Goal: Task Accomplishment & Management: Manage account settings

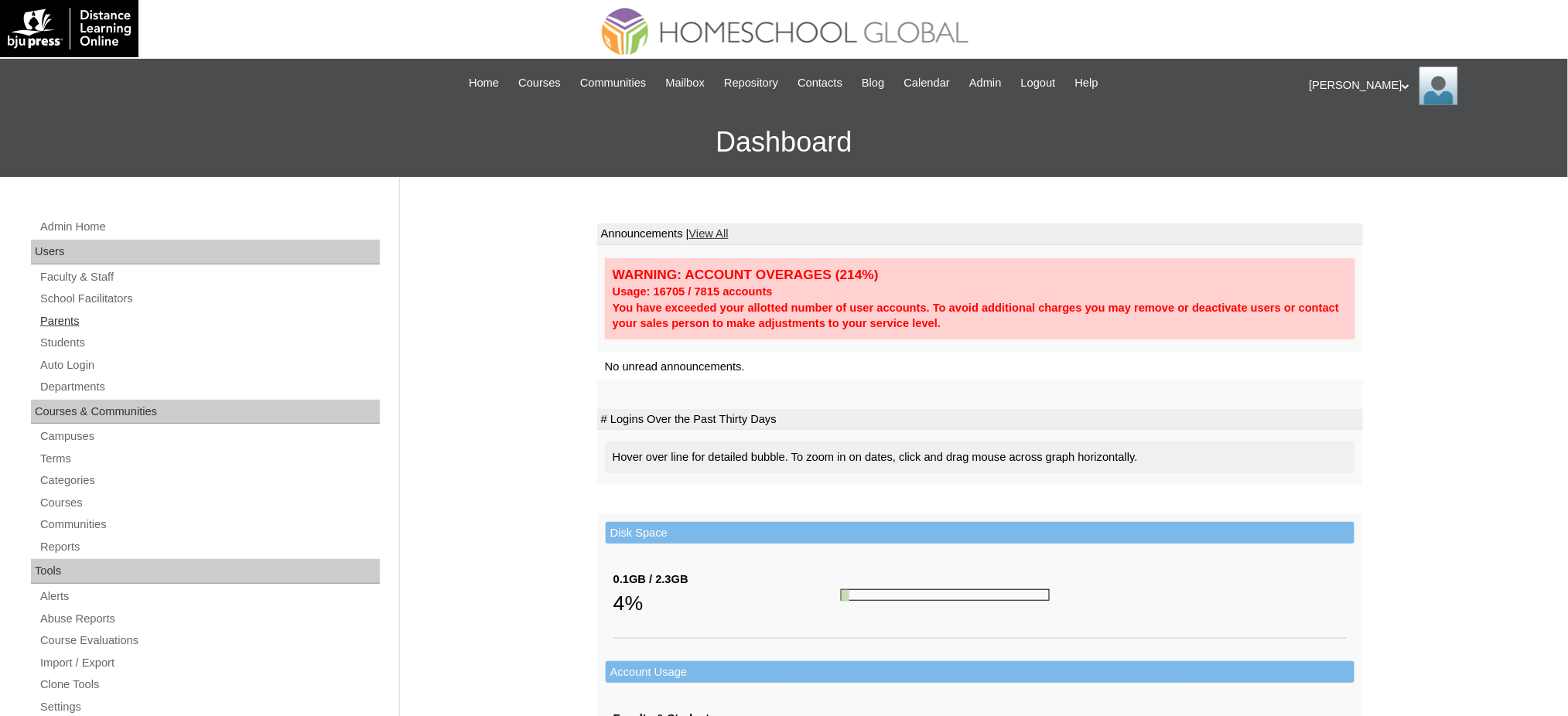
click at [56, 316] on link "Parents" at bounding box center [209, 321] width 341 height 19
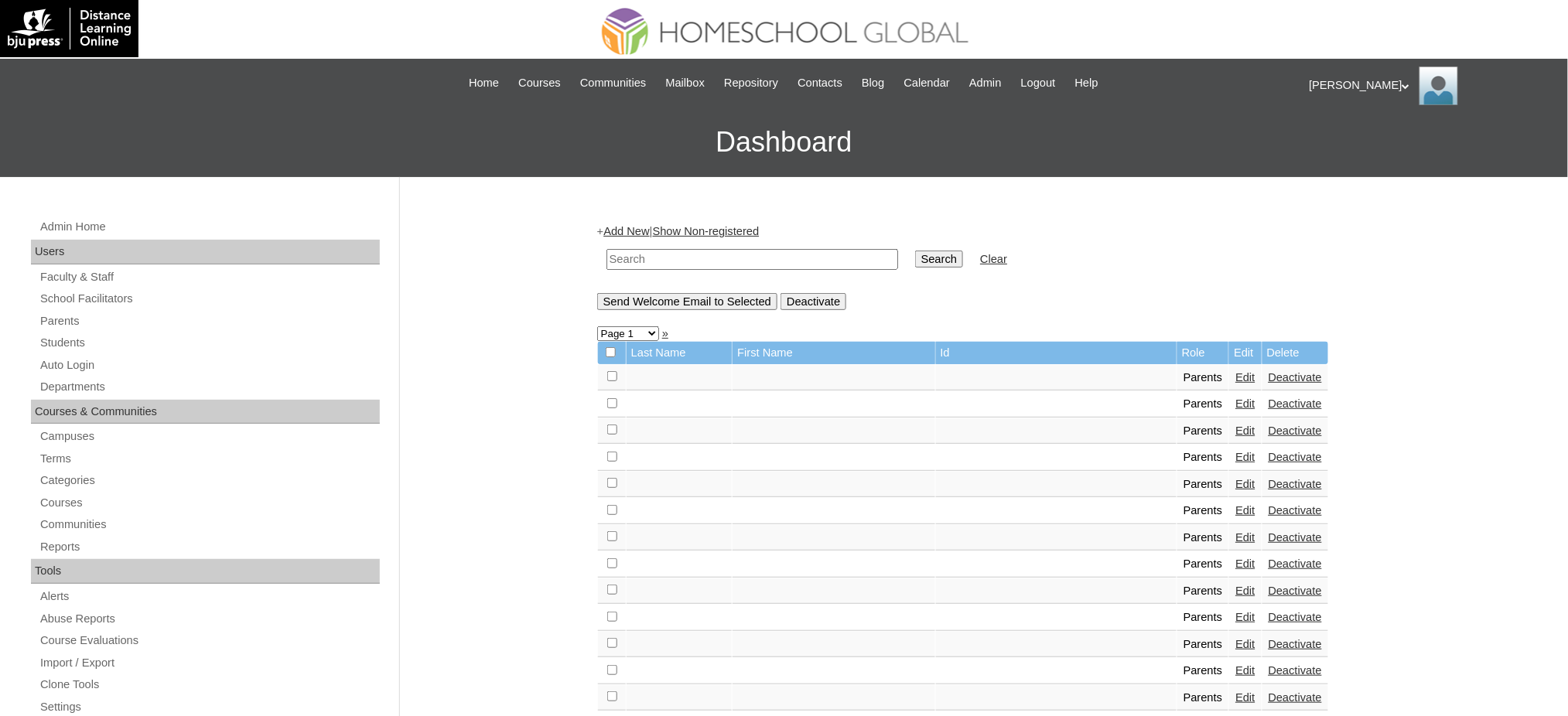
click at [672, 260] on input "text" at bounding box center [752, 259] width 292 height 21
paste input "MHP0021-TECHPH2021"
type input "MHP0021-TECHPH2021"
click at [915, 254] on input "Search" at bounding box center [939, 259] width 48 height 17
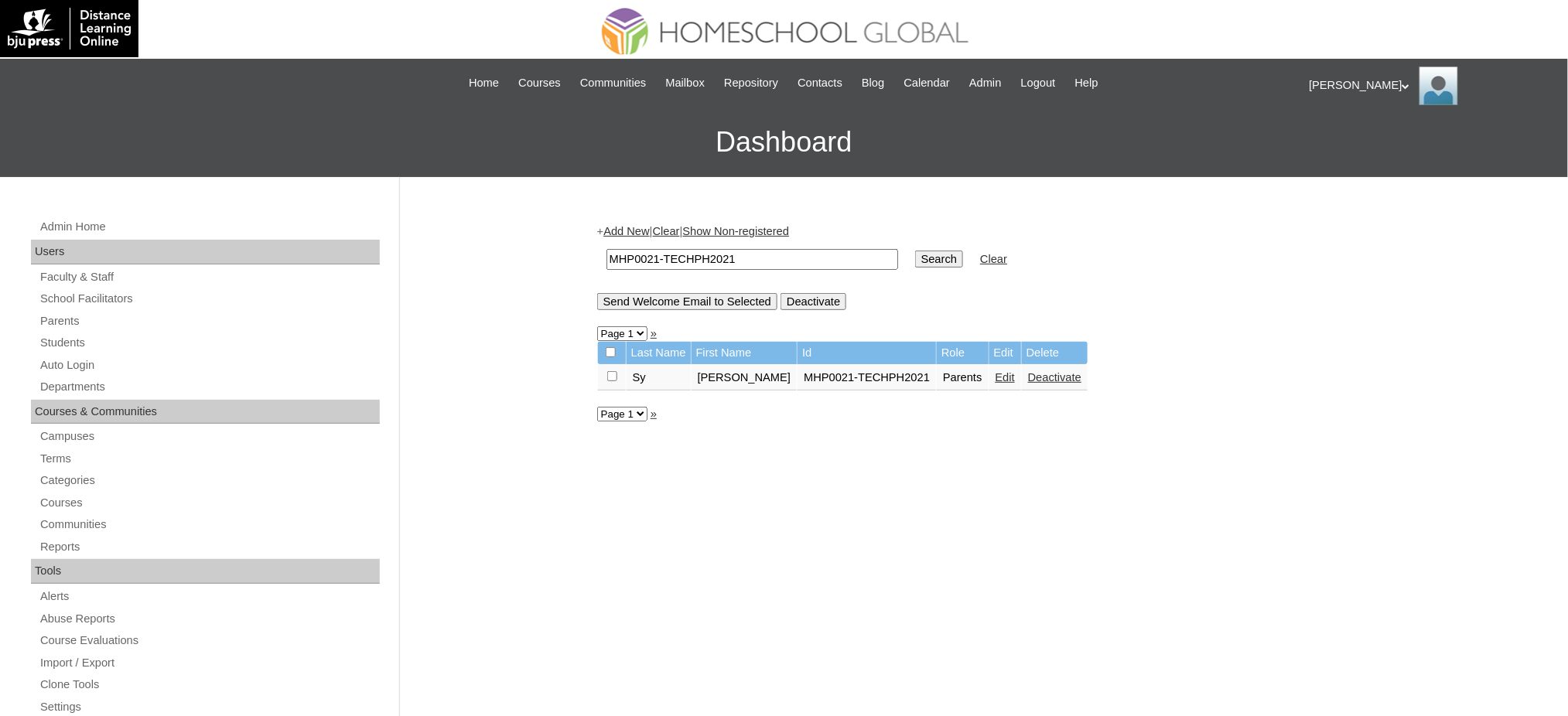
click at [996, 378] on link "Edit" at bounding box center [1005, 377] width 19 height 12
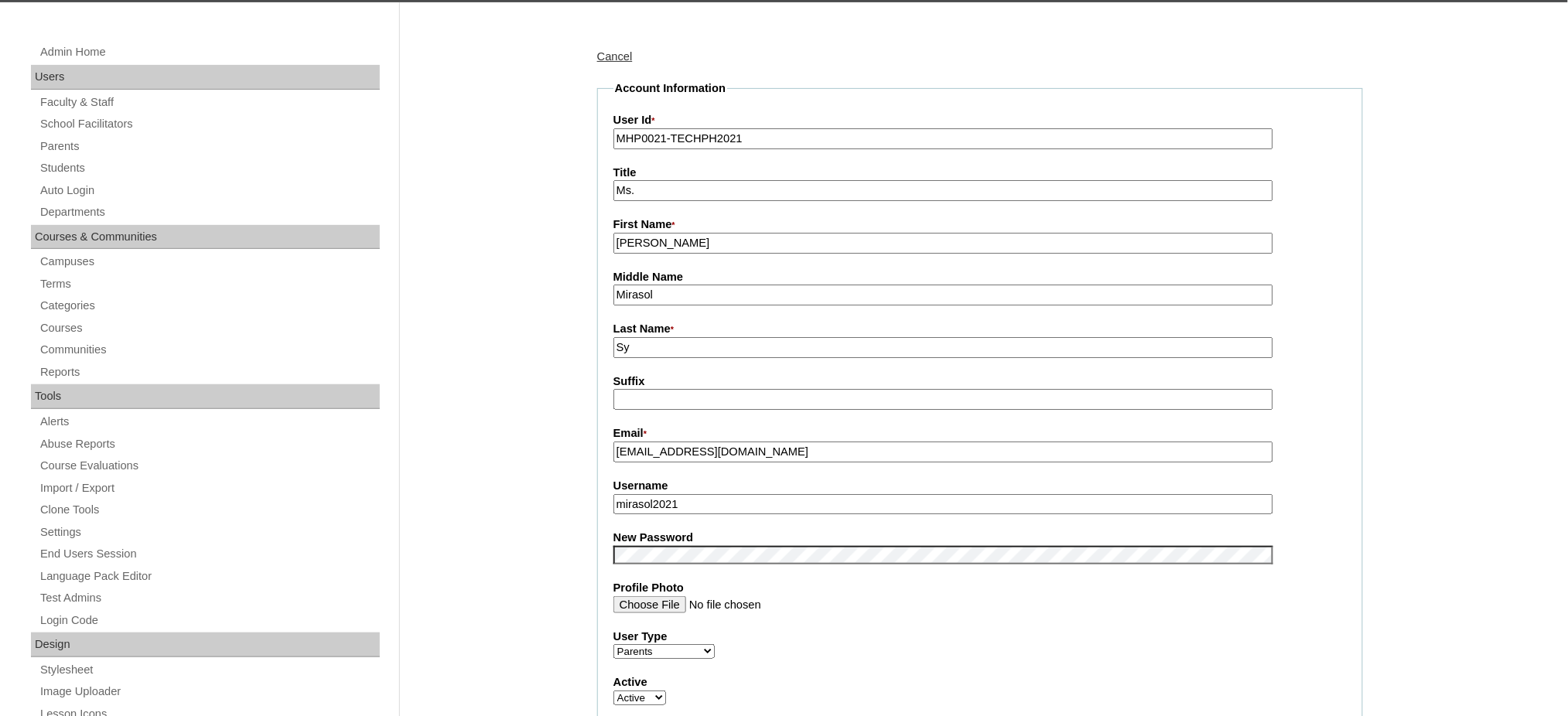
scroll to position [205, 0]
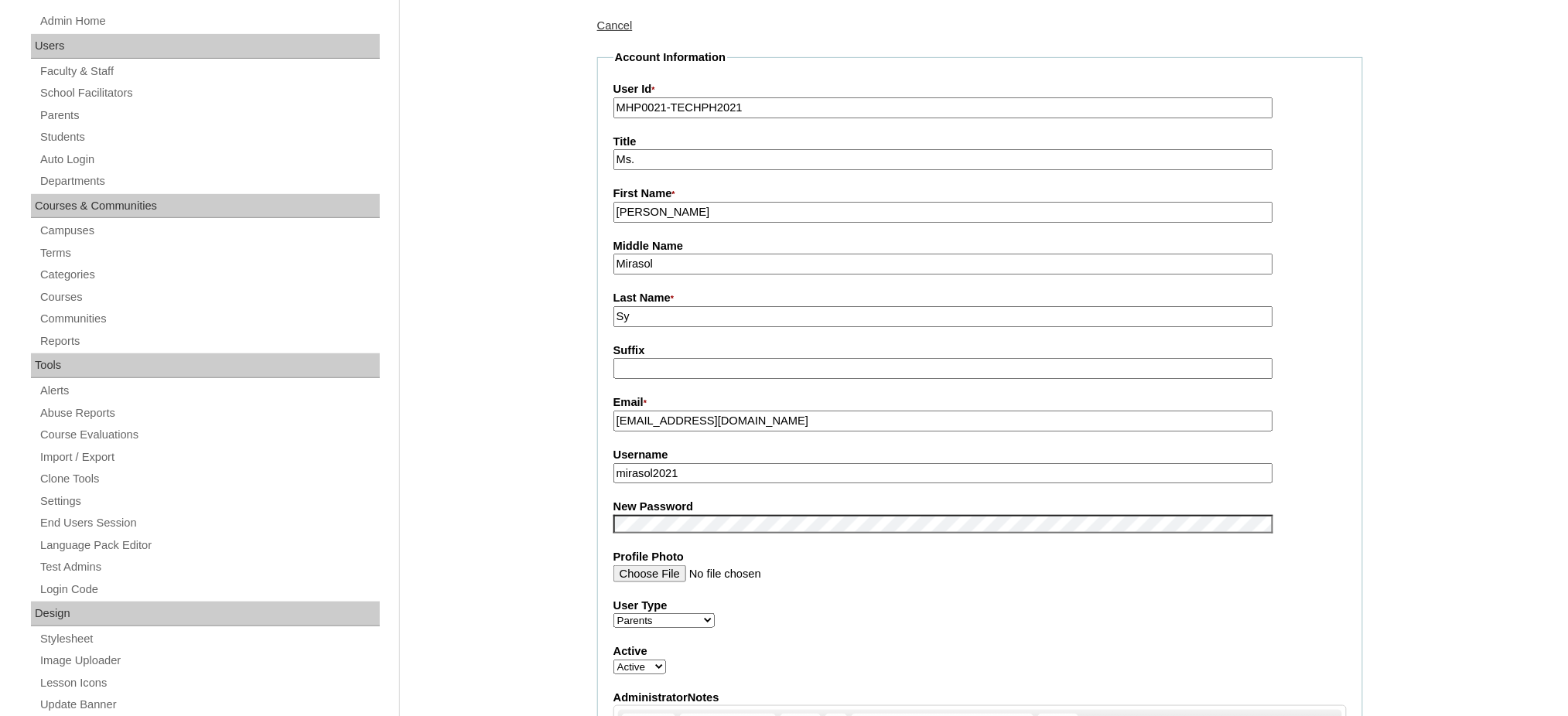
click at [698, 465] on input "mirasol2021" at bounding box center [943, 474] width 660 height 21
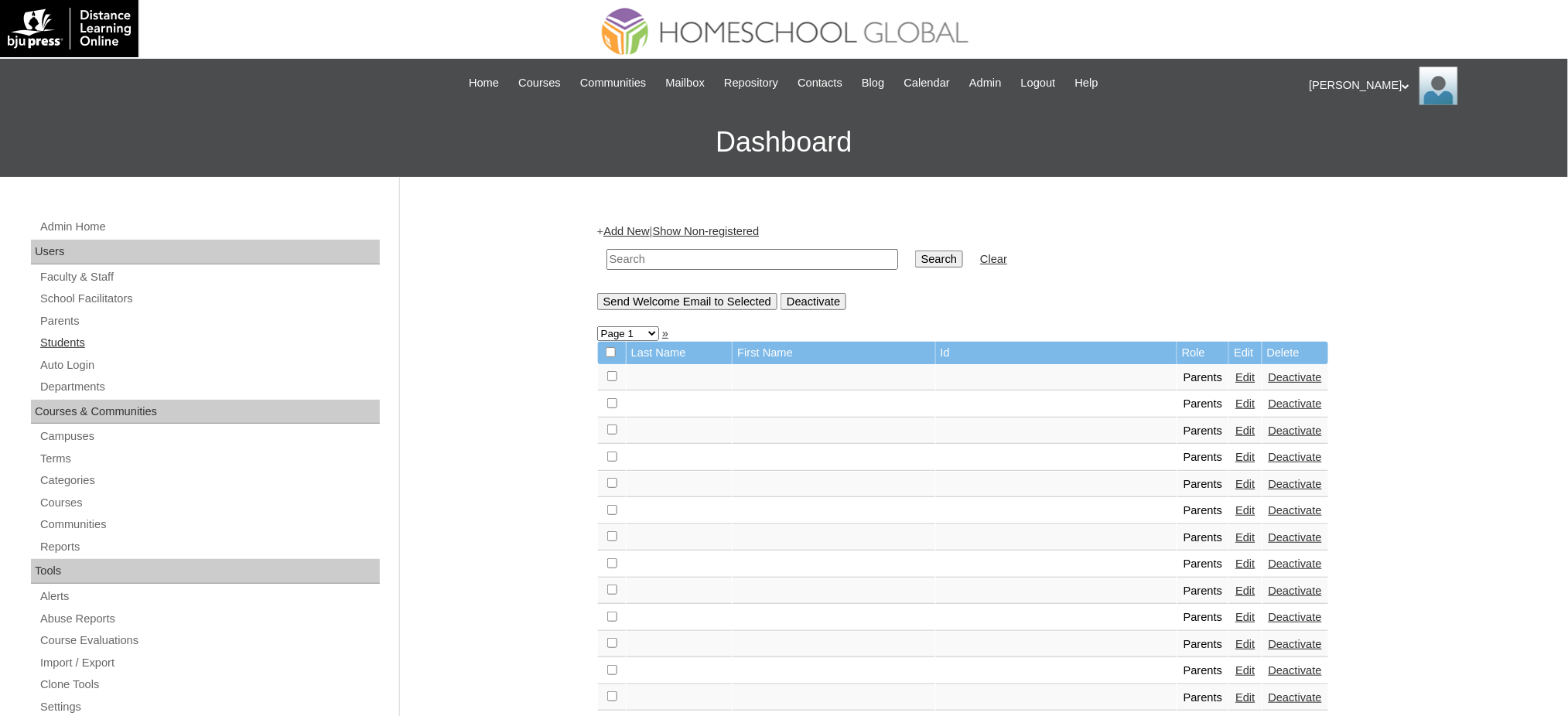
drag, startPoint x: 72, startPoint y: 345, endPoint x: 99, endPoint y: 333, distance: 29.5
click at [72, 345] on link "Students" at bounding box center [209, 343] width 341 height 19
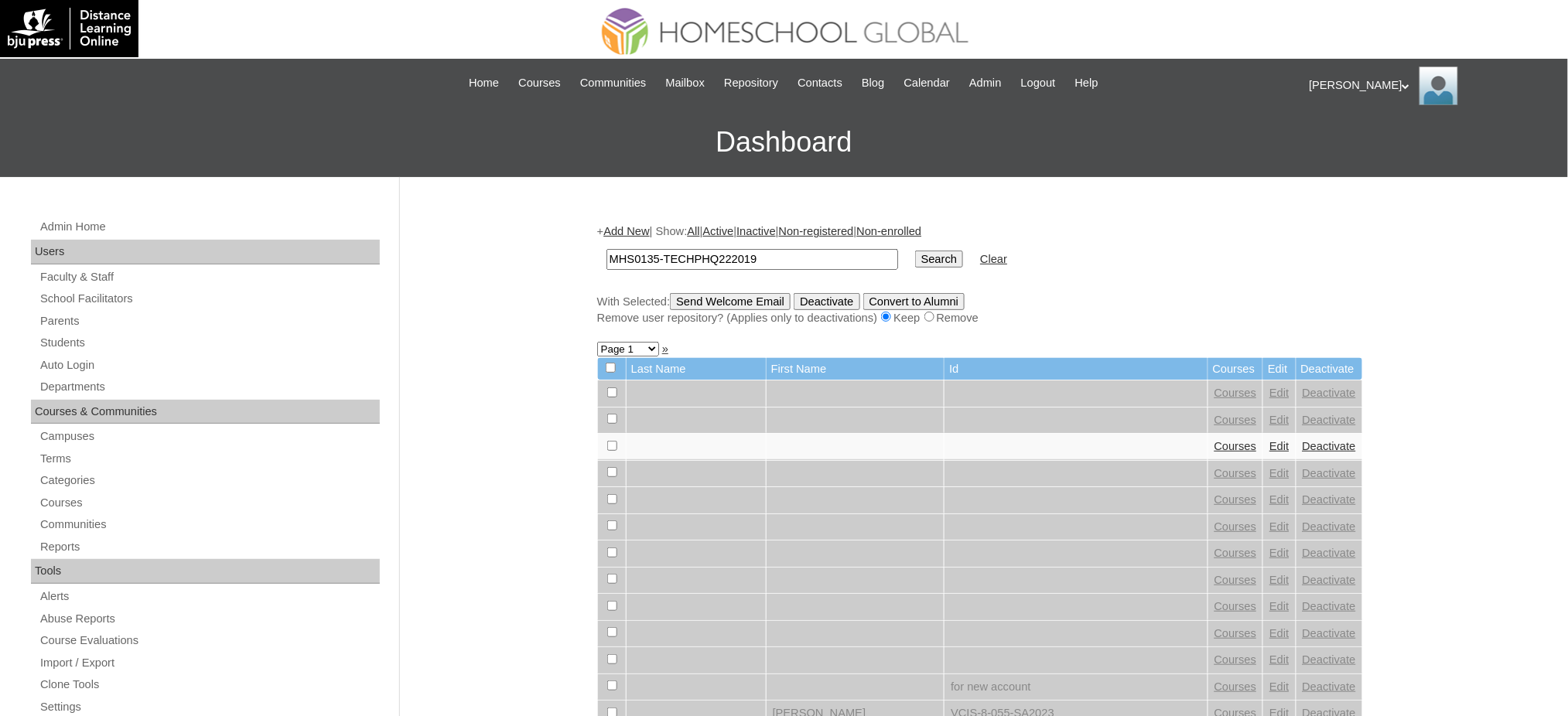
type input "MHS0135-TECHPHQ222019"
click at [915, 256] on input "Search" at bounding box center [939, 259] width 48 height 17
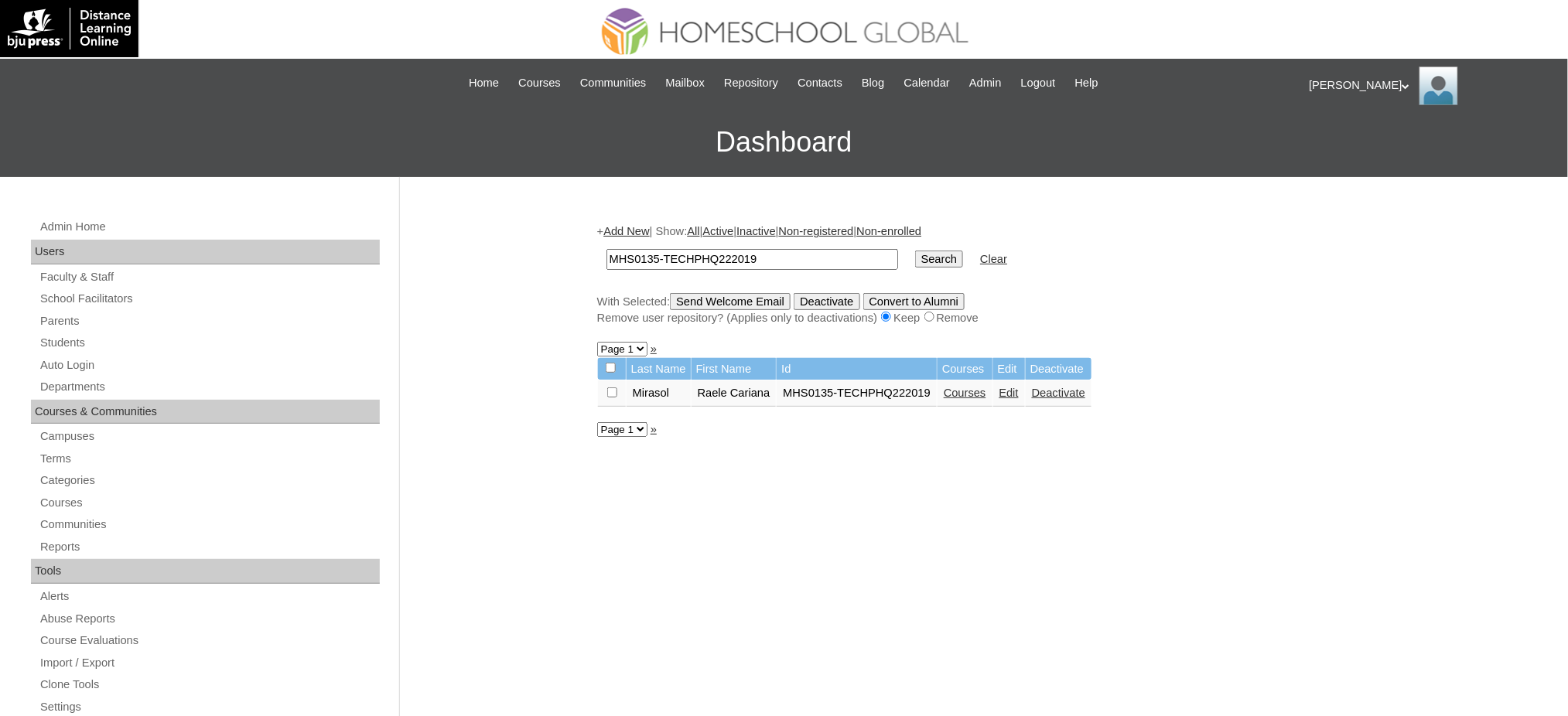
click at [1012, 391] on link "Edit" at bounding box center [1009, 393] width 19 height 12
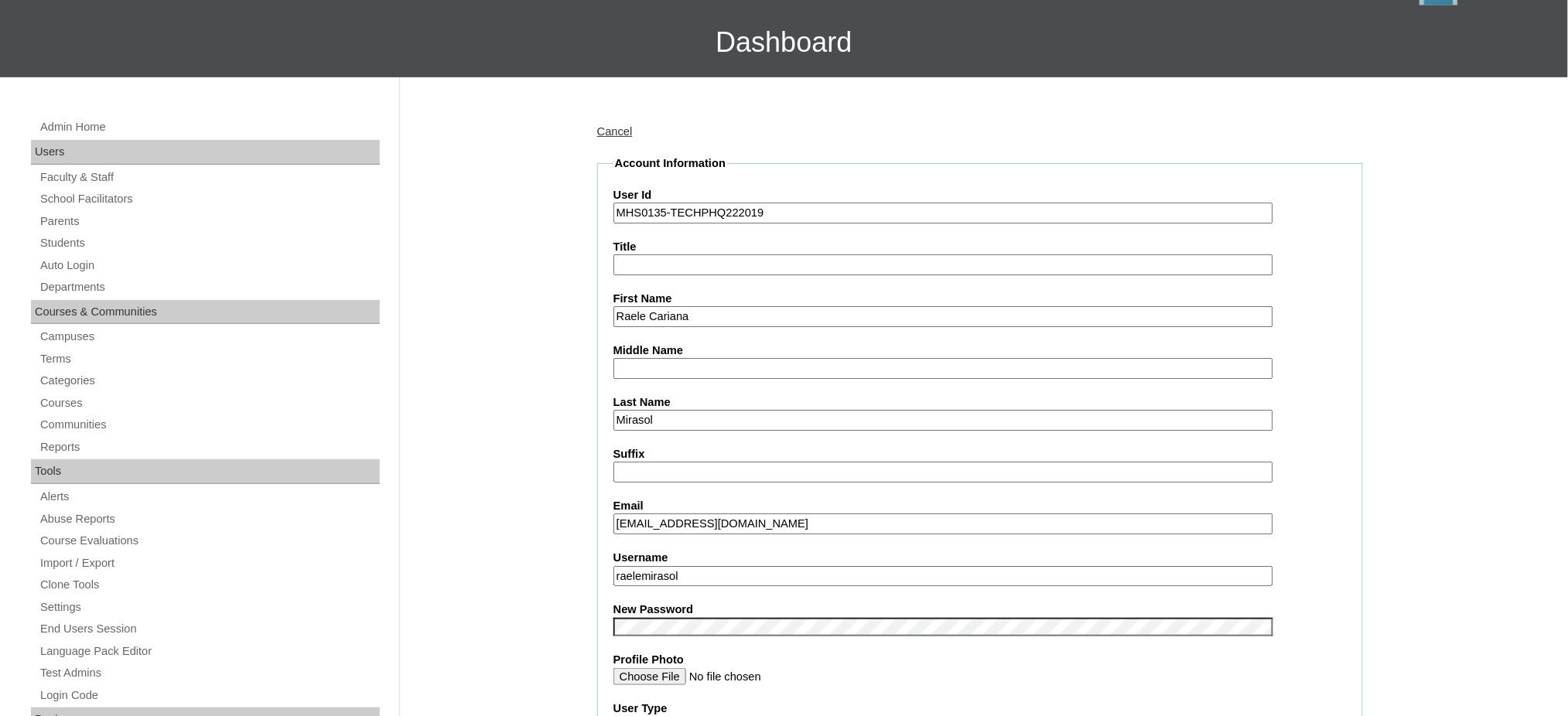
scroll to position [205, 0]
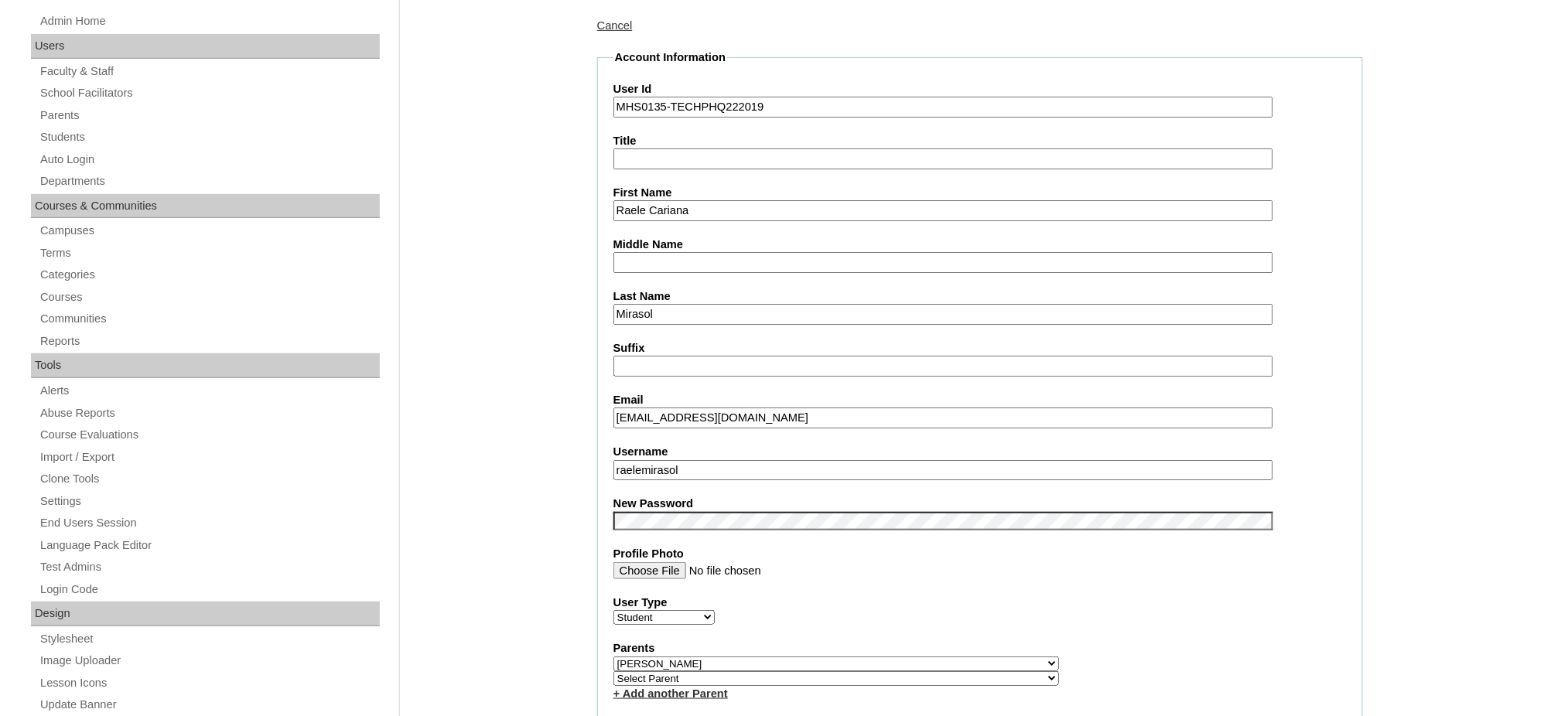
click at [701, 464] on input "raelemirasol" at bounding box center [943, 471] width 660 height 21
click at [681, 214] on input "Raele Cariana" at bounding box center [943, 210] width 660 height 21
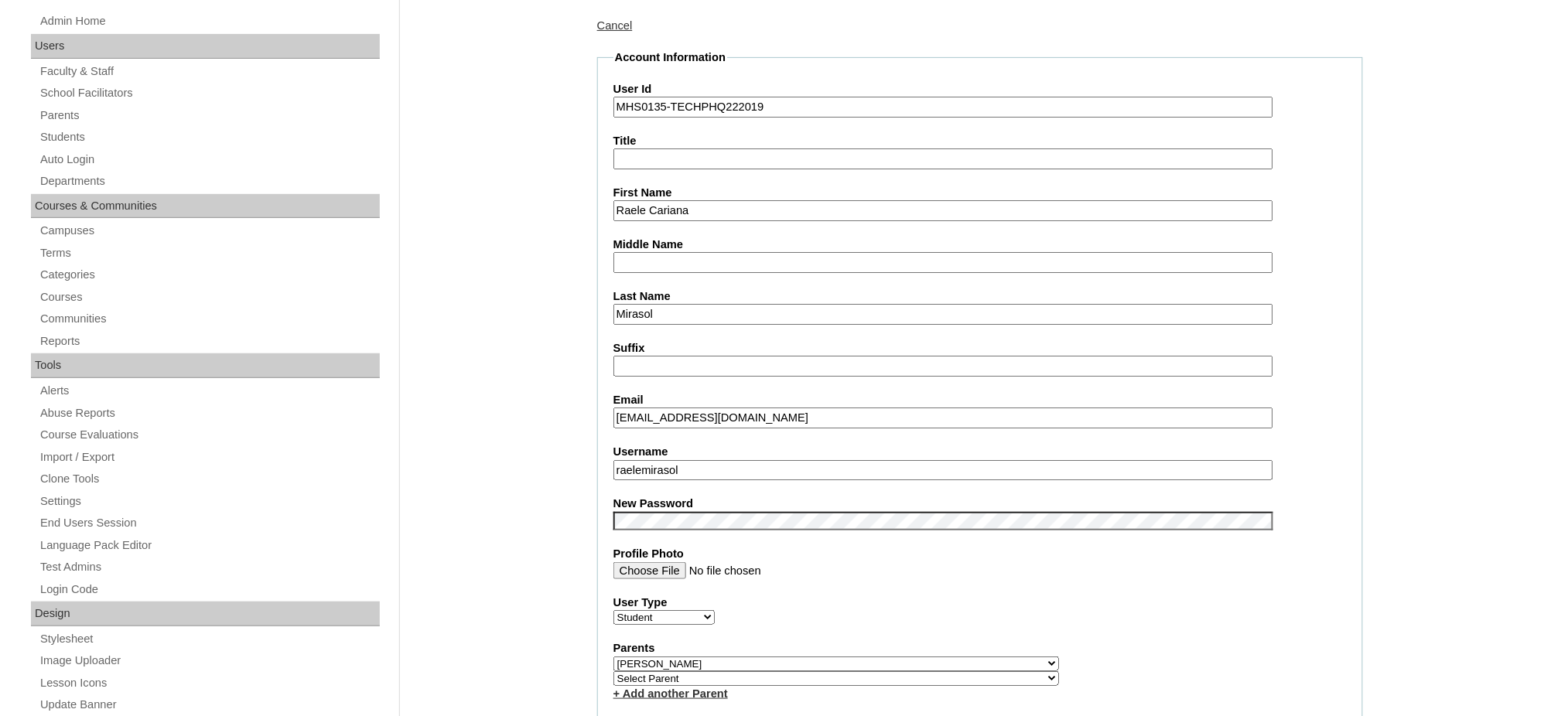
click at [681, 214] on input "Raele Cariana" at bounding box center [943, 210] width 660 height 21
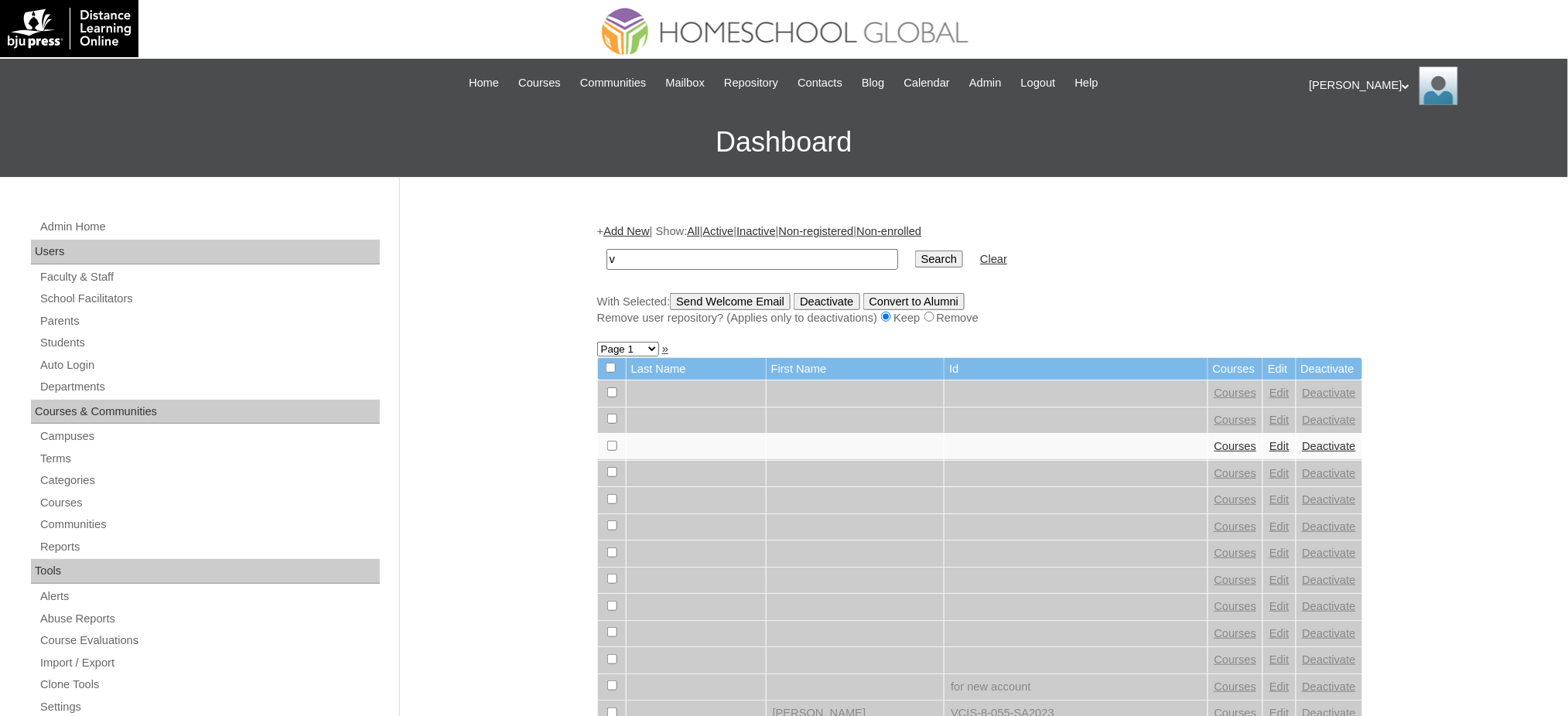
type input "v"
click at [915, 255] on input "Search" at bounding box center [939, 259] width 48 height 17
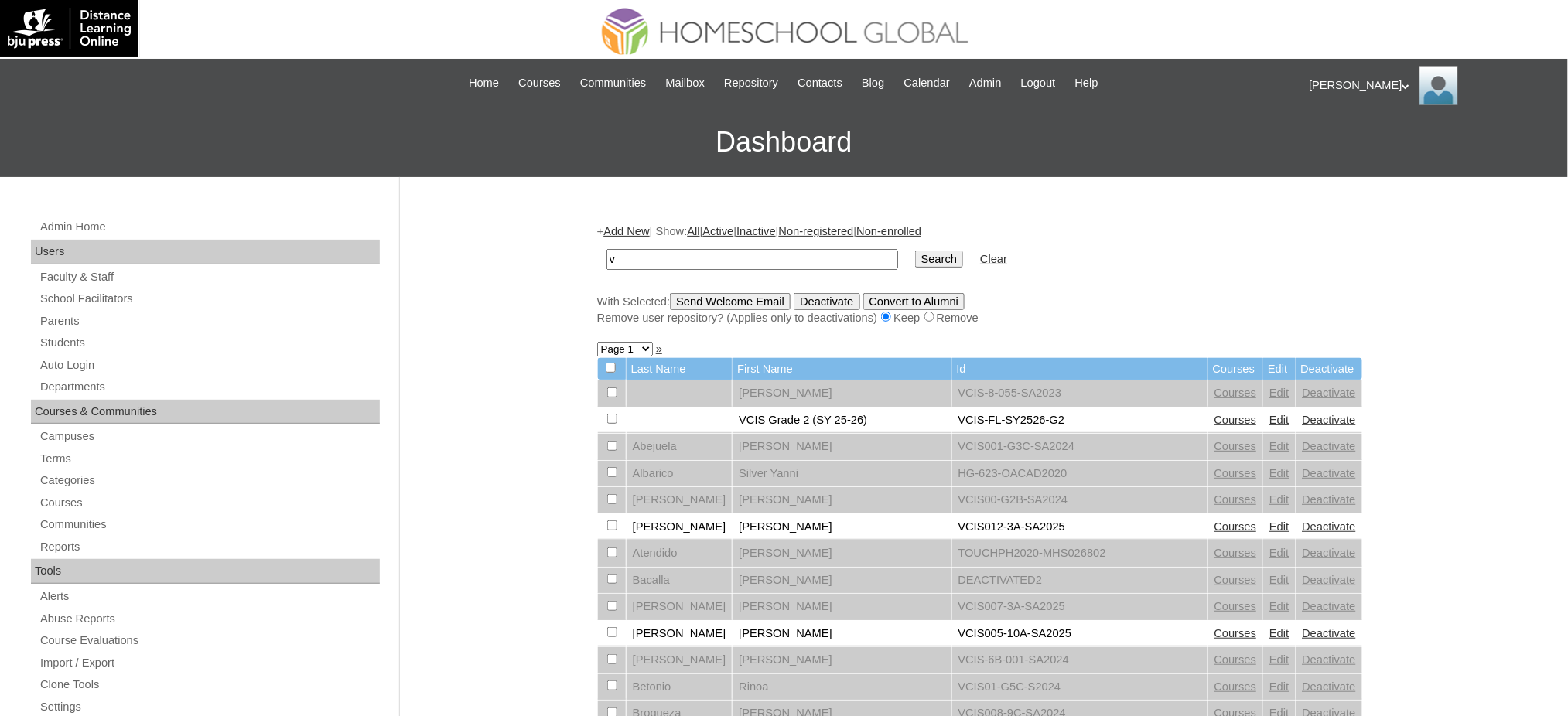
drag, startPoint x: 0, startPoint y: 0, endPoint x: 766, endPoint y: 259, distance: 808.6
click at [766, 259] on input "v" at bounding box center [752, 259] width 292 height 21
type input "Raele Cariana"
click at [907, 270] on td "Search" at bounding box center [939, 259] width 64 height 36
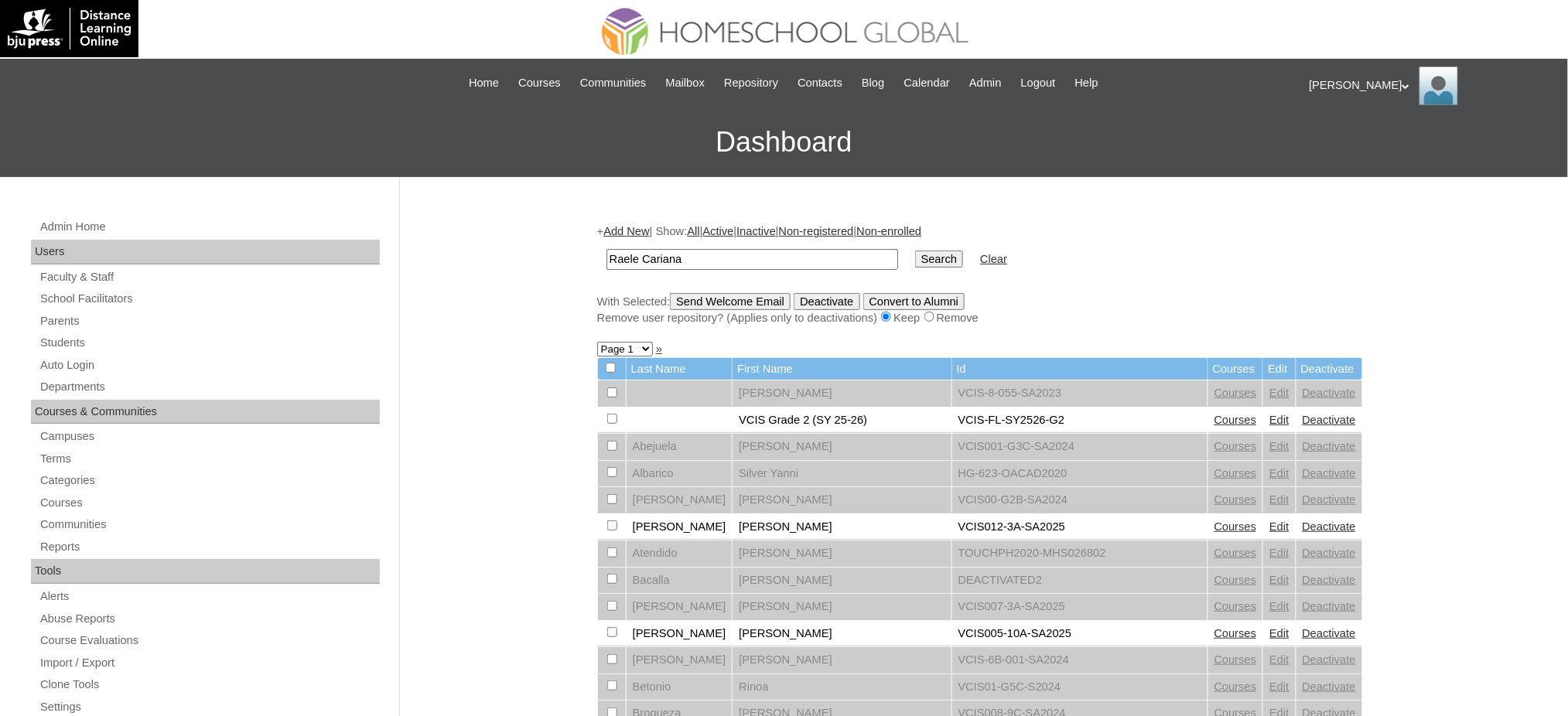
click at [915, 257] on input "Search" at bounding box center [939, 259] width 48 height 17
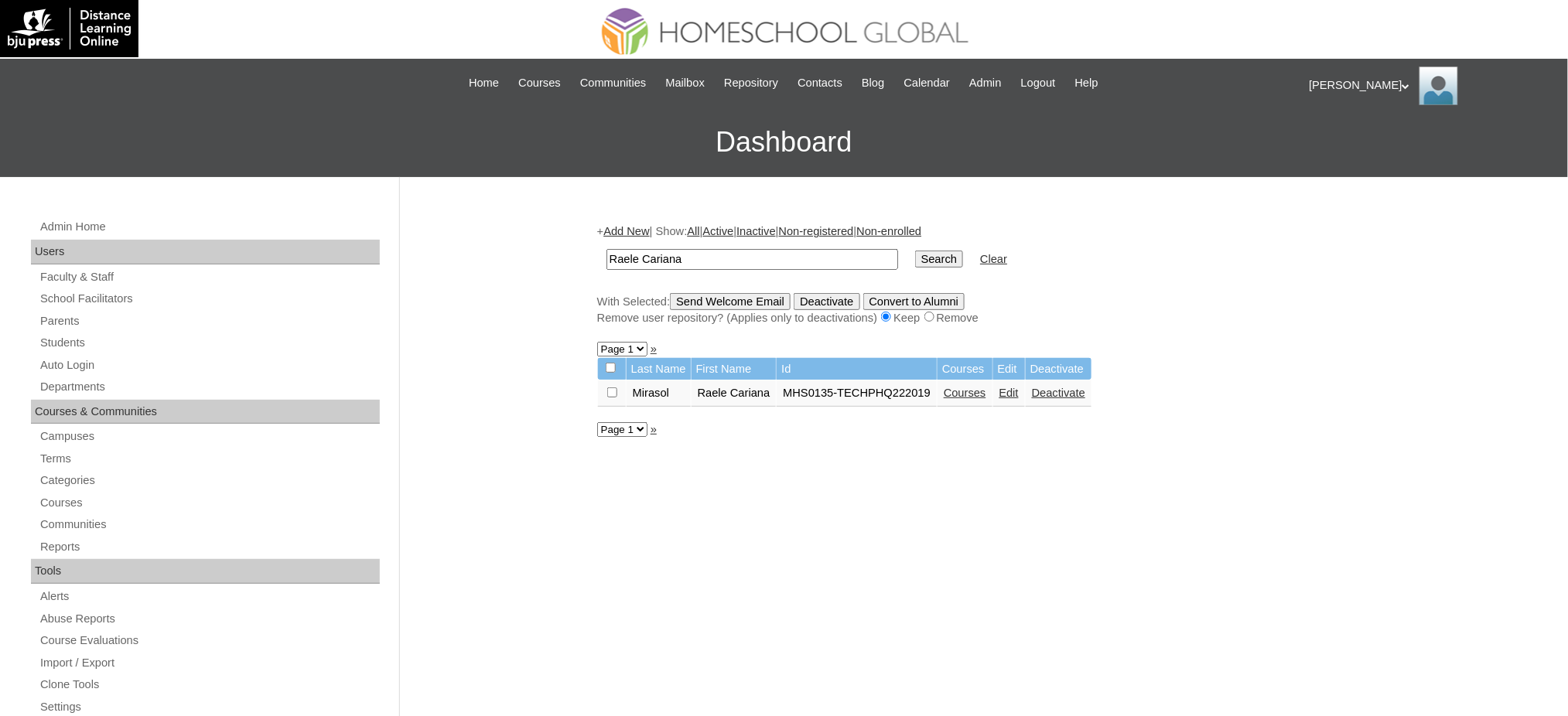
click at [971, 392] on link "Courses" at bounding box center [965, 393] width 42 height 12
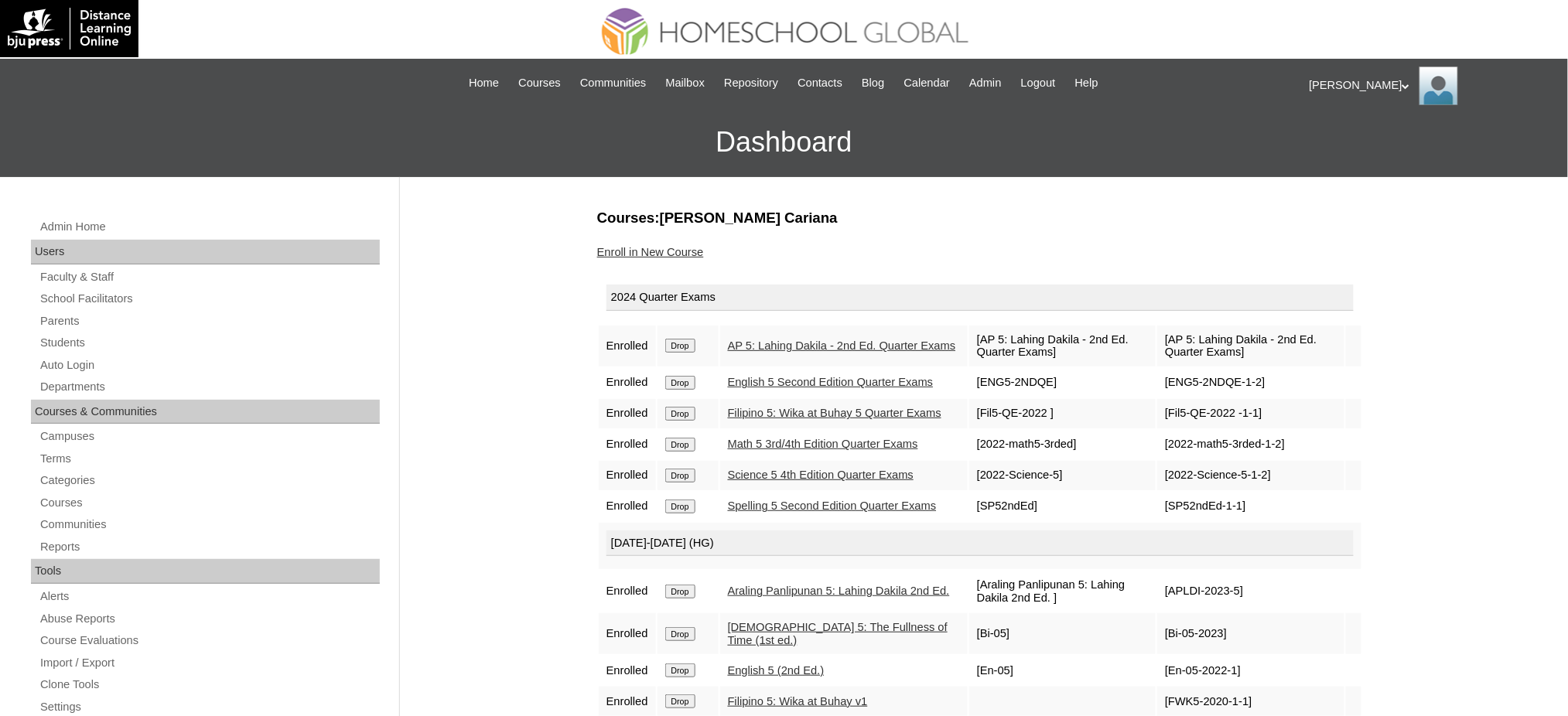
click at [673, 341] on input "Drop" at bounding box center [680, 346] width 30 height 14
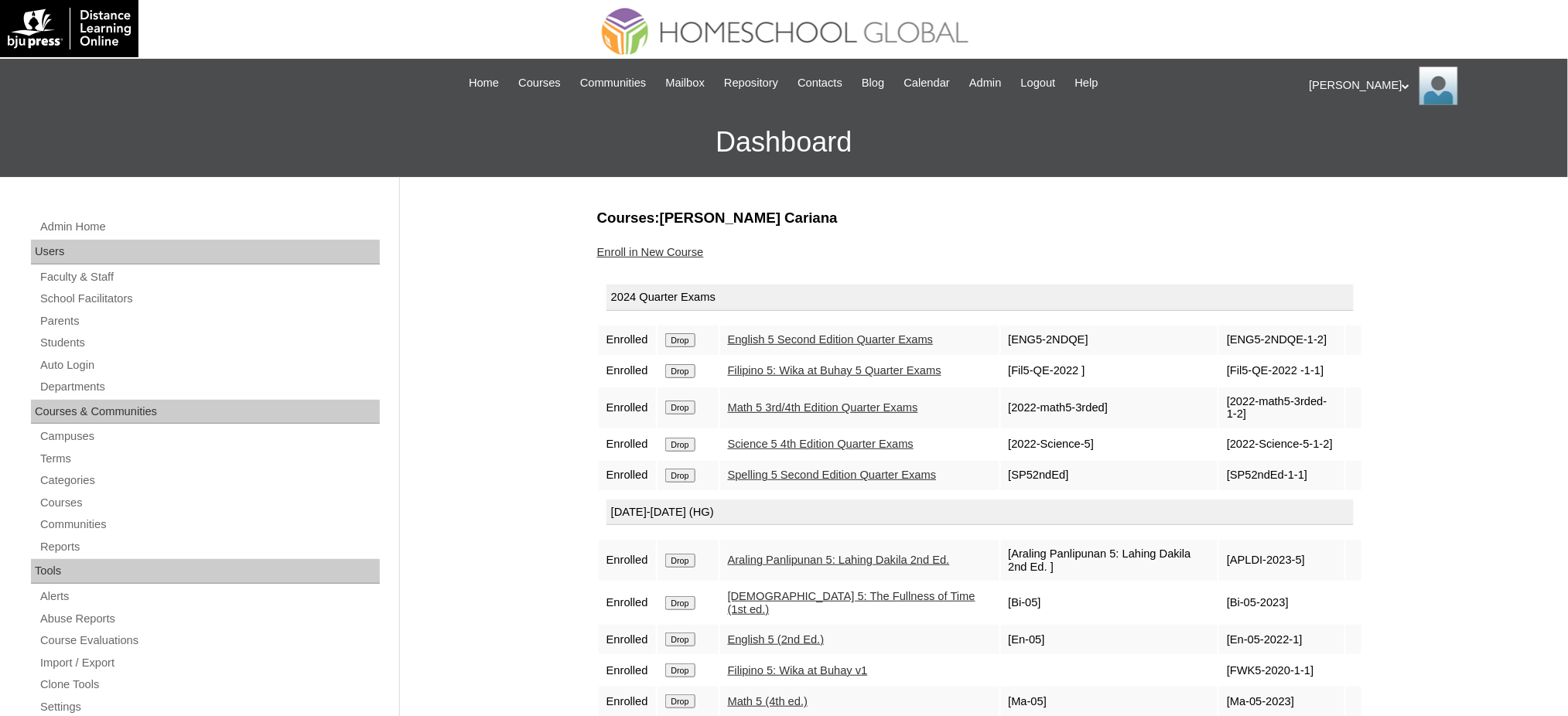
click at [693, 337] on input "Drop" at bounding box center [680, 340] width 30 height 14
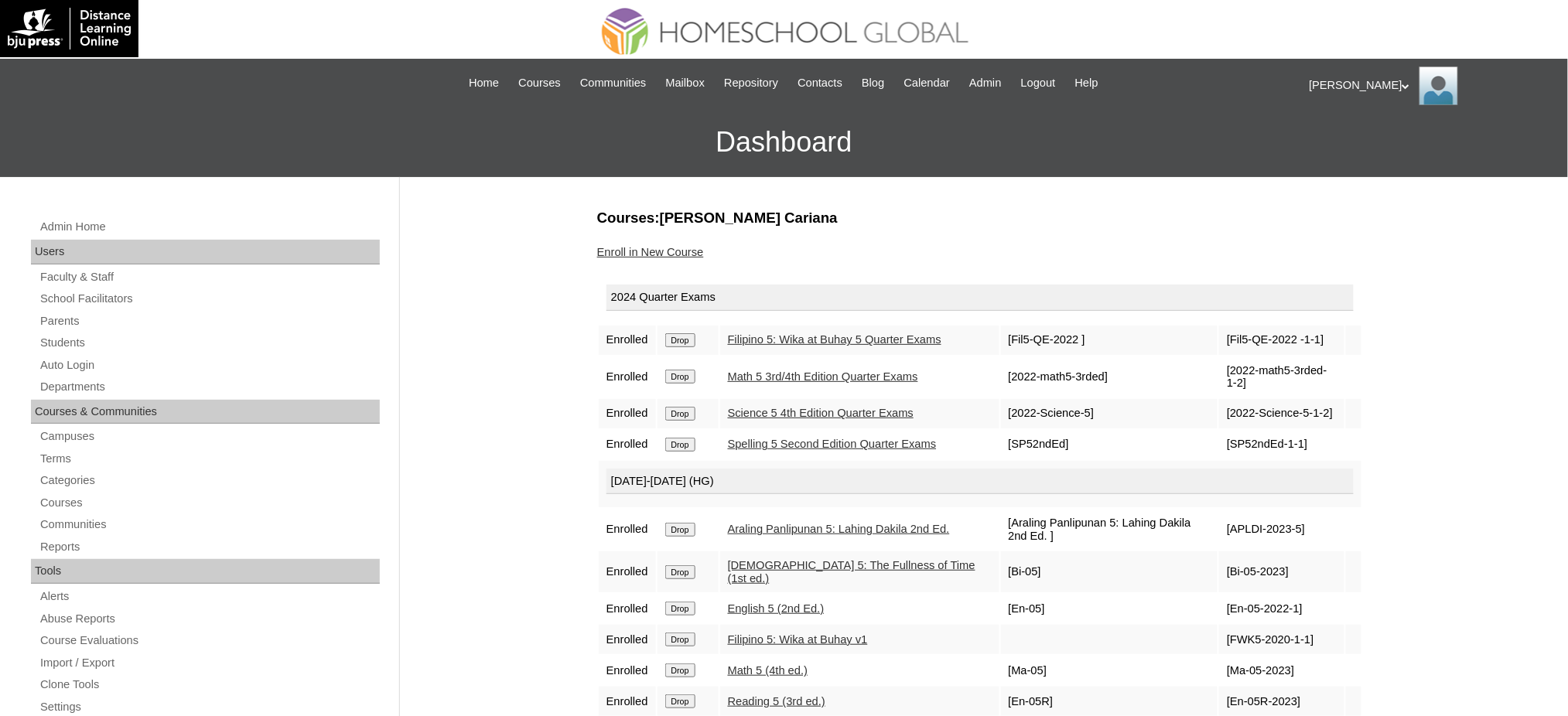
click at [687, 342] on input "Drop" at bounding box center [680, 340] width 30 height 14
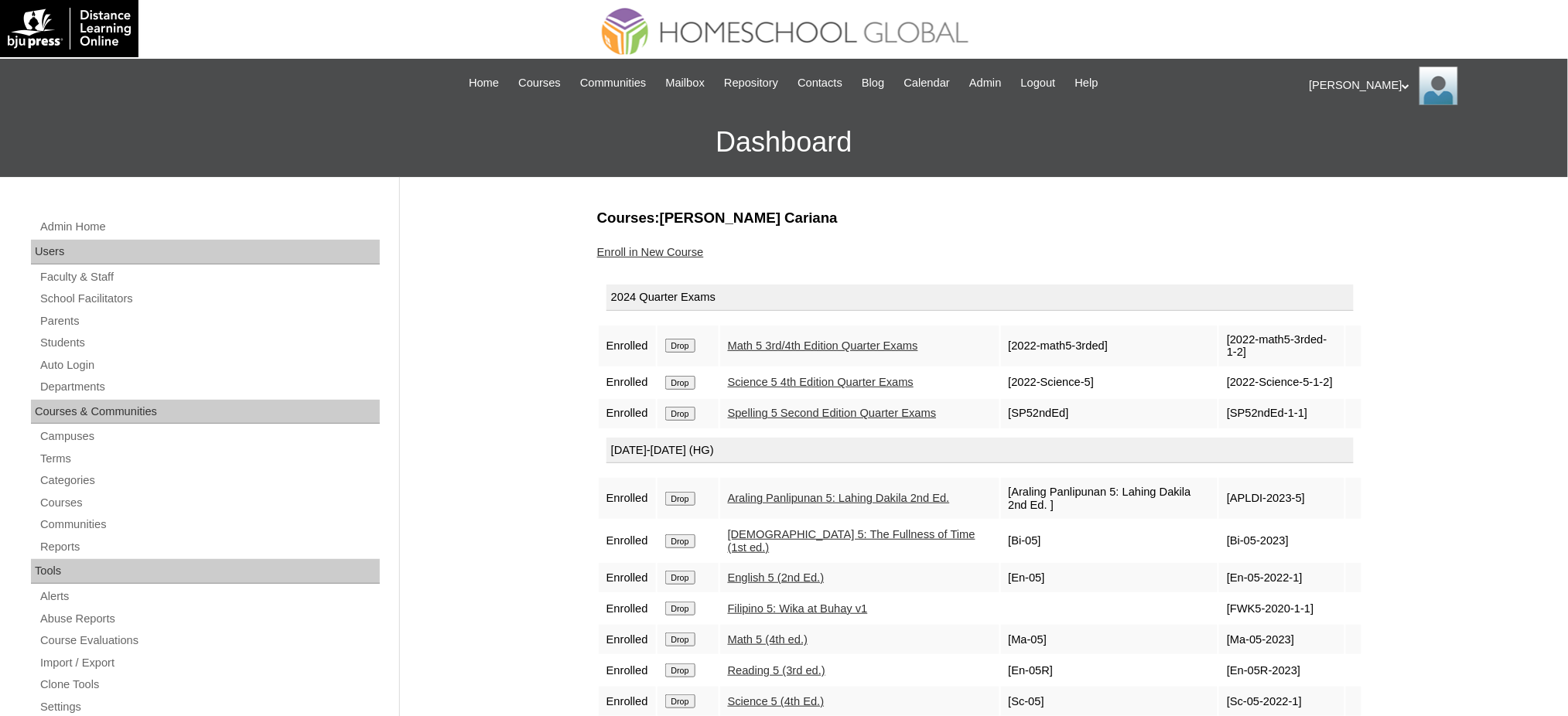
click at [686, 343] on input "Drop" at bounding box center [680, 346] width 30 height 14
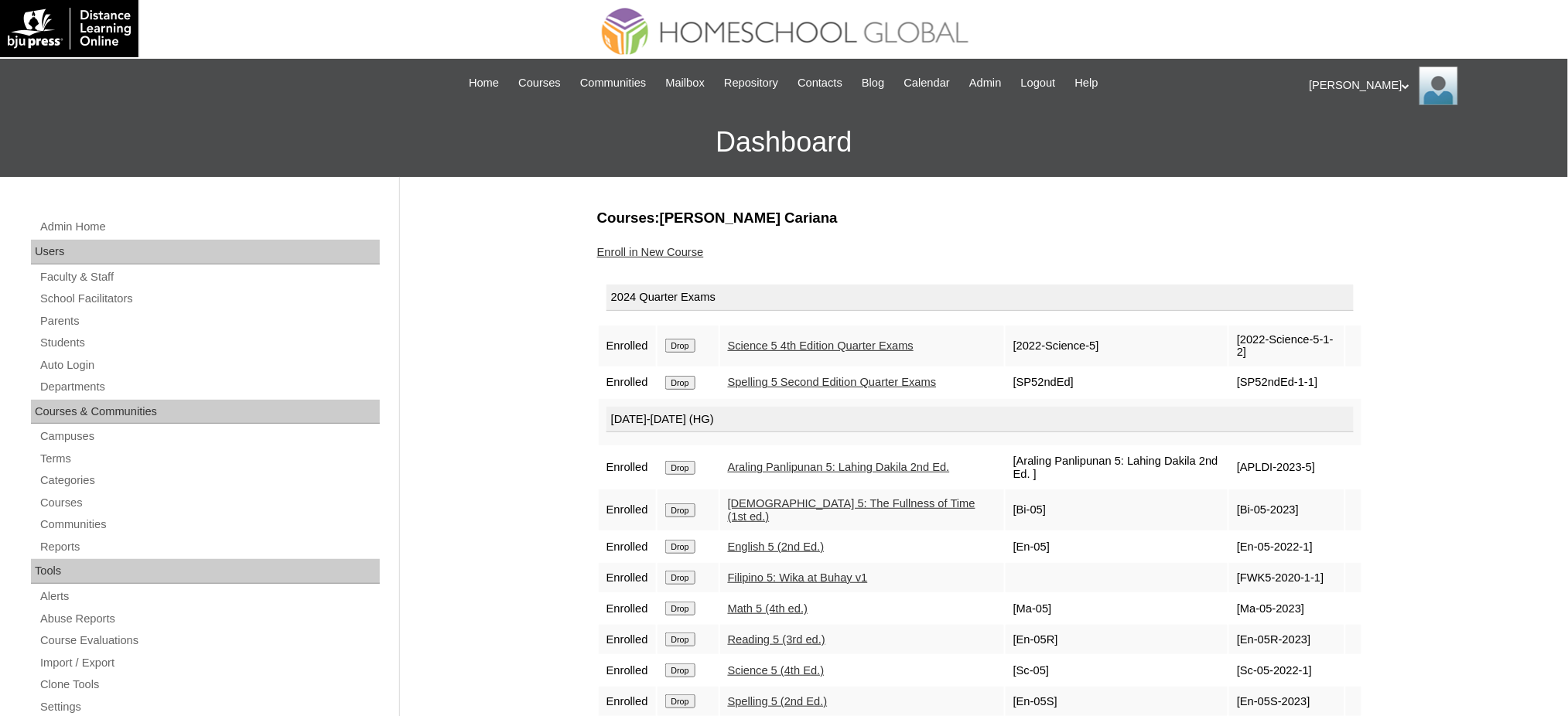
click at [693, 340] on input "Drop" at bounding box center [680, 346] width 30 height 14
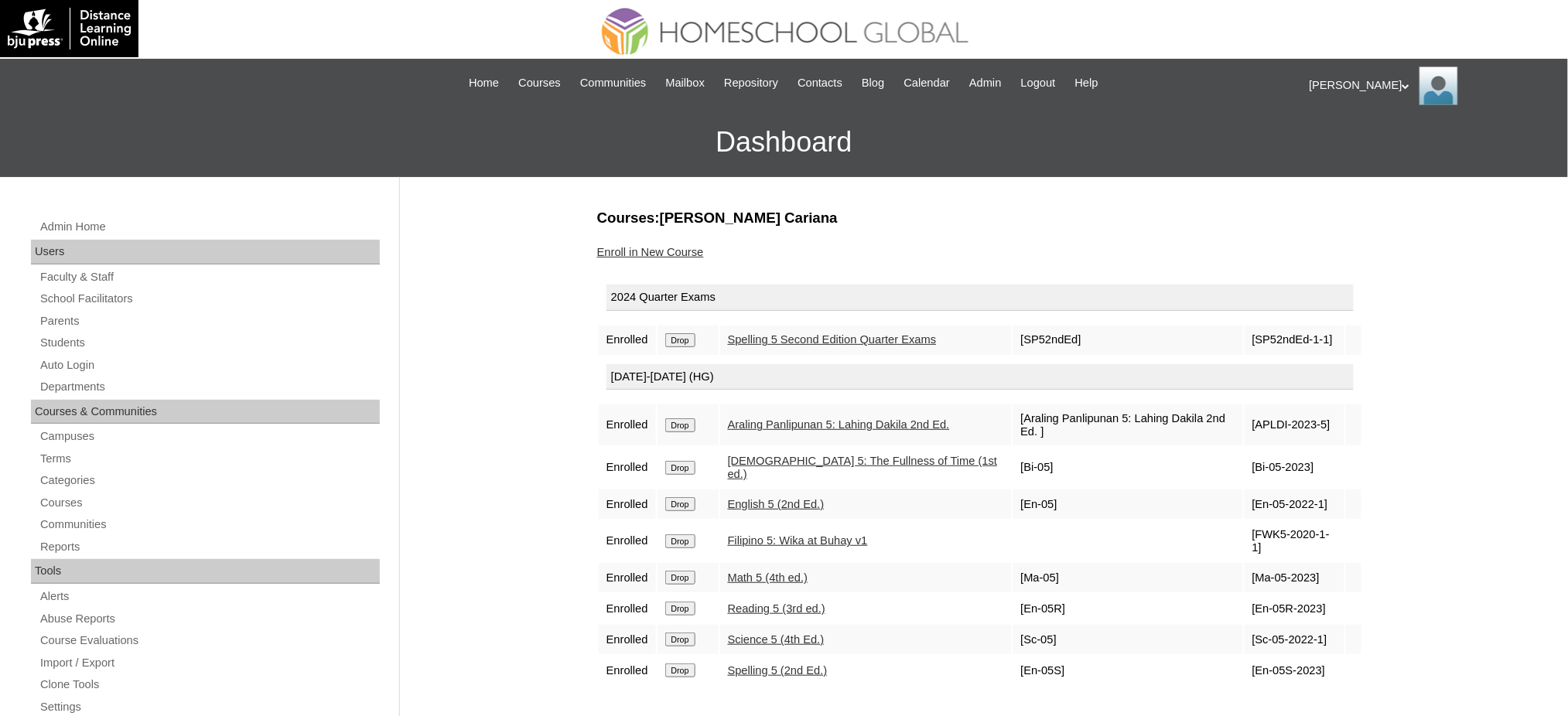
click at [699, 340] on form "Drop" at bounding box center [688, 339] width 46 height 12
click at [694, 344] on td "Drop" at bounding box center [688, 340] width 61 height 29
click at [685, 340] on input "Drop" at bounding box center [680, 340] width 30 height 14
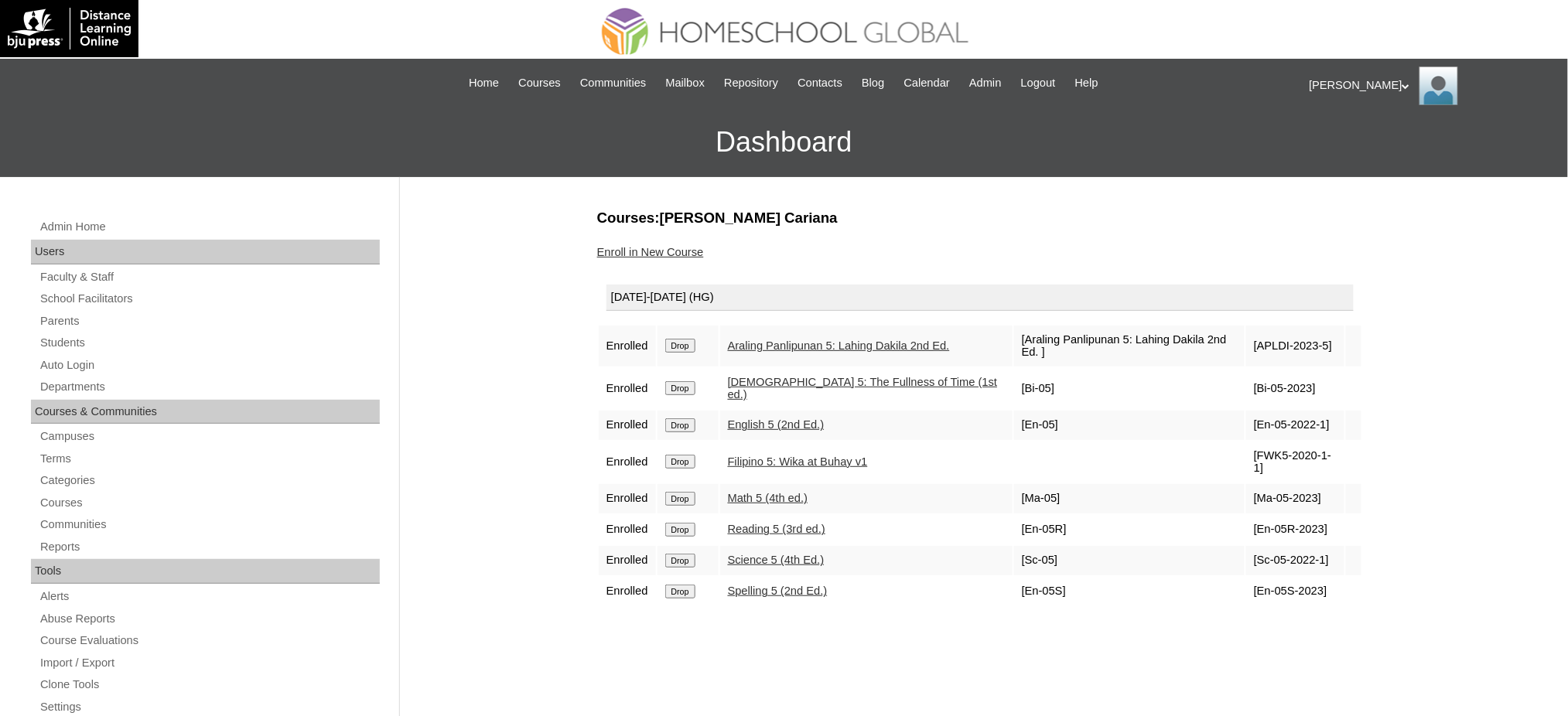
click at [685, 340] on input "Drop" at bounding box center [680, 346] width 30 height 14
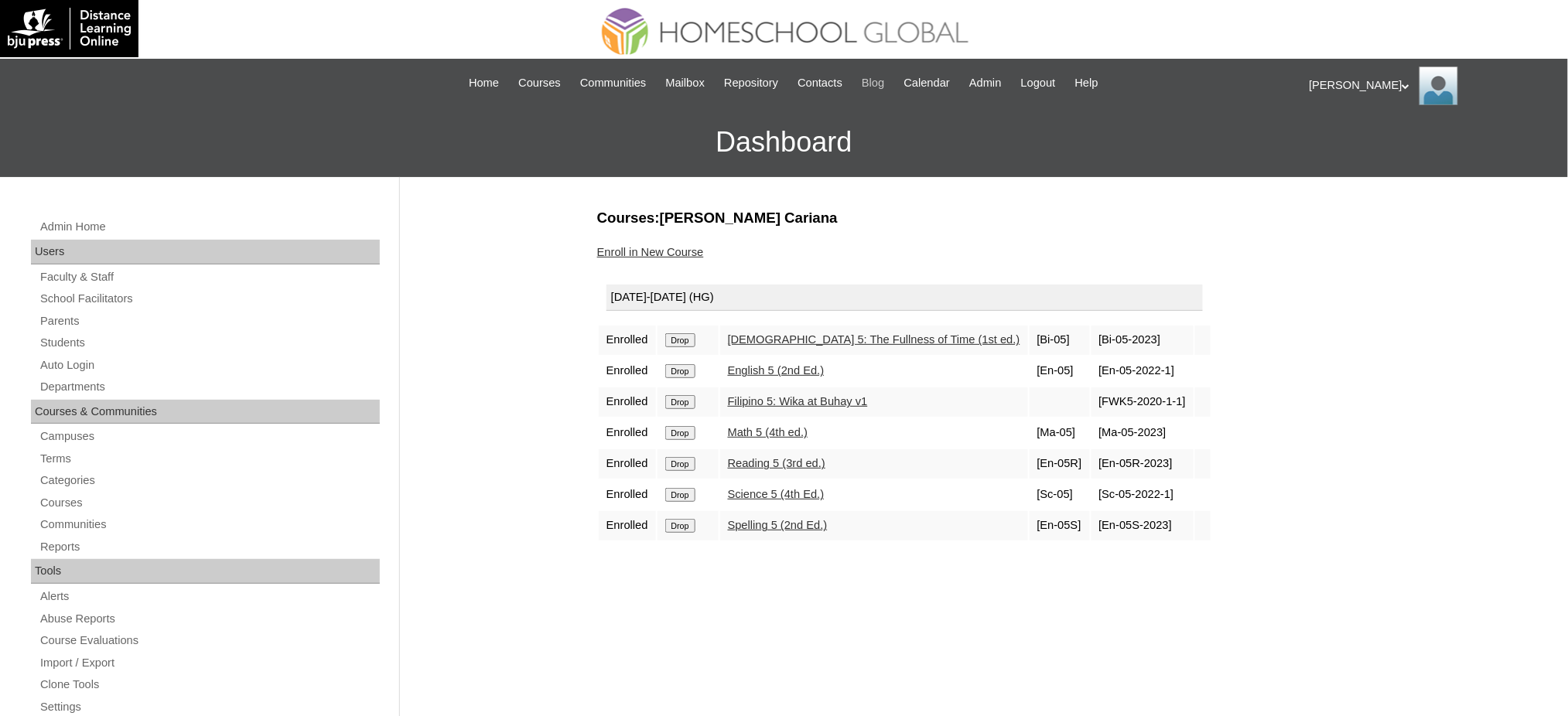
click at [688, 340] on input "Drop" at bounding box center [680, 340] width 30 height 14
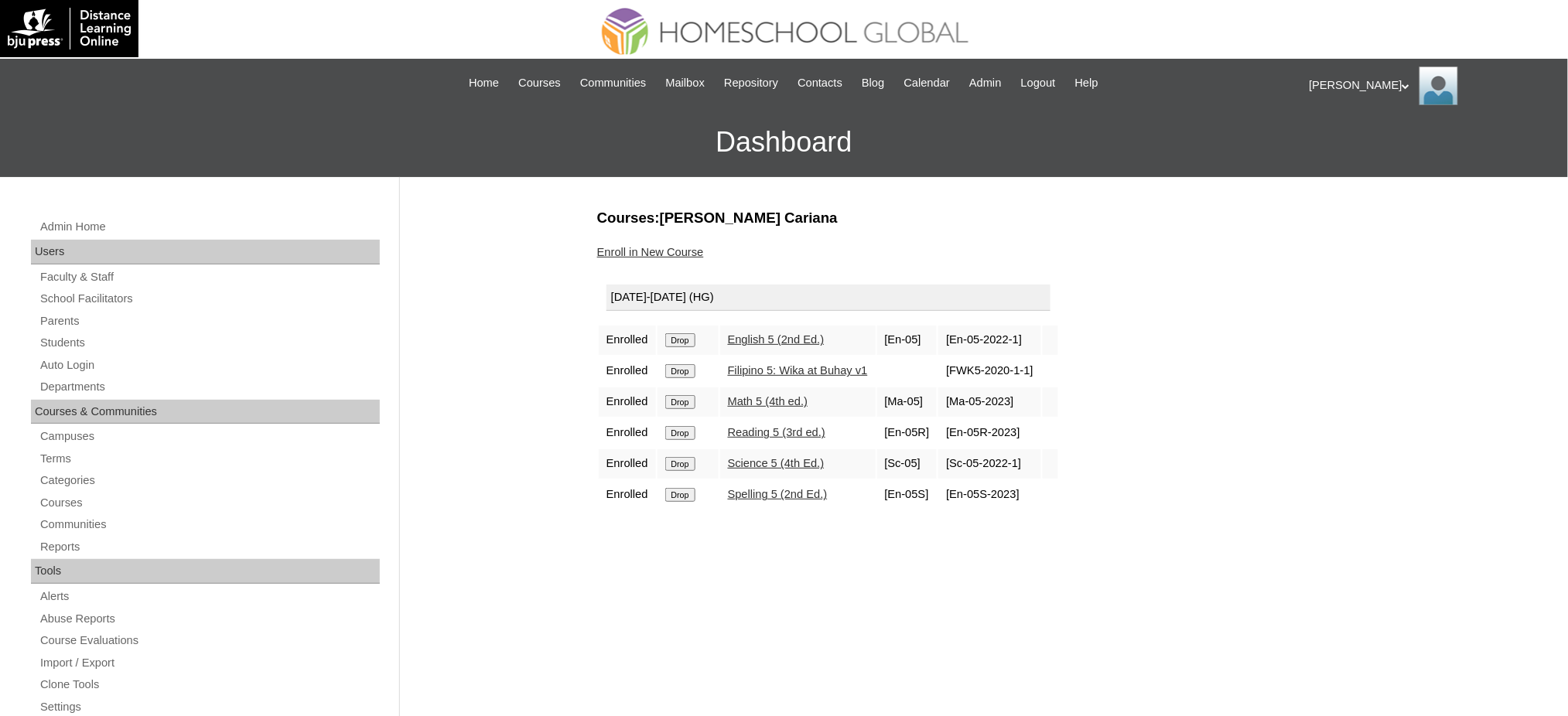
click at [694, 335] on input "Drop" at bounding box center [680, 340] width 30 height 14
click at [677, 335] on input "Drop" at bounding box center [680, 340] width 30 height 14
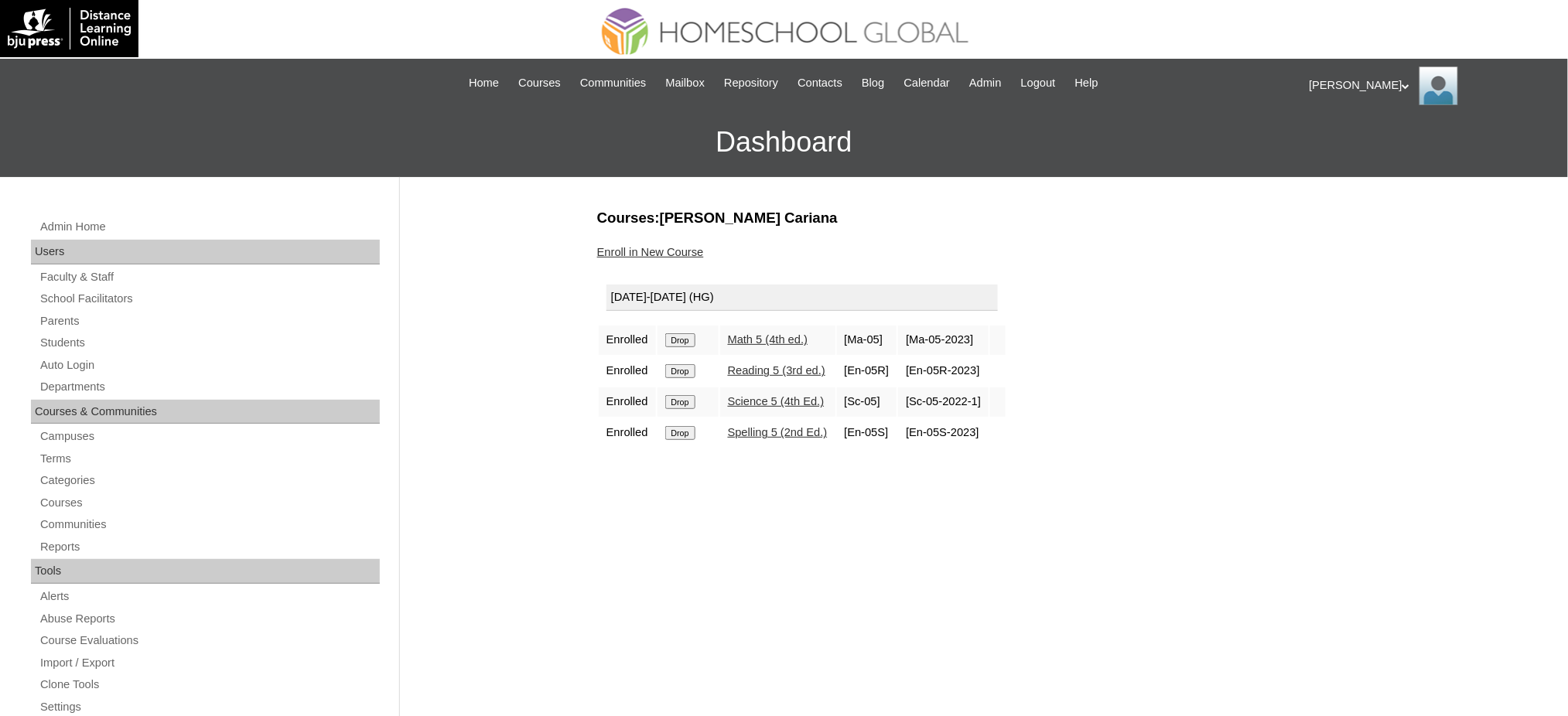
click at [691, 335] on input "Drop" at bounding box center [680, 340] width 30 height 14
click at [690, 335] on input "Drop" at bounding box center [680, 340] width 30 height 14
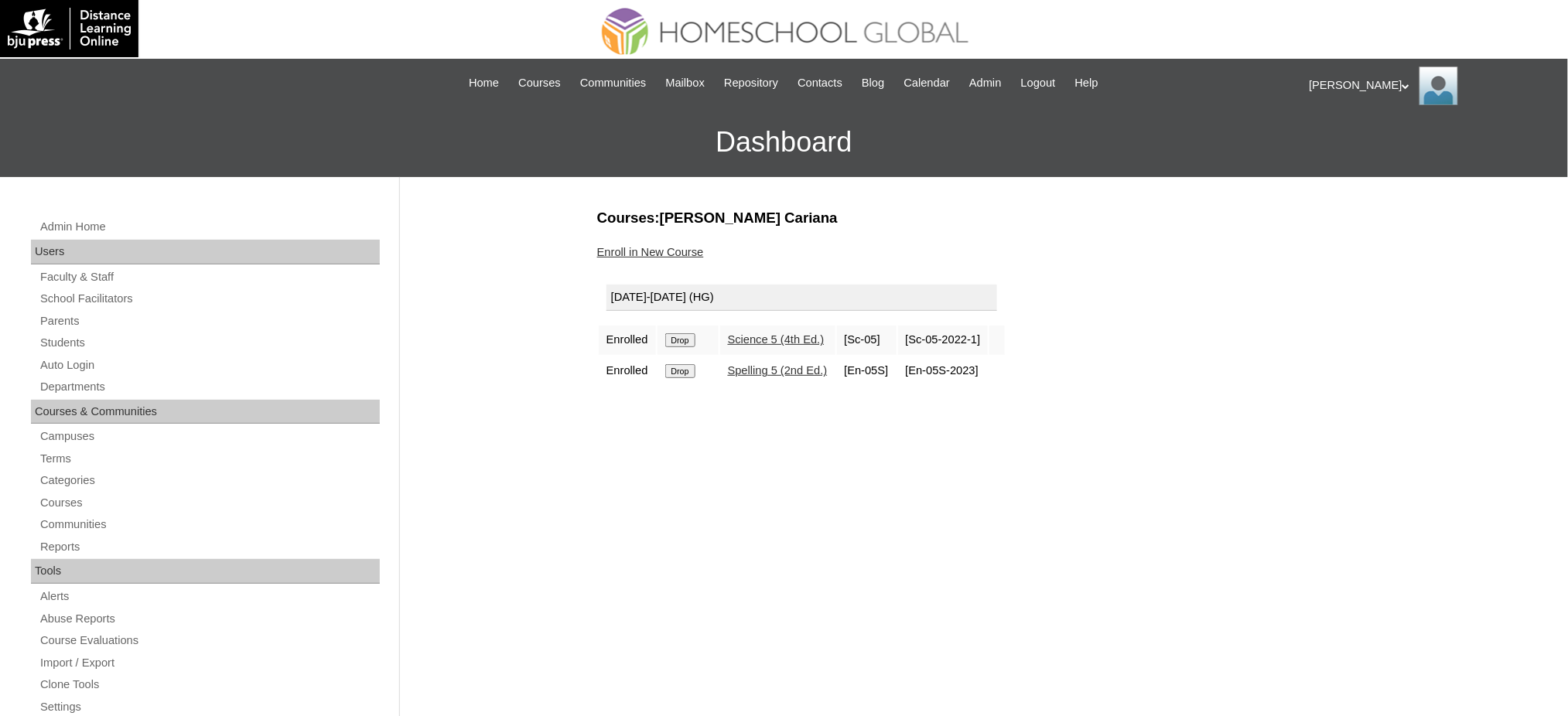
click at [685, 337] on input "Drop" at bounding box center [680, 340] width 30 height 14
click at [694, 340] on input "Drop" at bounding box center [680, 340] width 30 height 14
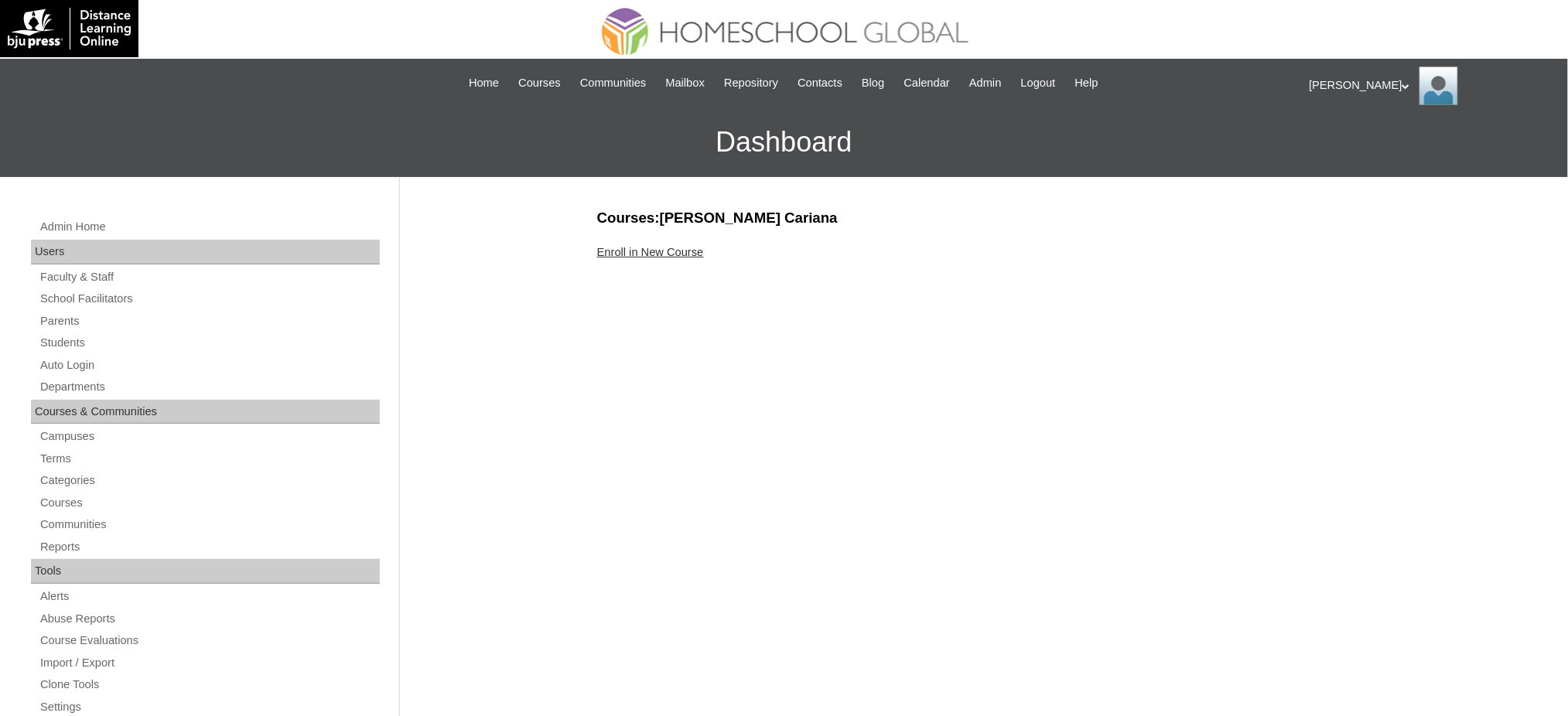
click at [665, 255] on link "Enroll in New Course" at bounding box center [650, 252] width 107 height 12
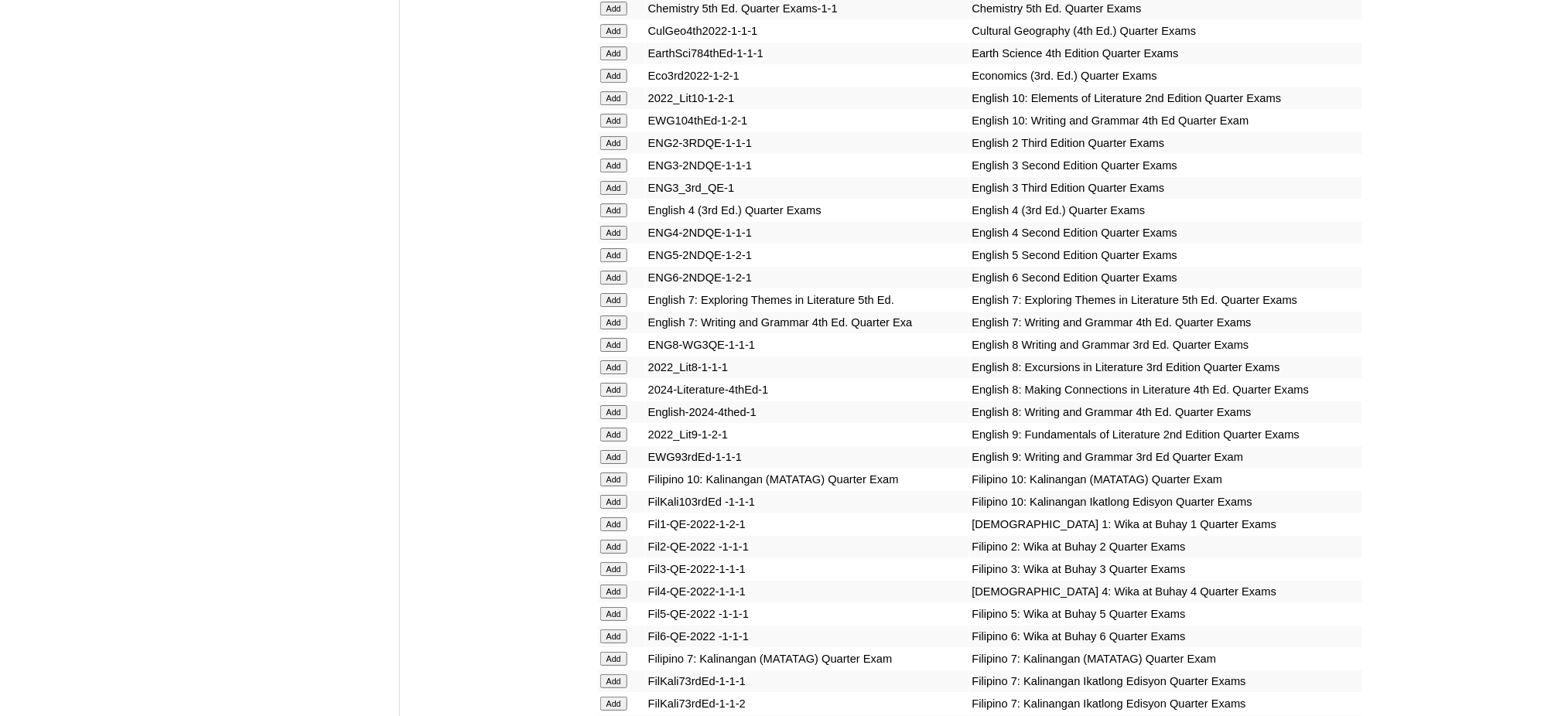
scroll to position [1857, 0]
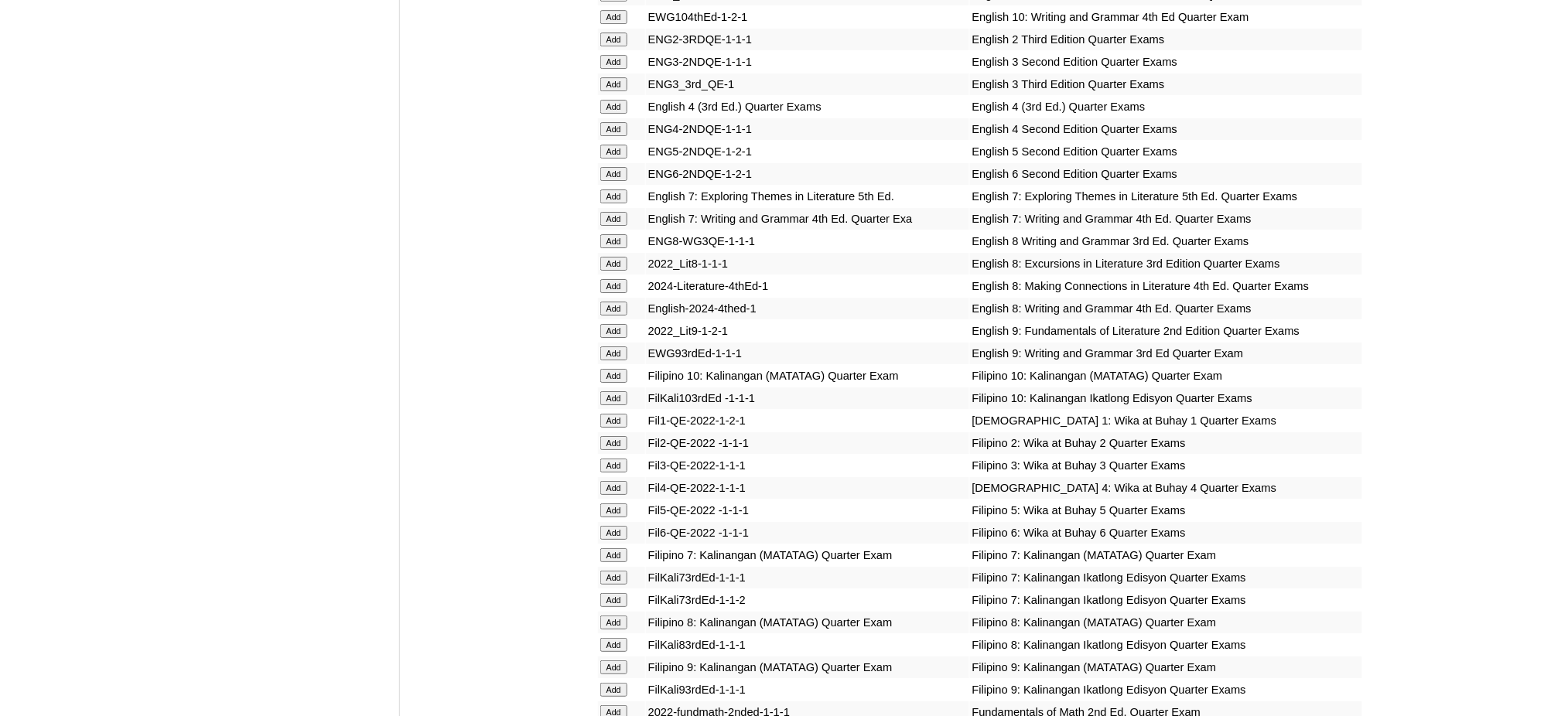
click at [606, 167] on input "Add" at bounding box center [614, 173] width 27 height 14
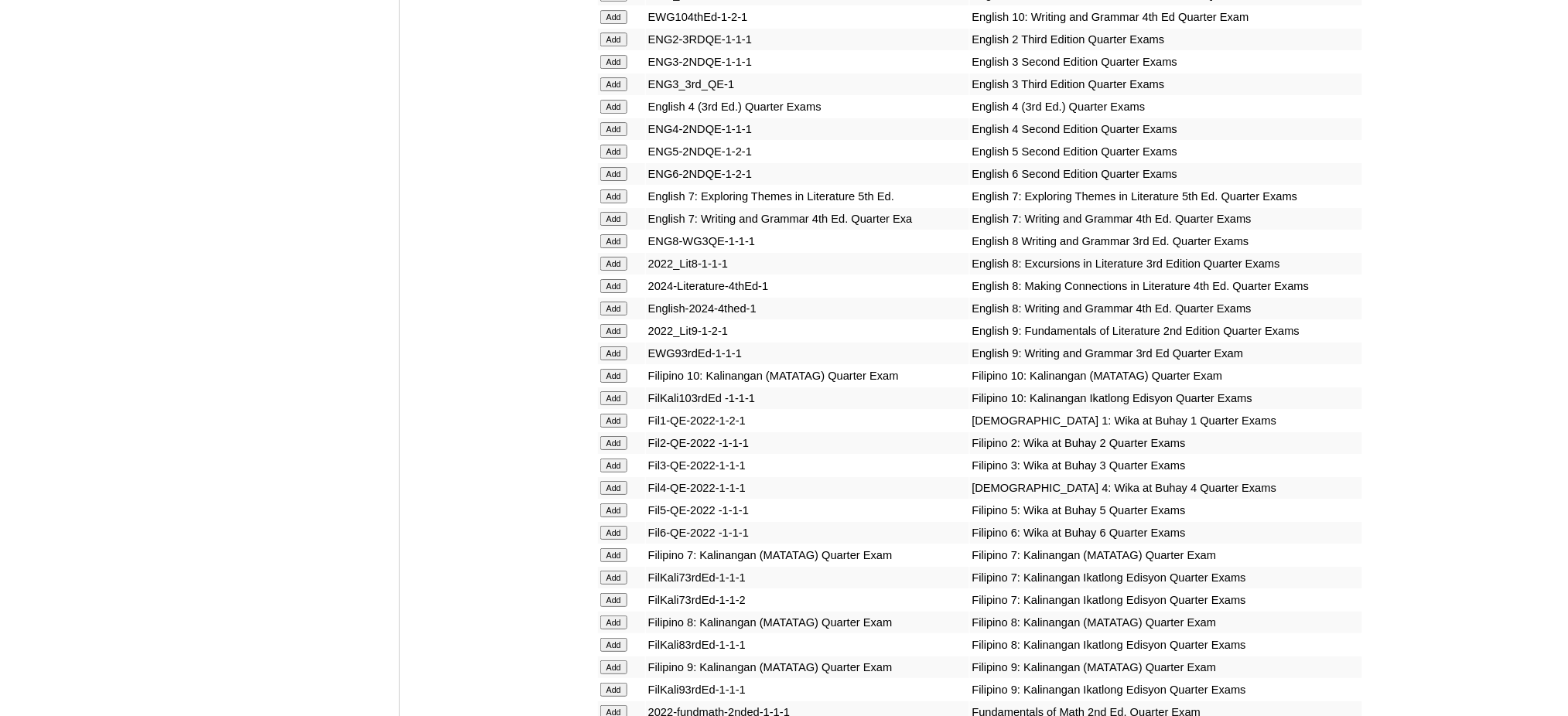
click at [619, 526] on input "Add" at bounding box center [614, 533] width 27 height 14
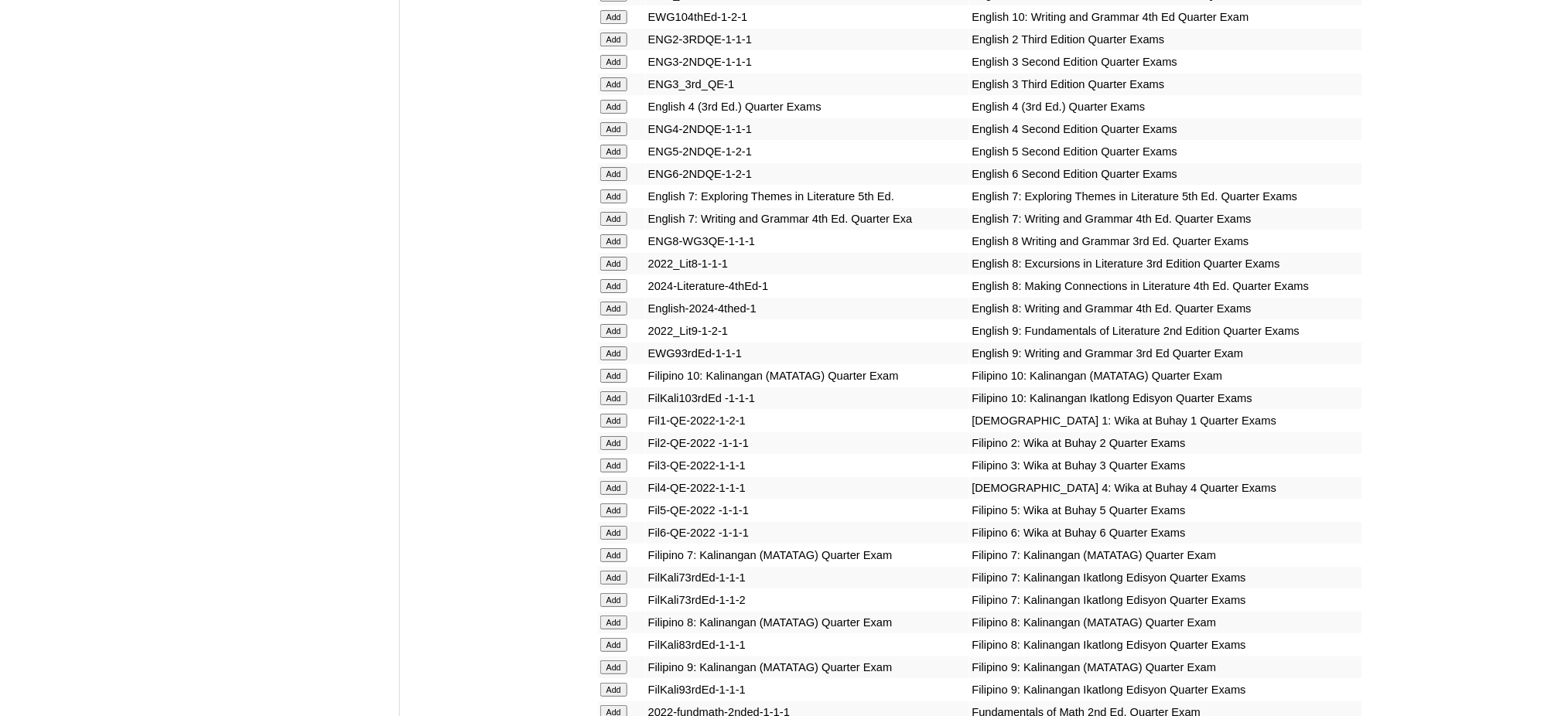
click at [619, 526] on input "Add" at bounding box center [614, 533] width 27 height 14
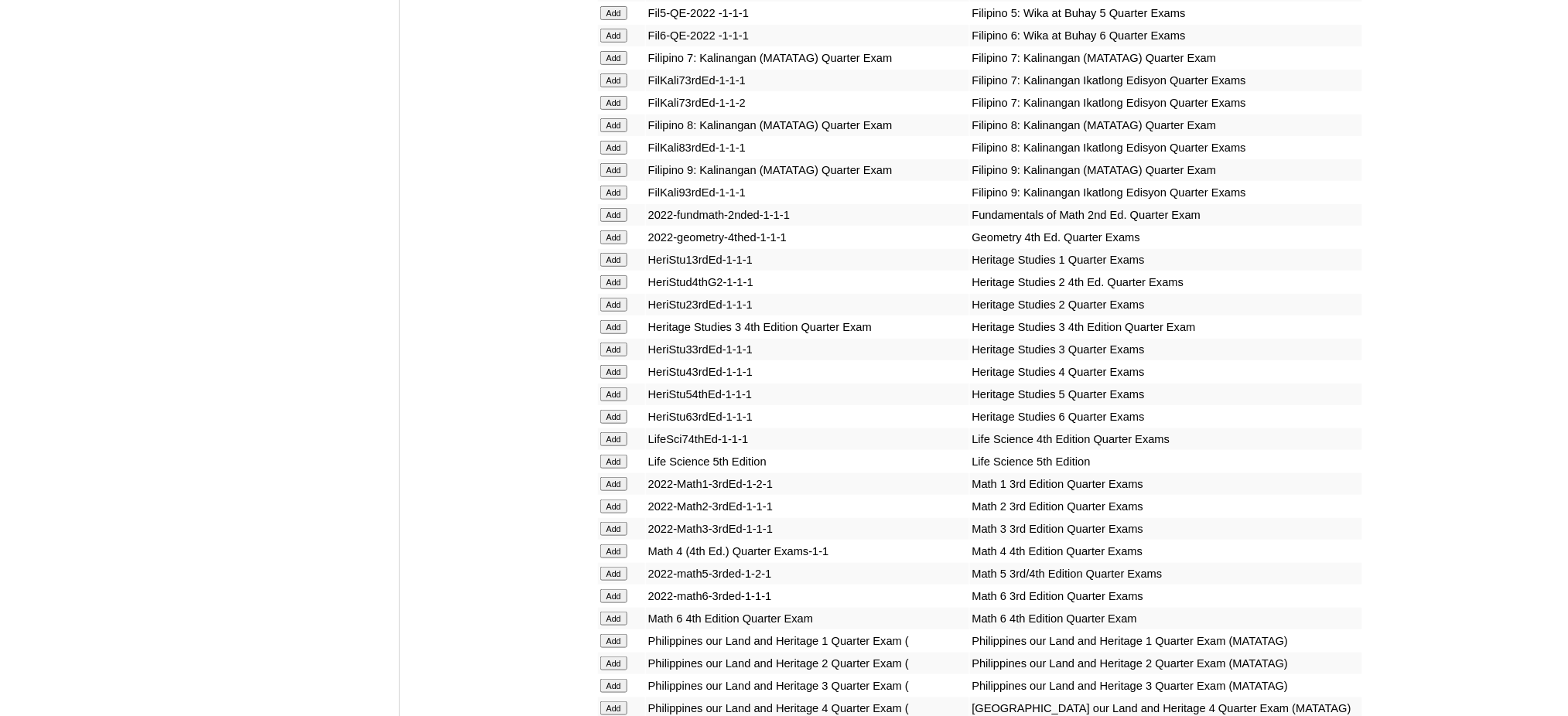
scroll to position [2476, 0]
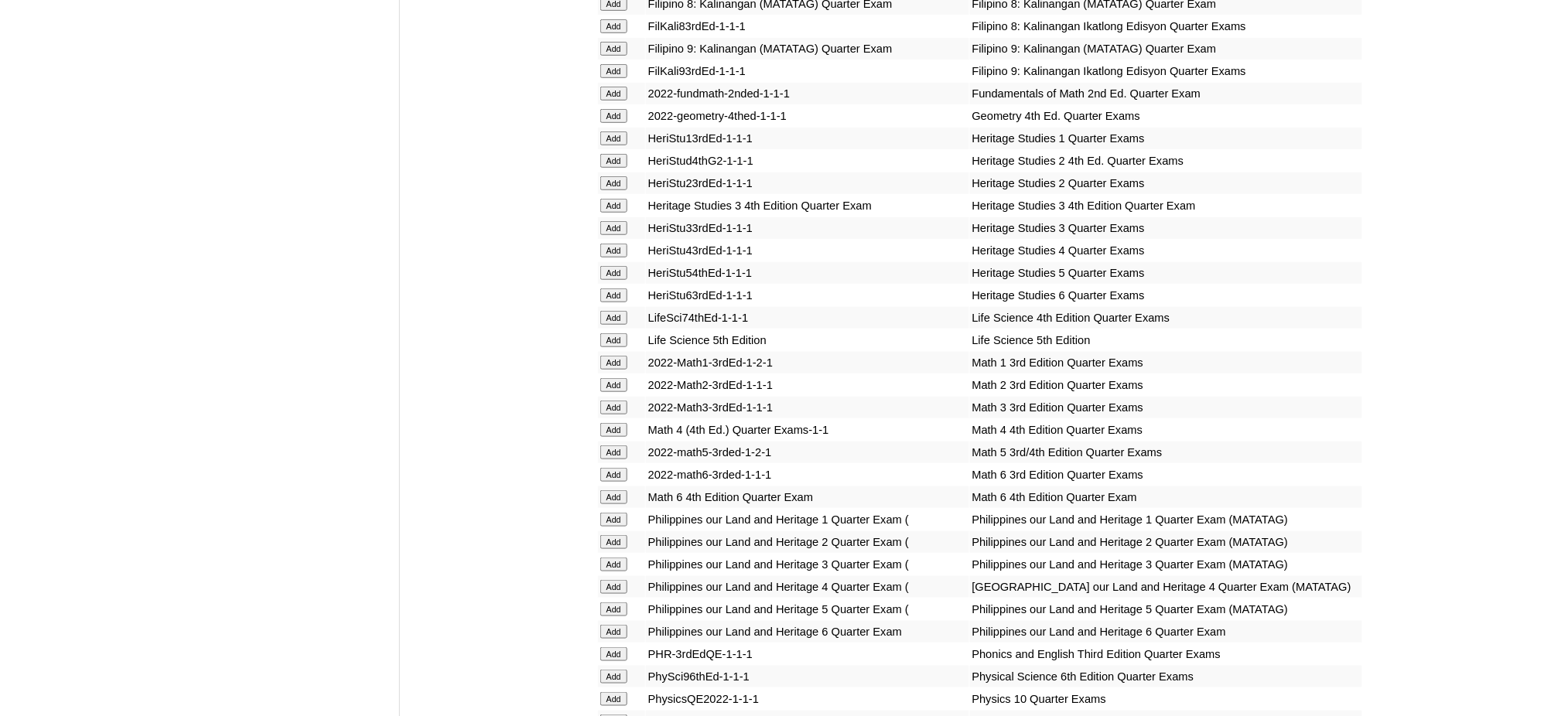
click at [610, 490] on input "Add" at bounding box center [614, 497] width 27 height 14
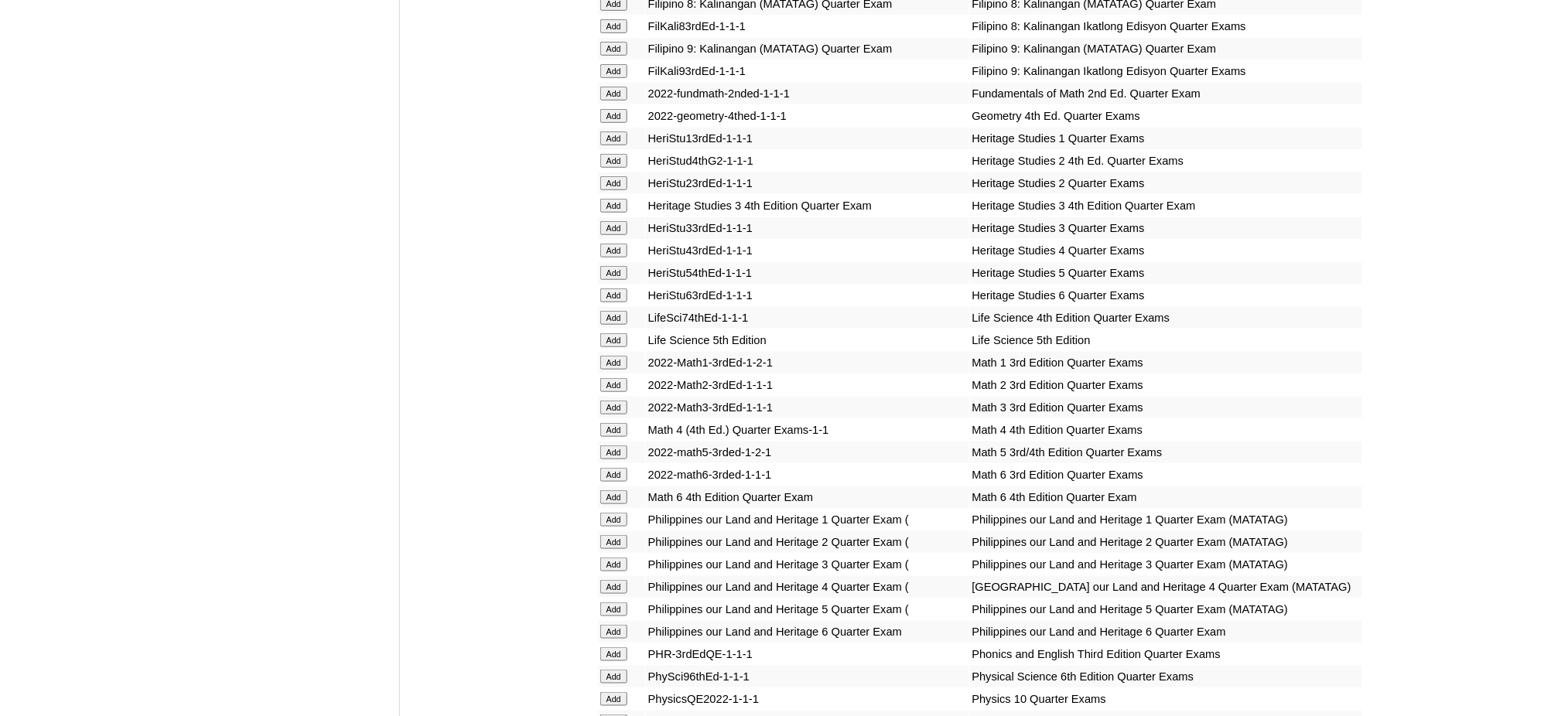
click at [610, 490] on input "Add" at bounding box center [614, 497] width 27 height 14
click at [624, 625] on input "Add" at bounding box center [614, 631] width 27 height 14
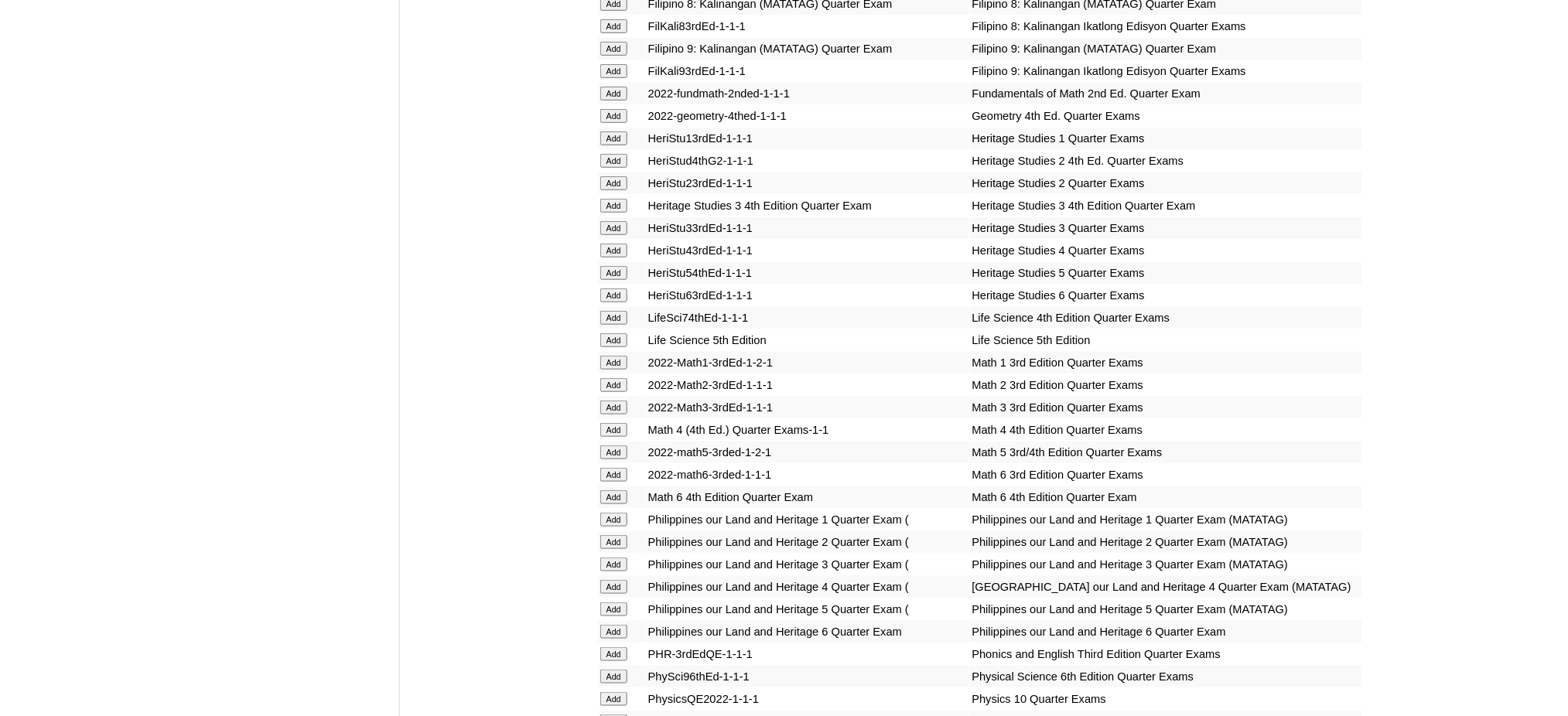
click at [624, 625] on input "Add" at bounding box center [614, 631] width 27 height 14
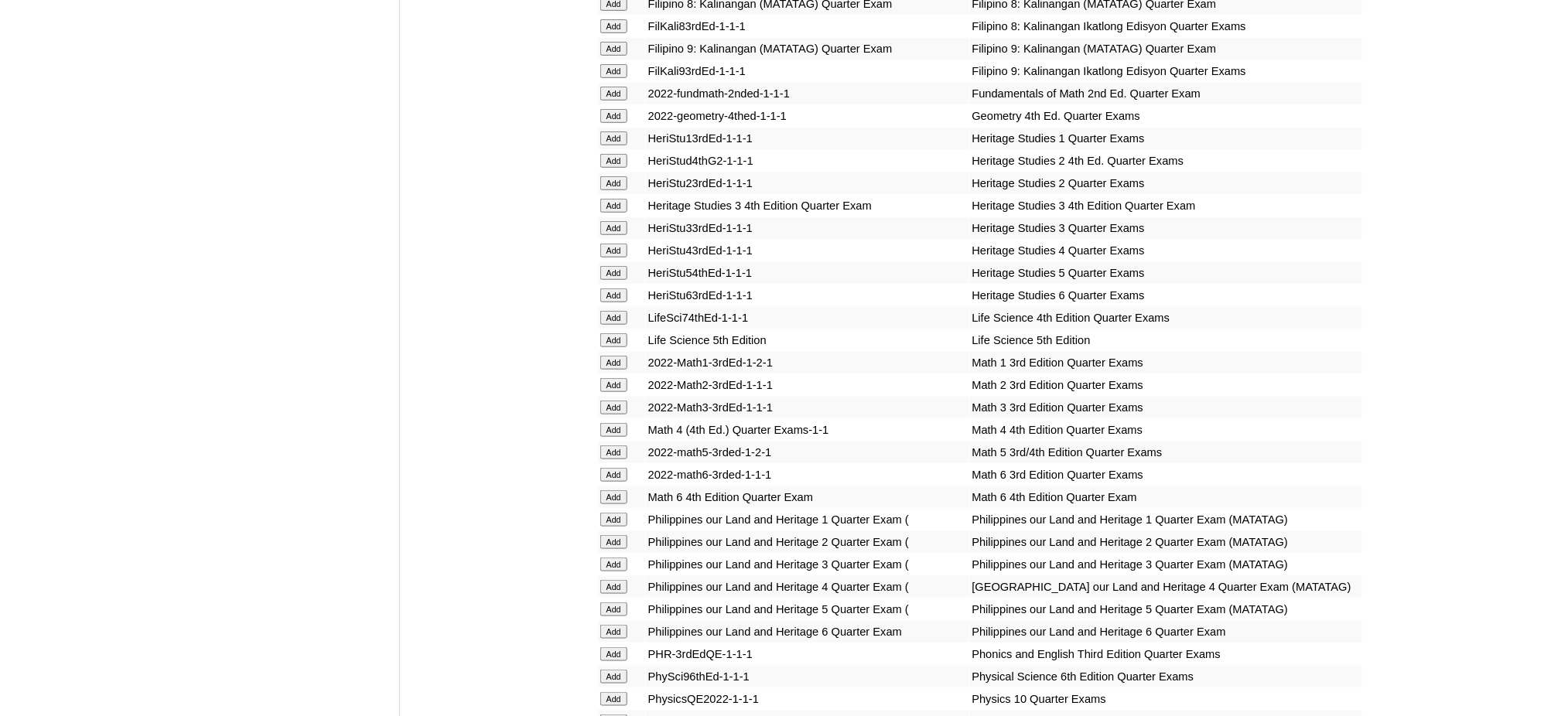
click at [624, 625] on input "Add" at bounding box center [614, 631] width 27 height 14
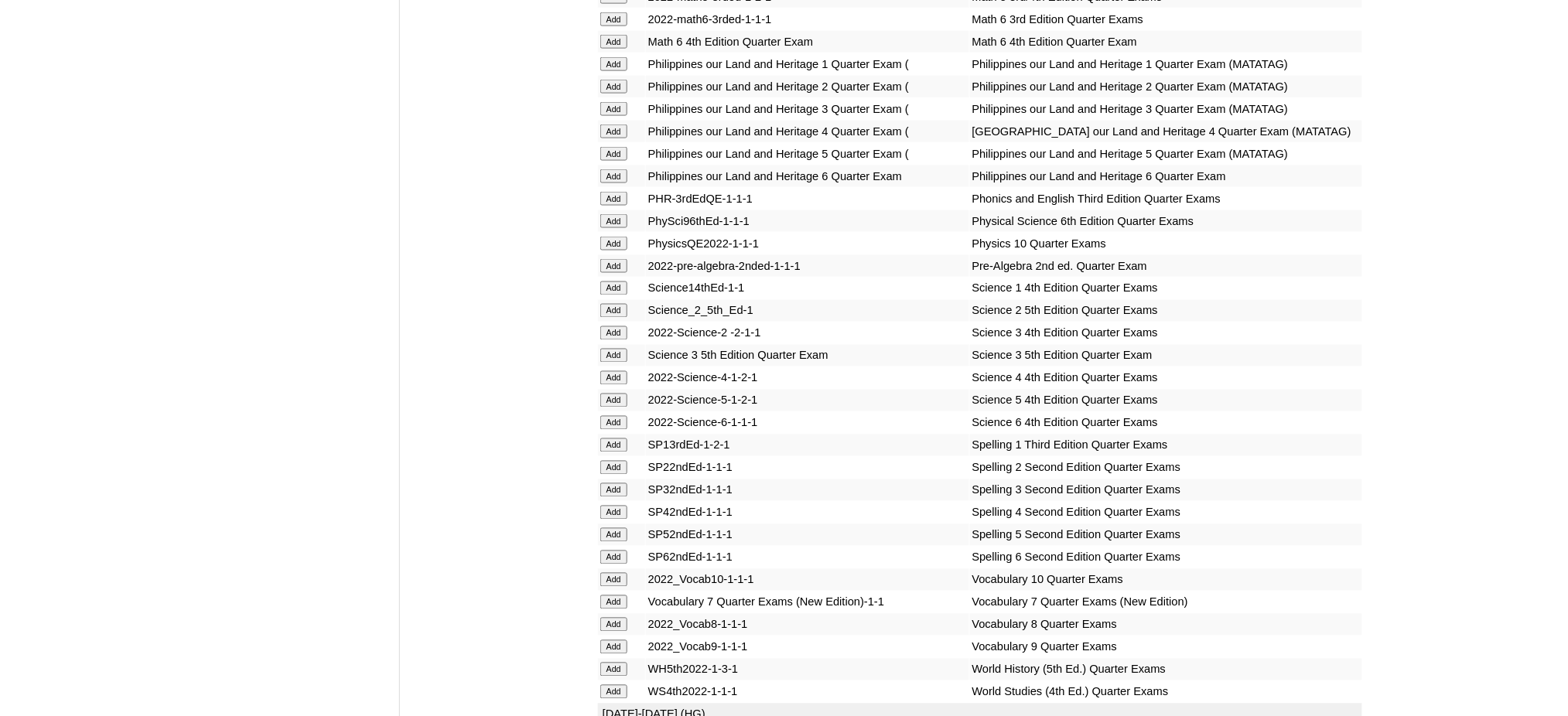
scroll to position [3094, 0]
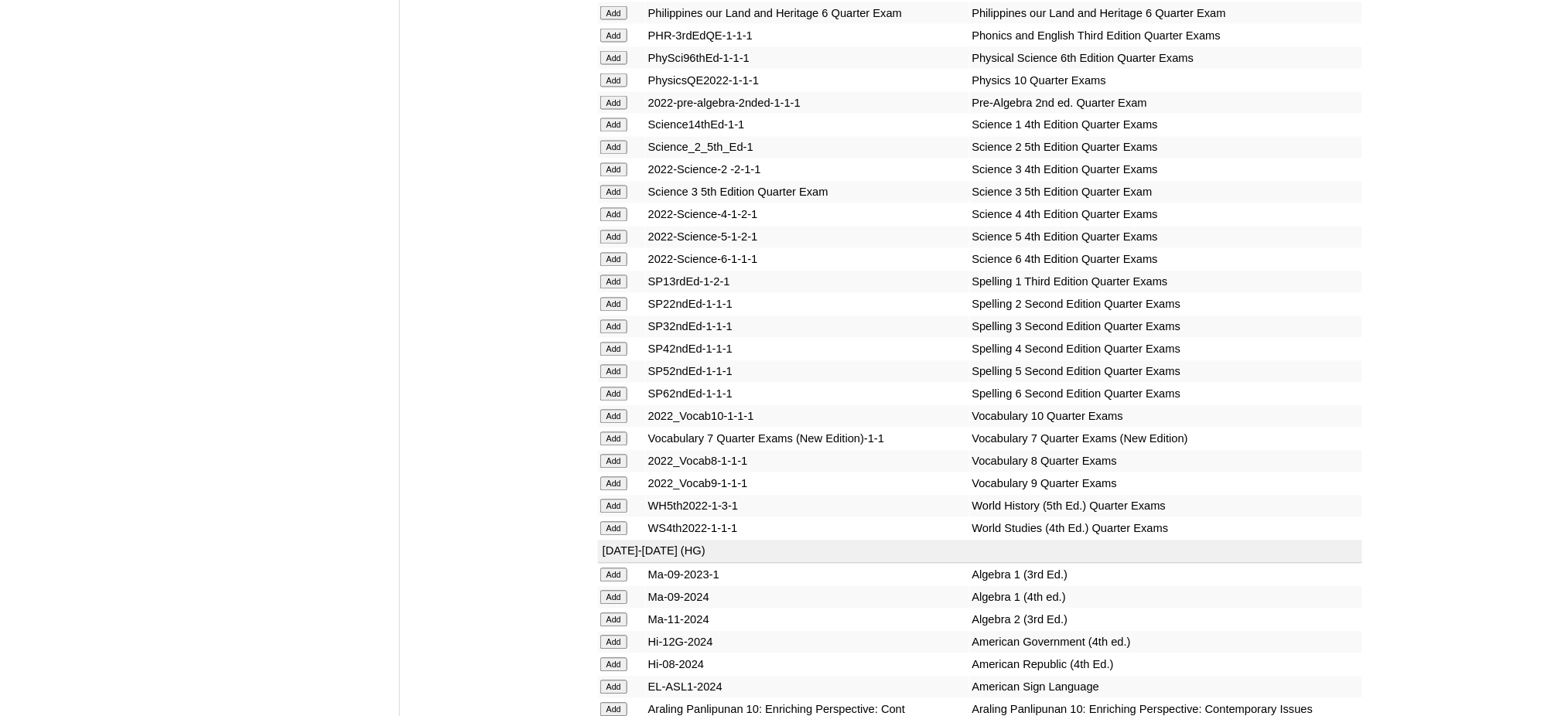
click at [610, 388] on input "Add" at bounding box center [614, 394] width 27 height 14
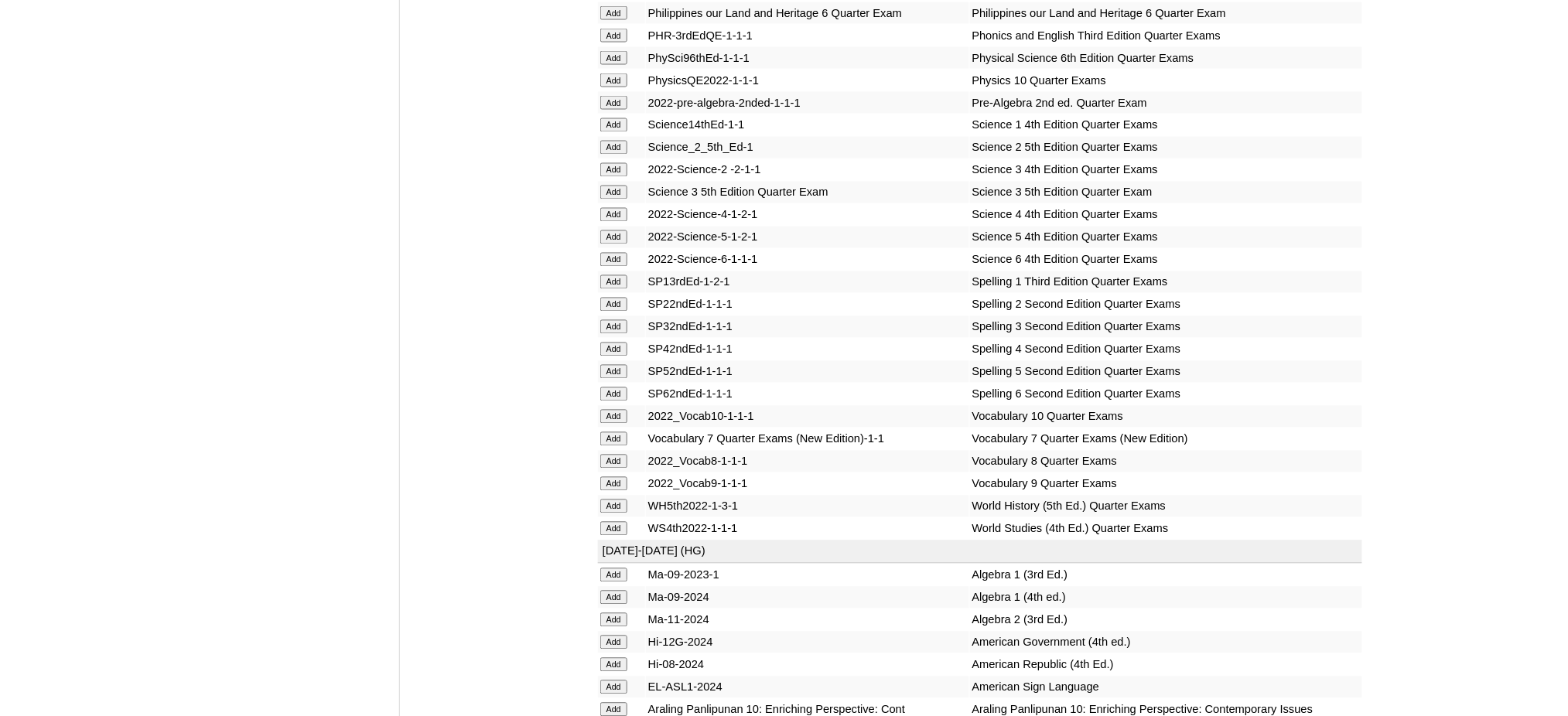
click at [610, 388] on input "Add" at bounding box center [614, 394] width 27 height 14
click at [616, 253] on input "Add" at bounding box center [614, 260] width 27 height 14
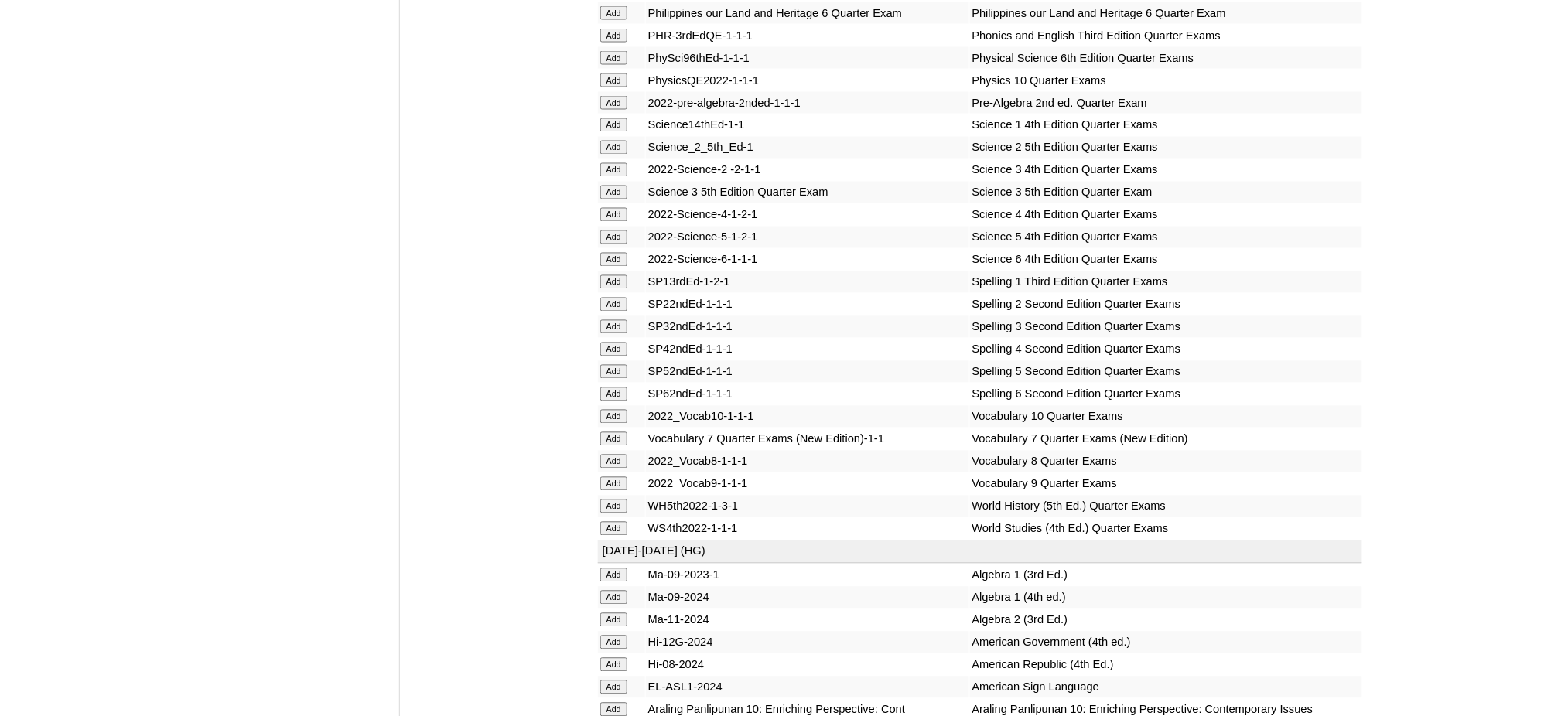
click at [616, 253] on input "Add" at bounding box center [614, 260] width 27 height 14
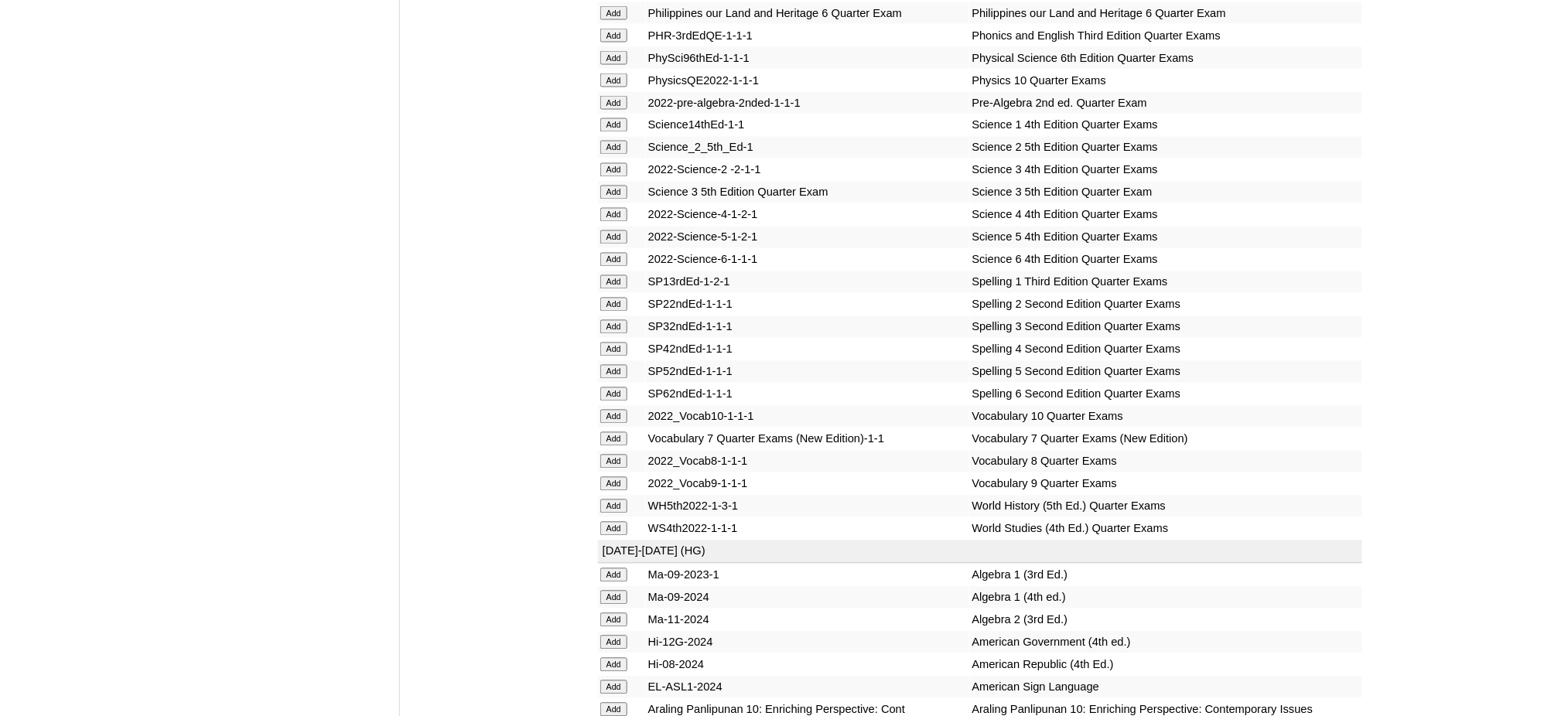
click at [616, 253] on input "Add" at bounding box center [614, 260] width 27 height 14
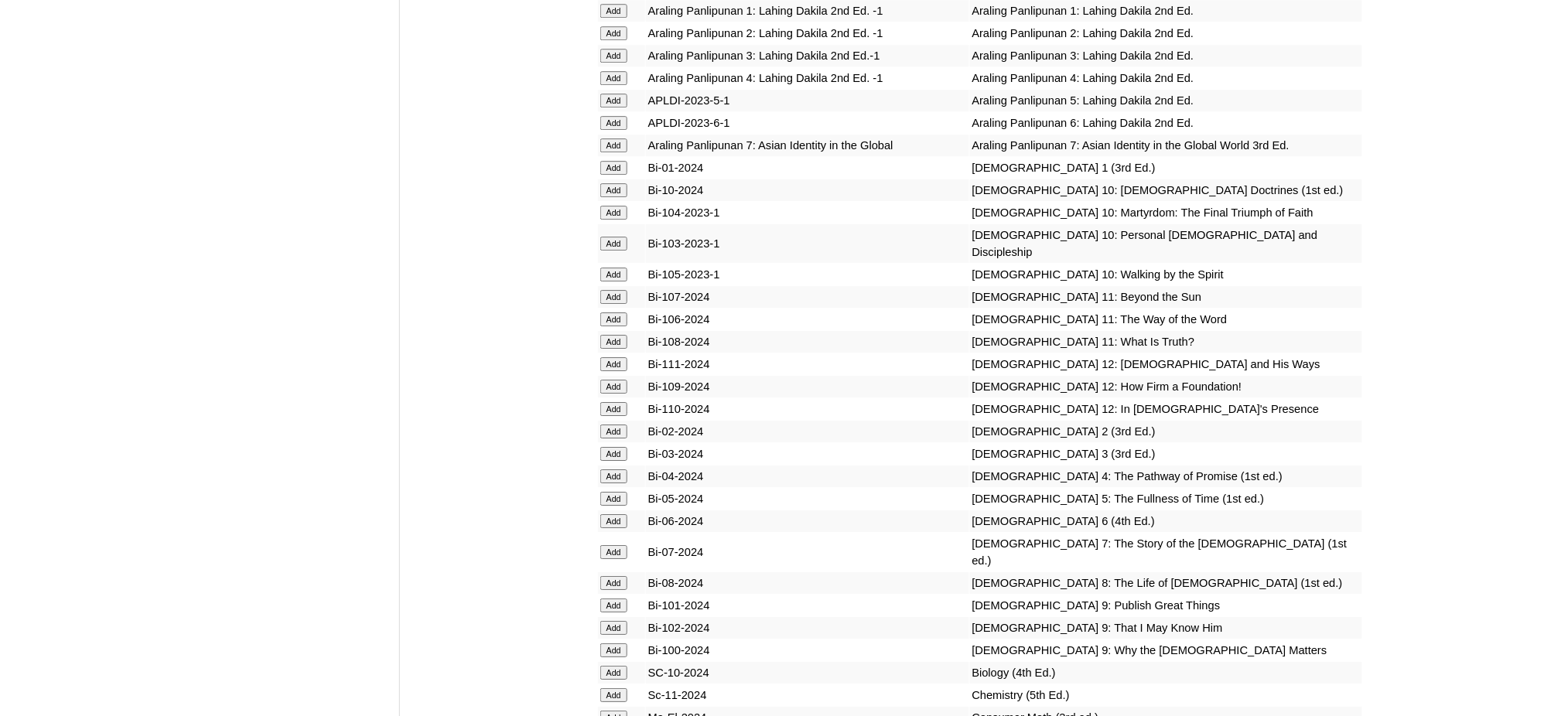
scroll to position [4126, 0]
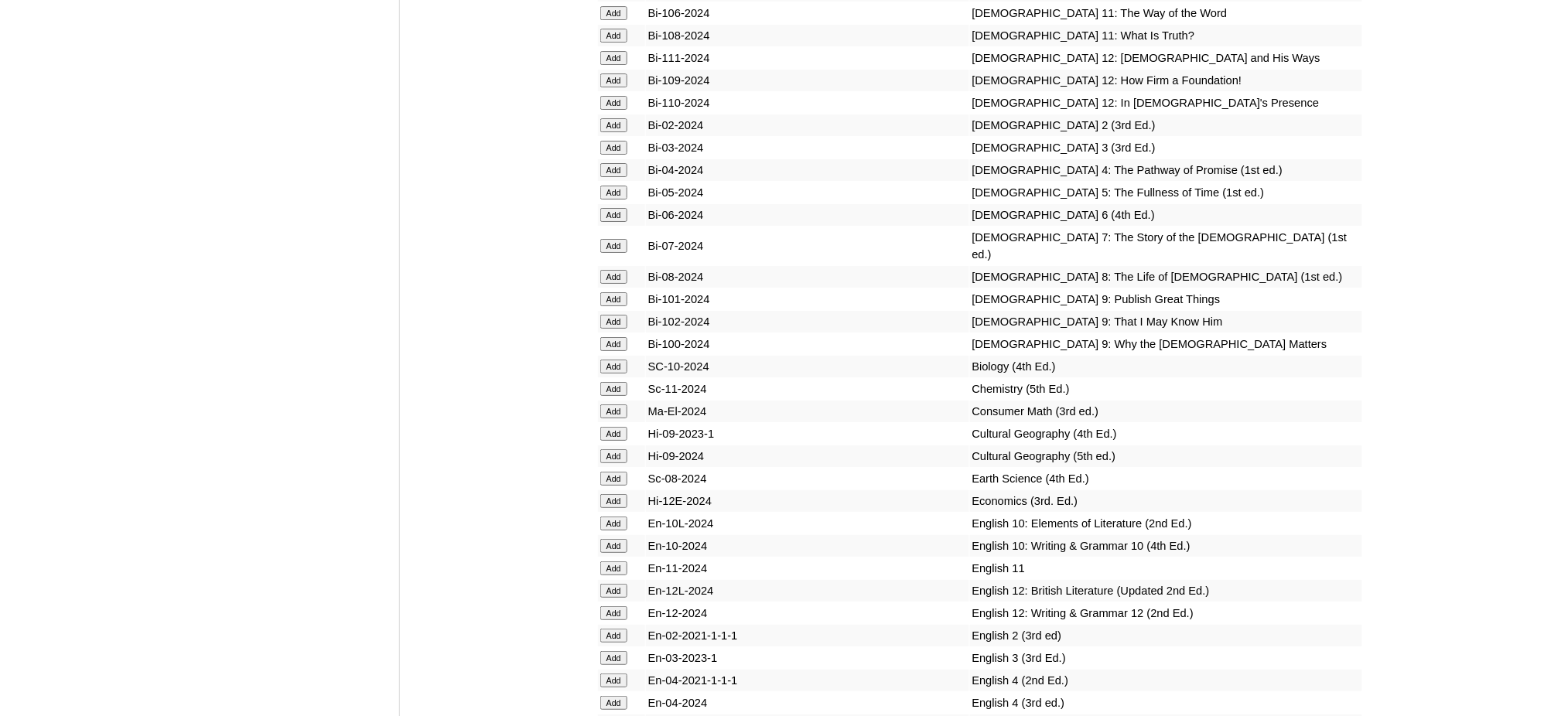
scroll to position [4126, 0]
click at [609, 205] on input "Add" at bounding box center [614, 211] width 27 height 14
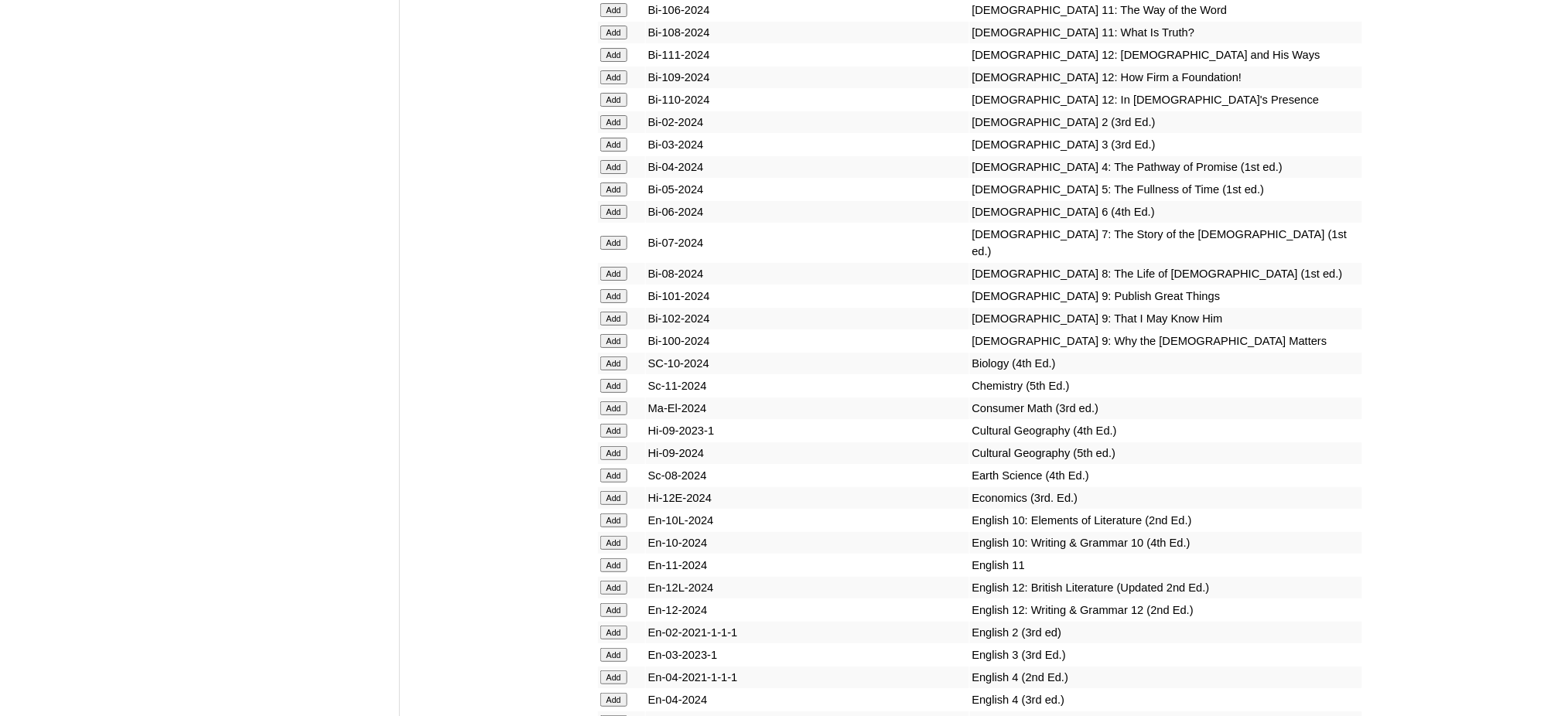
click at [609, 205] on input "Add" at bounding box center [614, 211] width 27 height 14
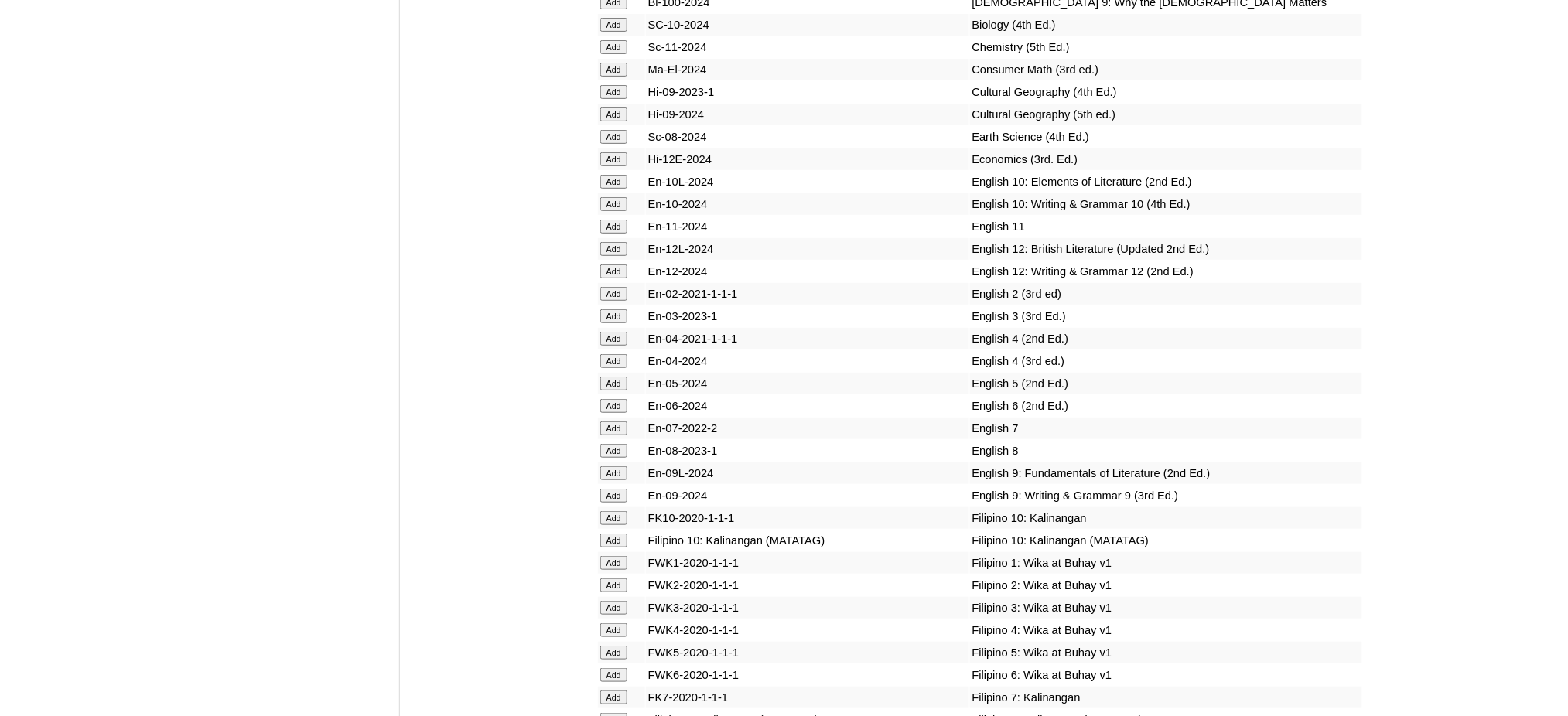
scroll to position [4848, 0]
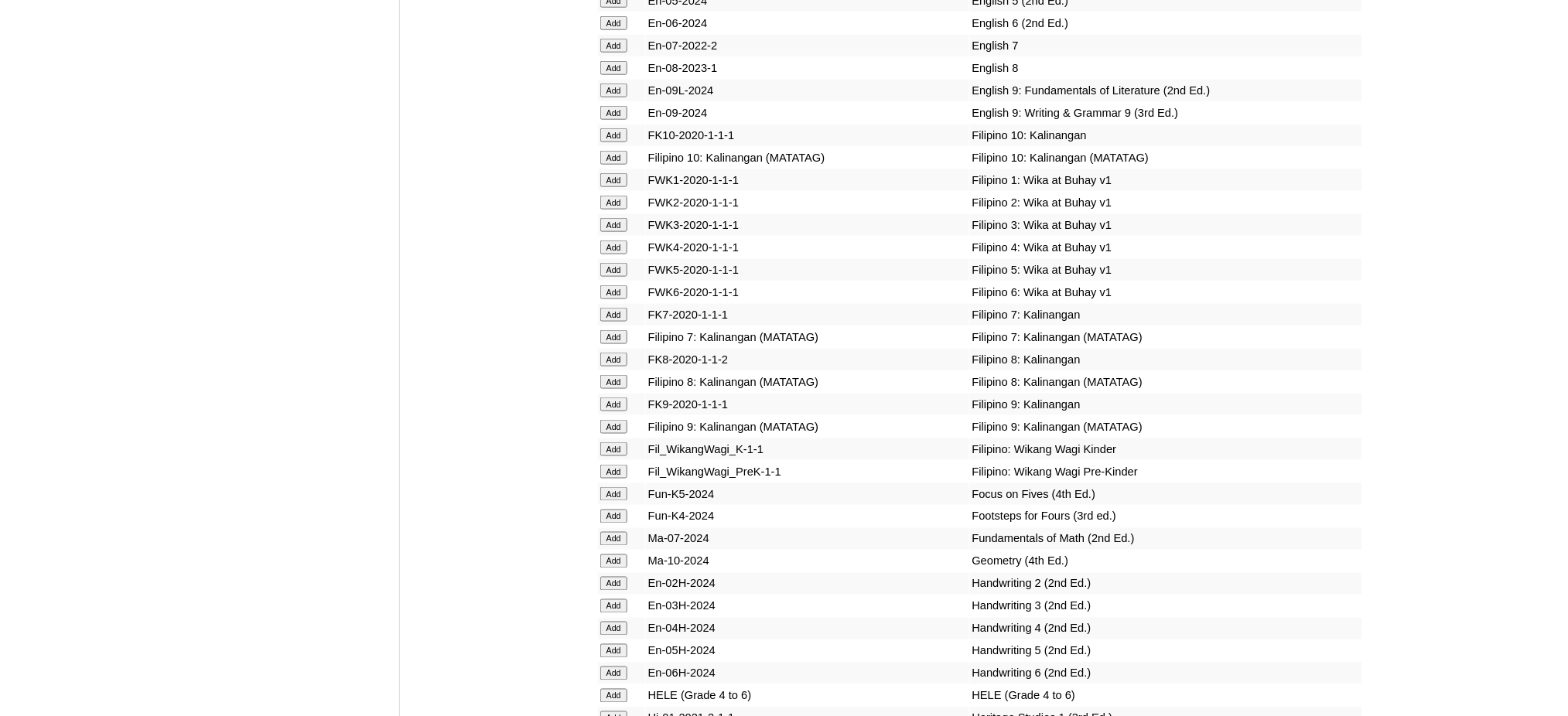
click at [617, 286] on input "Add" at bounding box center [614, 292] width 27 height 14
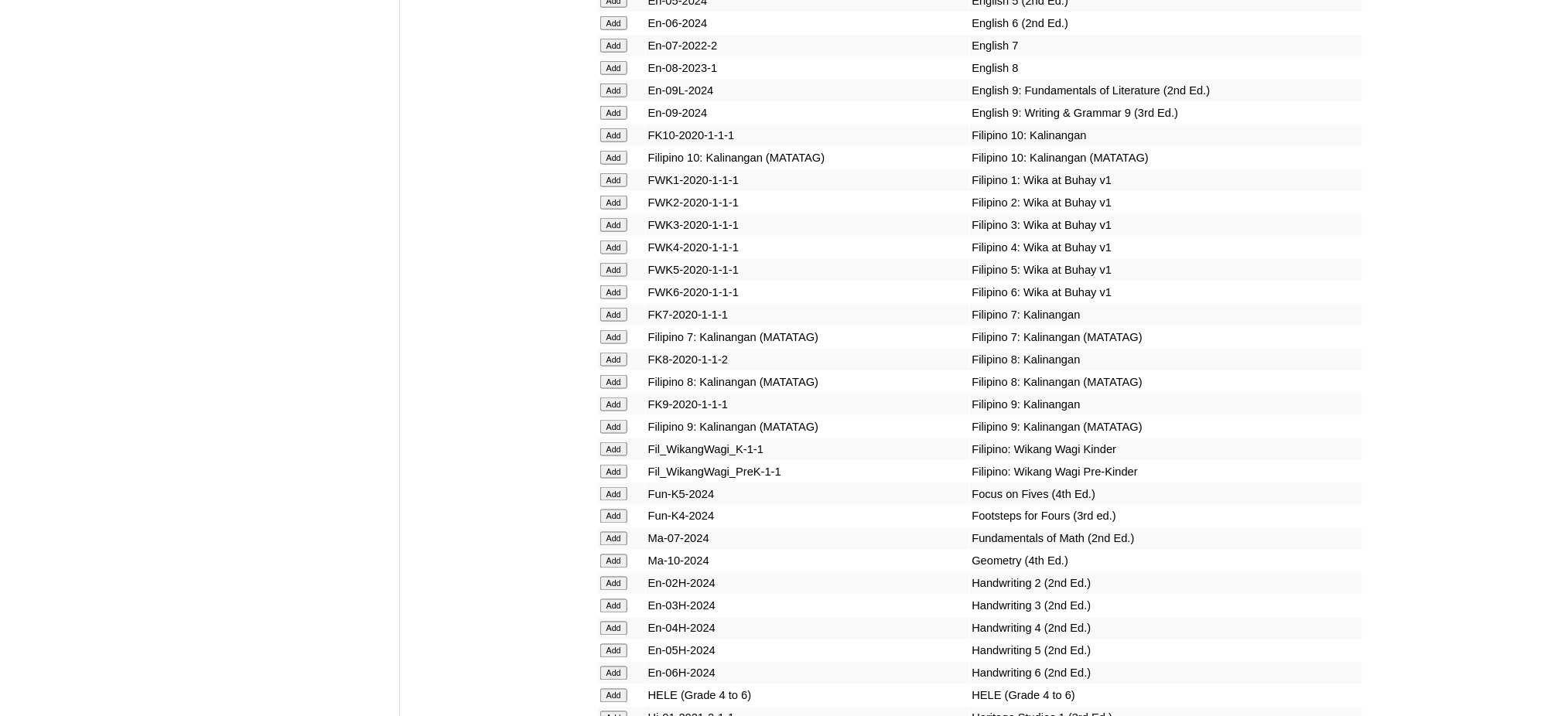
click at [617, 286] on input "Add" at bounding box center [614, 292] width 27 height 14
click at [623, 689] on input "Add" at bounding box center [614, 696] width 27 height 14
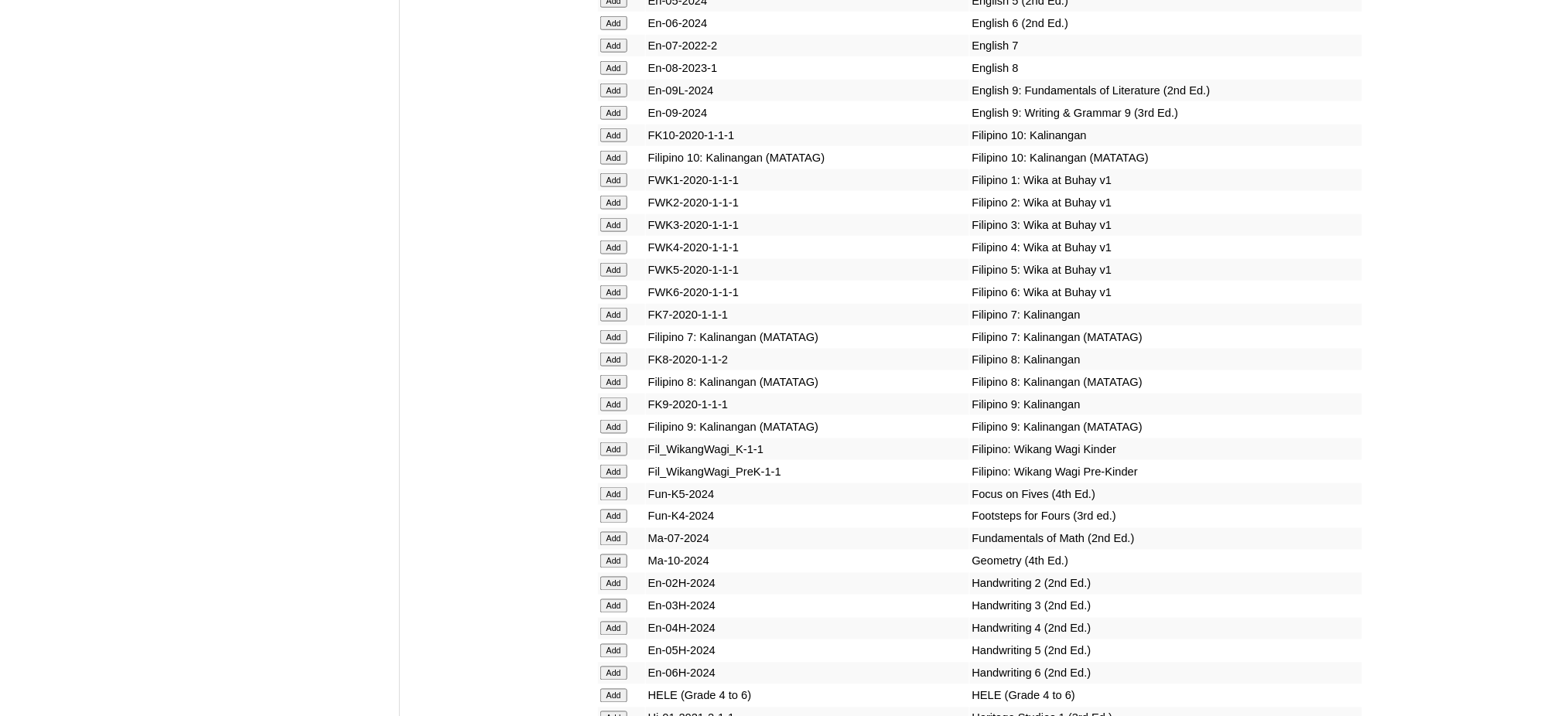
click at [623, 689] on input "Add" at bounding box center [614, 696] width 27 height 14
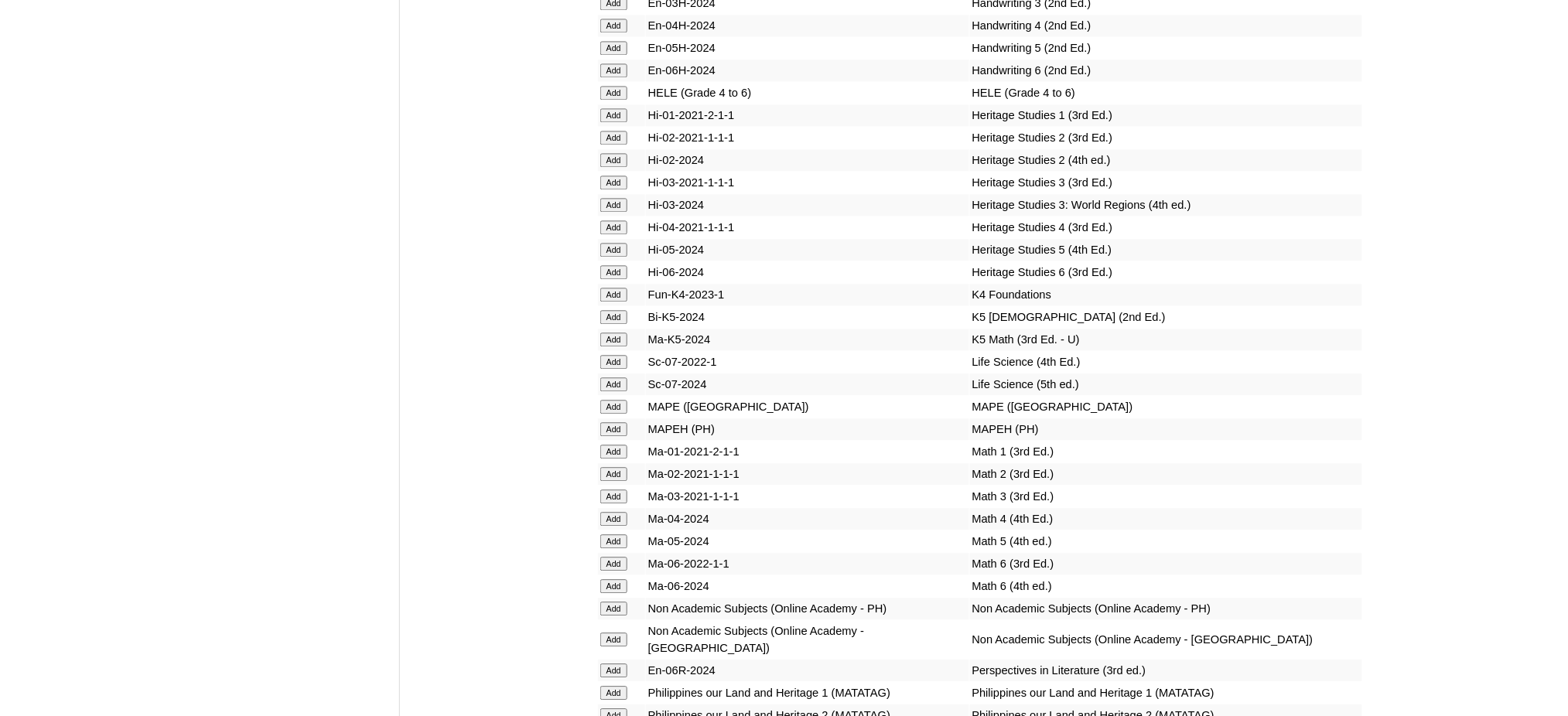
scroll to position [5466, 0]
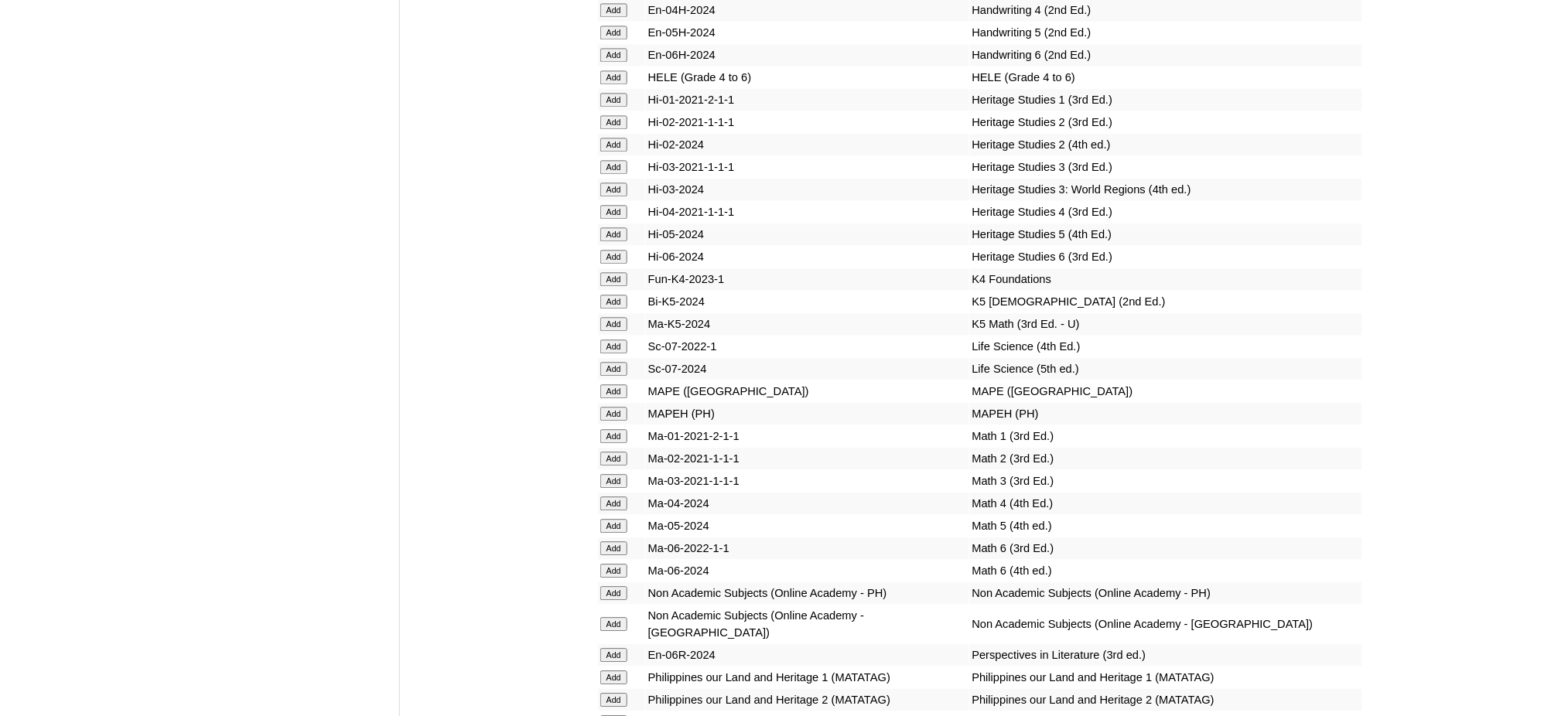
click at [614, 564] on input "Add" at bounding box center [614, 570] width 27 height 14
click at [601, 649] on input "Add" at bounding box center [614, 655] width 27 height 14
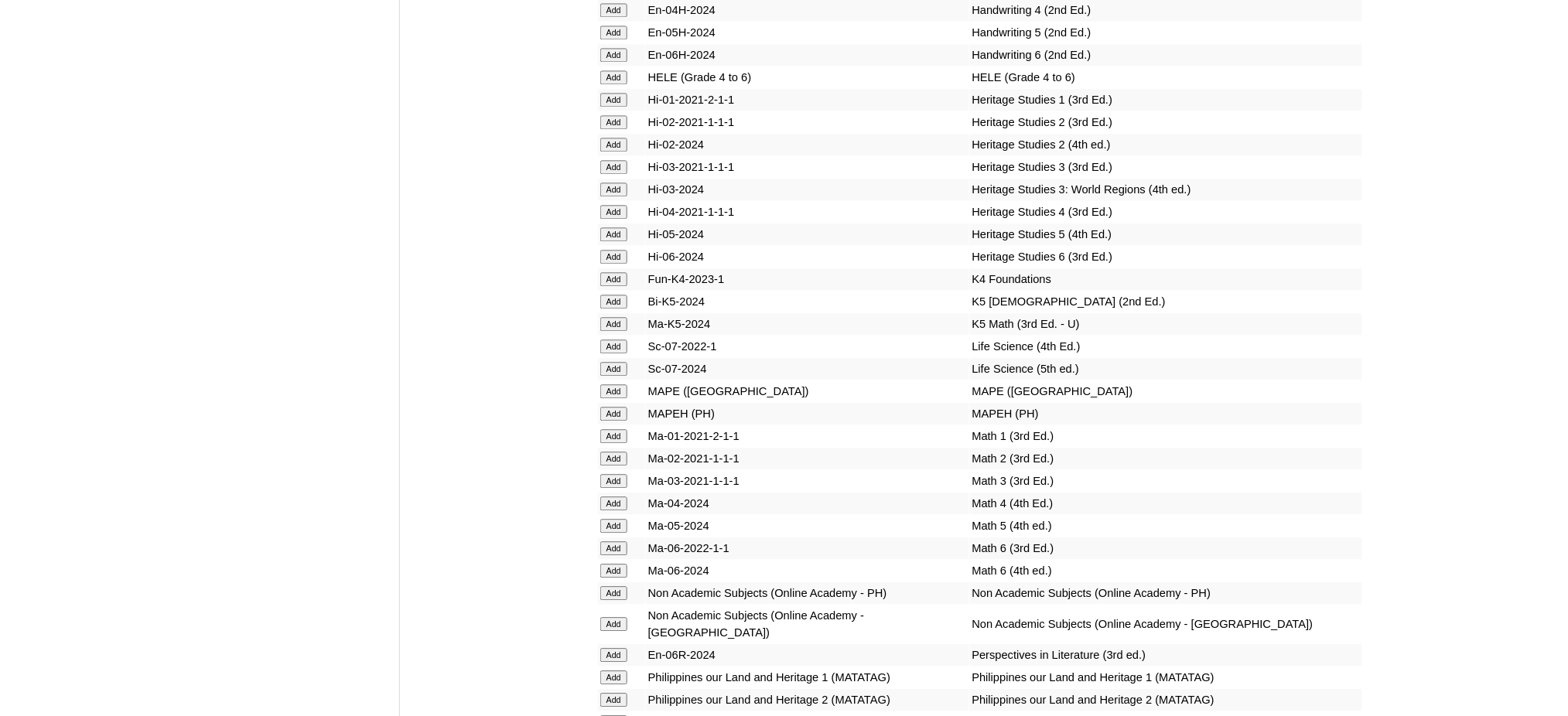
click at [602, 649] on input "Add" at bounding box center [614, 655] width 27 height 14
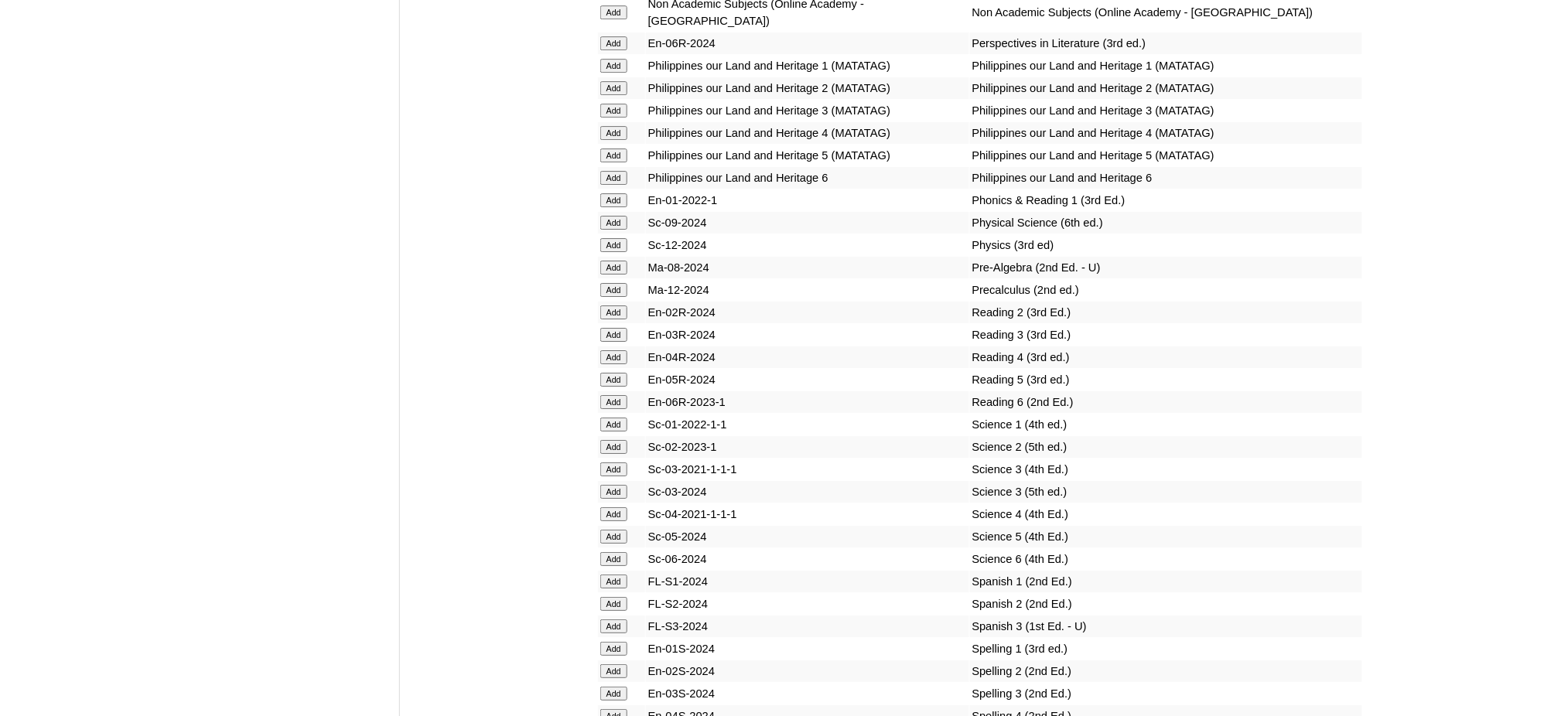
scroll to position [6086, 0]
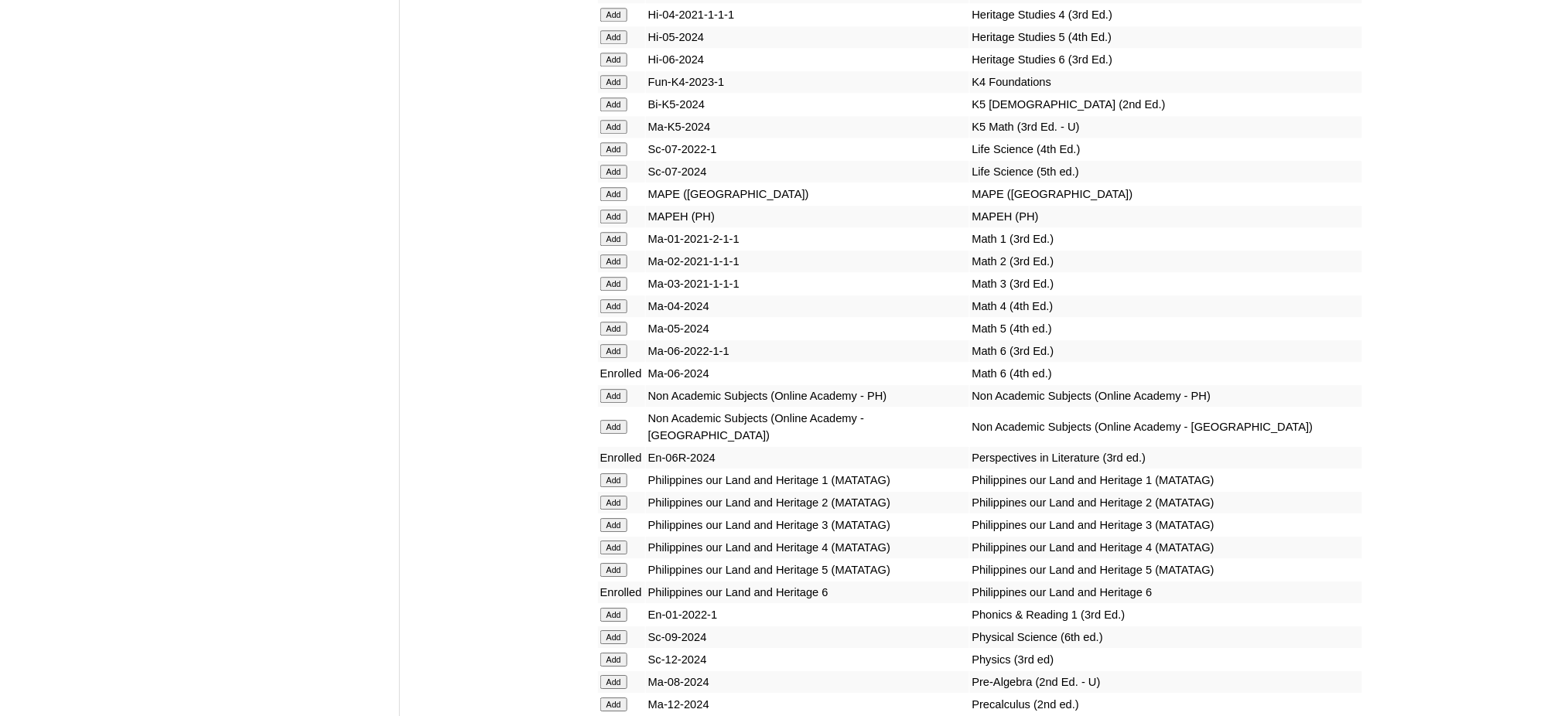
scroll to position [5674, 0]
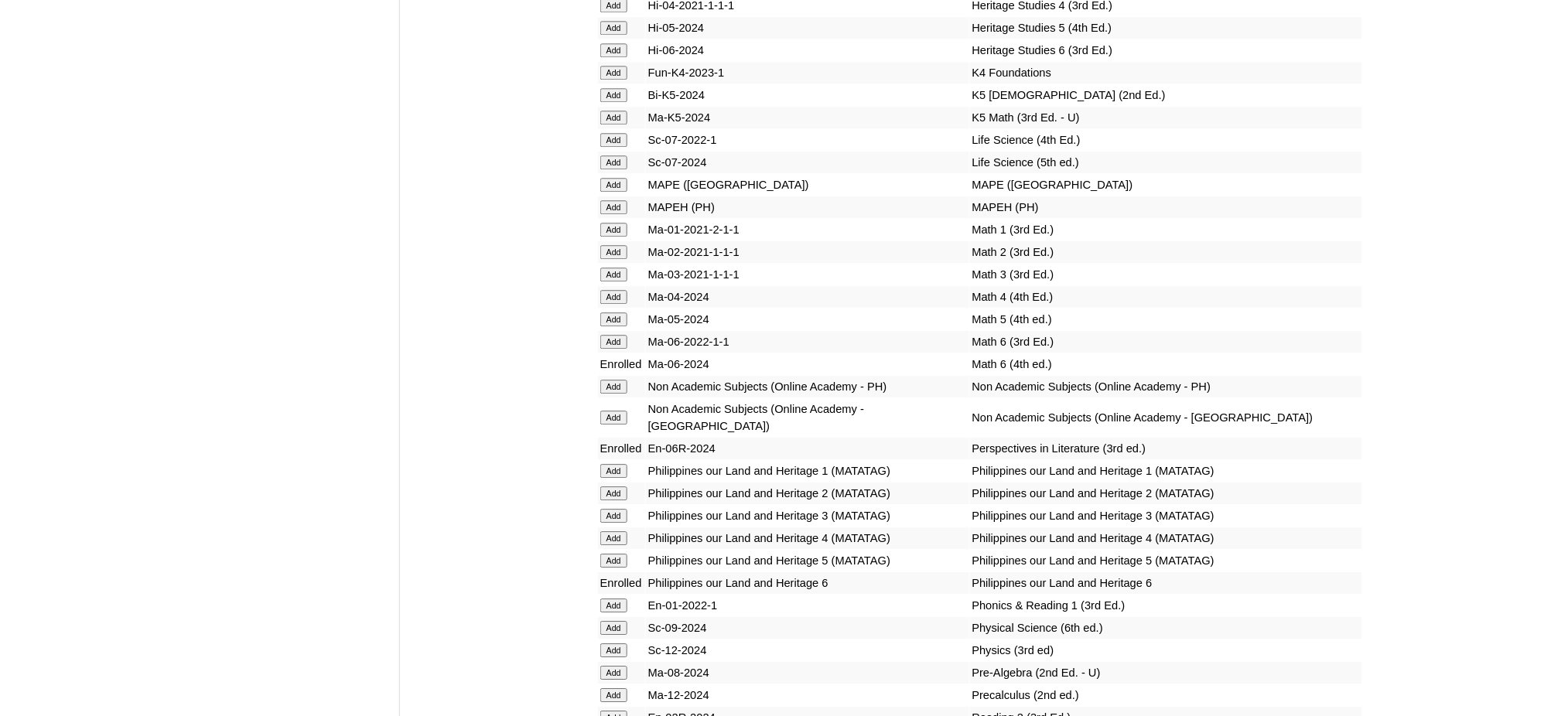
click at [608, 200] on input "Add" at bounding box center [614, 206] width 27 height 14
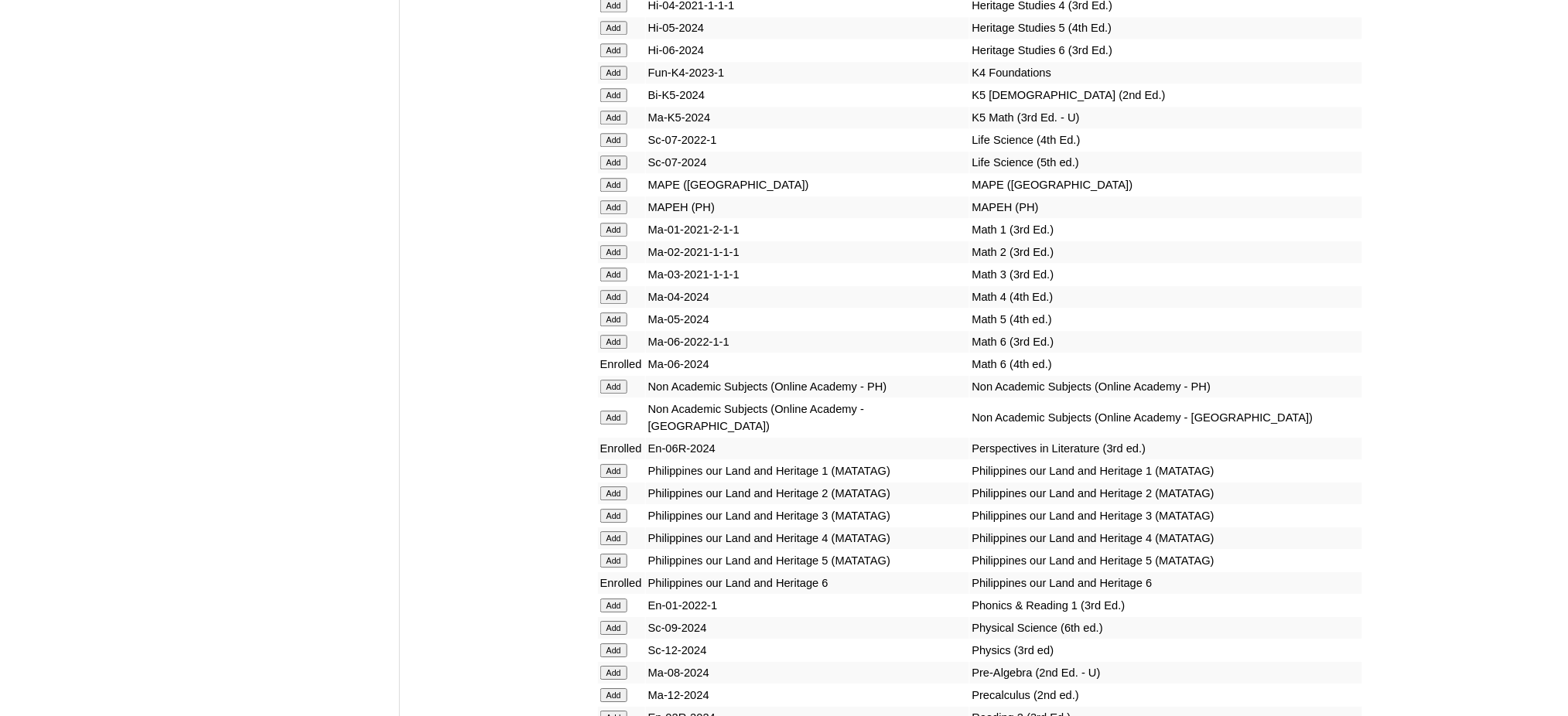
click at [608, 200] on input "Add" at bounding box center [614, 206] width 27 height 14
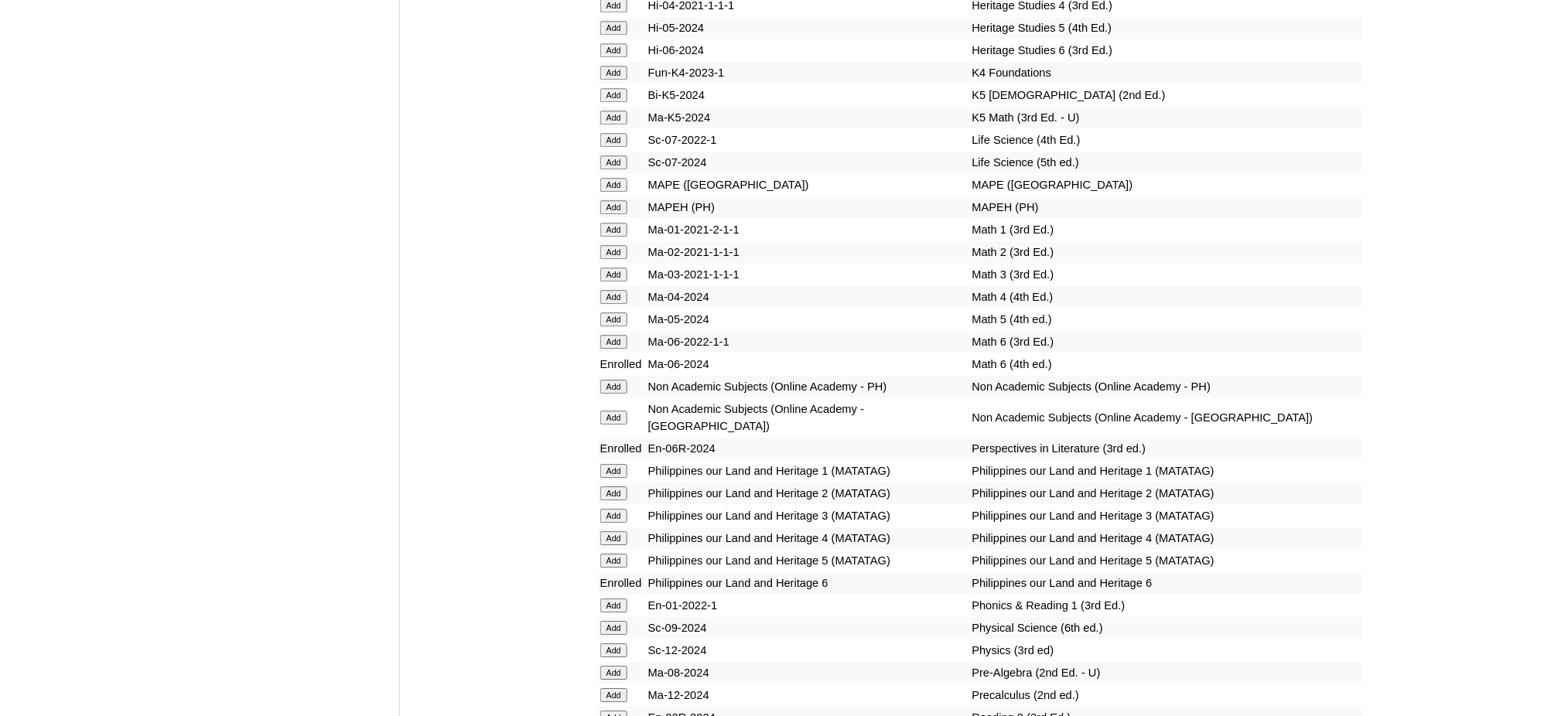
click at [608, 200] on input "Add" at bounding box center [614, 206] width 27 height 14
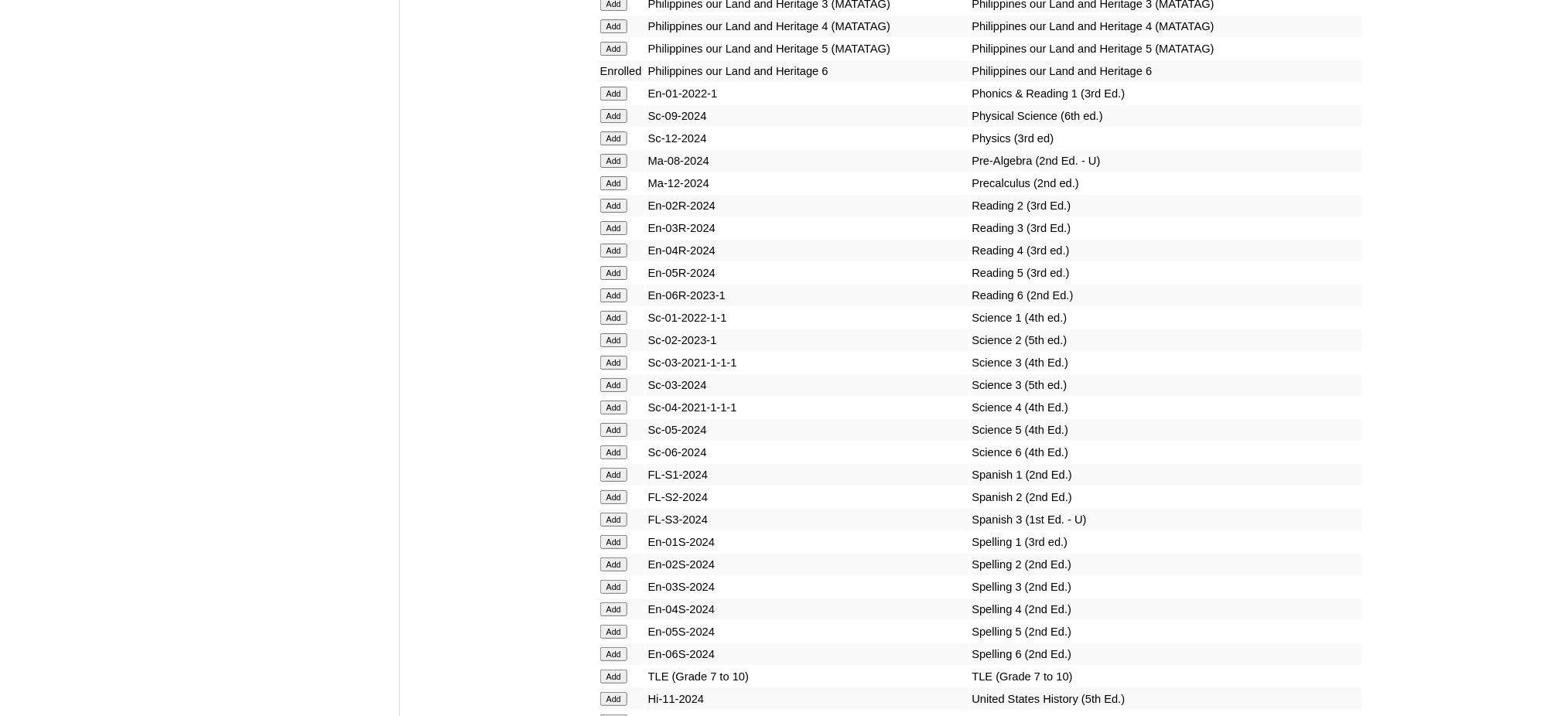
scroll to position [6190, 0]
click at [619, 441] on input "Add" at bounding box center [614, 448] width 27 height 14
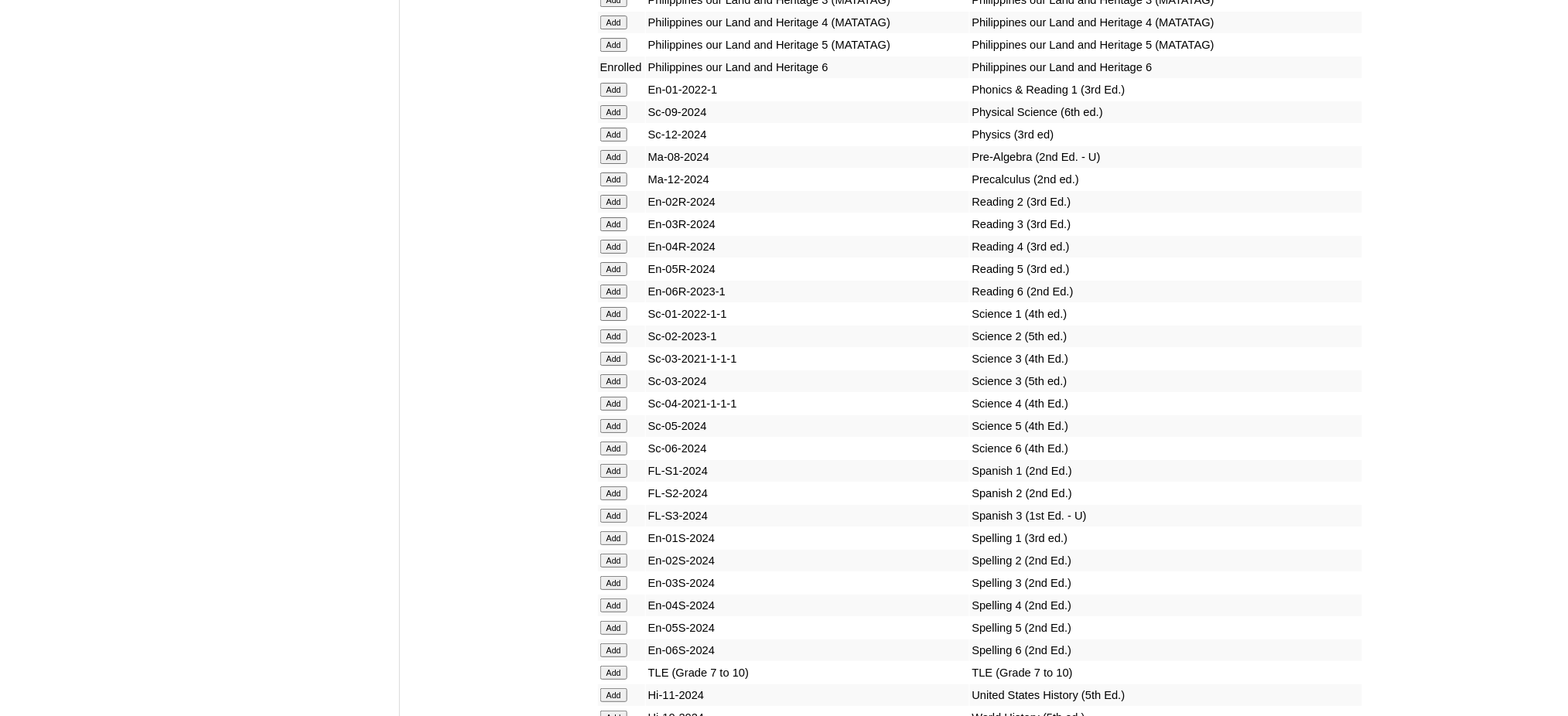
click at [610, 644] on input "Add" at bounding box center [614, 651] width 27 height 14
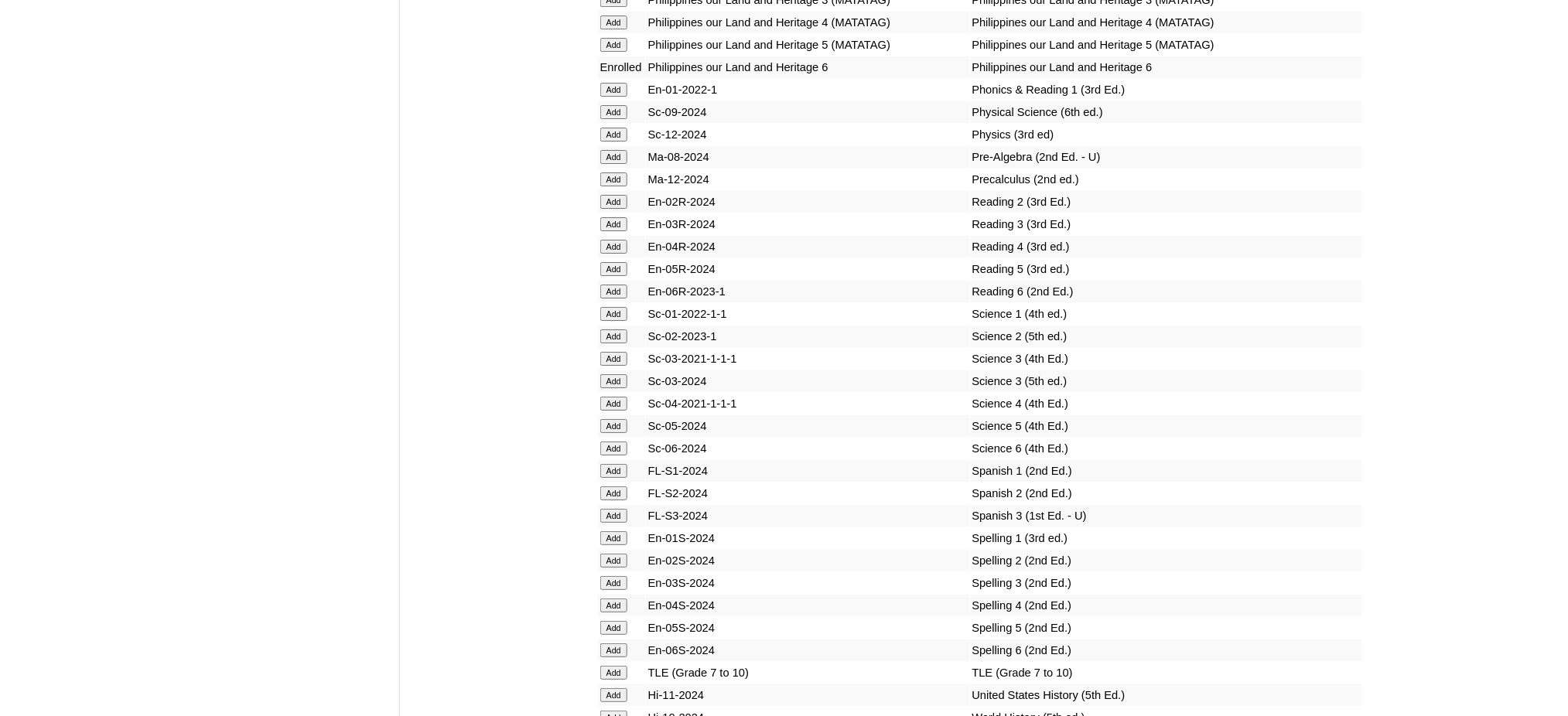
click at [610, 644] on input "Add" at bounding box center [614, 651] width 27 height 14
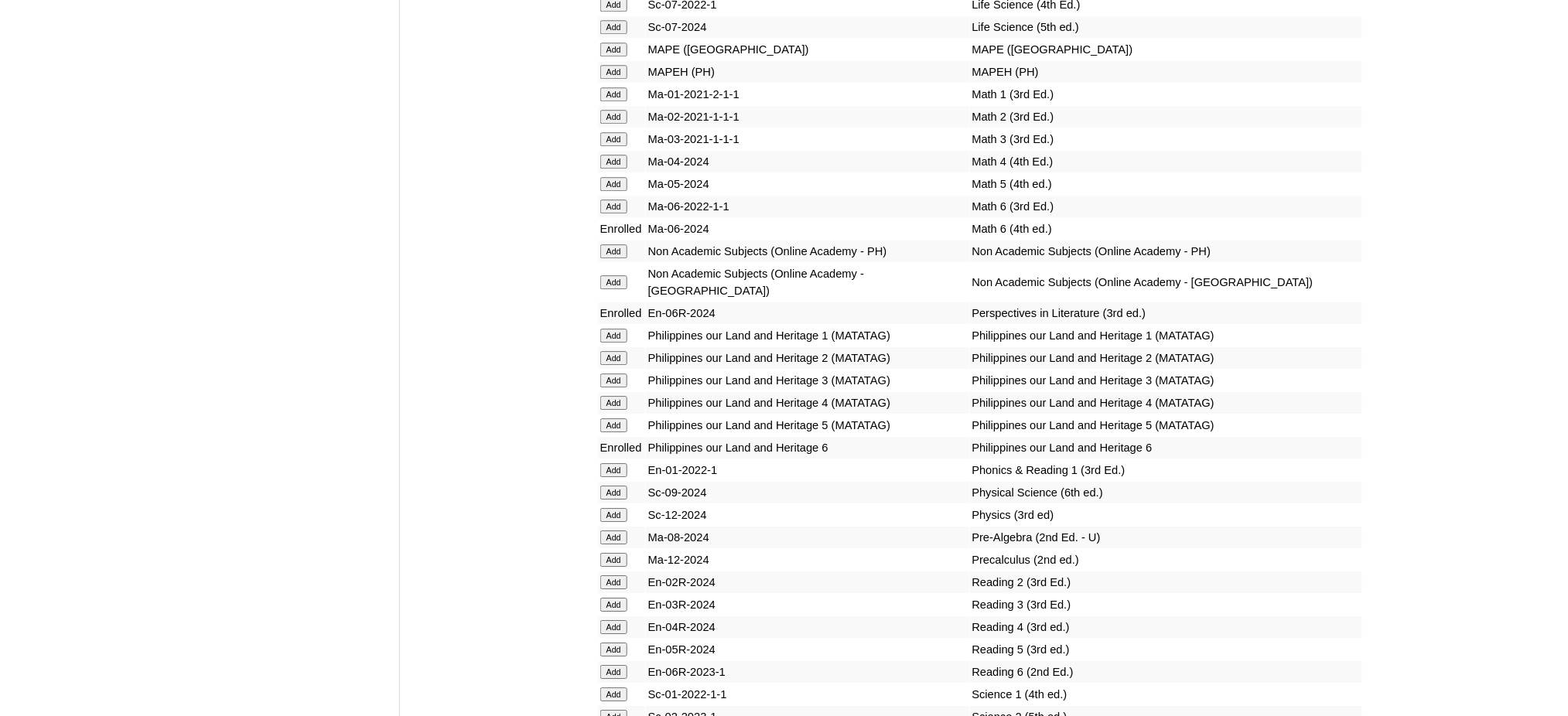
scroll to position [5776, 0]
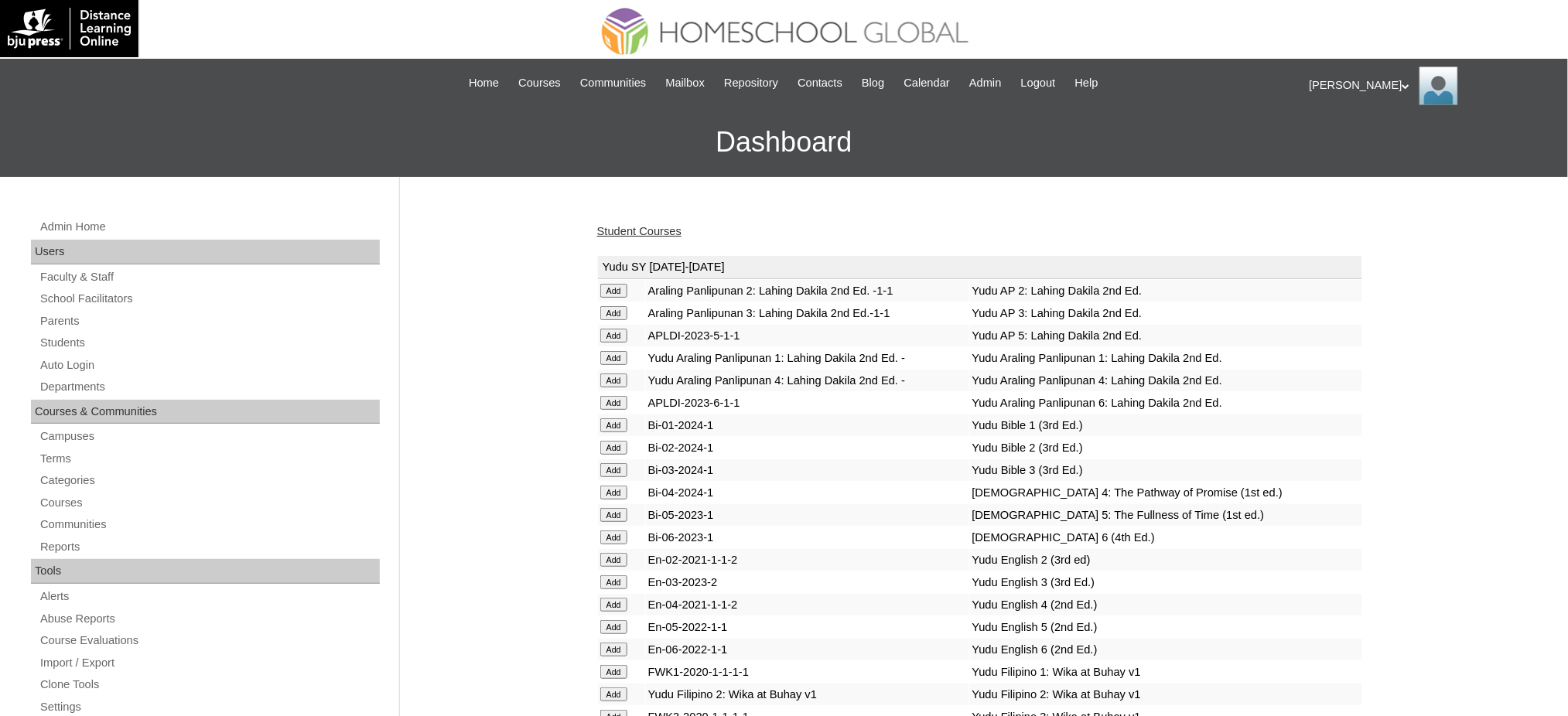
click at [606, 229] on link "Student Courses" at bounding box center [639, 230] width 85 height 12
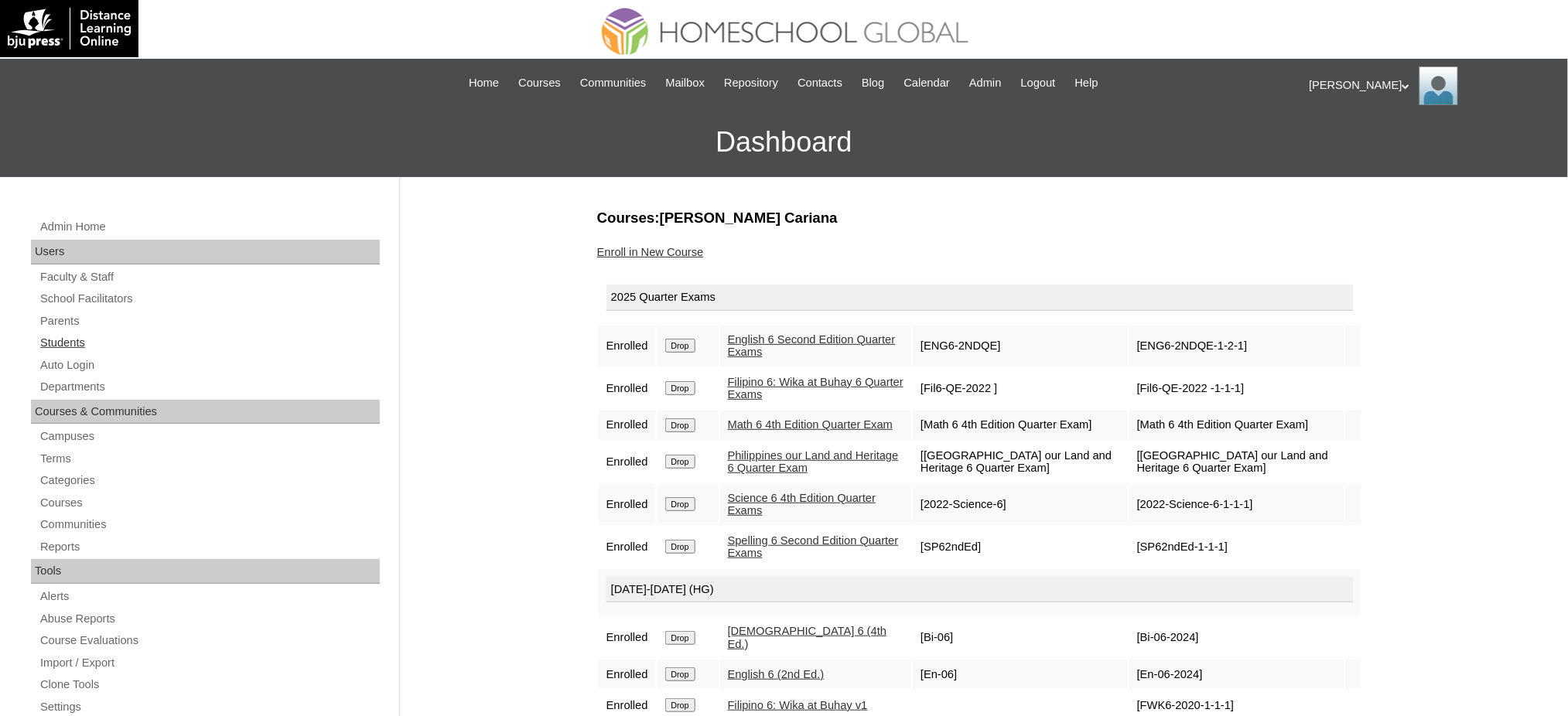
click at [80, 347] on link "Students" at bounding box center [209, 343] width 341 height 19
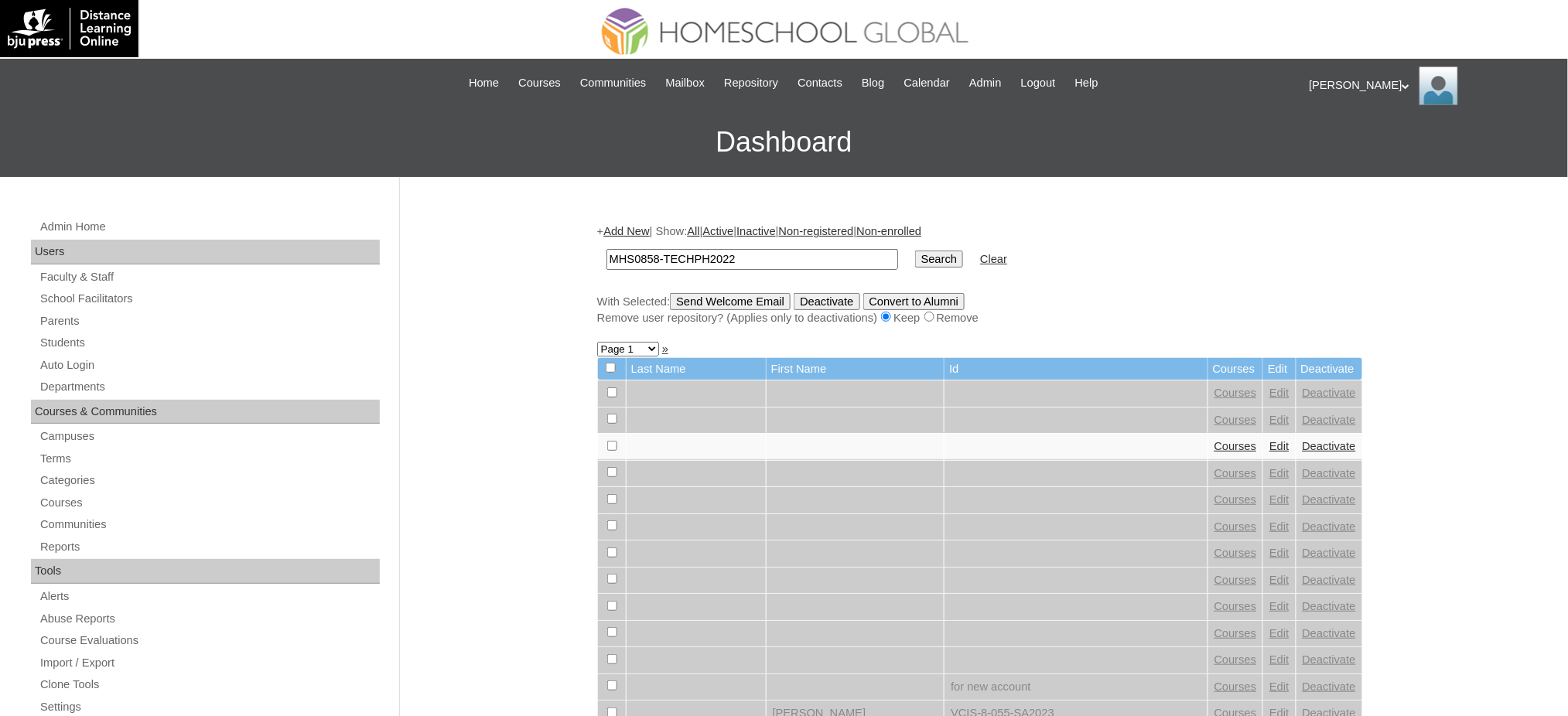
type input "MHS0858-TECHPH2022"
click at [915, 257] on input "Search" at bounding box center [939, 259] width 48 height 17
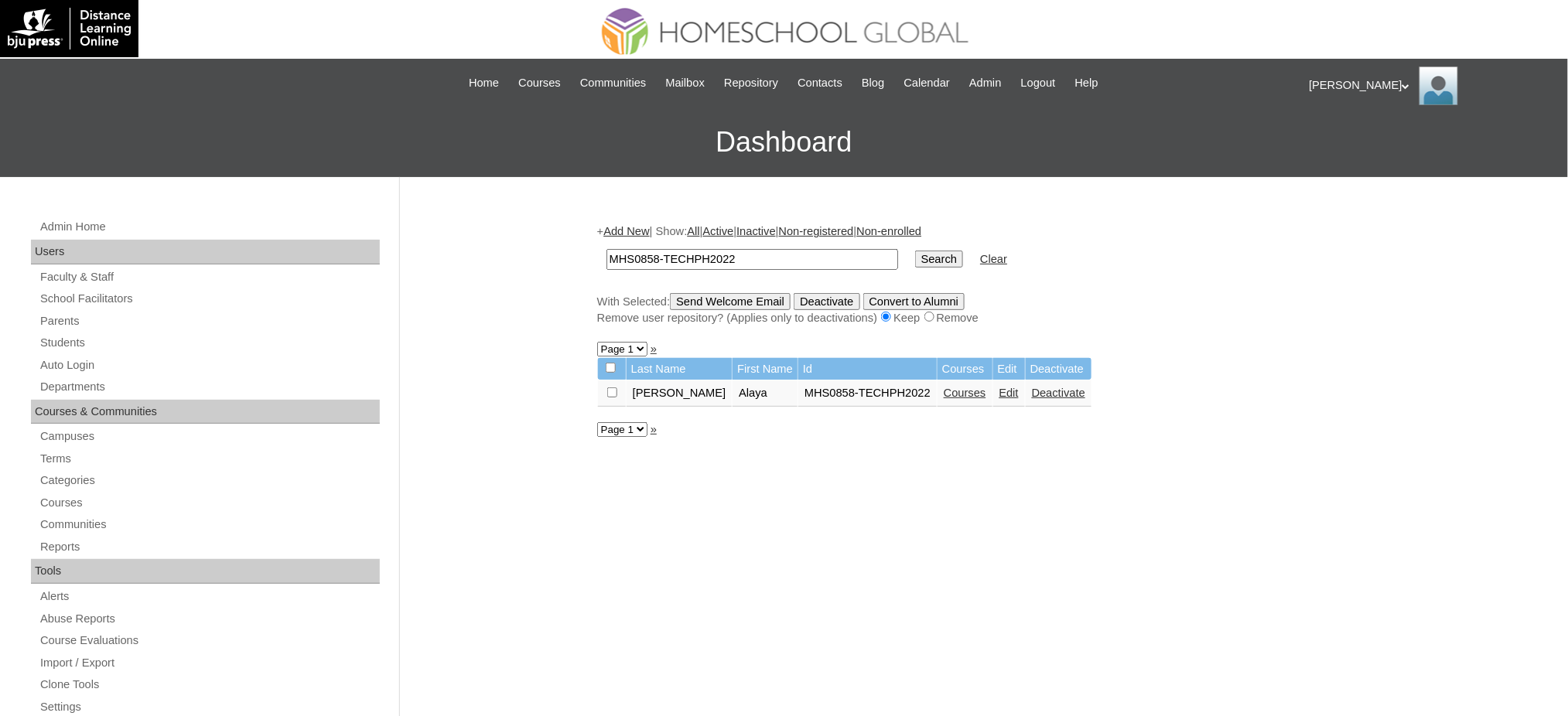
click at [1000, 389] on link "Edit" at bounding box center [1009, 393] width 19 height 12
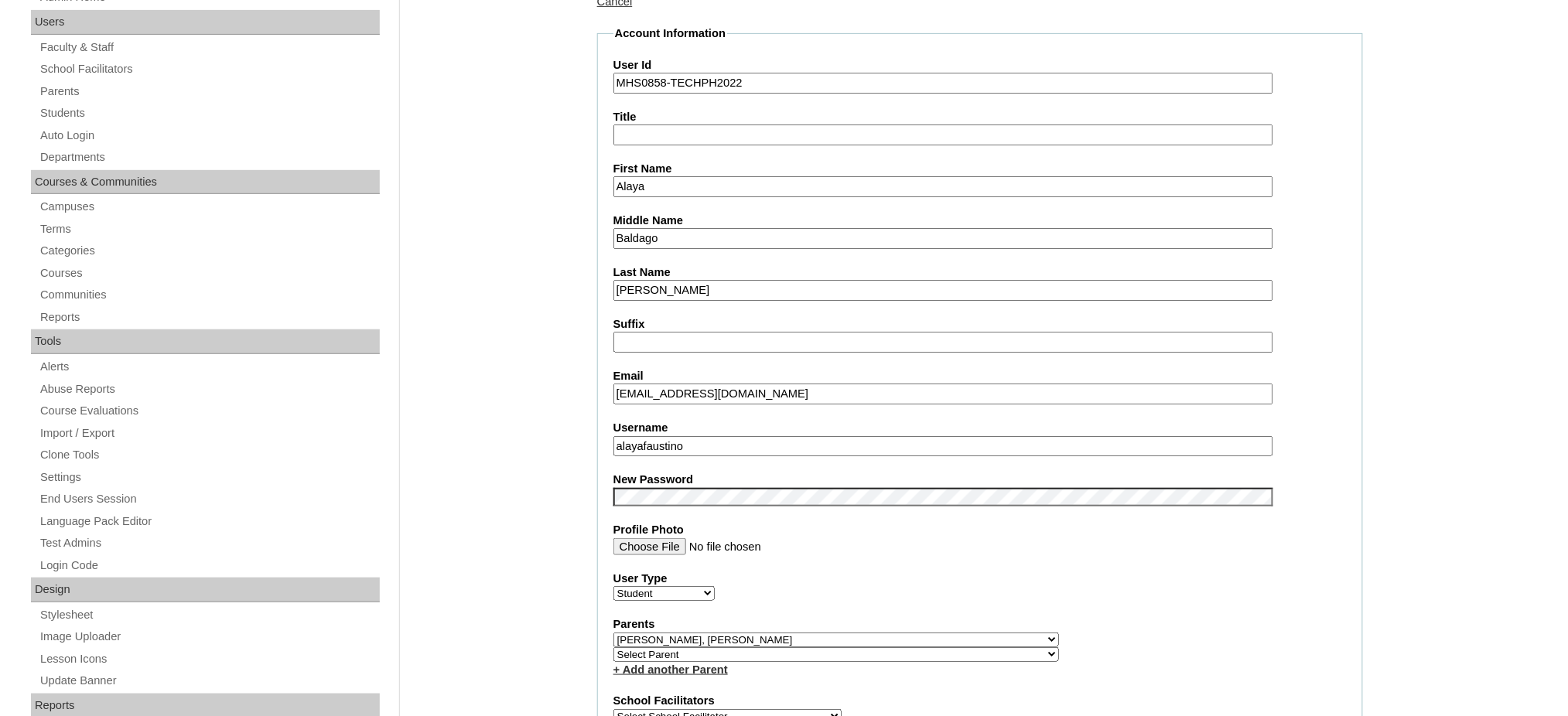
scroll to position [310, 0]
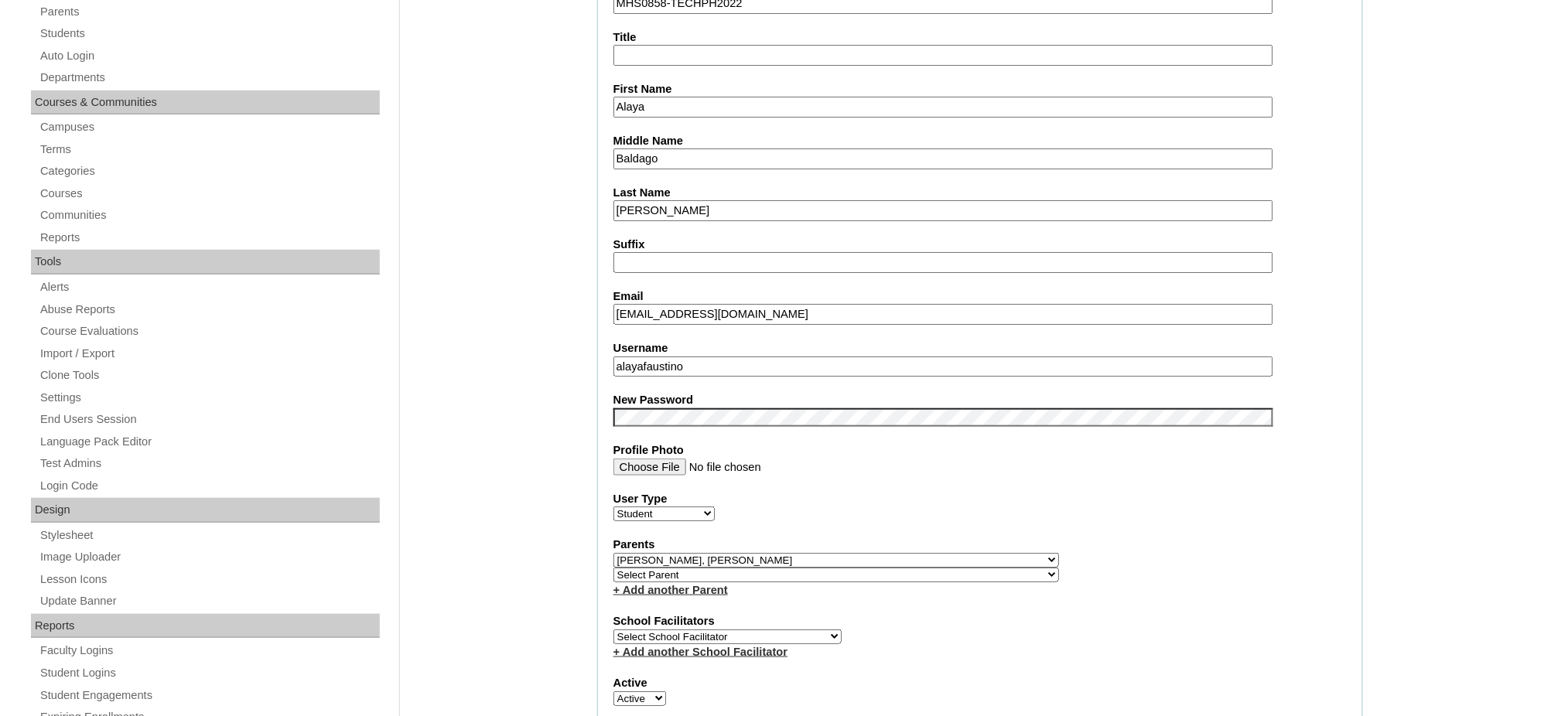
click at [684, 357] on input "alayafaustino" at bounding box center [943, 367] width 660 height 21
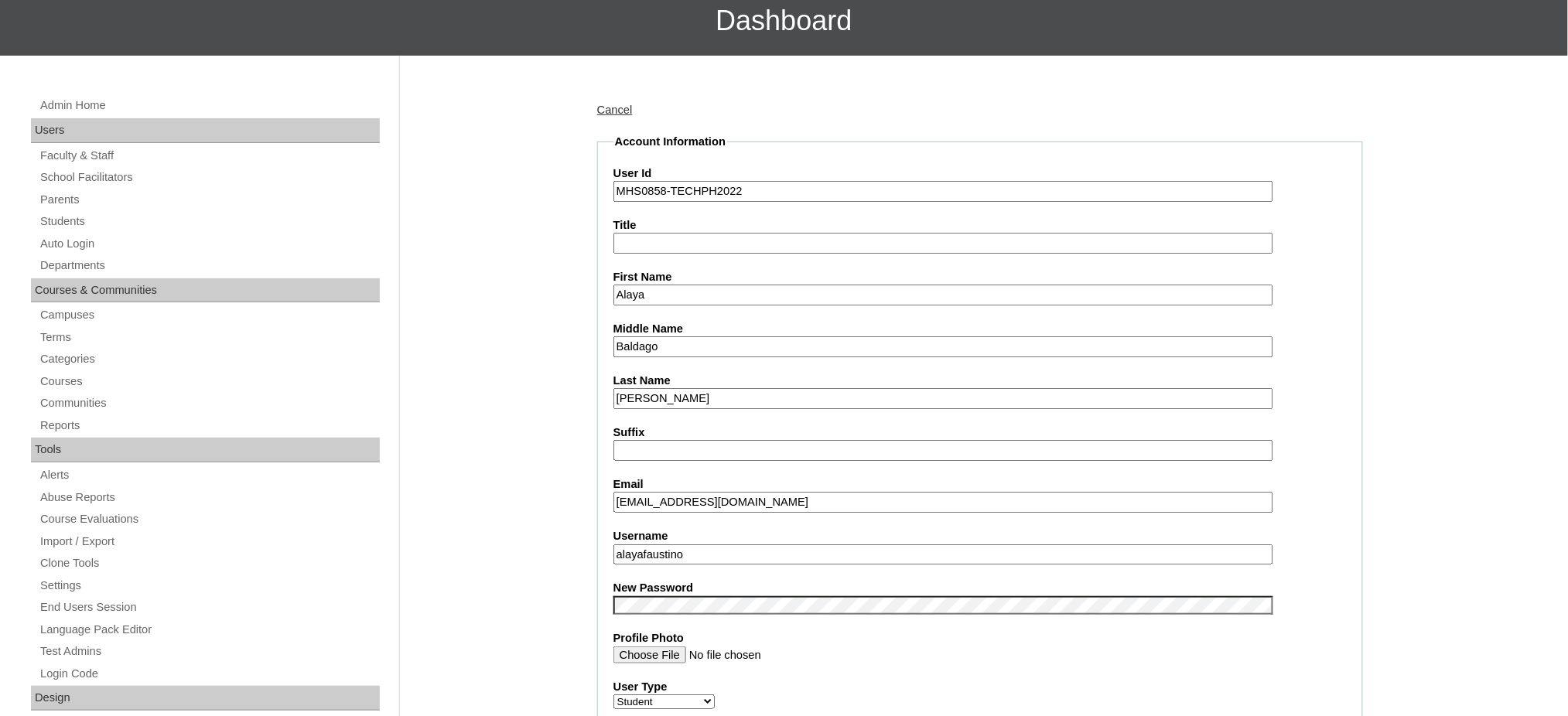
scroll to position [103, 0]
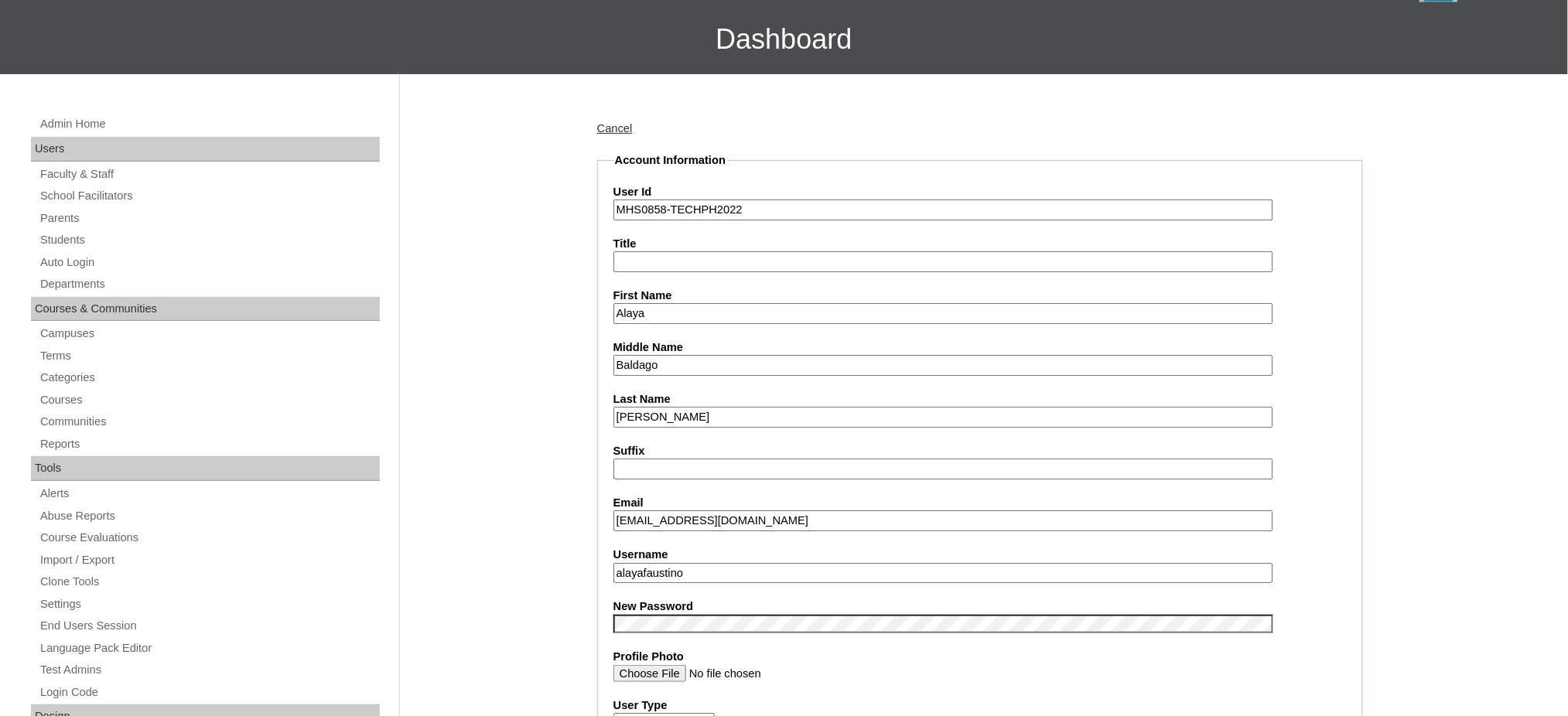
click at [708, 215] on input "MHS0858-TECHPH2022" at bounding box center [943, 210] width 660 height 21
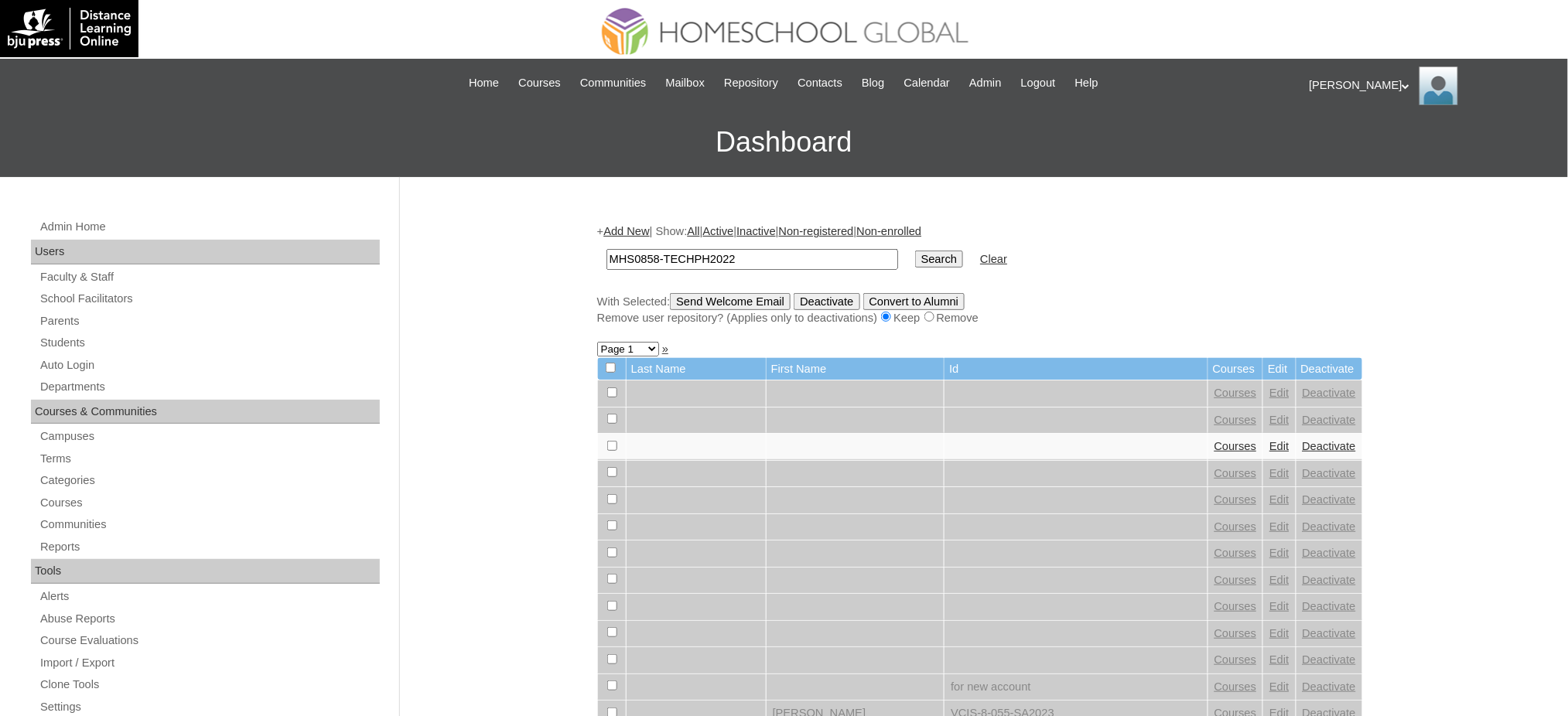
type input "MHS0858-TECHPH2022"
click at [915, 260] on input "Search" at bounding box center [939, 259] width 48 height 17
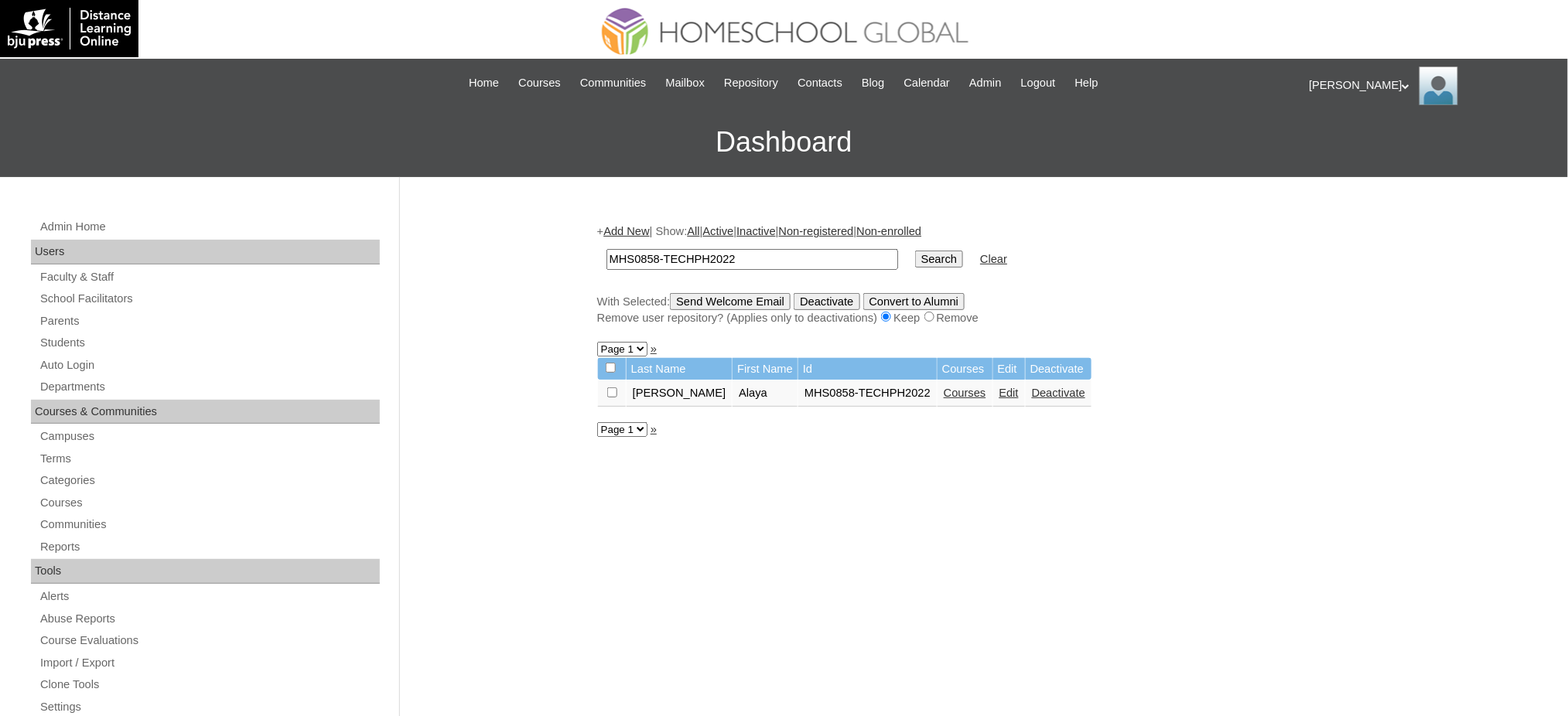
click at [943, 390] on link "Courses" at bounding box center [965, 393] width 42 height 12
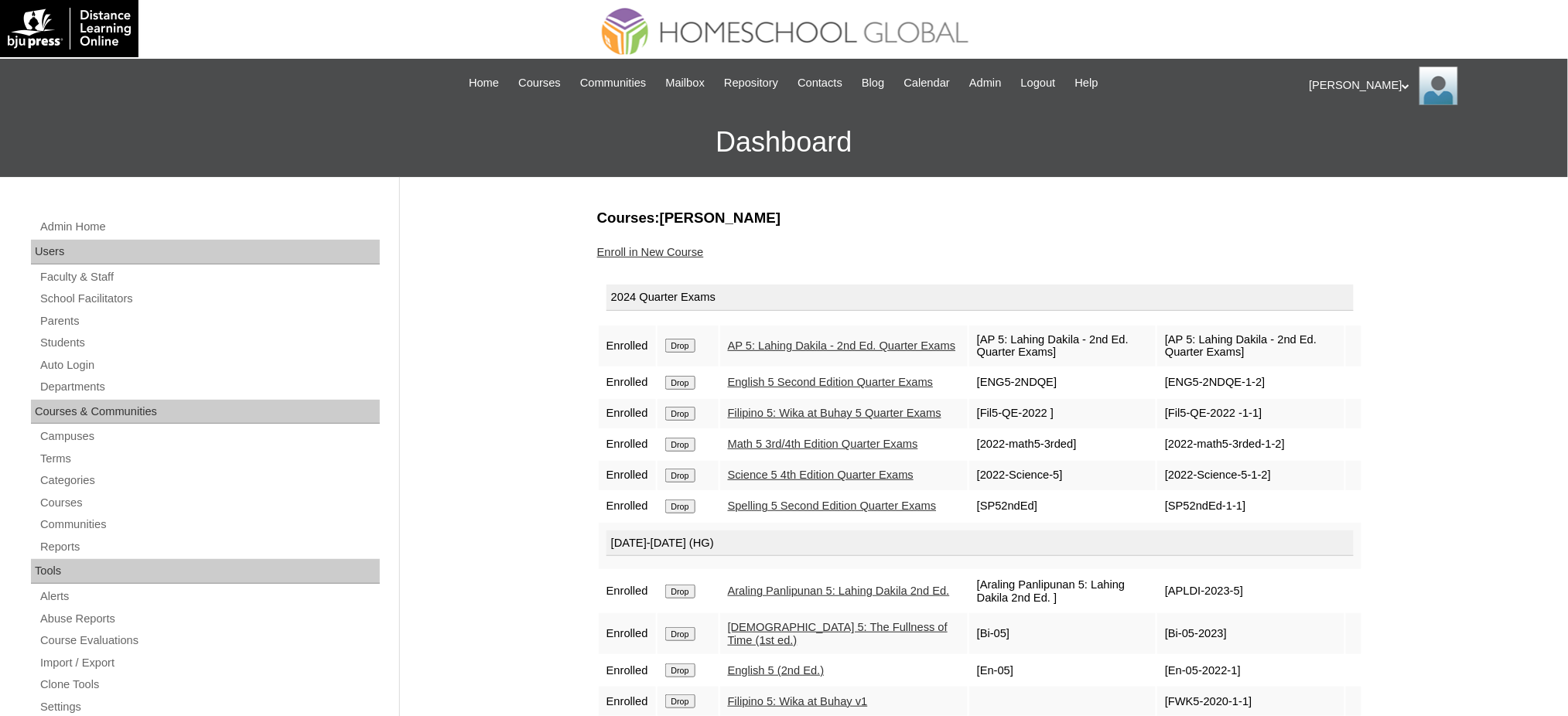
click at [678, 345] on input "Drop" at bounding box center [680, 346] width 30 height 14
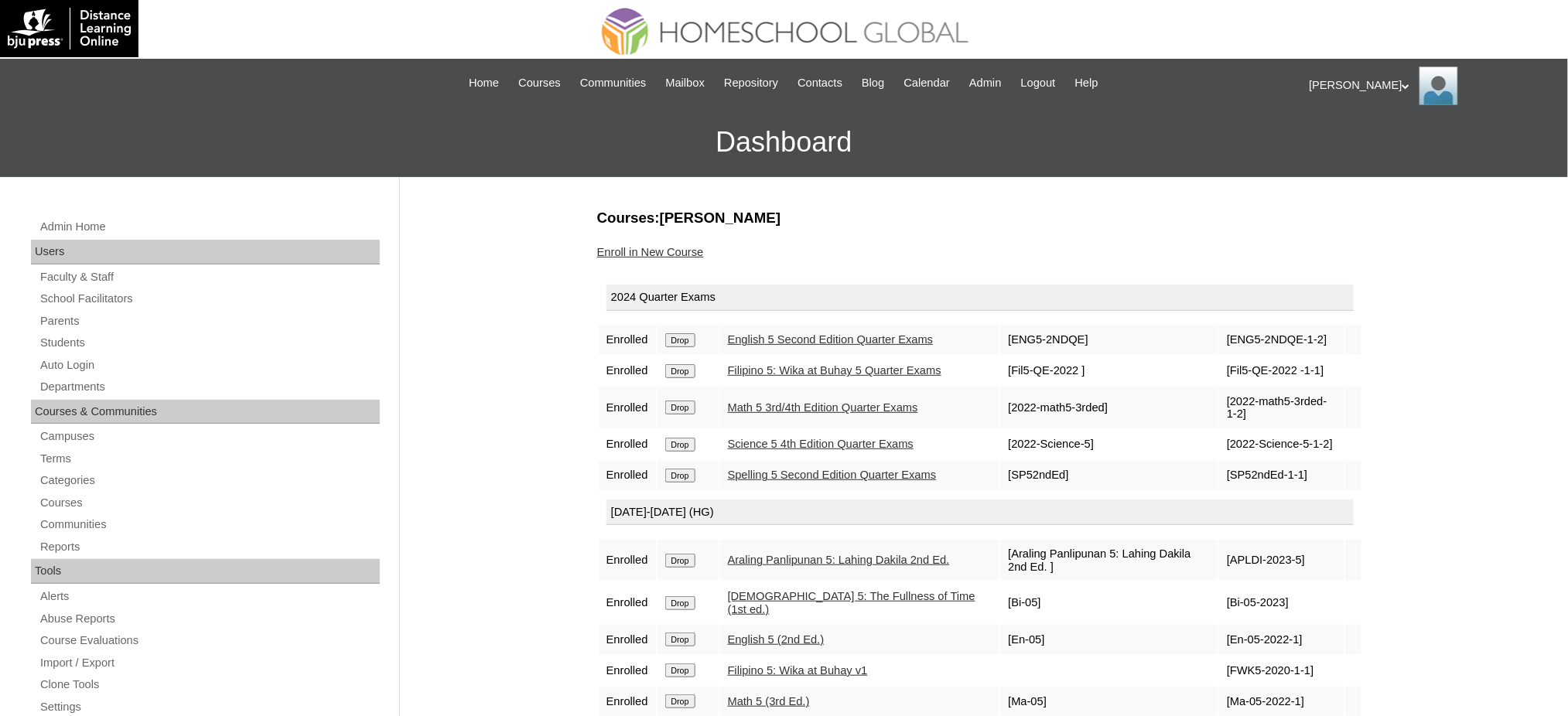
click at [690, 345] on td "Drop" at bounding box center [688, 340] width 61 height 29
click at [691, 335] on input "Drop" at bounding box center [680, 340] width 30 height 14
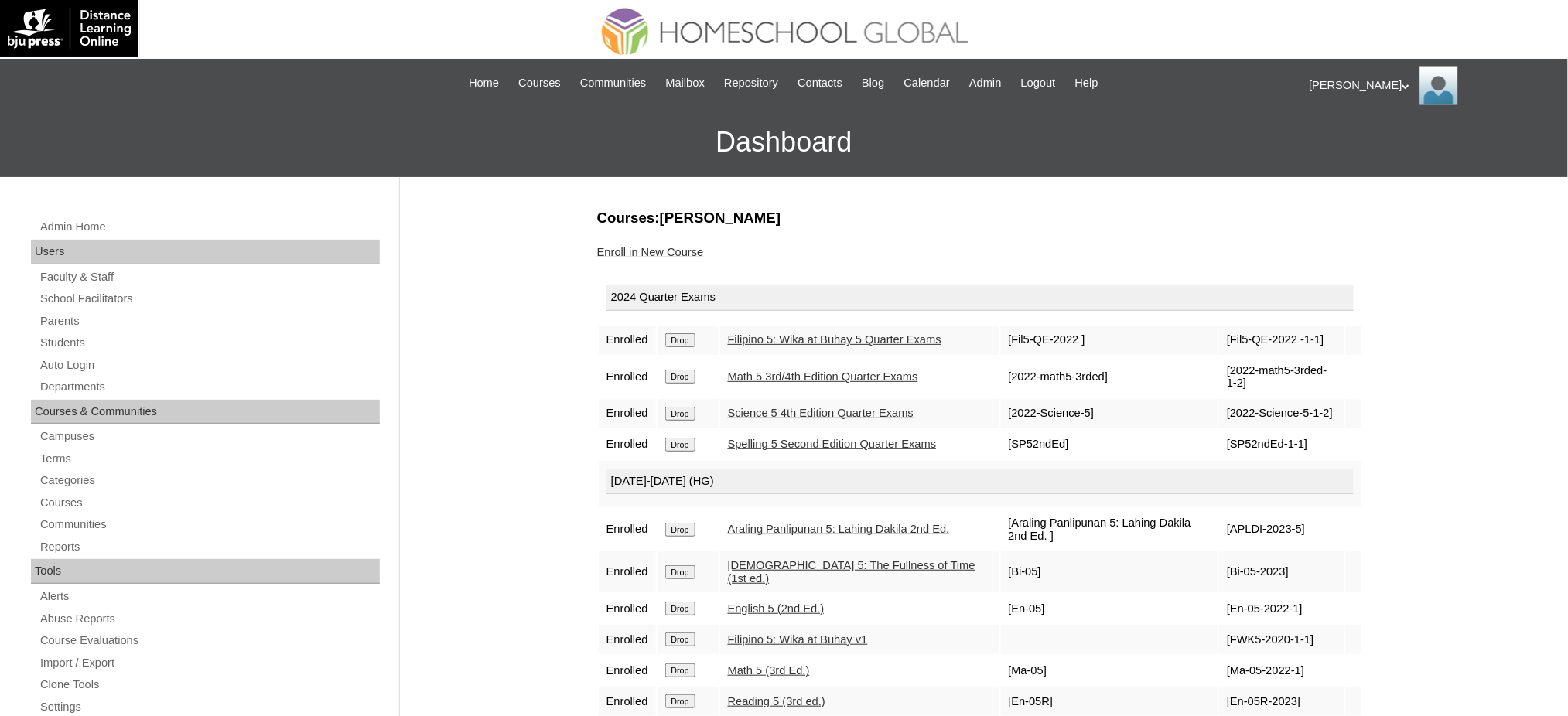
click at [687, 343] on input "Drop" at bounding box center [680, 340] width 30 height 14
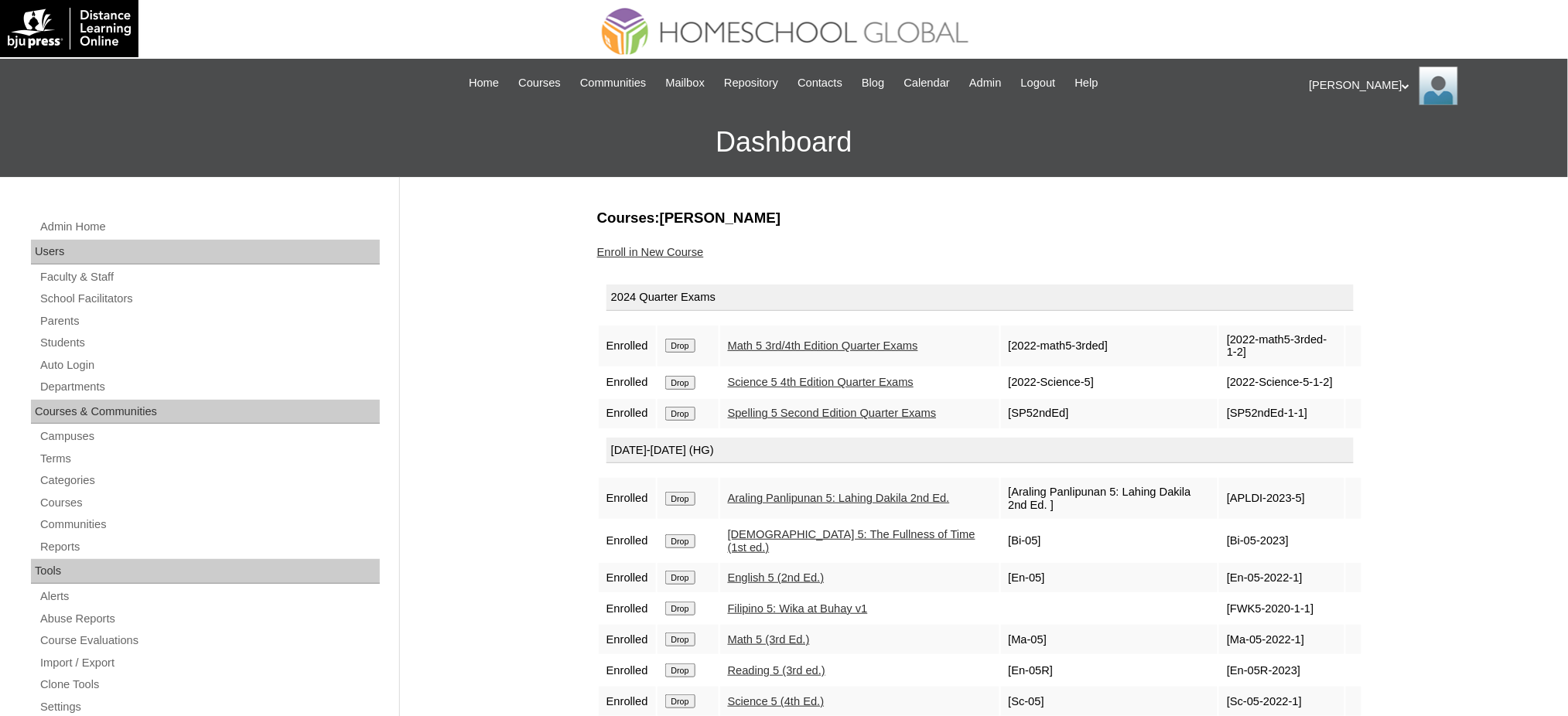
click at [687, 345] on input "Drop" at bounding box center [680, 346] width 30 height 14
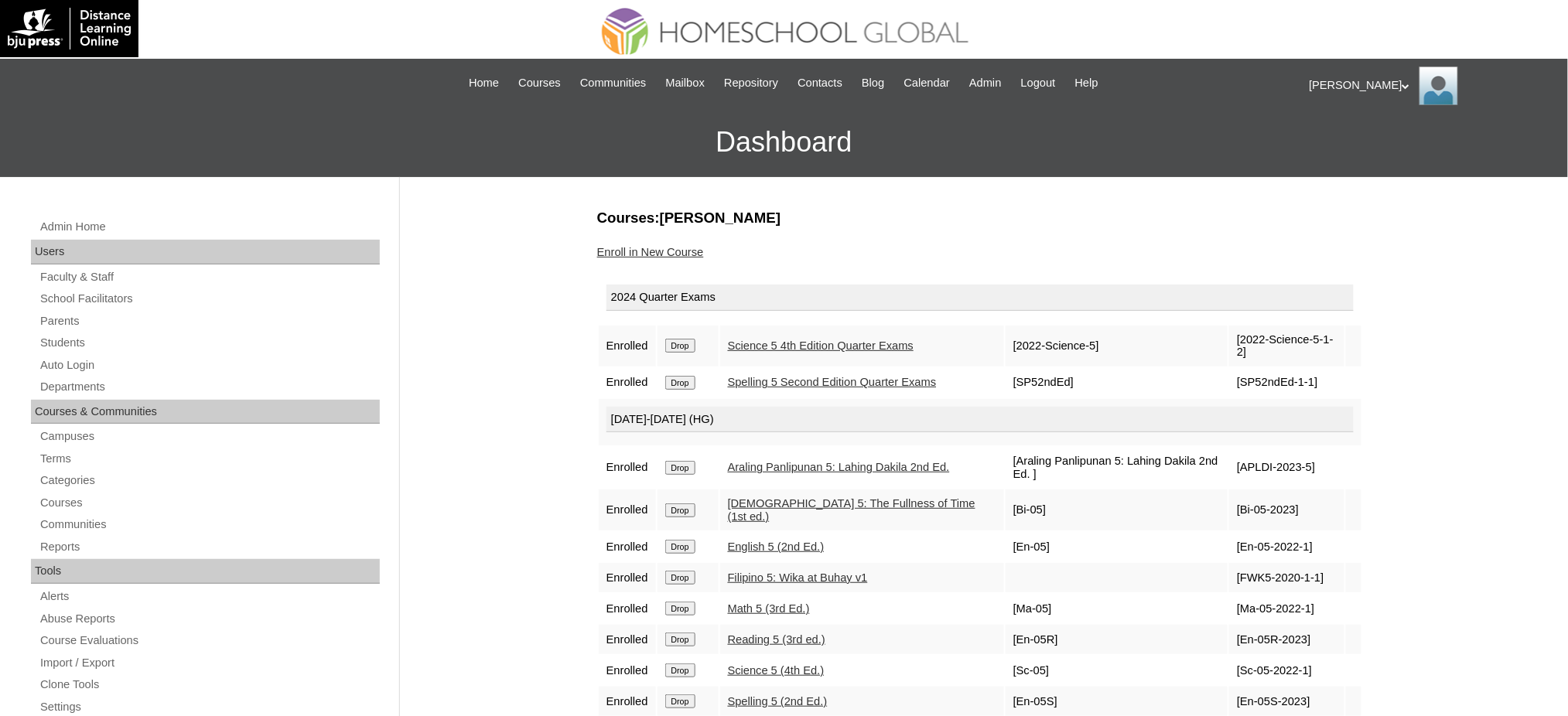
click at [678, 342] on input "Drop" at bounding box center [680, 346] width 30 height 14
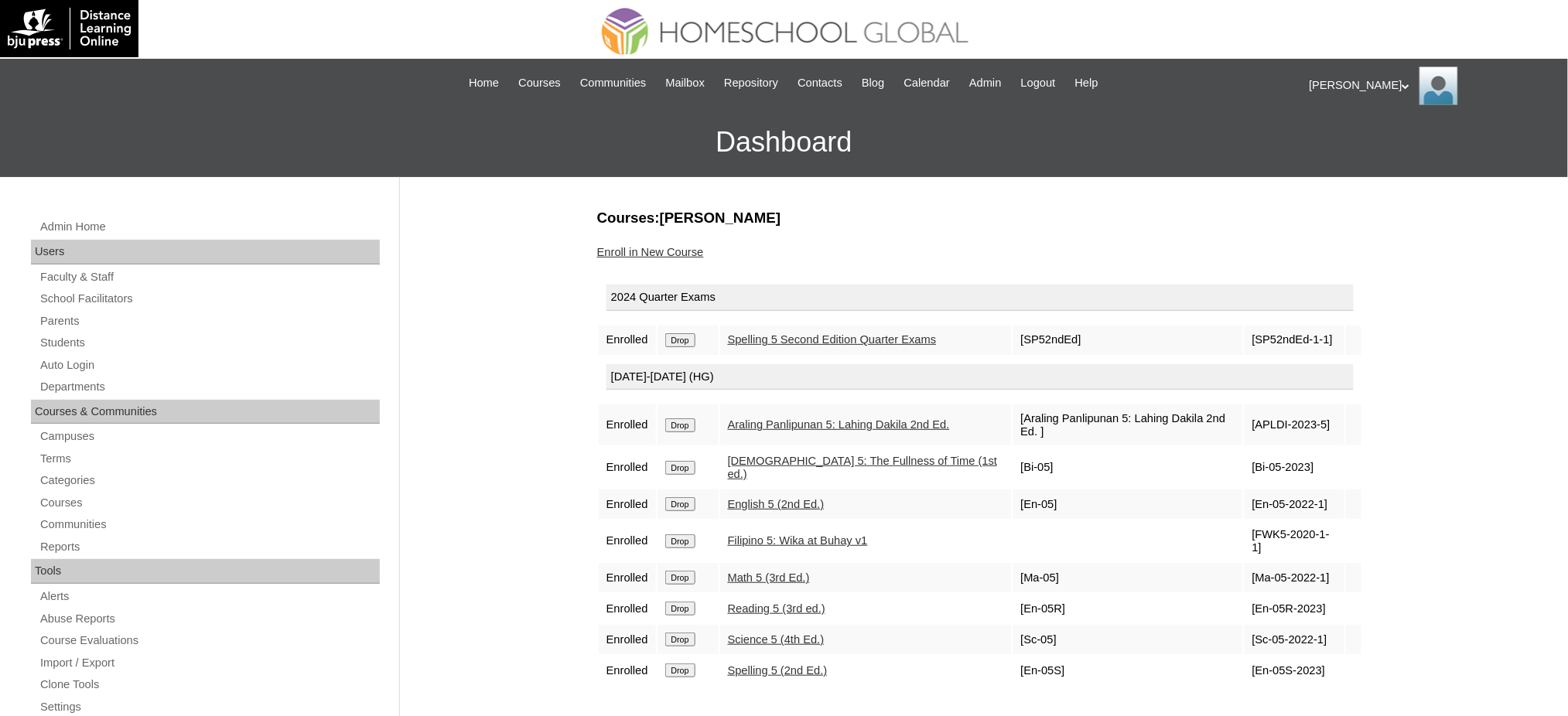
click at [693, 340] on input "Drop" at bounding box center [680, 340] width 30 height 14
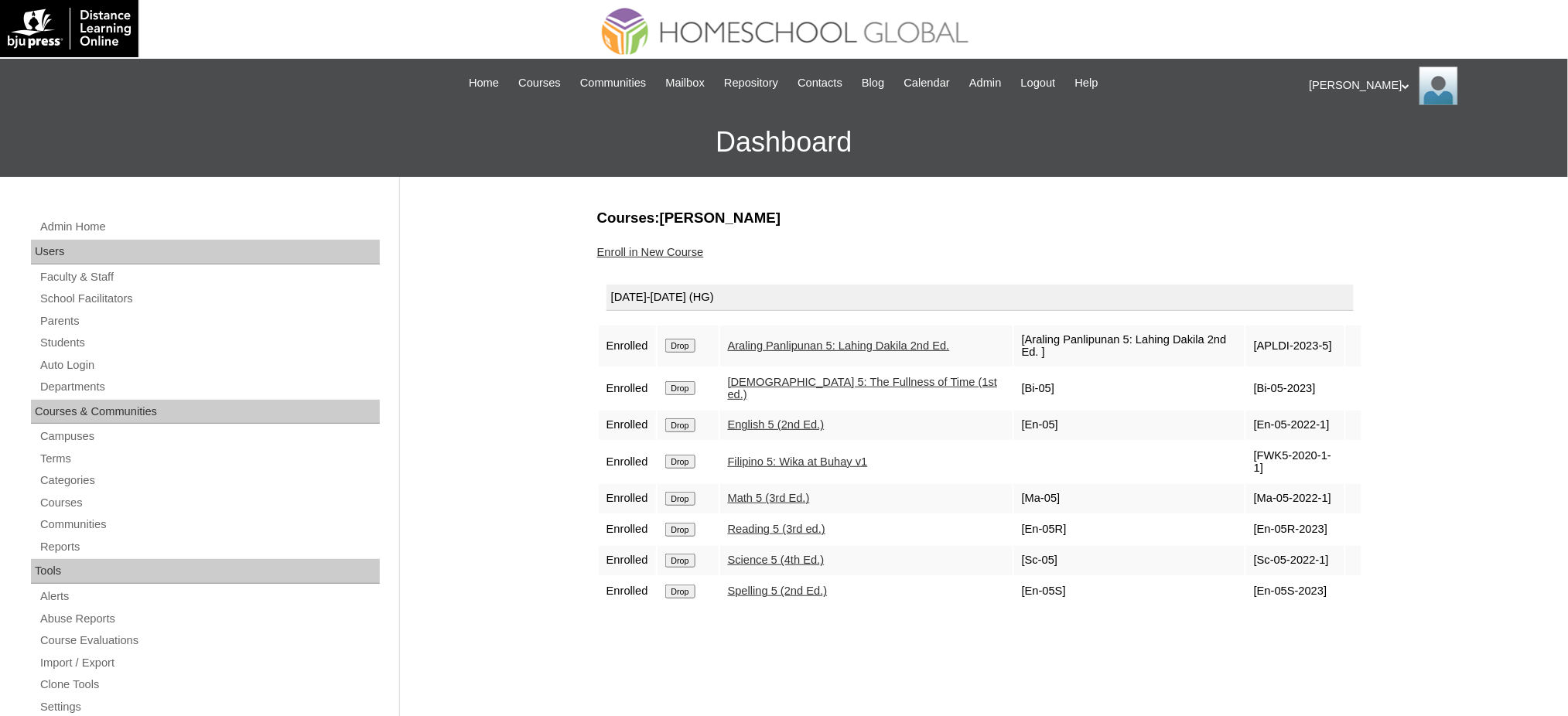
click at [688, 339] on input "Drop" at bounding box center [680, 346] width 30 height 14
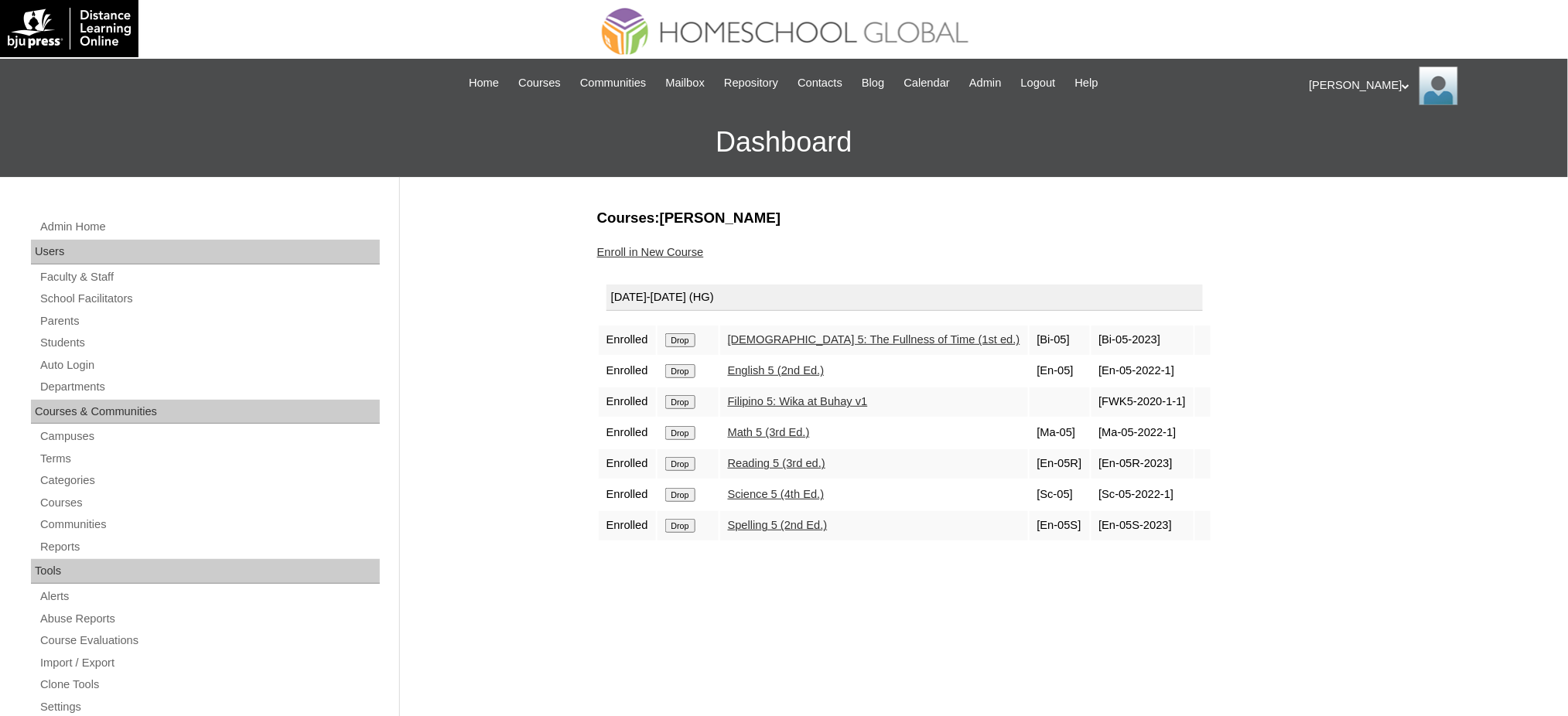
click at [692, 335] on input "Drop" at bounding box center [680, 340] width 30 height 14
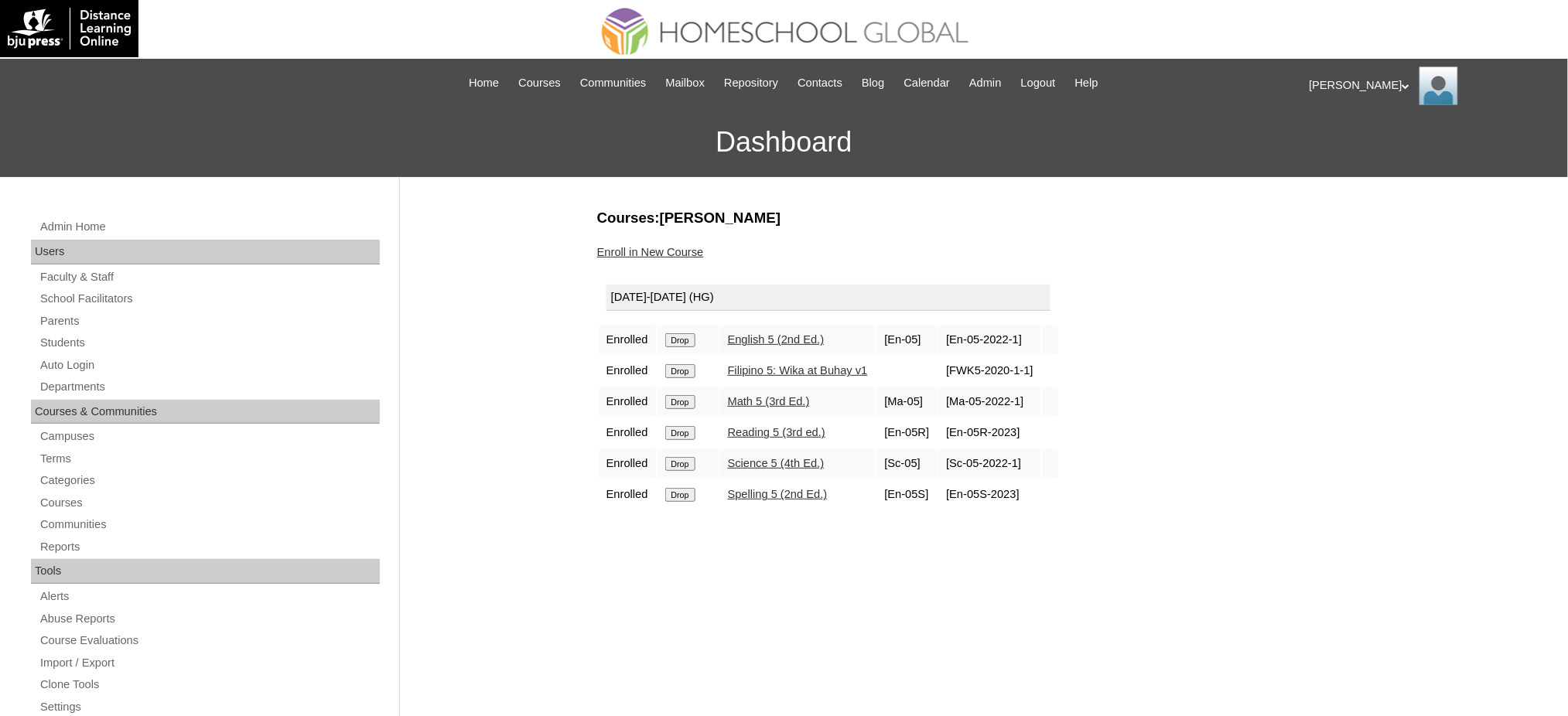
click at [686, 335] on input "Drop" at bounding box center [680, 340] width 30 height 14
click at [682, 342] on input "Drop" at bounding box center [680, 340] width 30 height 14
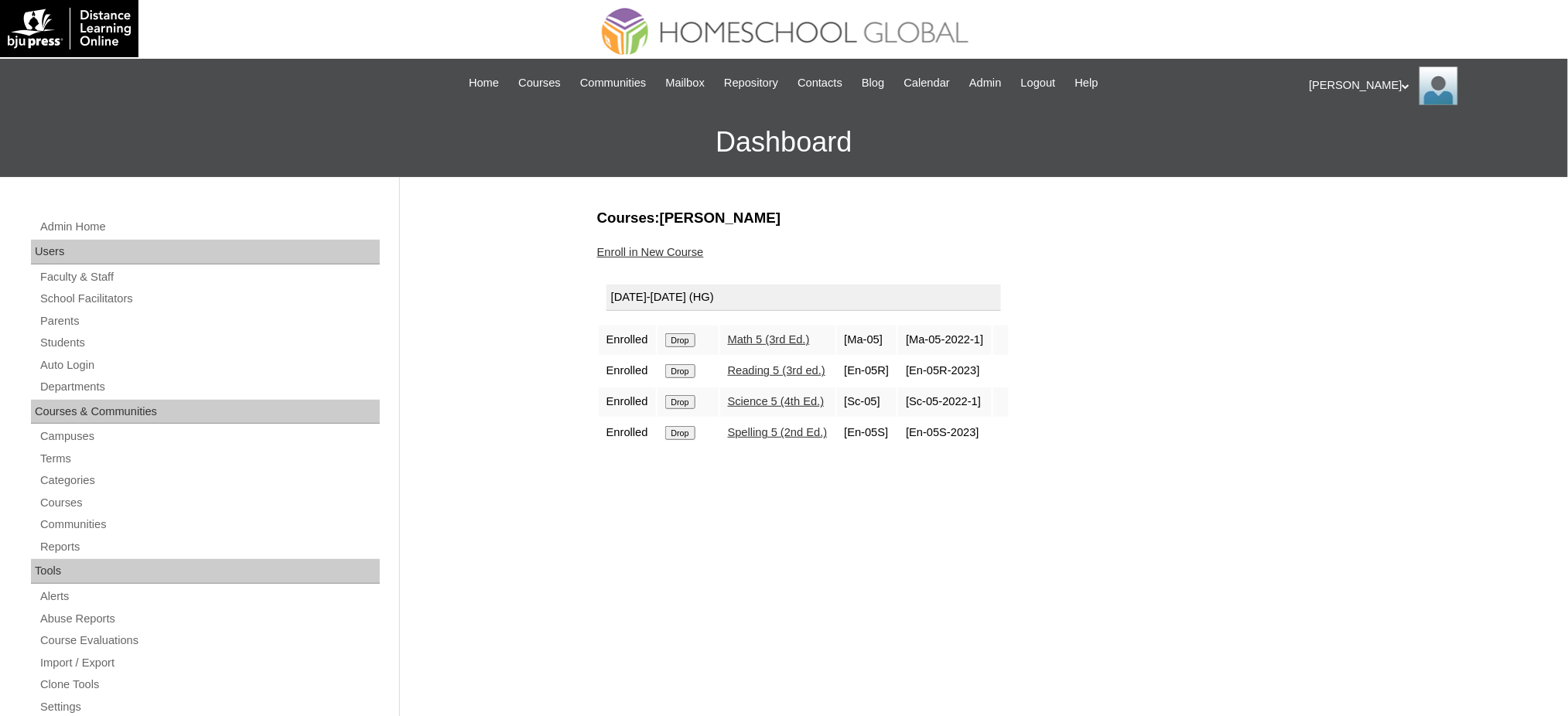
click at [676, 335] on input "Drop" at bounding box center [680, 340] width 30 height 14
click at [693, 335] on input "Drop" at bounding box center [680, 340] width 30 height 14
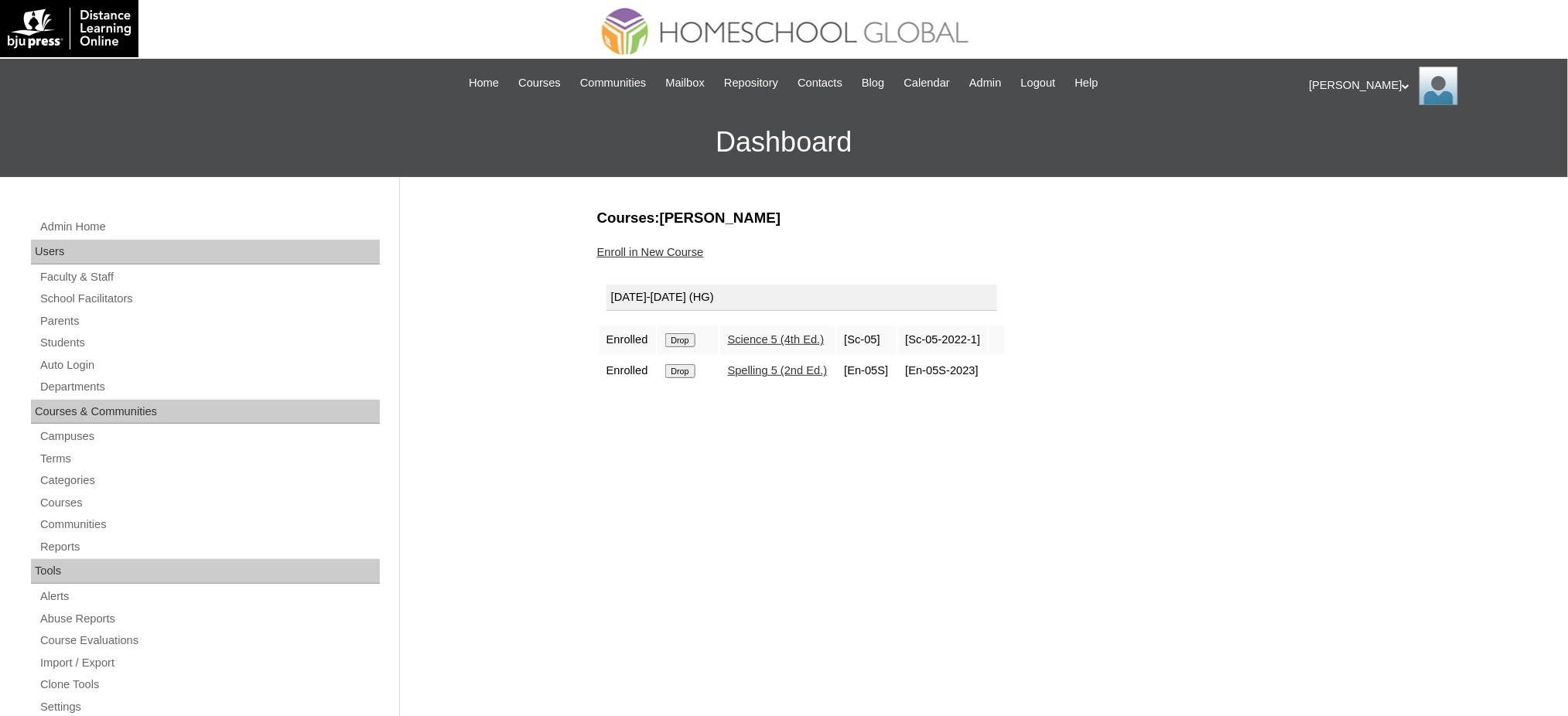
click at [694, 340] on input "Drop" at bounding box center [680, 340] width 30 height 14
click at [687, 334] on input "Drop" at bounding box center [680, 340] width 30 height 14
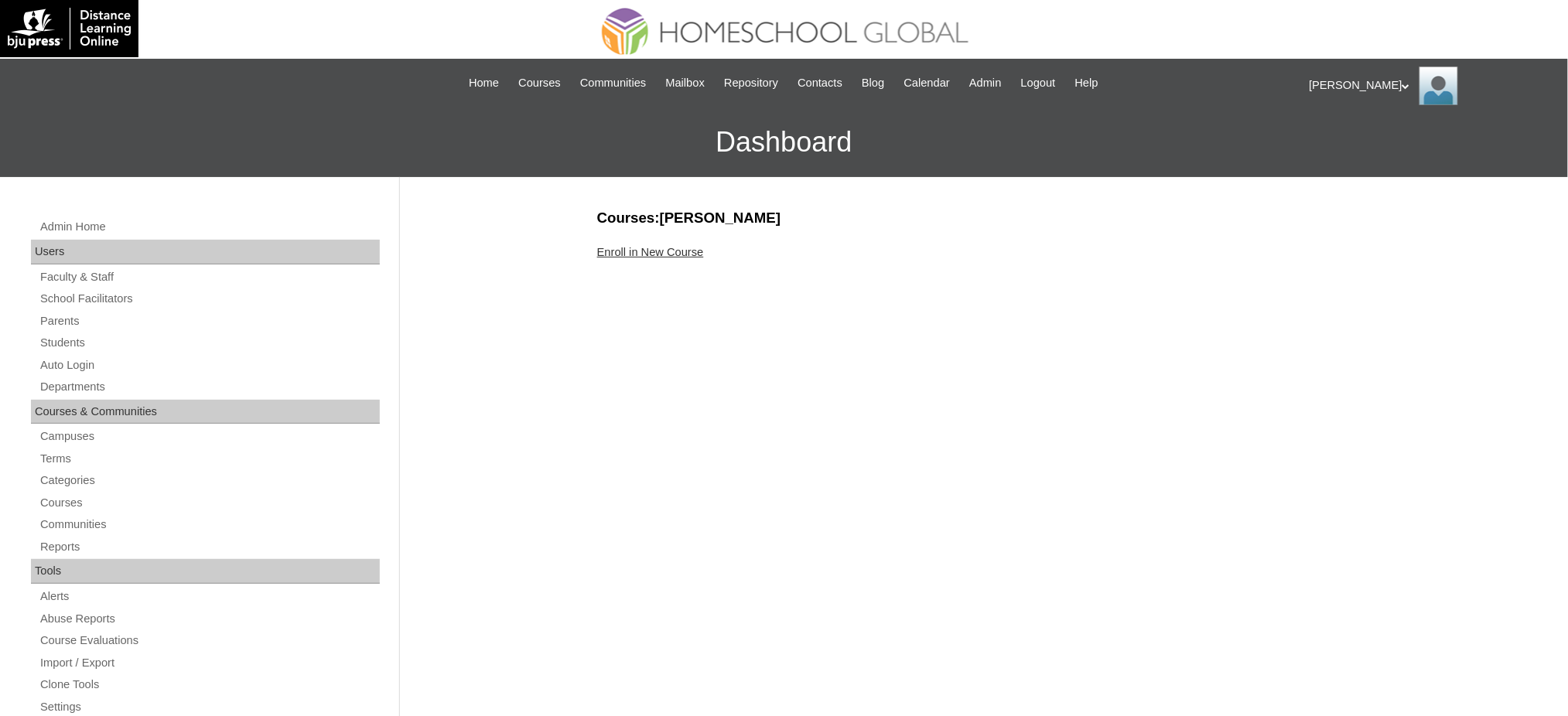
click at [658, 252] on link "Enroll in New Course" at bounding box center [650, 252] width 107 height 12
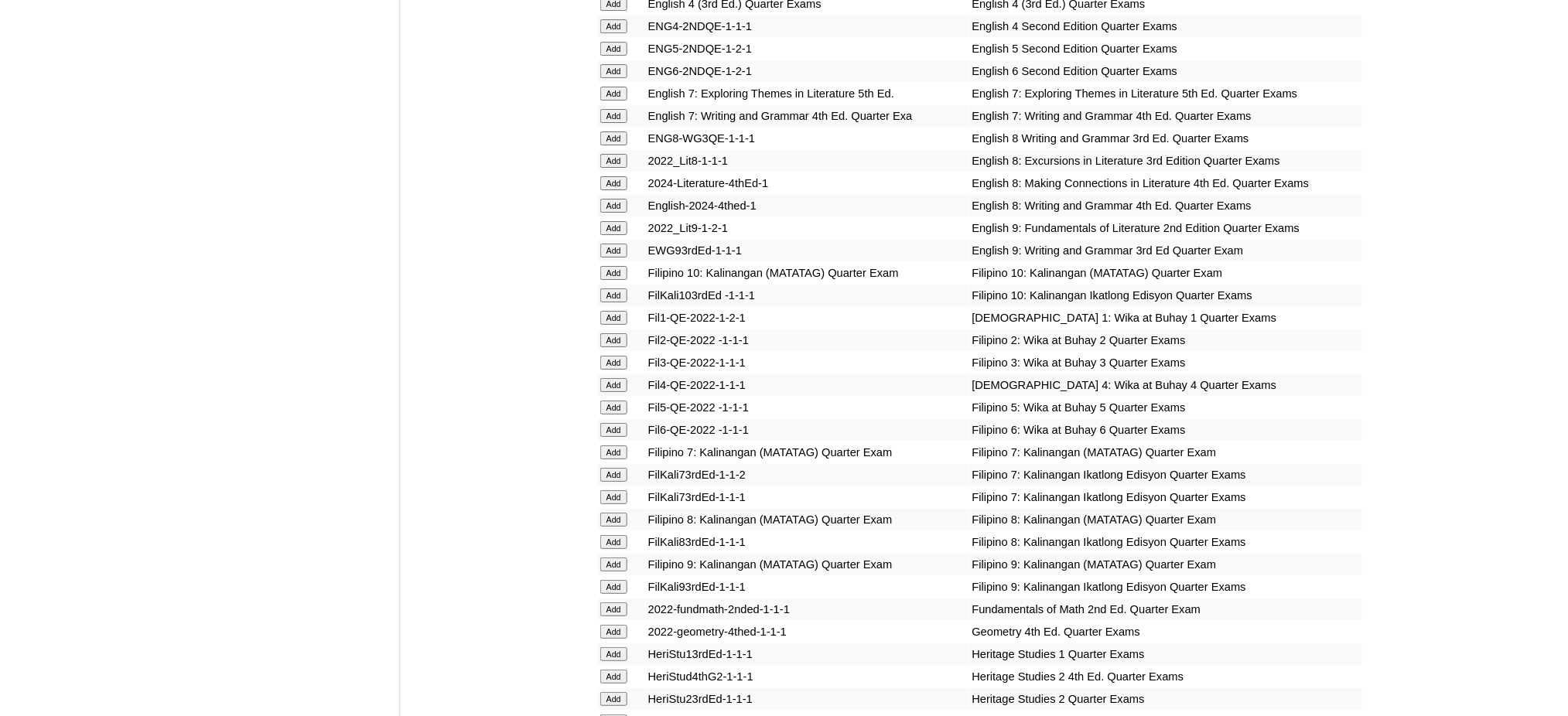
scroll to position [1857, 0]
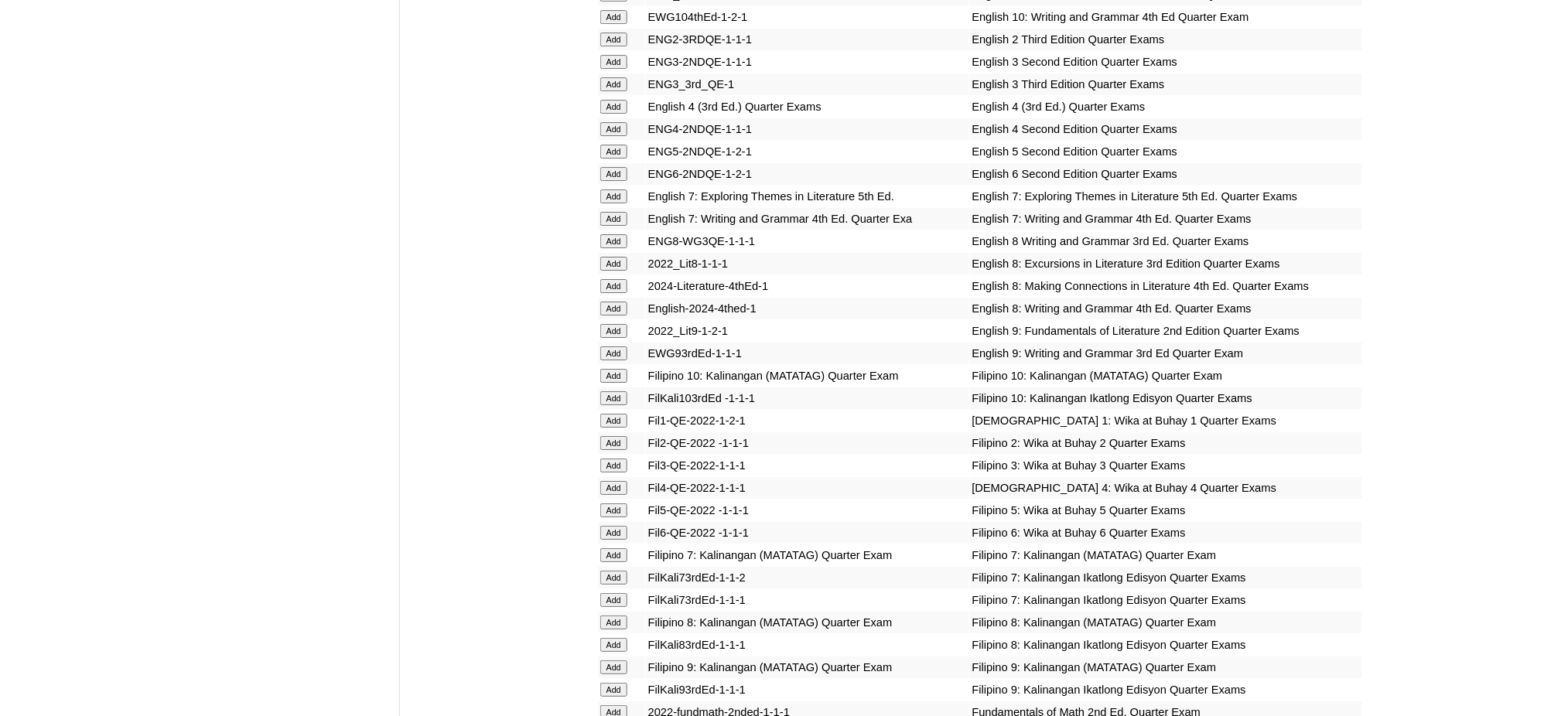
click at [620, 167] on input "Add" at bounding box center [614, 173] width 27 height 14
click at [619, 167] on input "Add" at bounding box center [614, 173] width 27 height 14
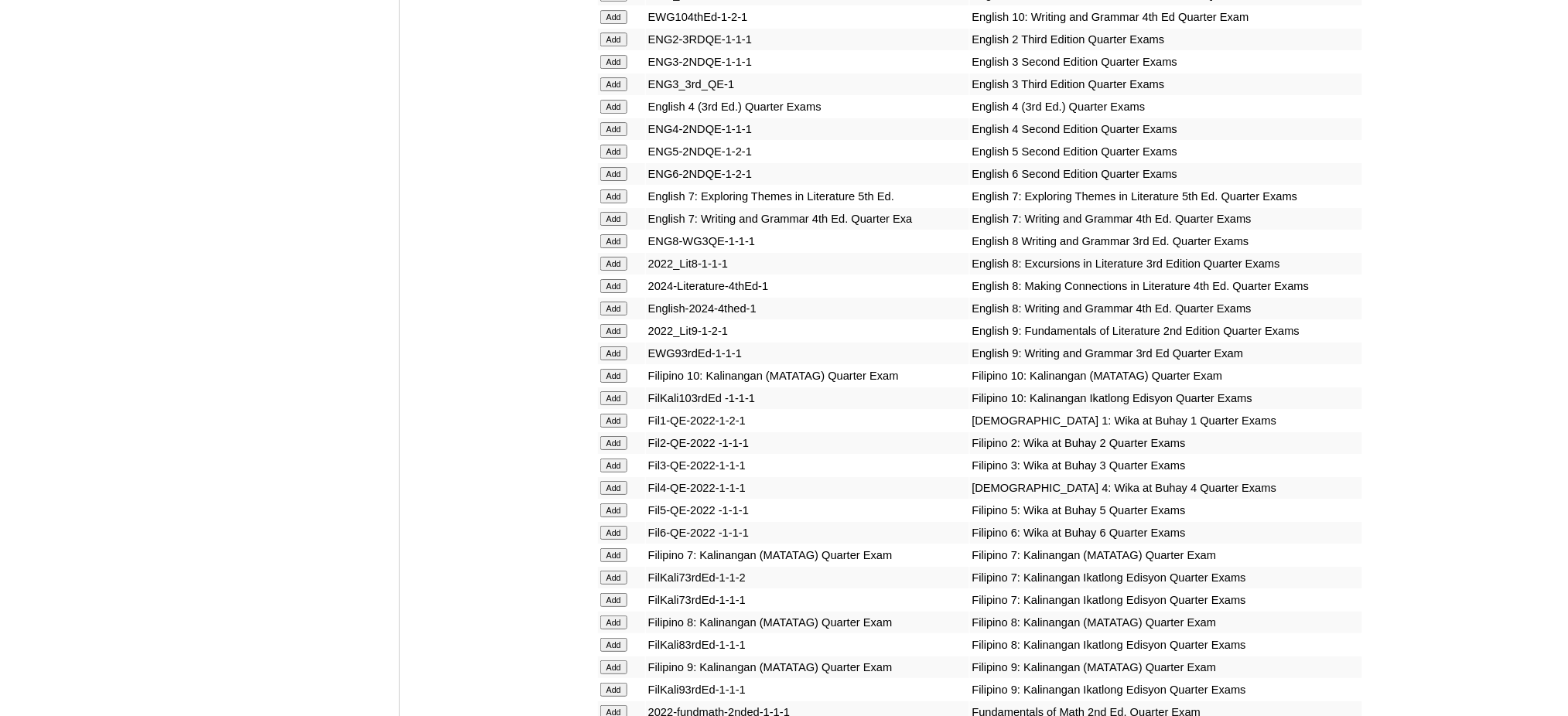
click at [619, 167] on input "Add" at bounding box center [614, 173] width 27 height 14
click at [614, 526] on input "Add" at bounding box center [614, 533] width 27 height 14
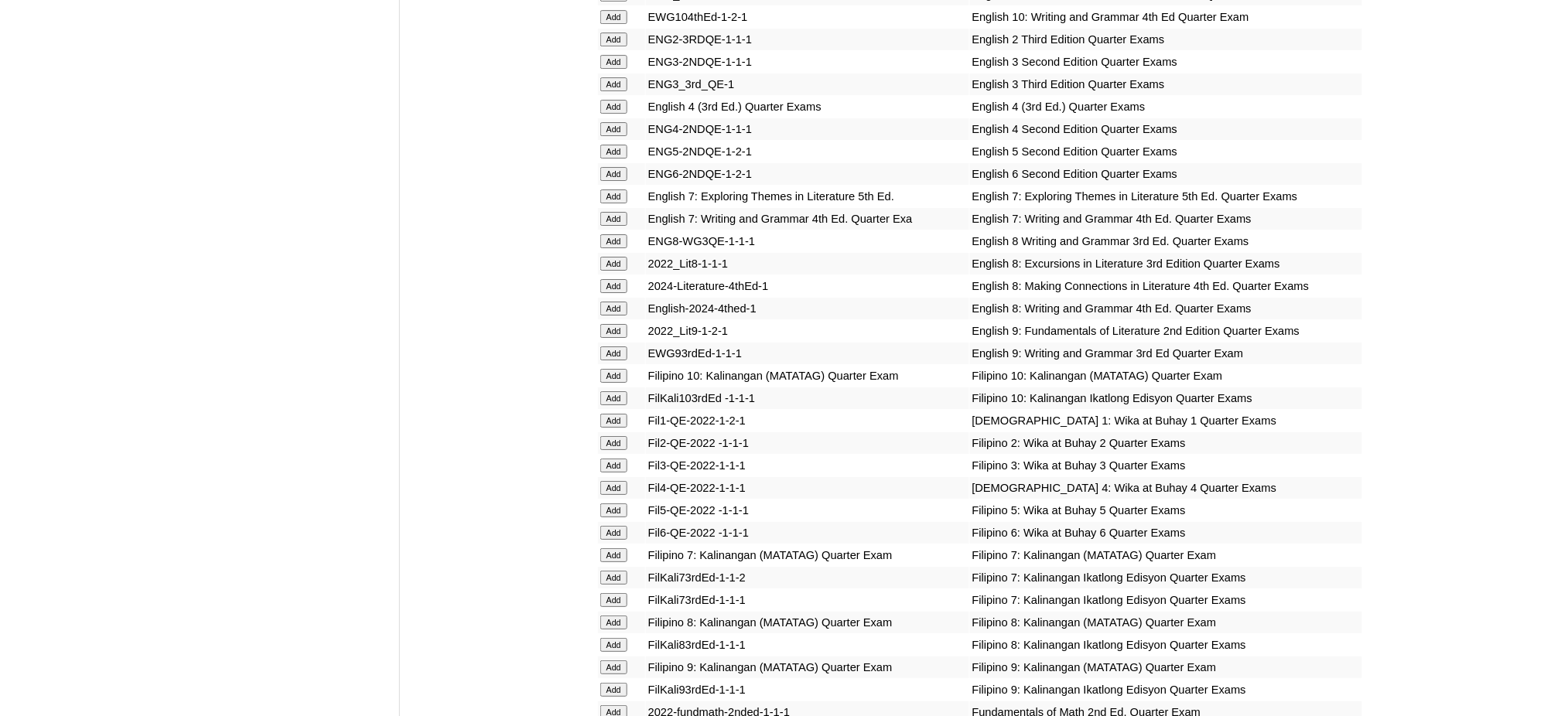
click at [614, 526] on input "Add" at bounding box center [614, 533] width 27 height 14
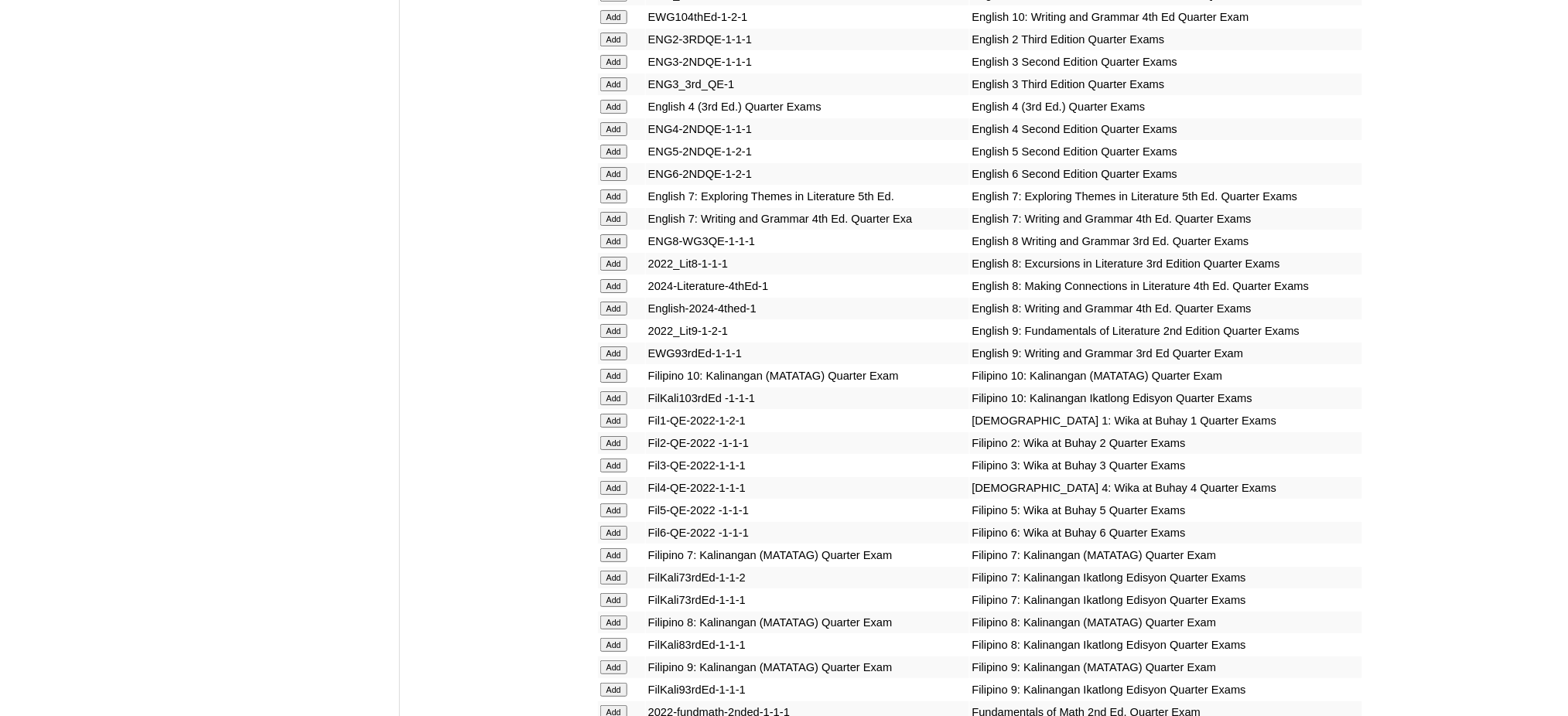
click at [614, 526] on input "Add" at bounding box center [614, 533] width 27 height 14
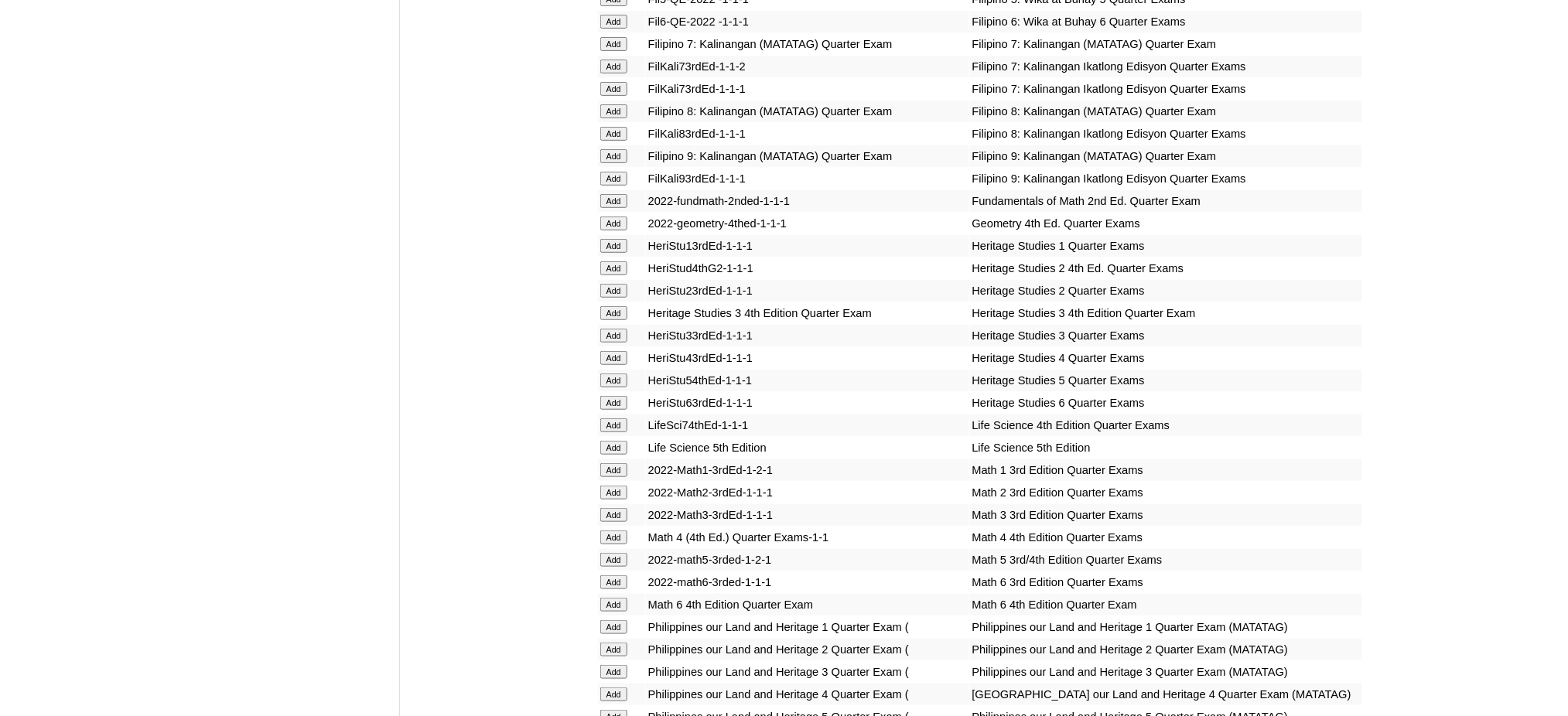
scroll to position [2476, 0]
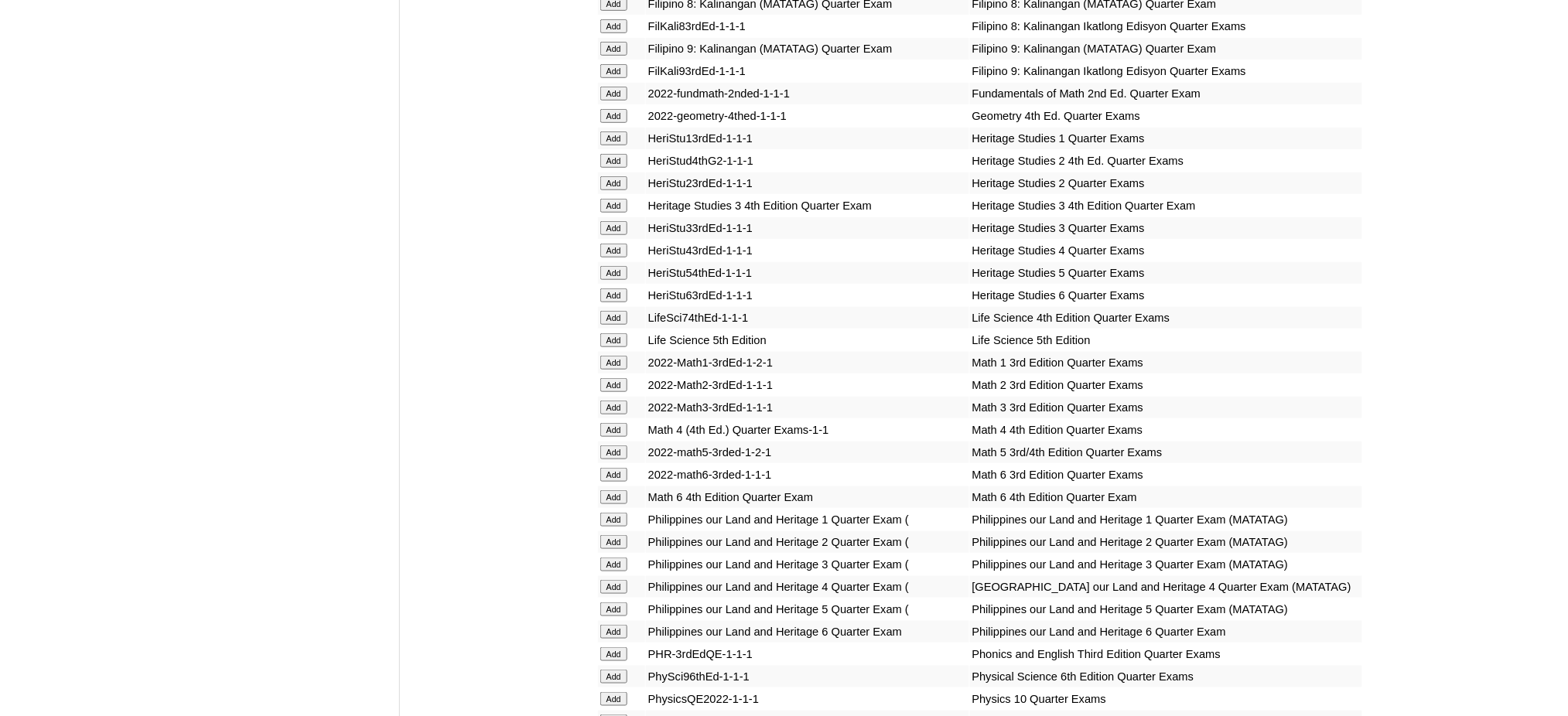
click at [608, 490] on input "Add" at bounding box center [614, 497] width 27 height 14
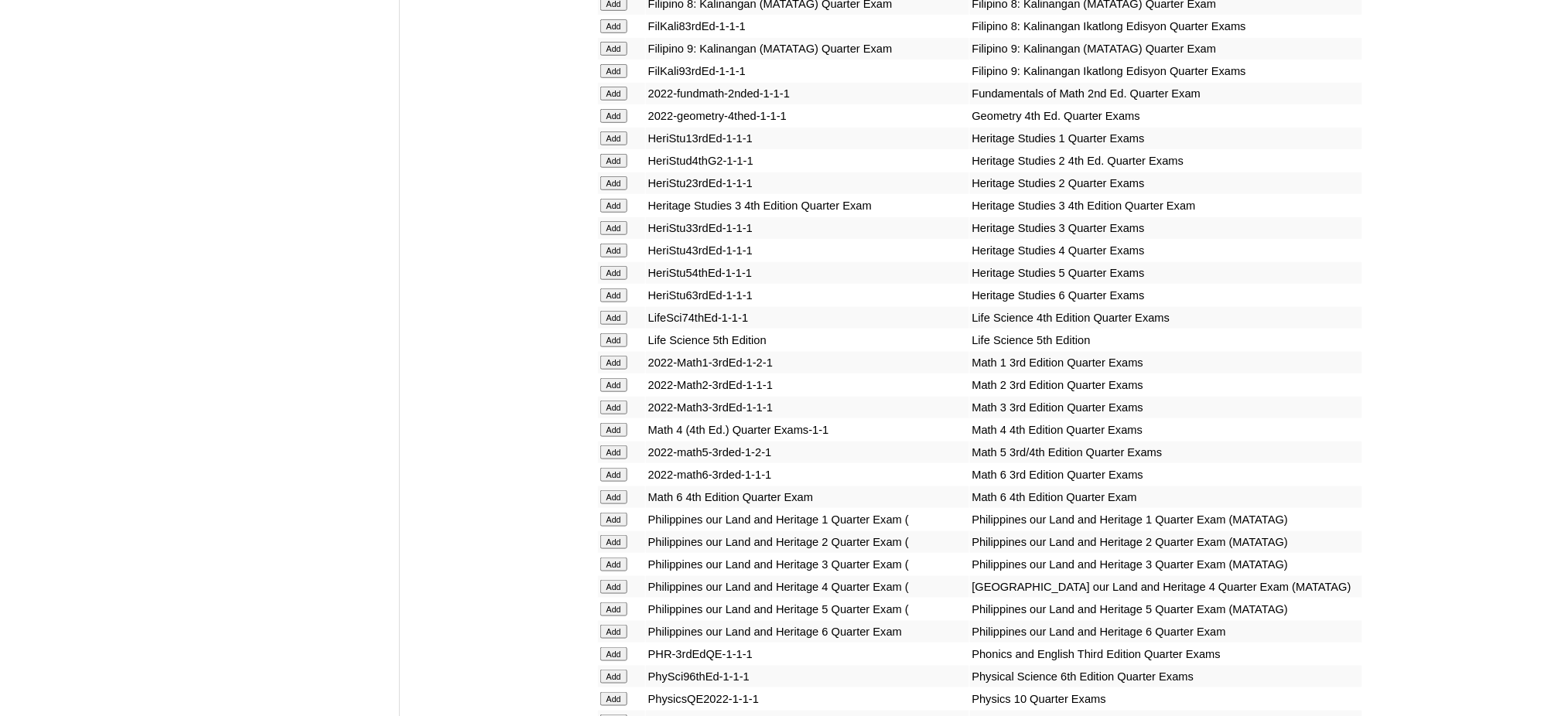
click at [608, 490] on input "Add" at bounding box center [614, 497] width 27 height 14
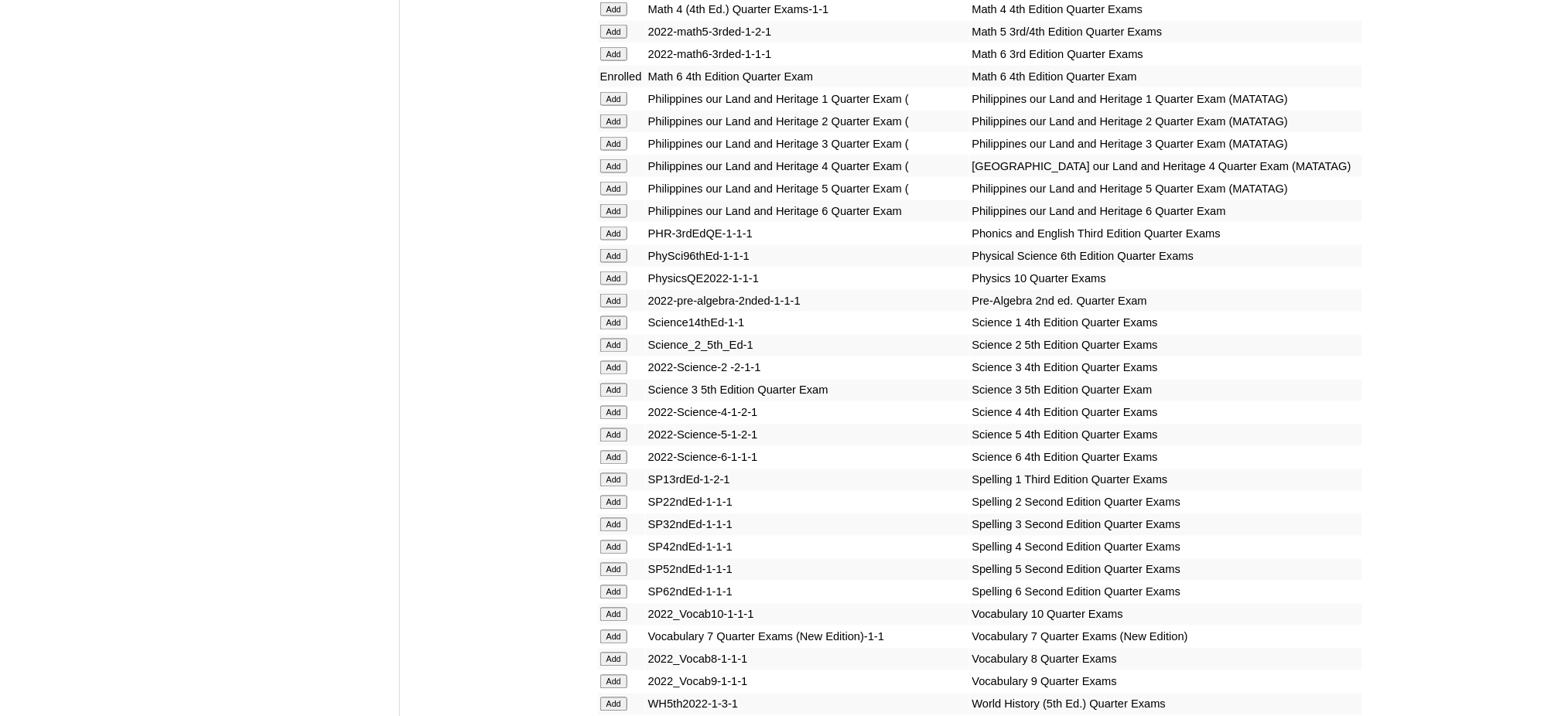
scroll to position [2991, 0]
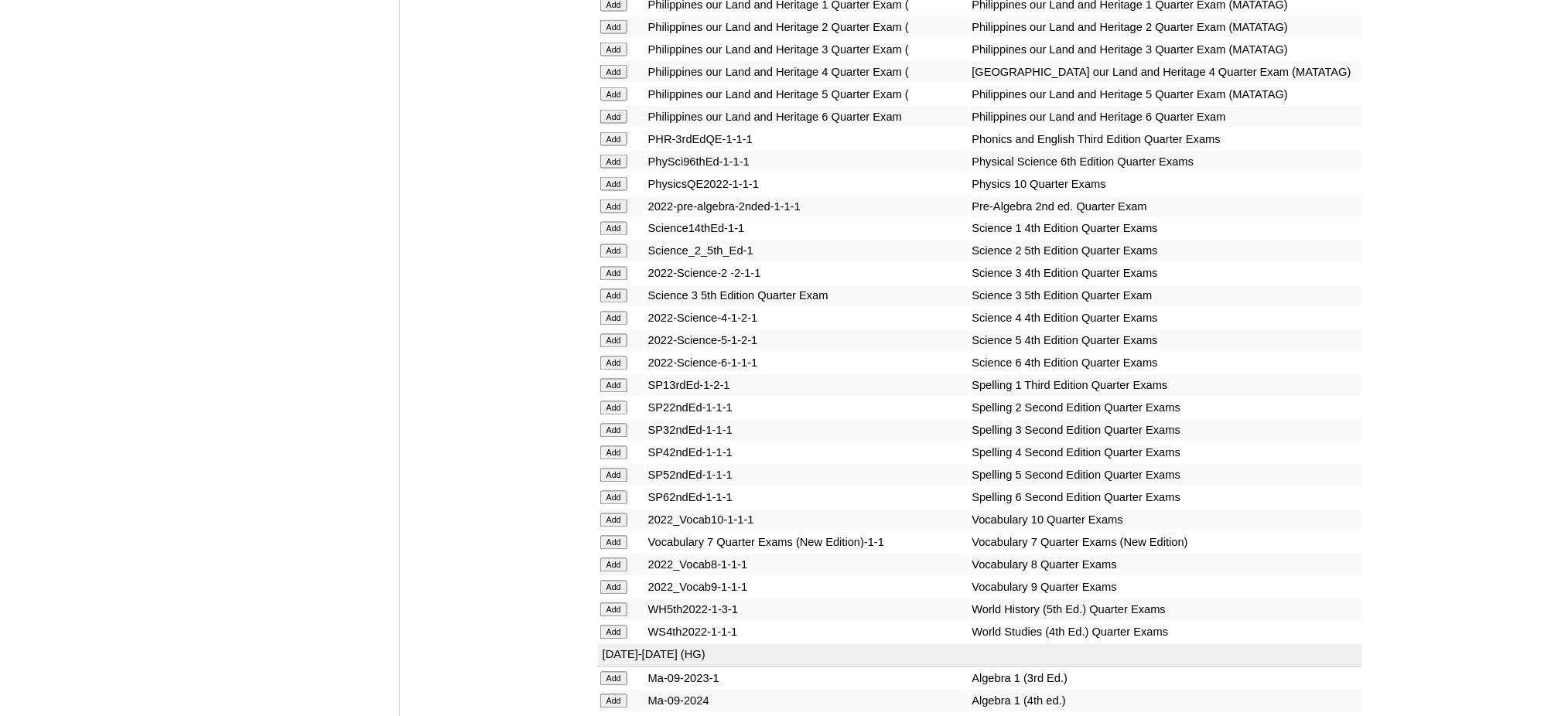
click at [608, 110] on input "Add" at bounding box center [614, 116] width 27 height 14
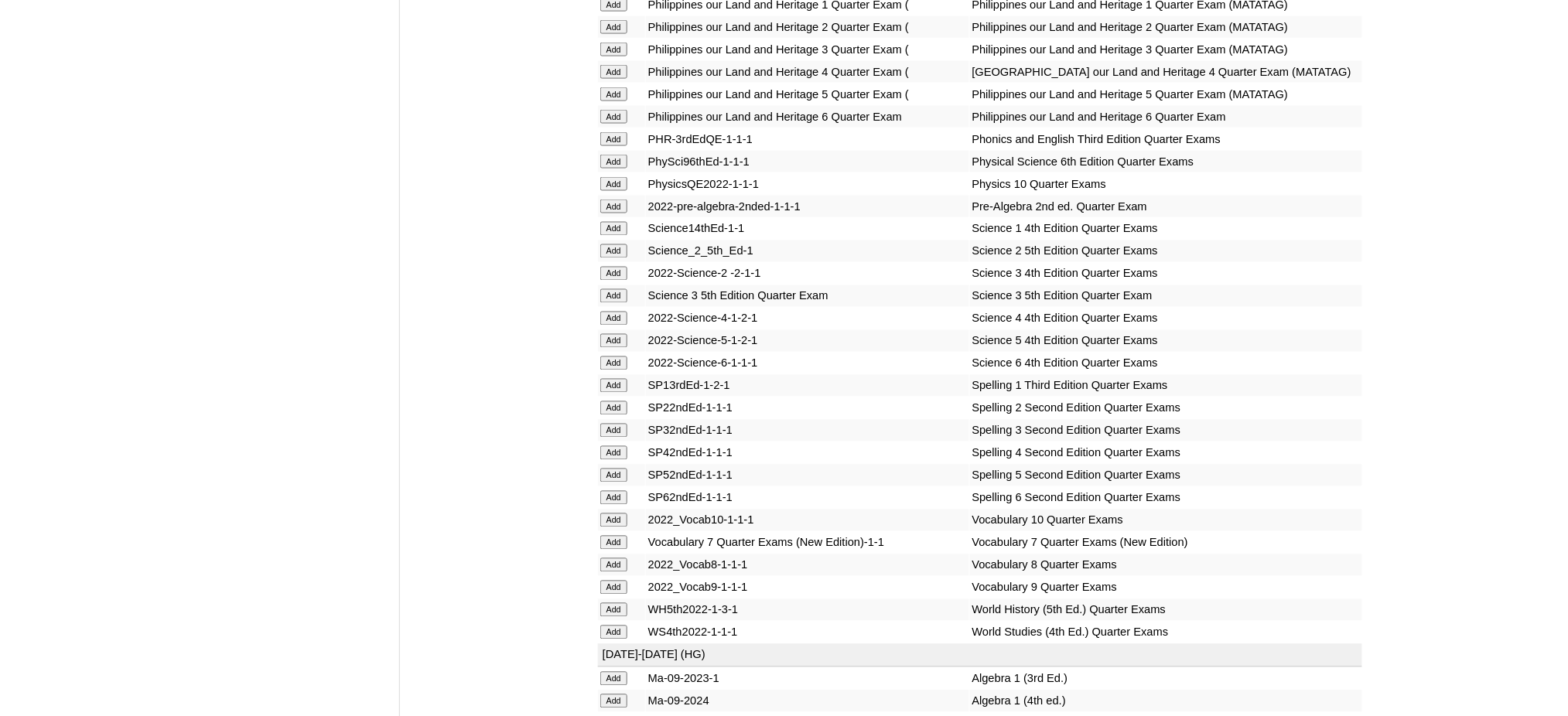
click at [621, 357] on input "Add" at bounding box center [614, 363] width 27 height 14
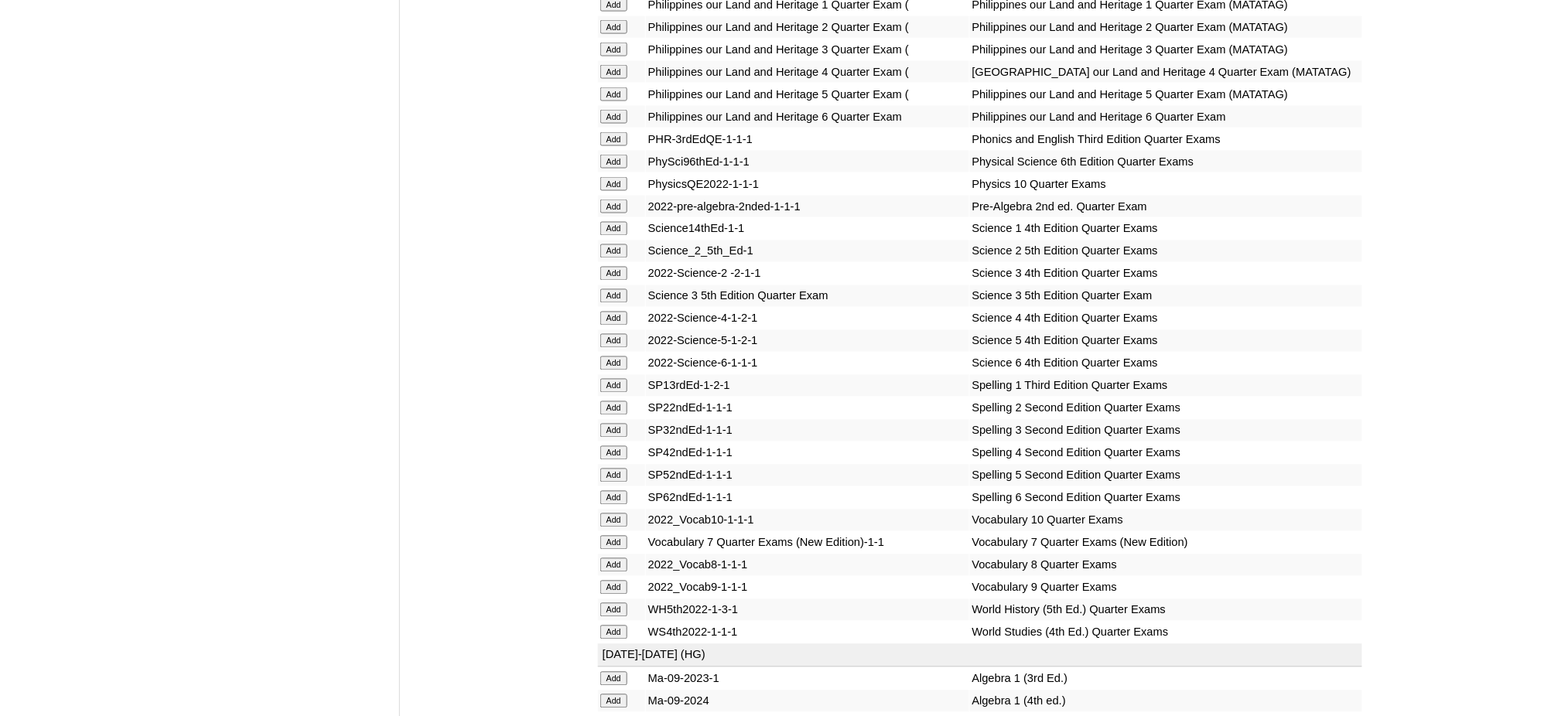
click at [614, 491] on input "Add" at bounding box center [614, 498] width 27 height 14
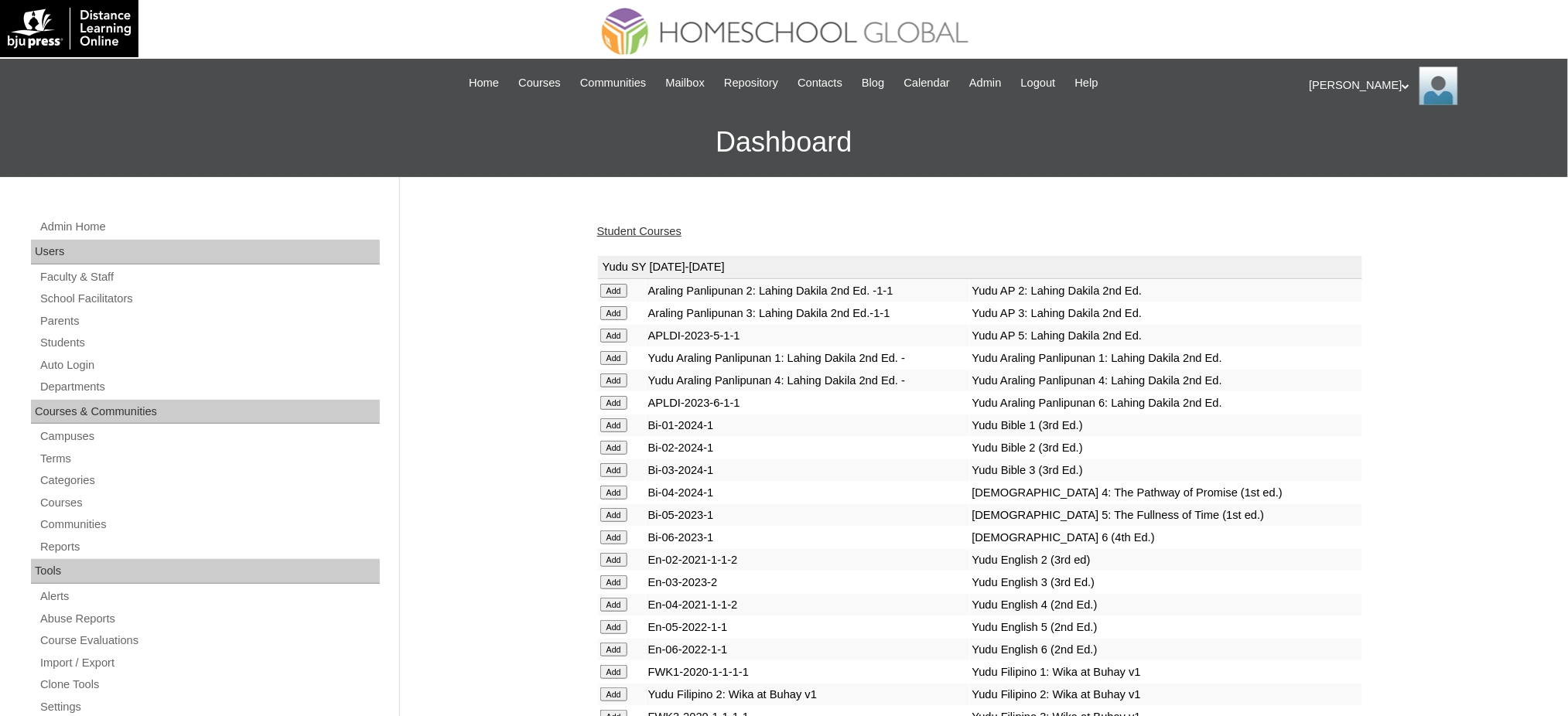
click at [656, 233] on link "Student Courses" at bounding box center [639, 230] width 85 height 12
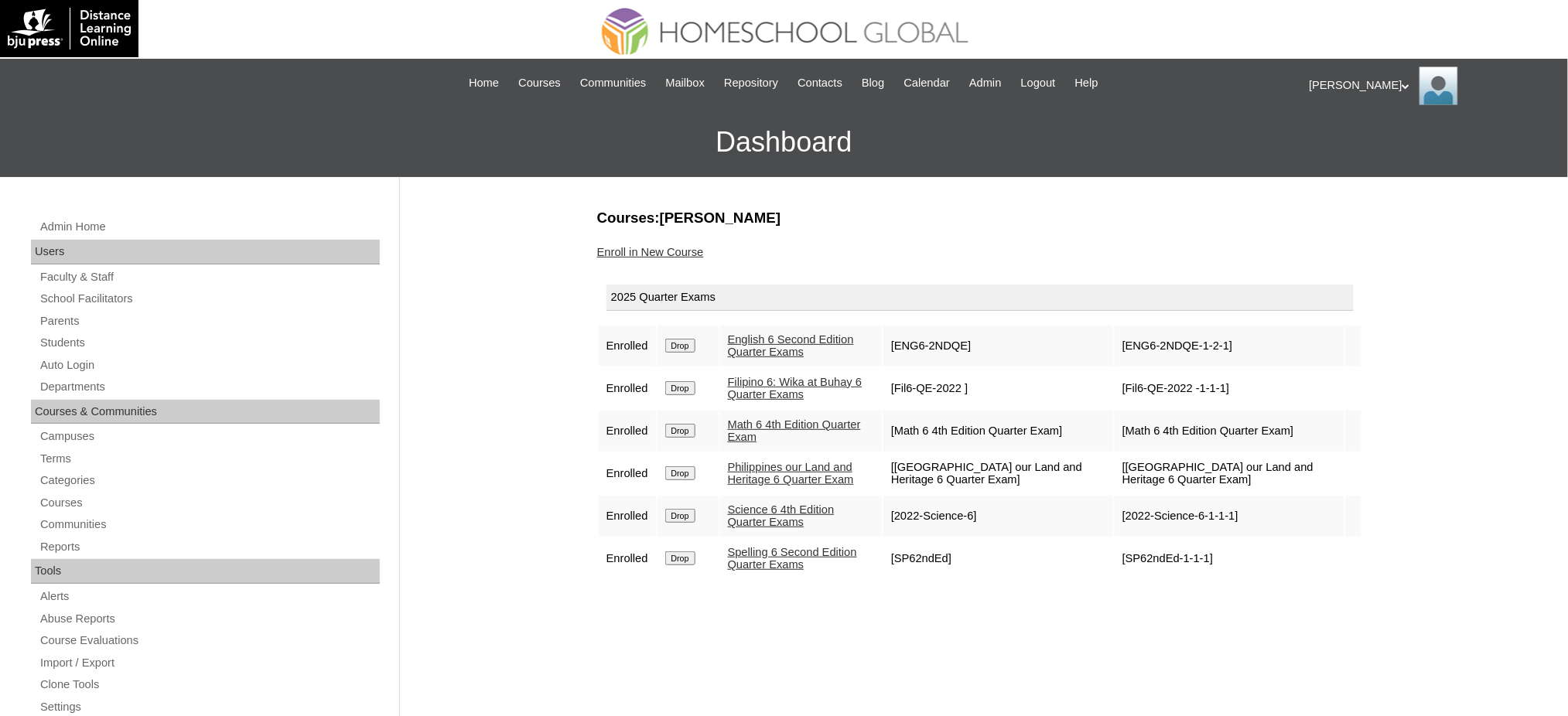
click at [697, 253] on link "Enroll in New Course" at bounding box center [650, 252] width 107 height 12
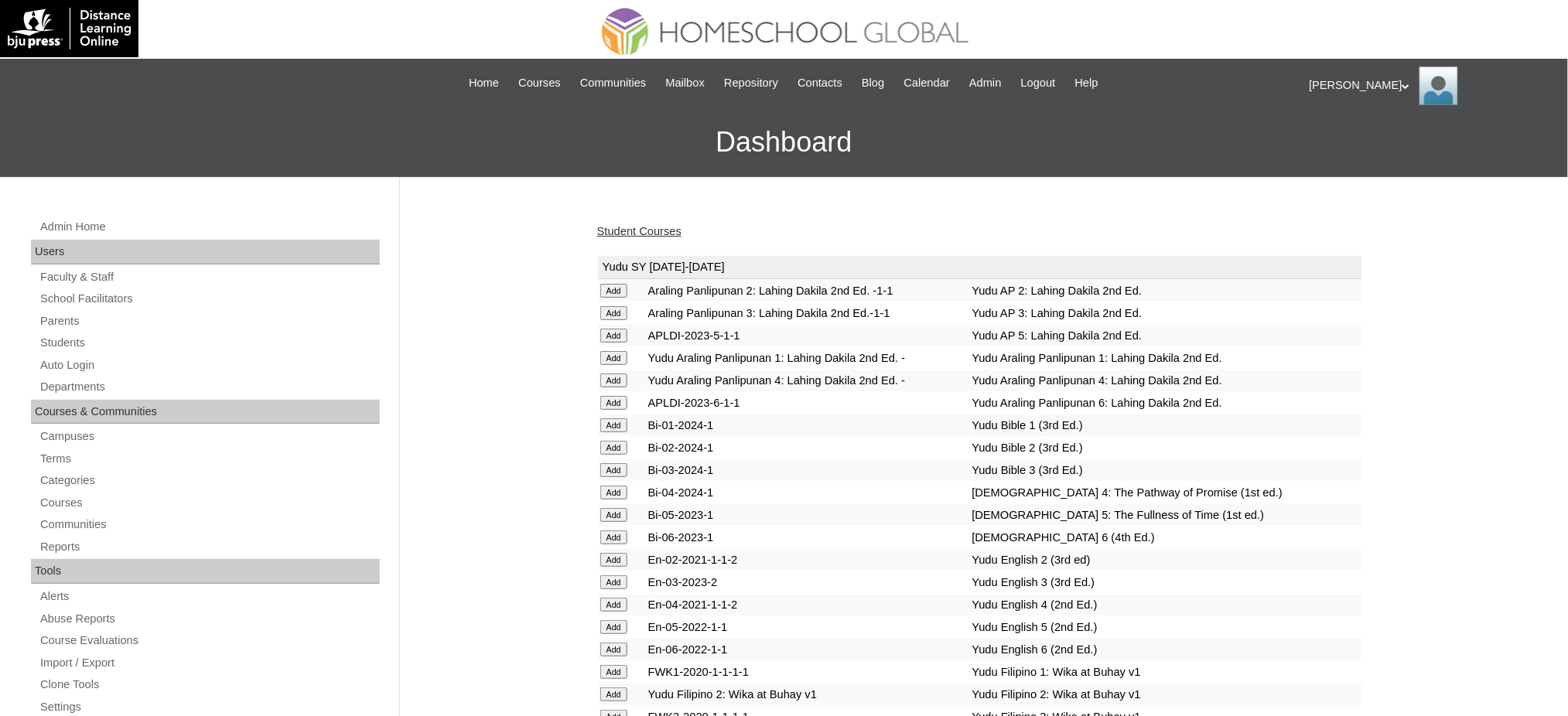
click at [625, 226] on link "Student Courses" at bounding box center [639, 230] width 85 height 12
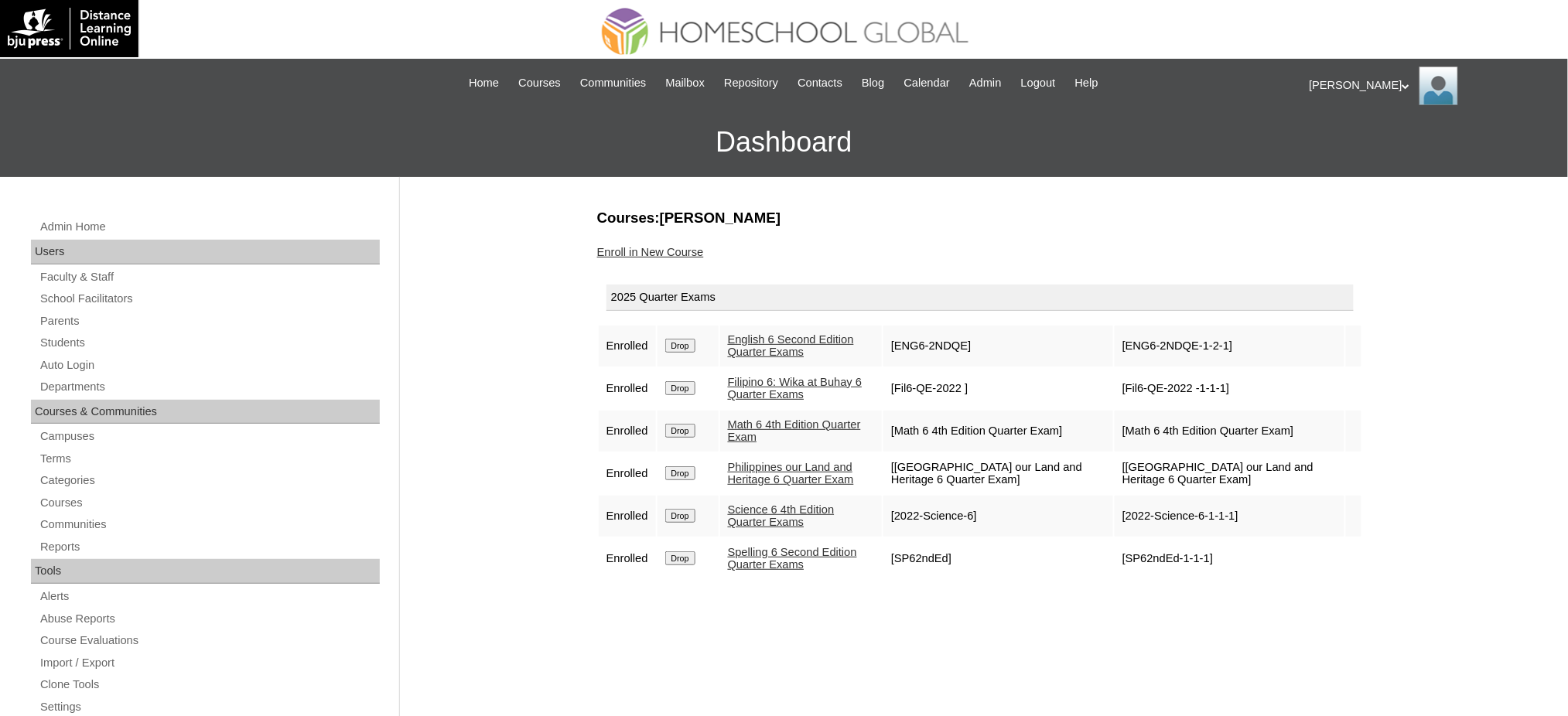
click at [638, 254] on link "Enroll in New Course" at bounding box center [650, 252] width 107 height 12
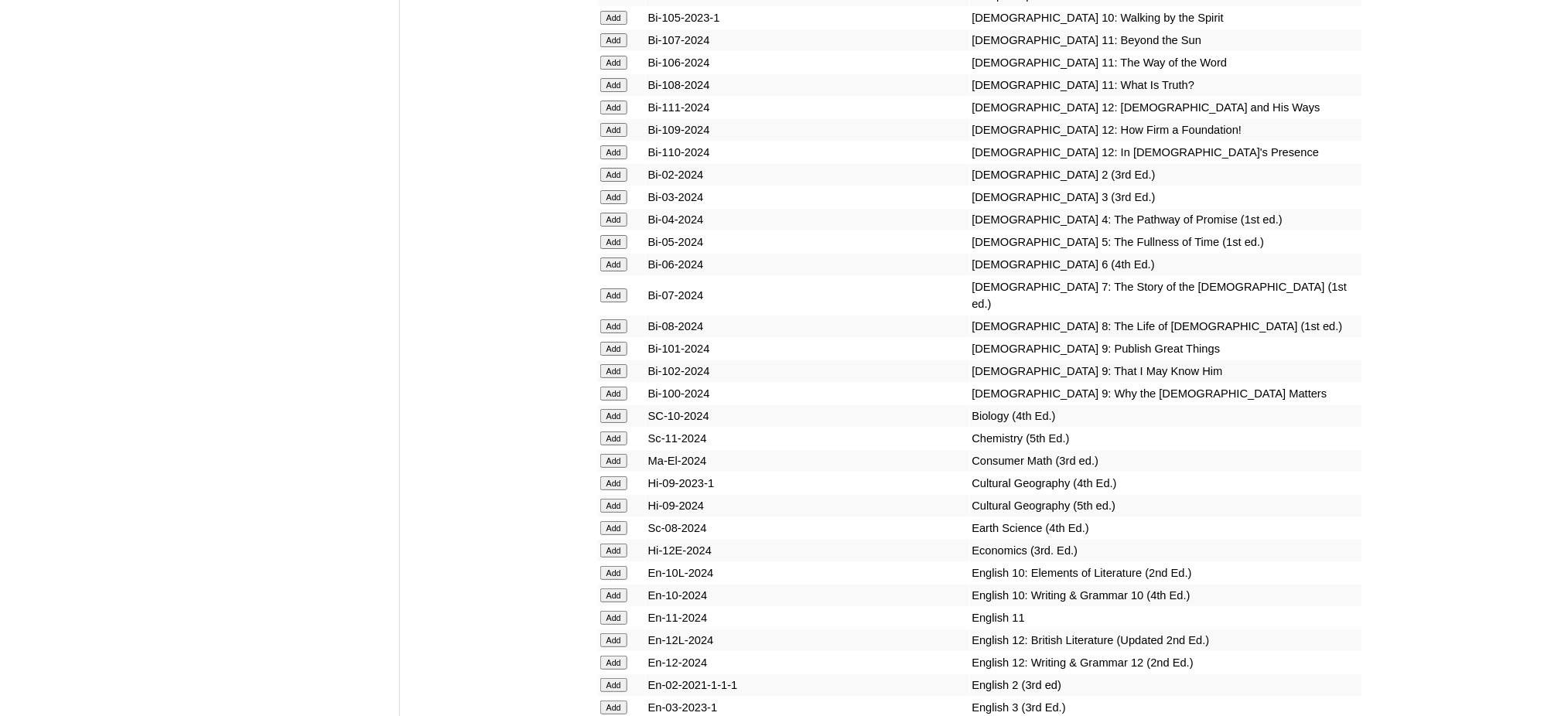
scroll to position [4126, 0]
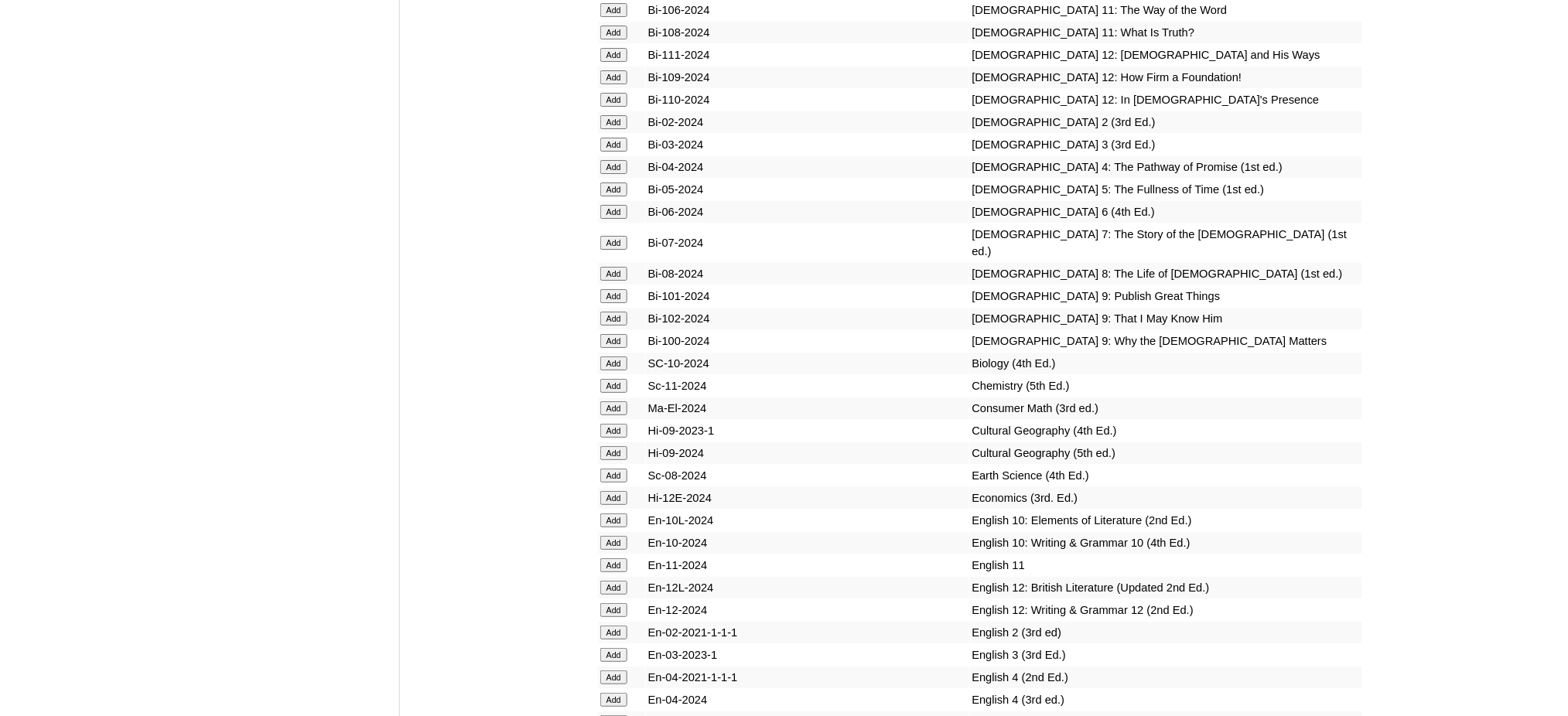
click at [615, 205] on input "Add" at bounding box center [614, 211] width 27 height 14
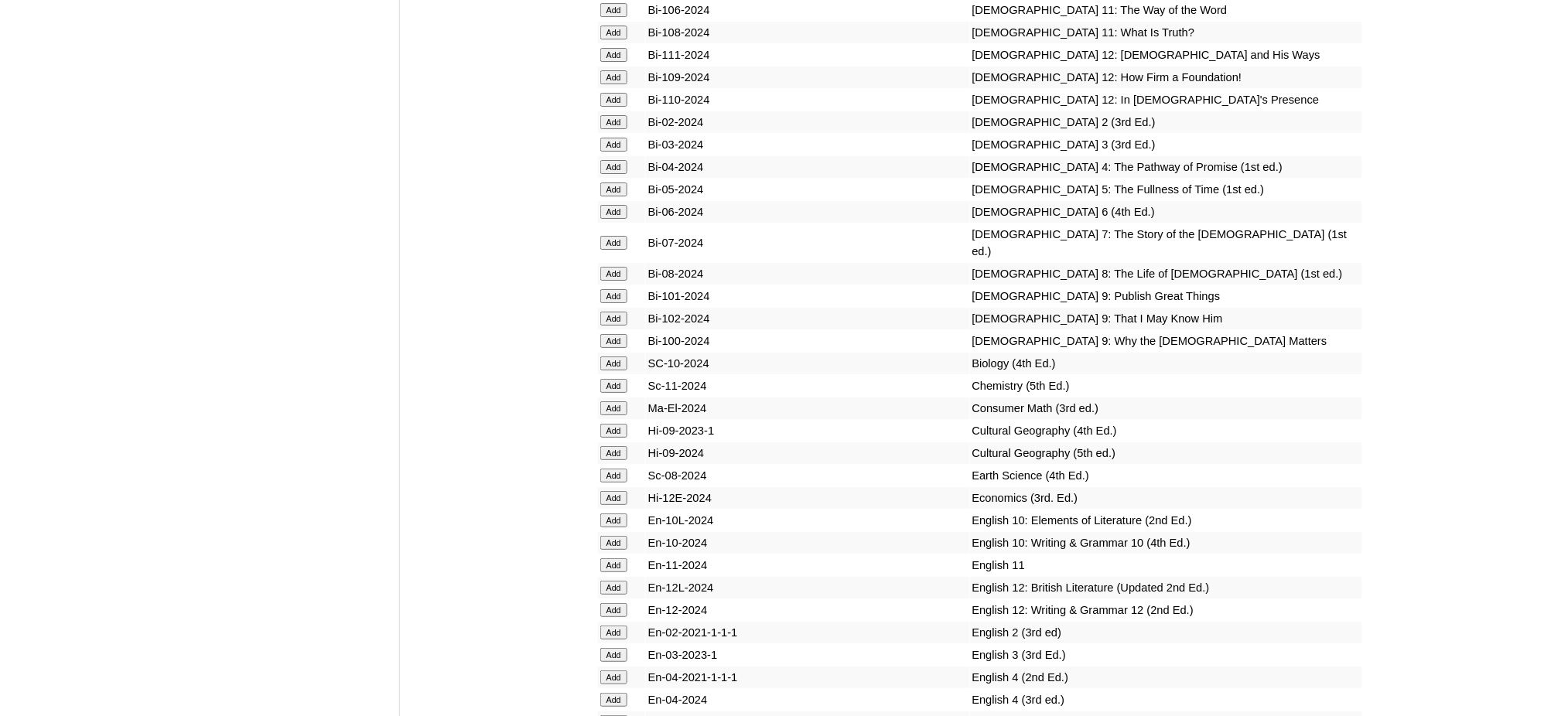
click at [615, 205] on input "Add" at bounding box center [614, 211] width 27 height 14
click at [615, 201] on td "Add" at bounding box center [621, 212] width 47 height 22
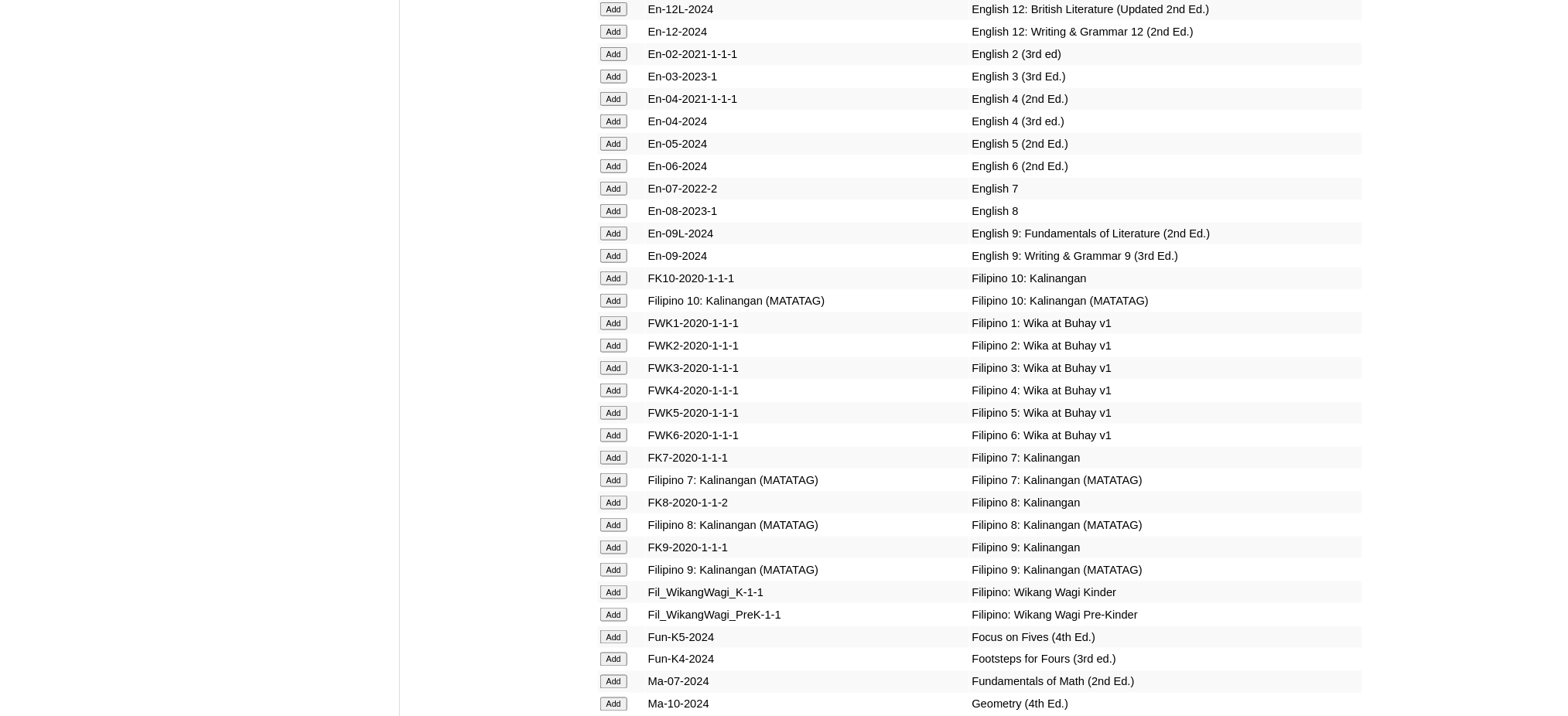
scroll to position [4745, 0]
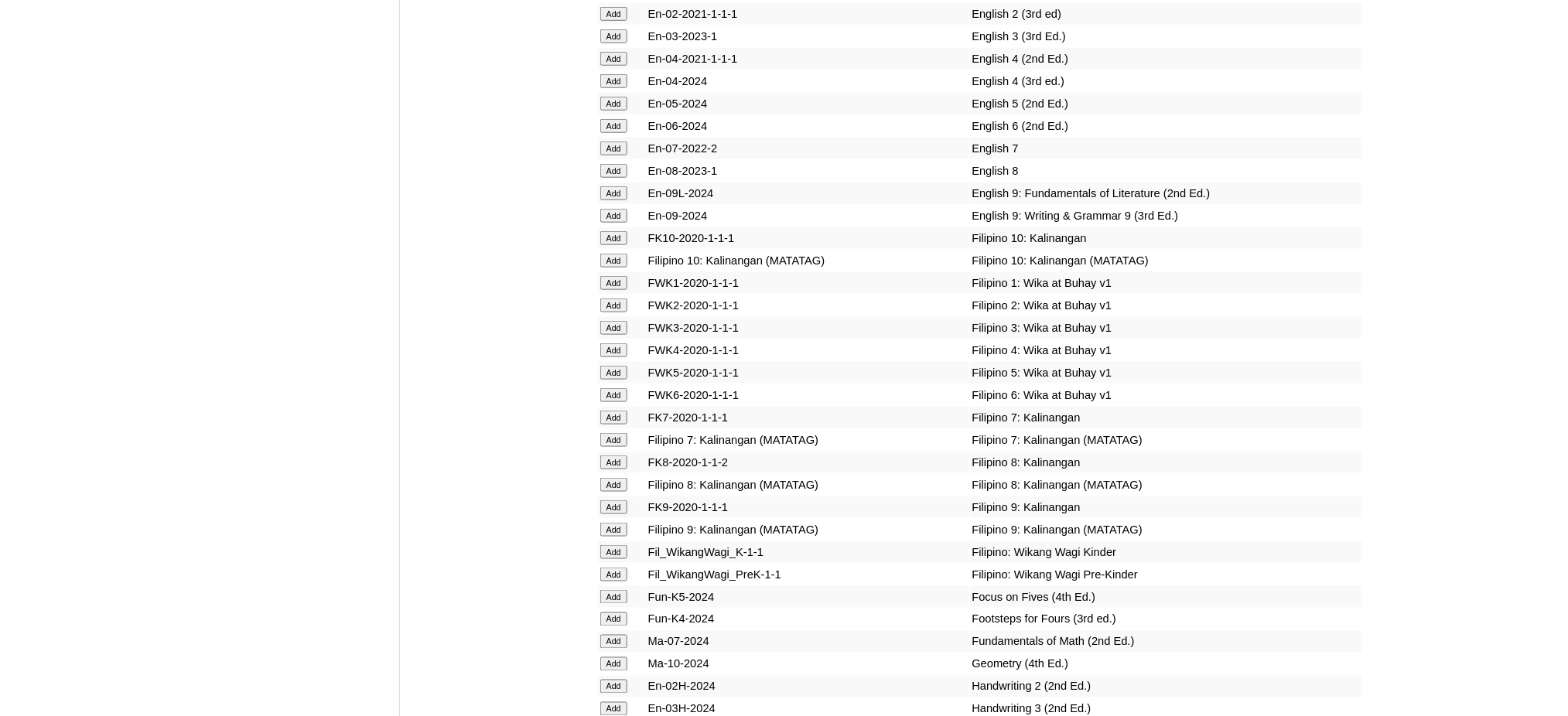
click at [621, 388] on input "Add" at bounding box center [614, 394] width 27 height 14
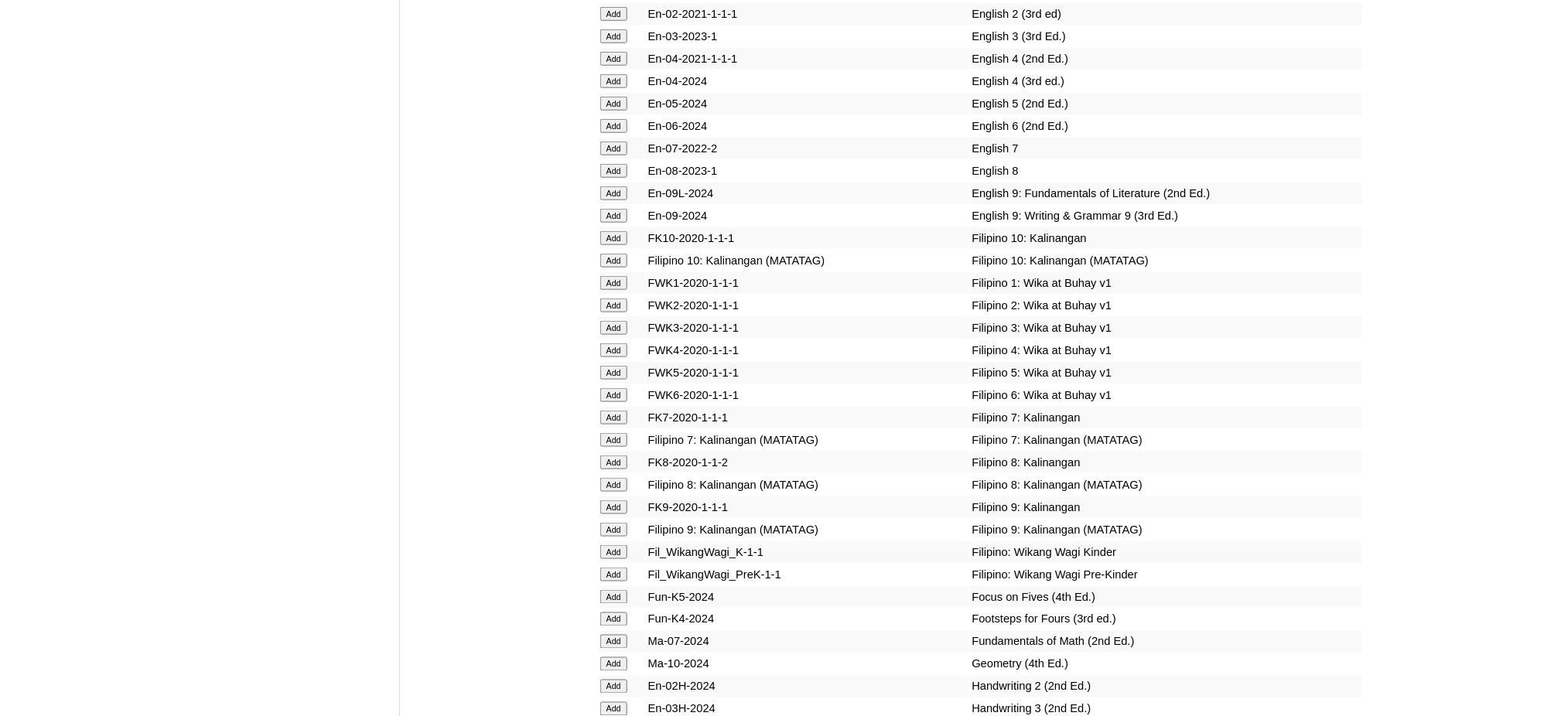
click at [621, 388] on input "Add" at bounding box center [614, 394] width 27 height 14
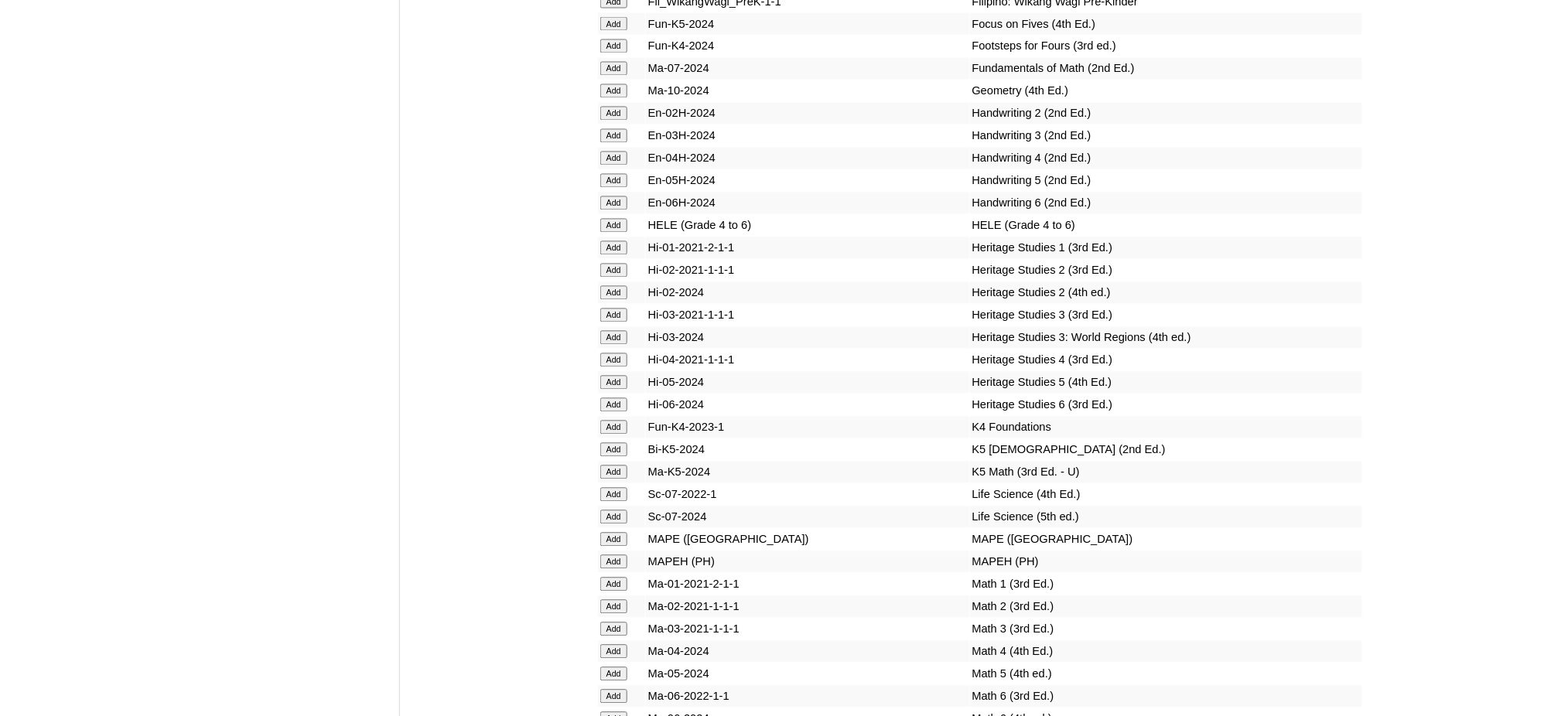
scroll to position [5364, 0]
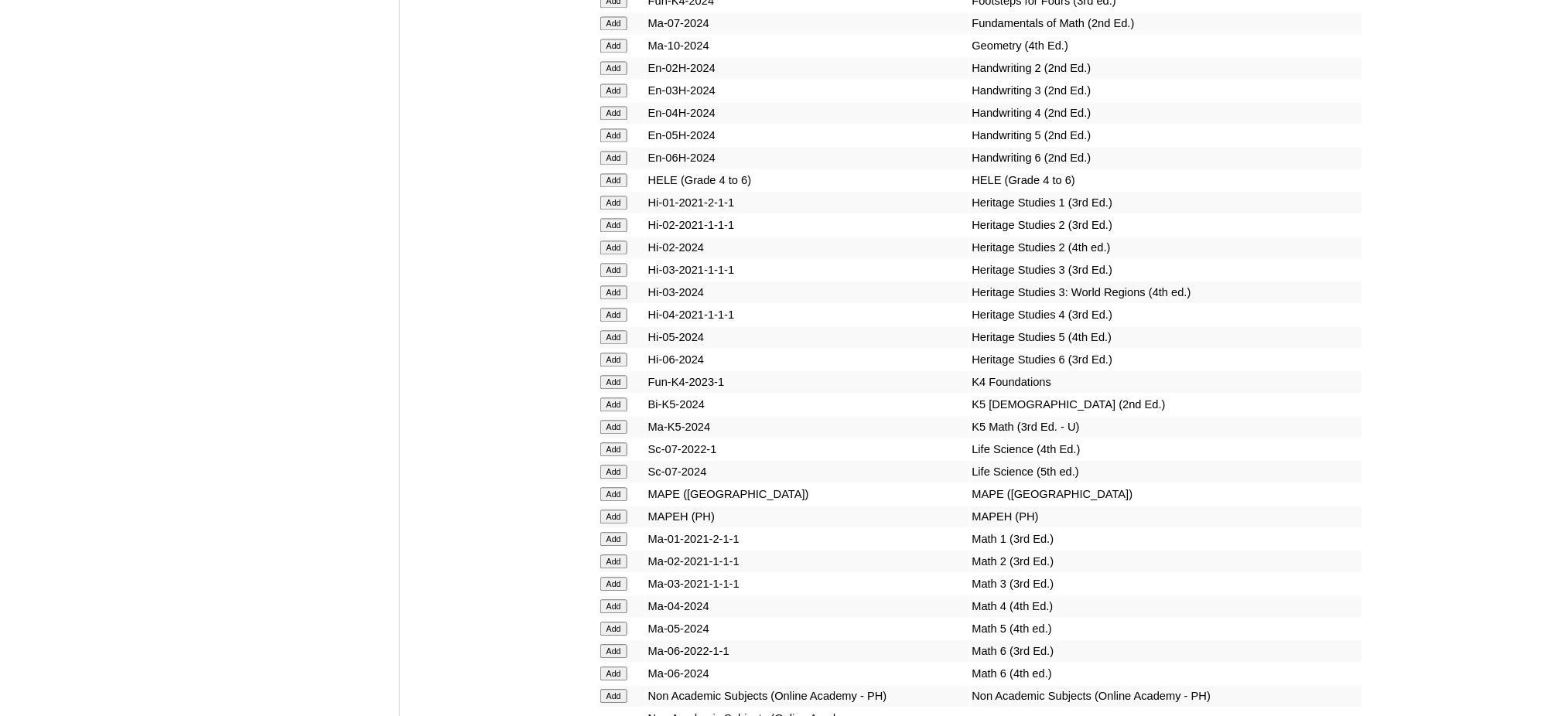
click at [619, 510] on input "Add" at bounding box center [614, 516] width 27 height 14
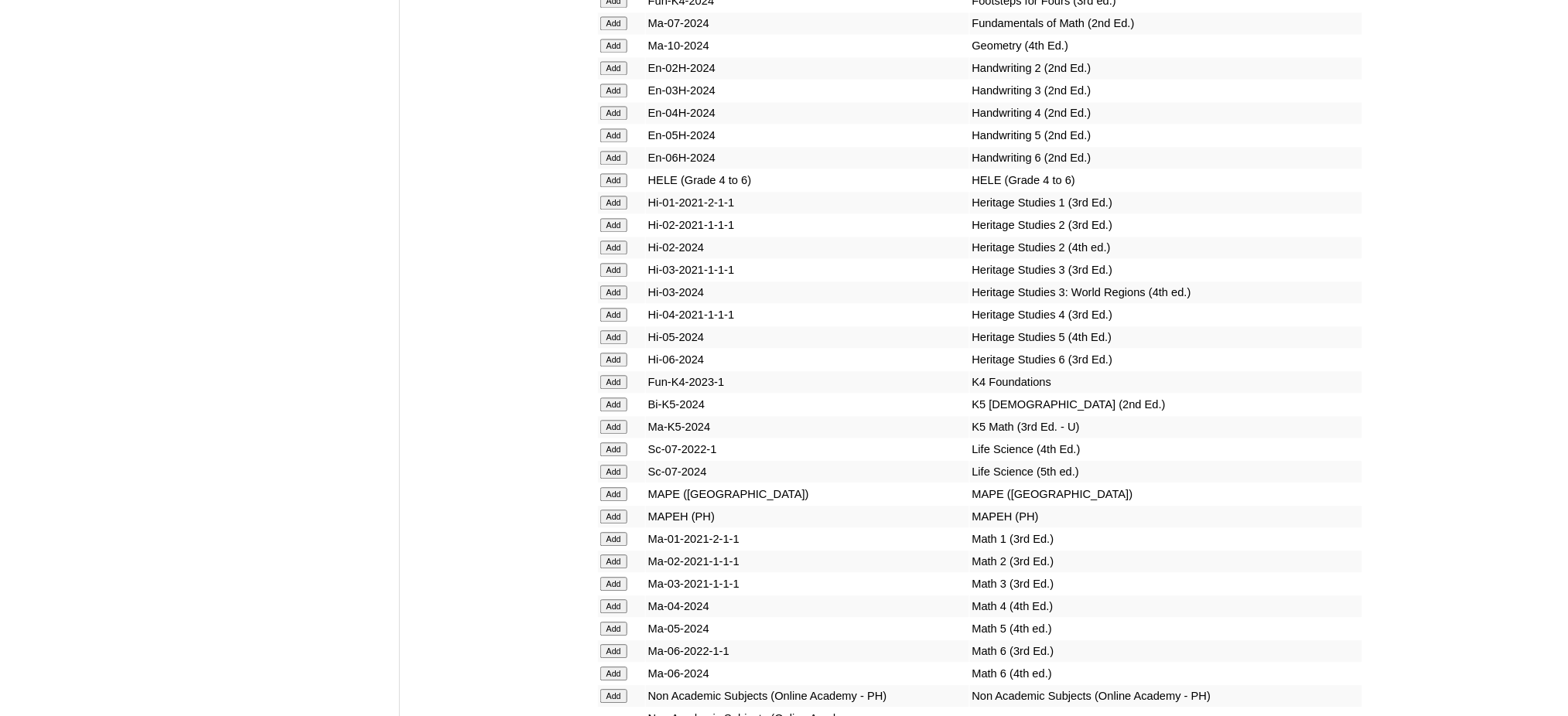
click at [619, 510] on input "Add" at bounding box center [614, 516] width 27 height 14
click at [604, 667] on input "Add" at bounding box center [614, 674] width 27 height 14
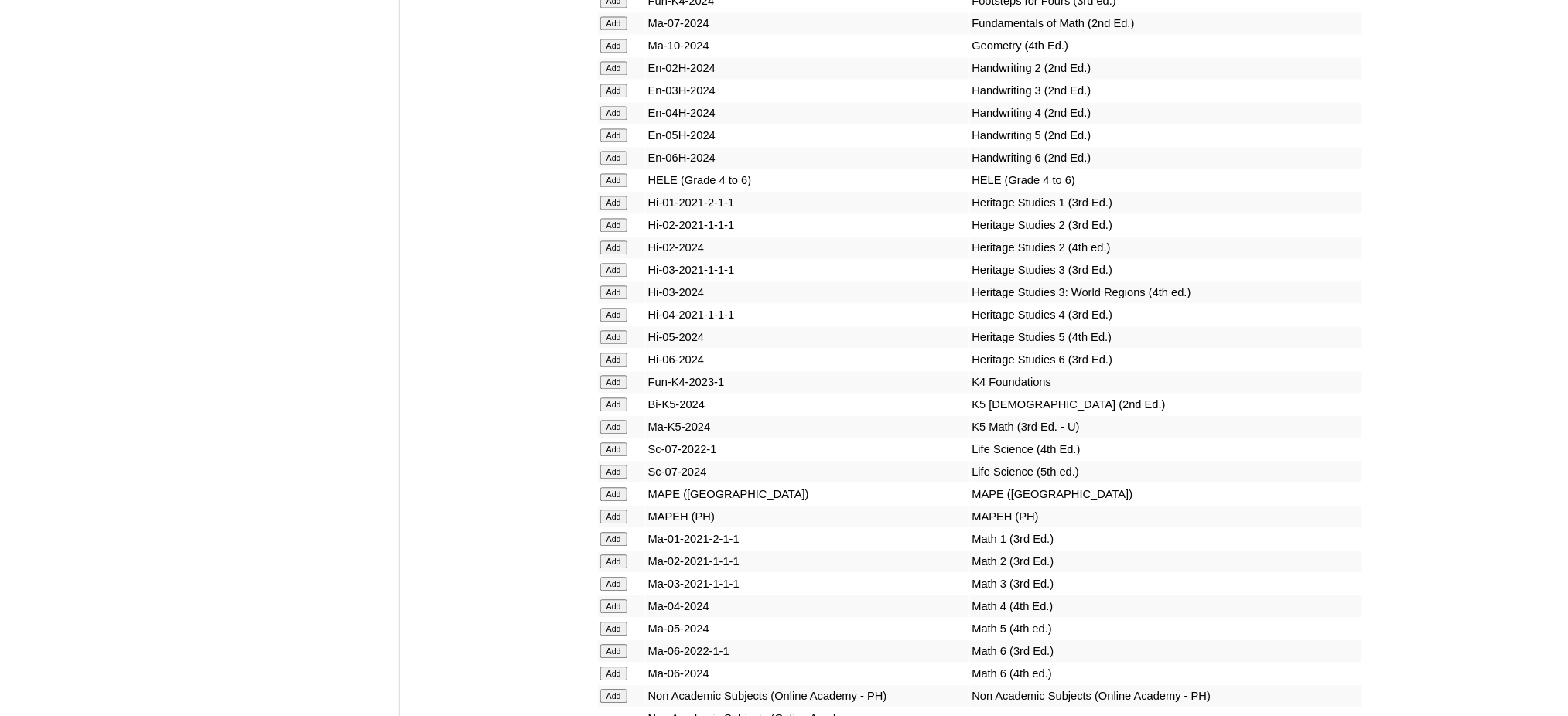
click at [604, 667] on input "Add" at bounding box center [614, 674] width 27 height 14
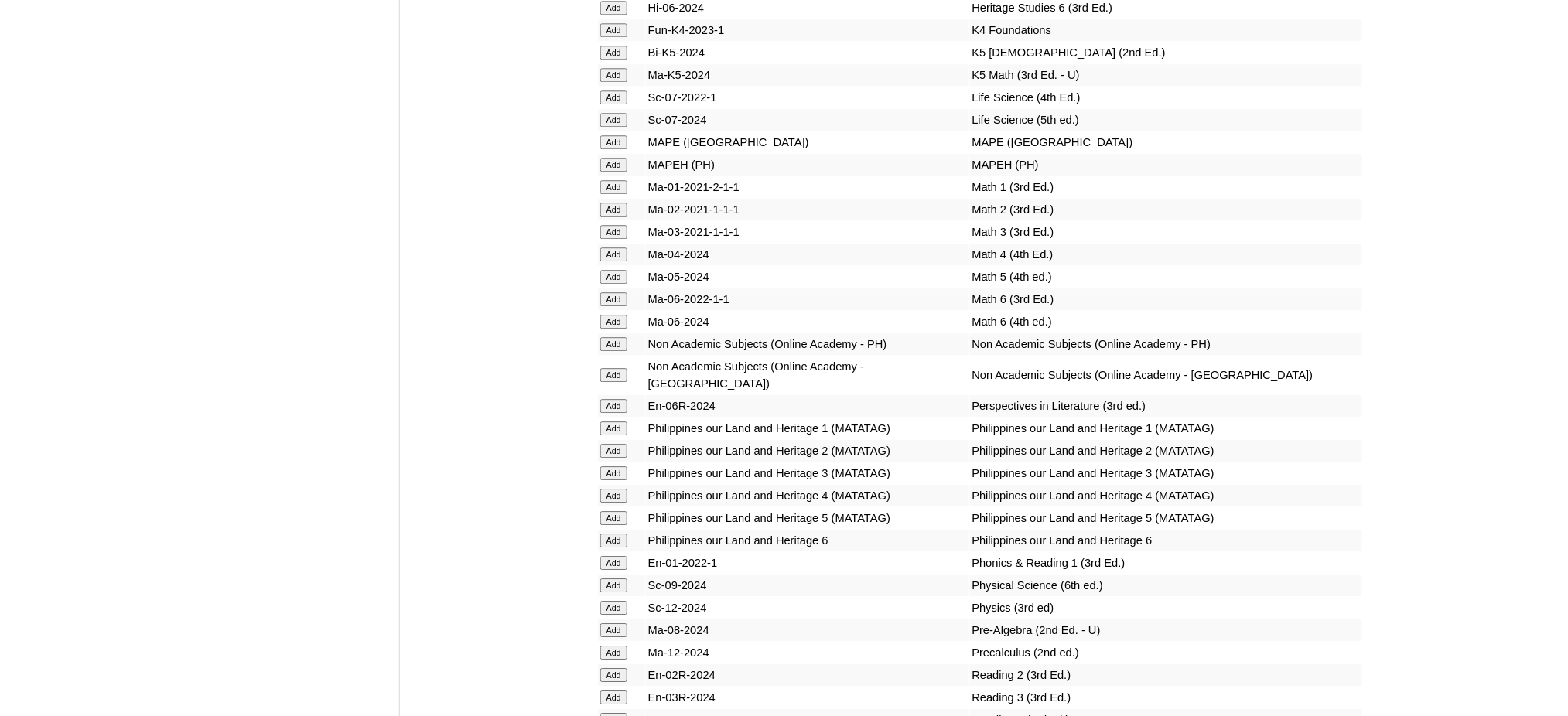
scroll to position [5776, 0]
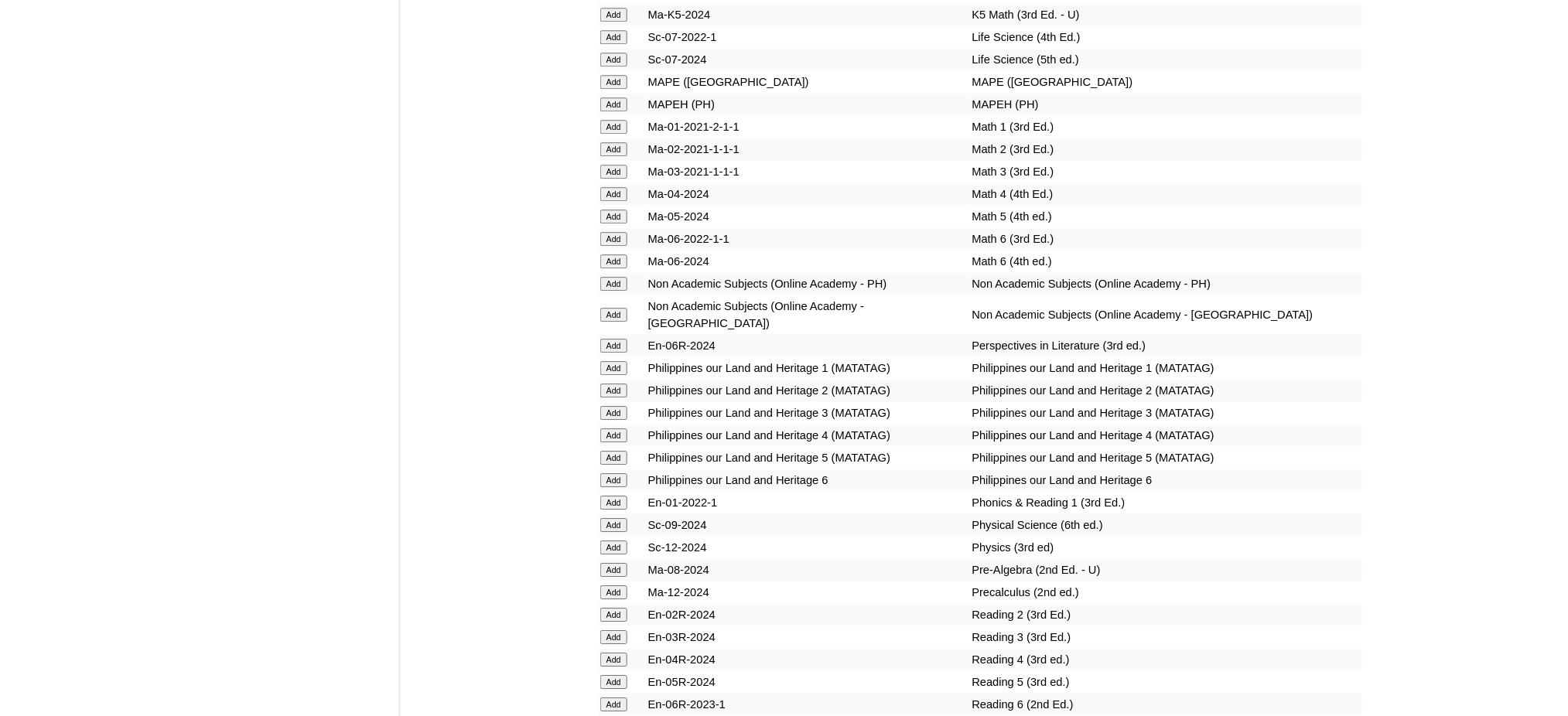
click at [617, 474] on input "Add" at bounding box center [614, 480] width 27 height 14
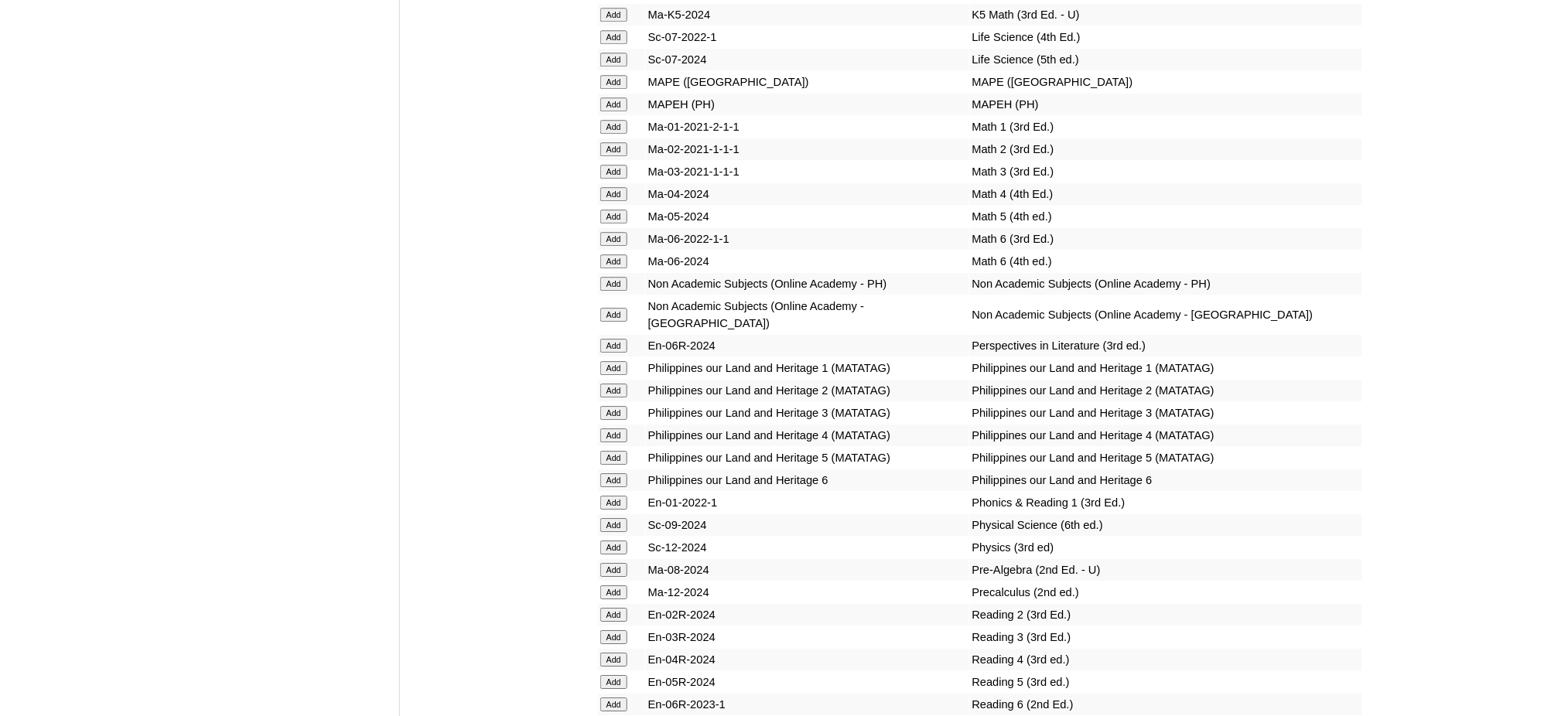
click at [617, 474] on input "Add" at bounding box center [614, 480] width 27 height 14
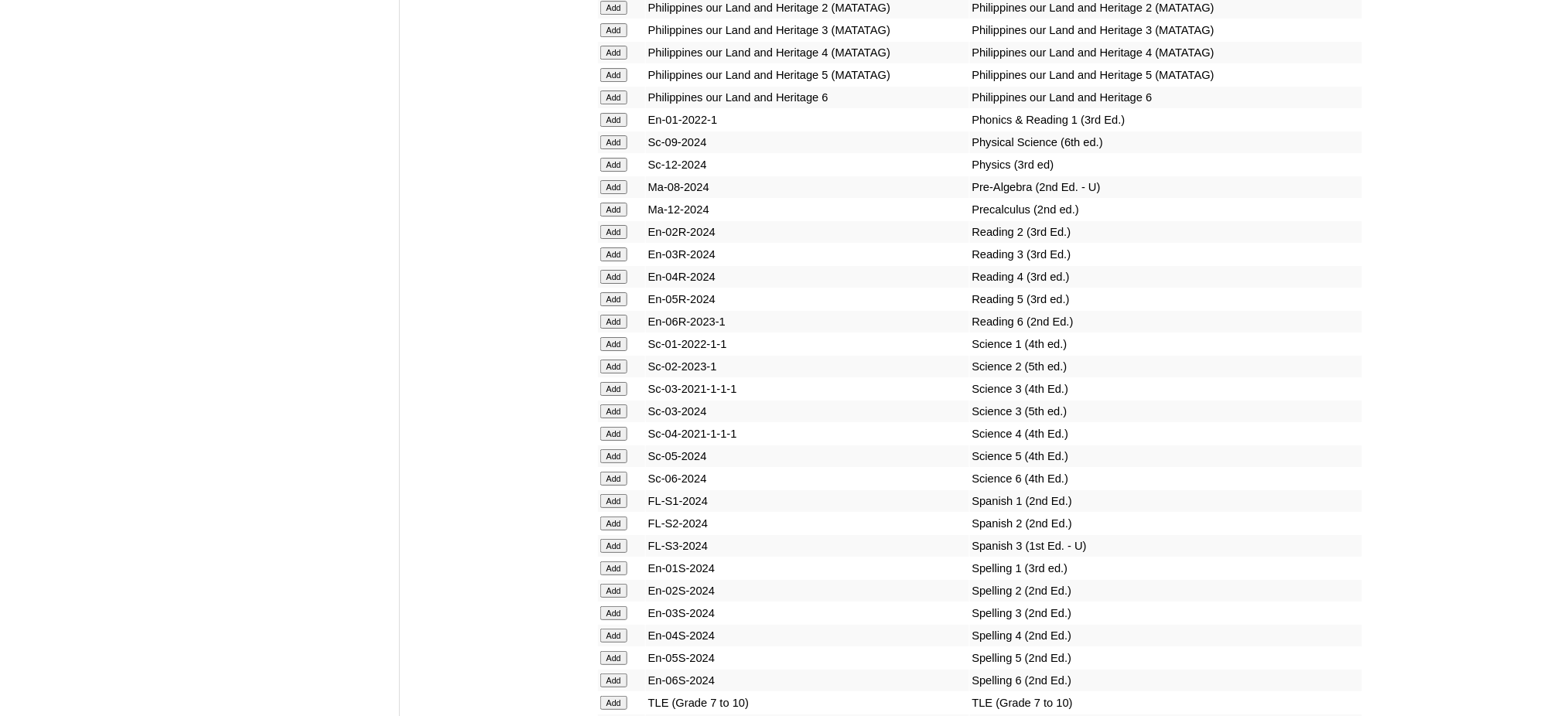
scroll to position [6190, 0]
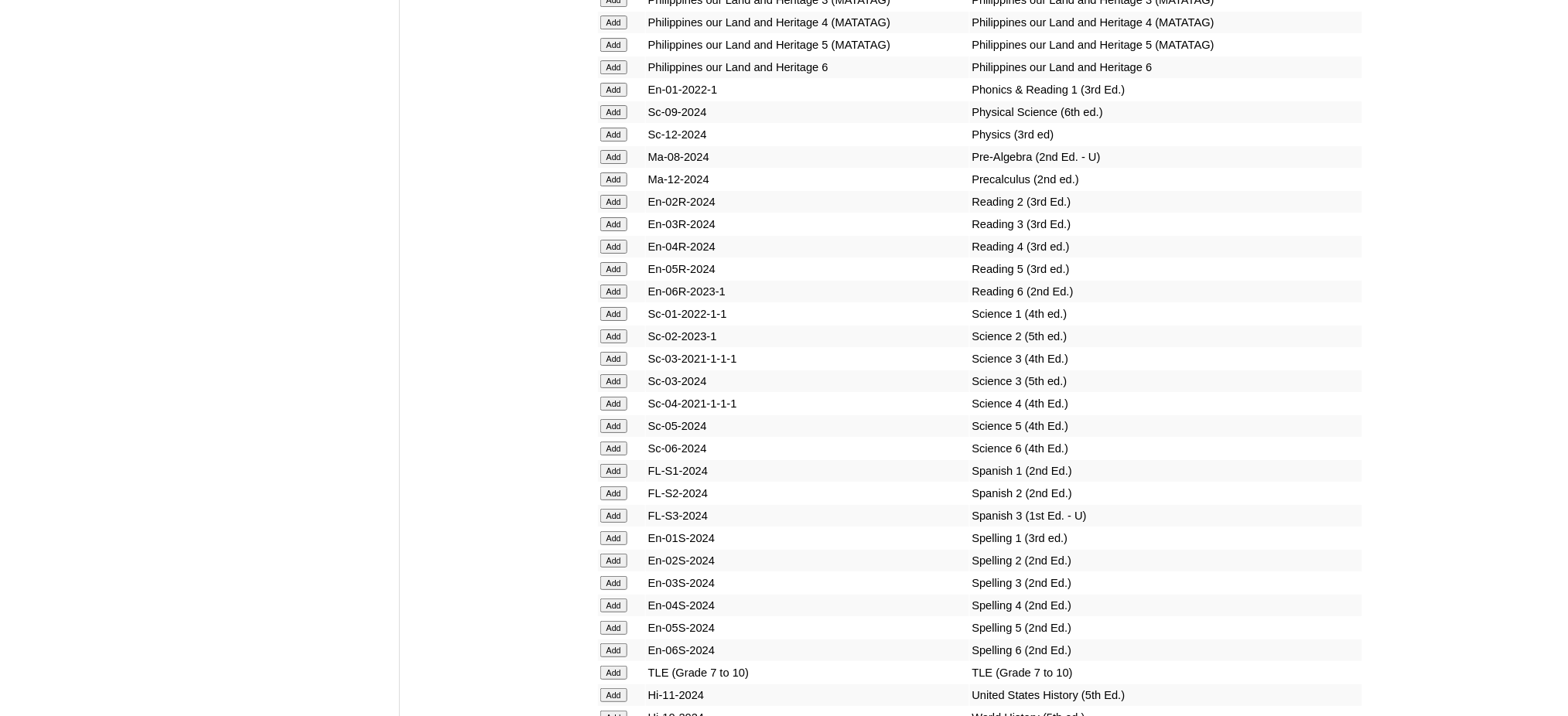
click at [614, 644] on input "Add" at bounding box center [614, 651] width 27 height 14
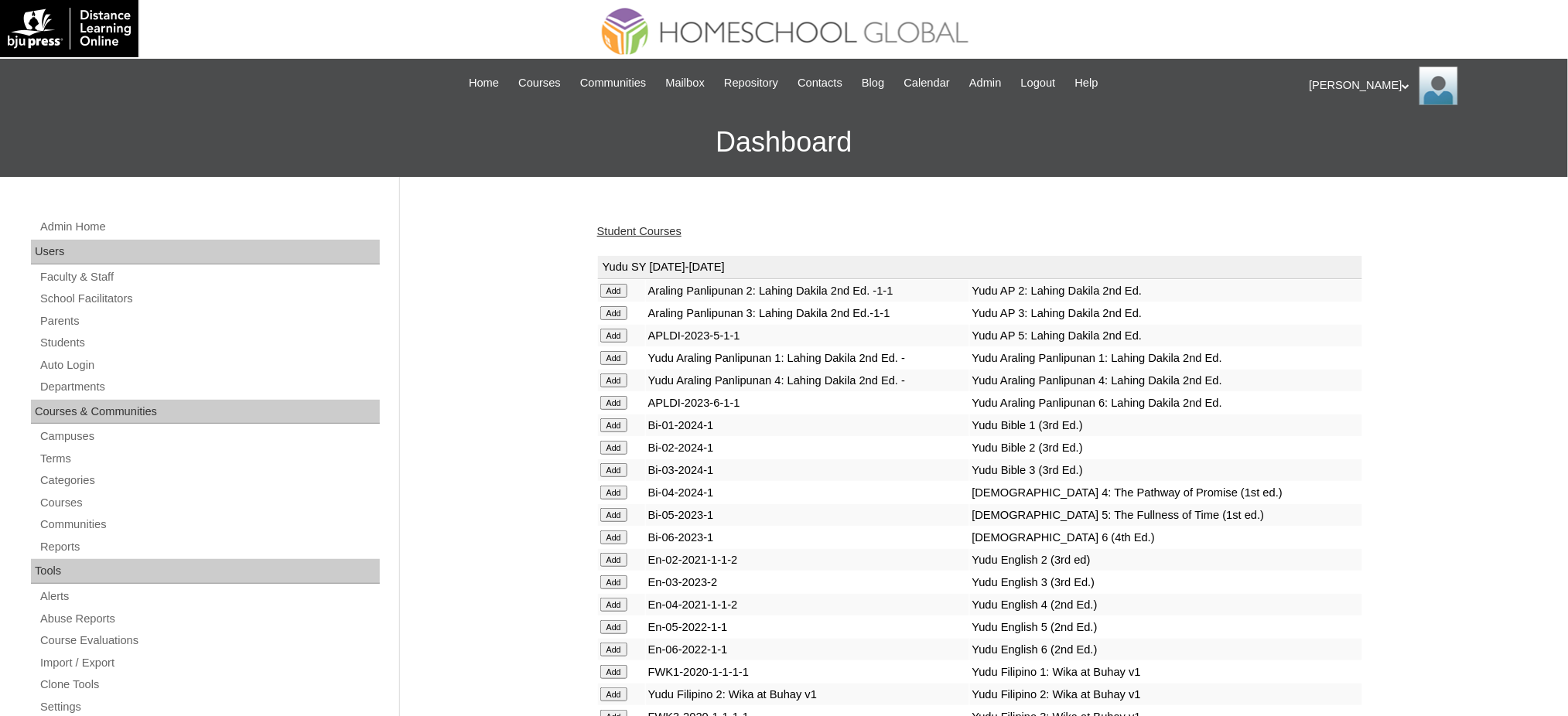
click at [649, 230] on link "Student Courses" at bounding box center [639, 230] width 85 height 12
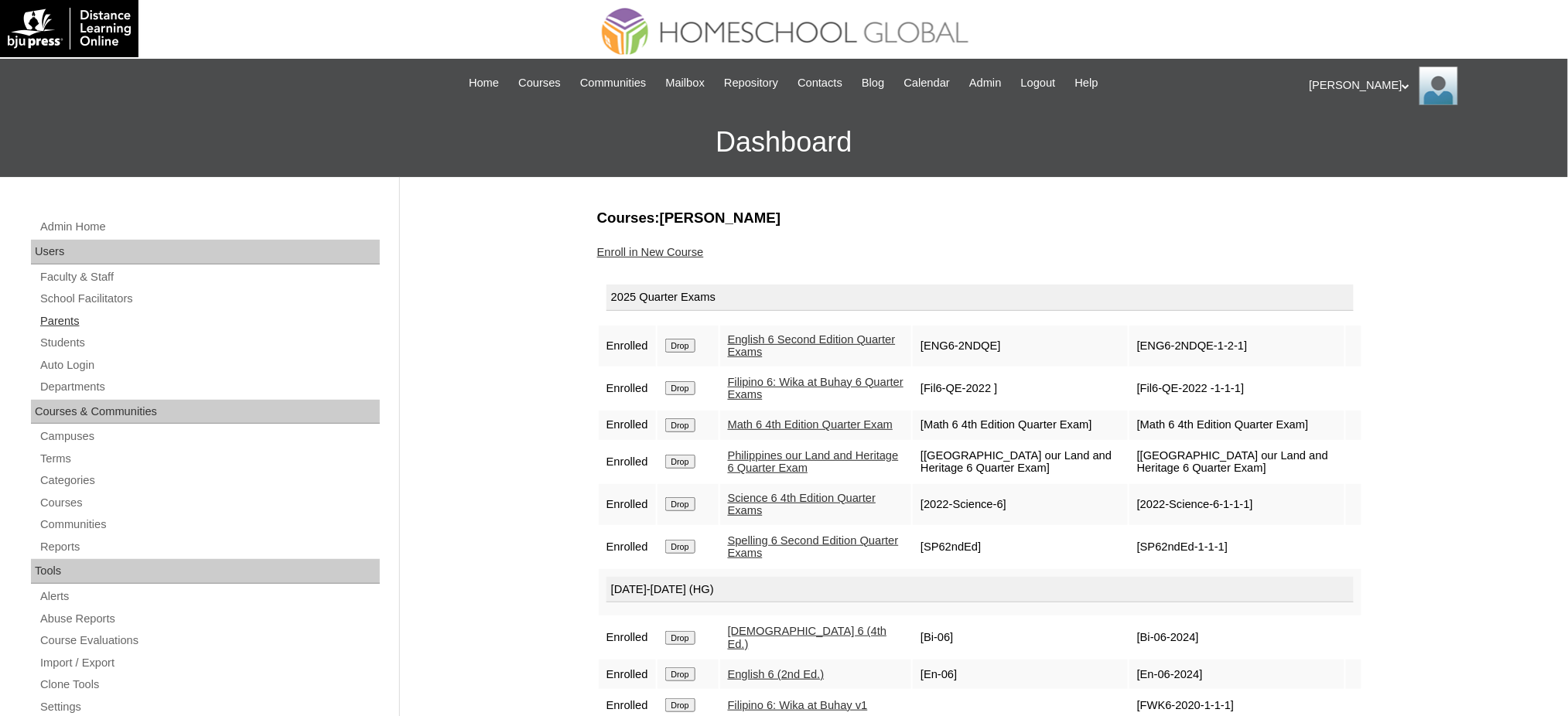
click at [51, 321] on link "Parents" at bounding box center [209, 321] width 341 height 19
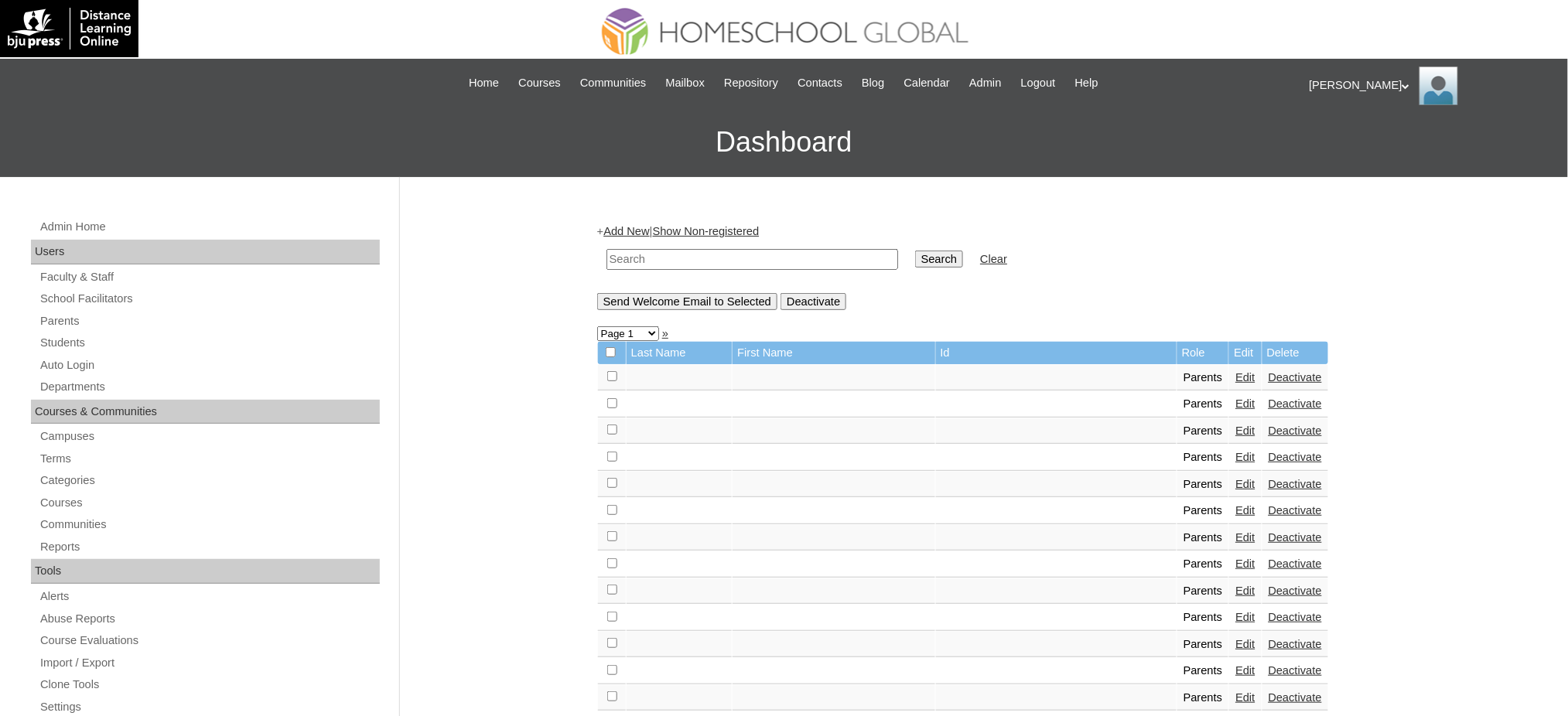
click at [689, 256] on input "text" at bounding box center [752, 259] width 292 height 21
paste input "MHP012680-TECHPH2020"
type input "MHP012680-TECHPH2020"
click at [915, 257] on input "Search" at bounding box center [939, 259] width 48 height 17
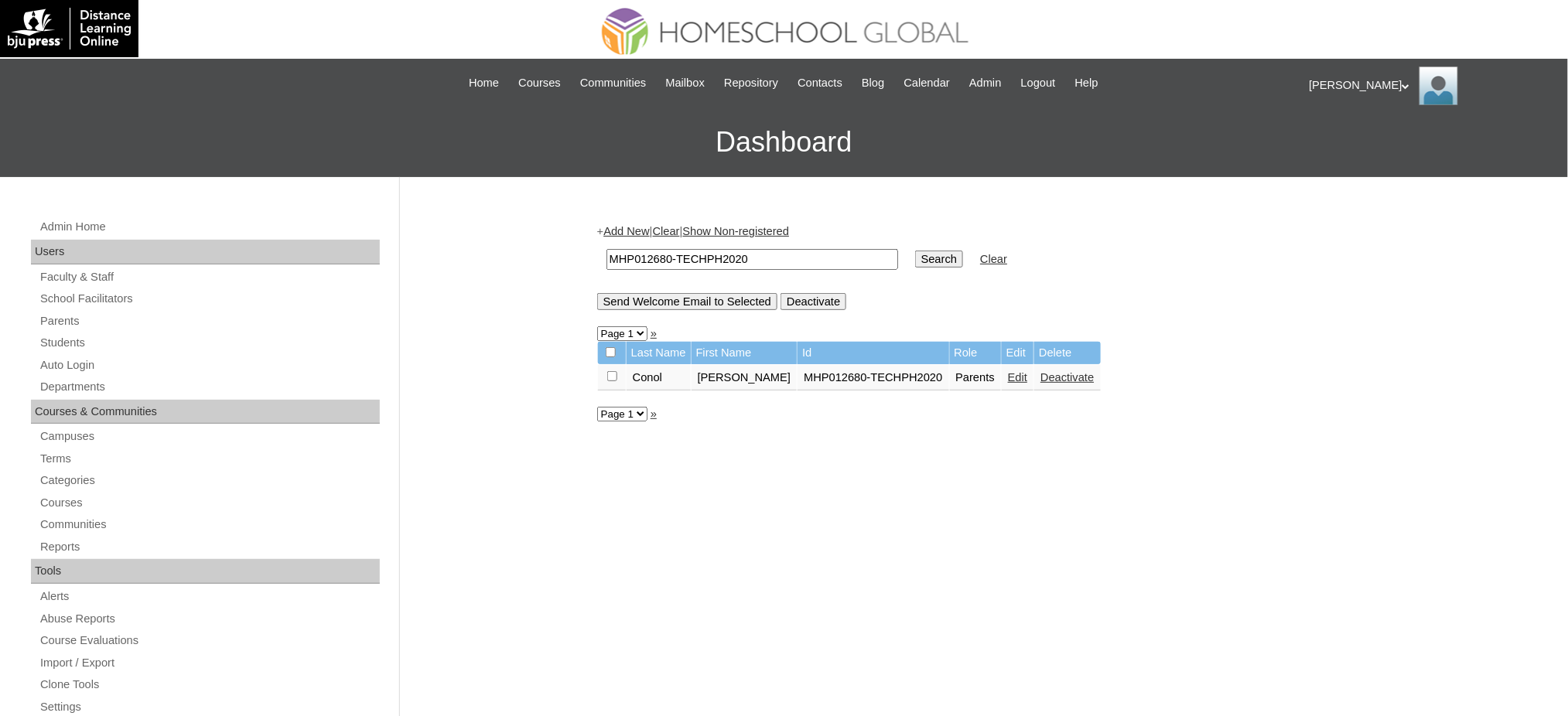
click at [1008, 371] on link "Edit" at bounding box center [1017, 377] width 19 height 12
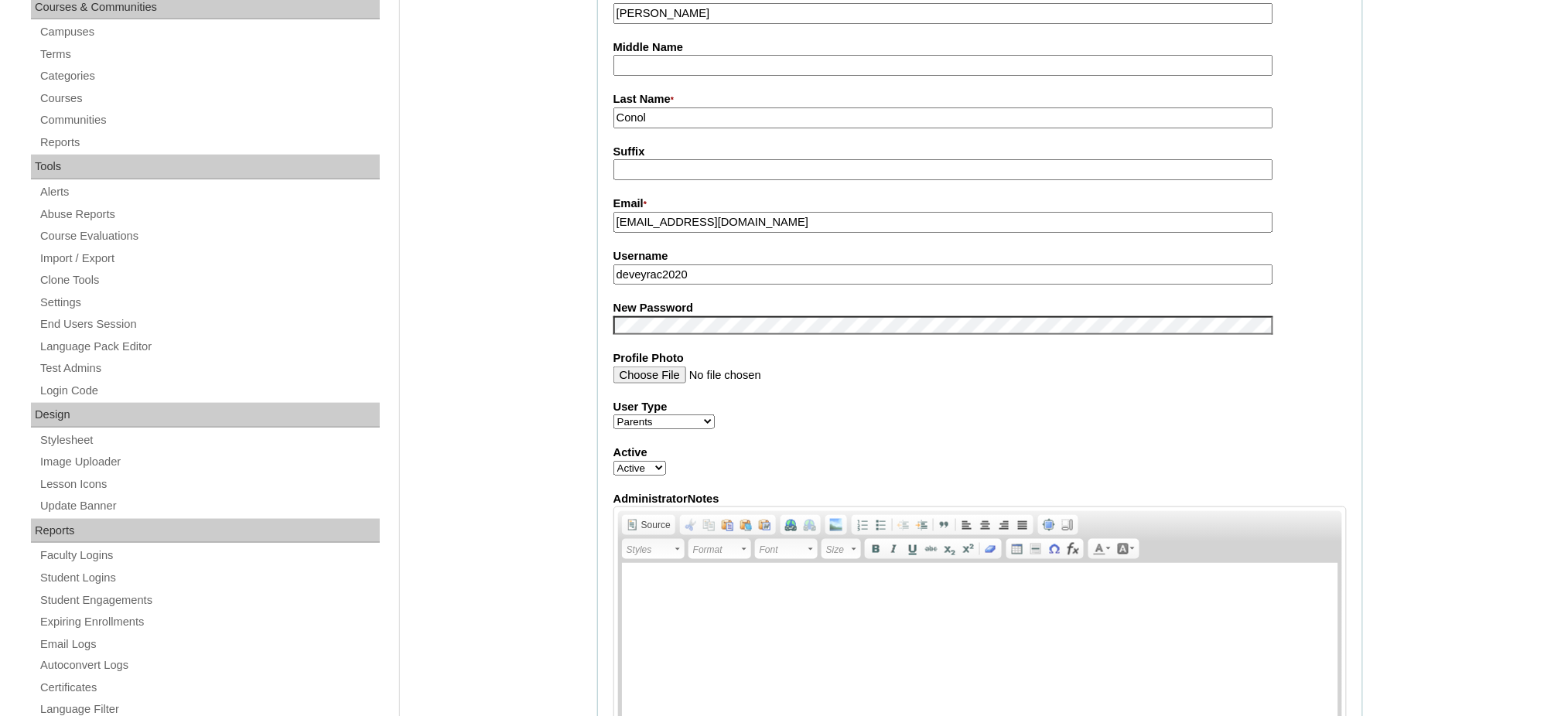
scroll to position [412, 0]
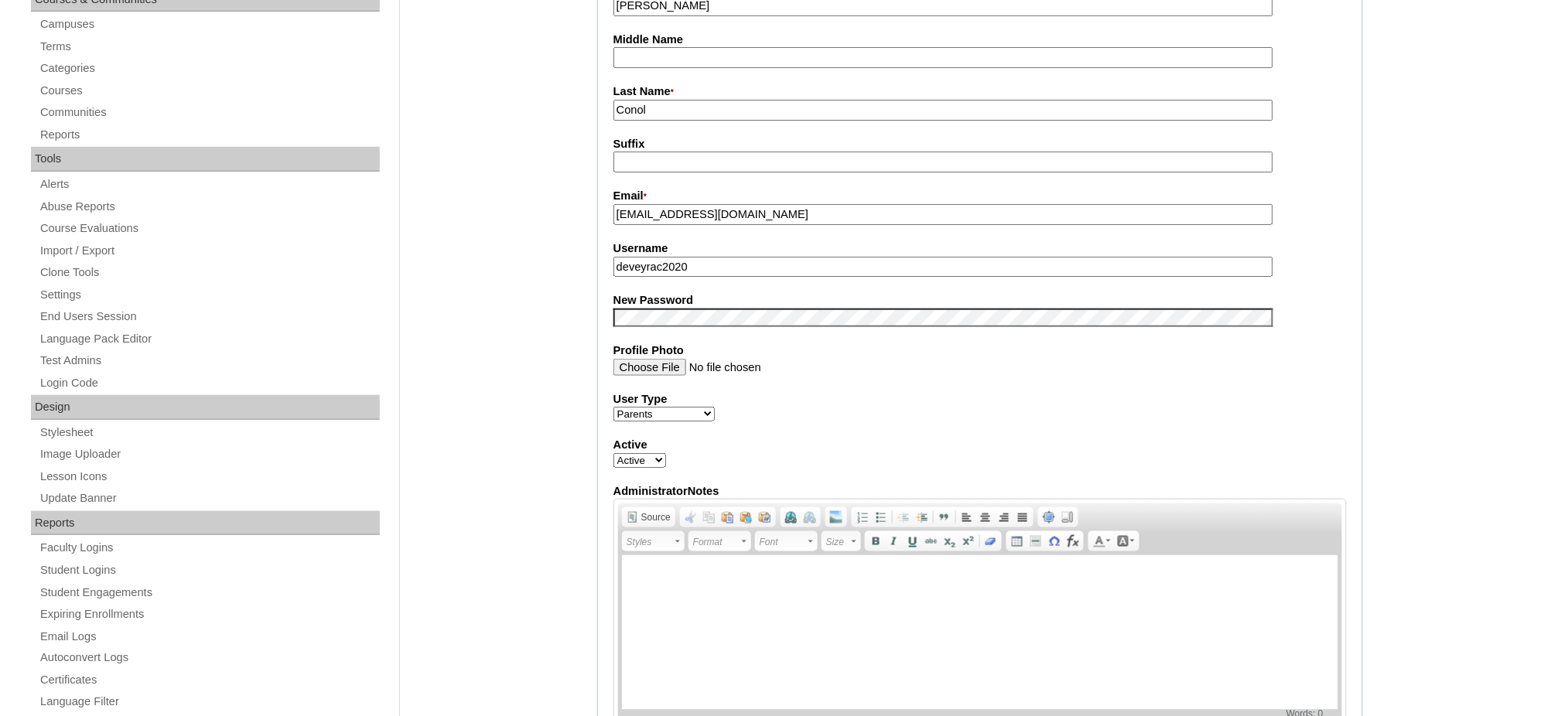
click at [697, 258] on input "deveyrac2020" at bounding box center [943, 267] width 660 height 21
paste input "[EMAIL_ADDRESS][DOMAIN_NAME]"
type input "deveyrac2020"
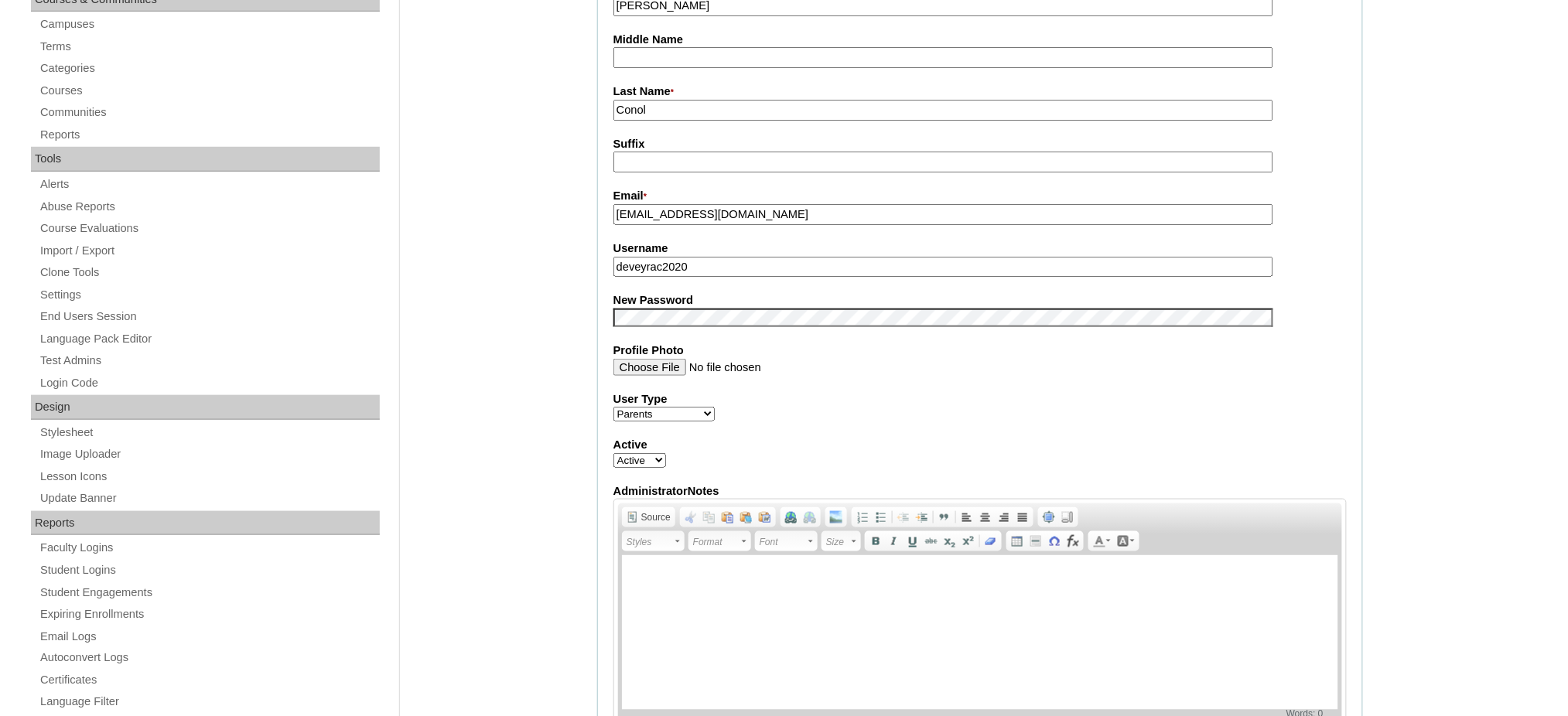
click at [731, 205] on input "[EMAIL_ADDRESS][DOMAIN_NAME]" at bounding box center [943, 215] width 660 height 21
click at [731, 205] on input "[EMAIL_ADDRESS][DOMAIN_NAME]" at bounding box center [943, 215] width 660 height 21
paste input "[EMAIL_ADDRESS]"
type input "[EMAIL_ADDRESS][DOMAIN_NAME]"
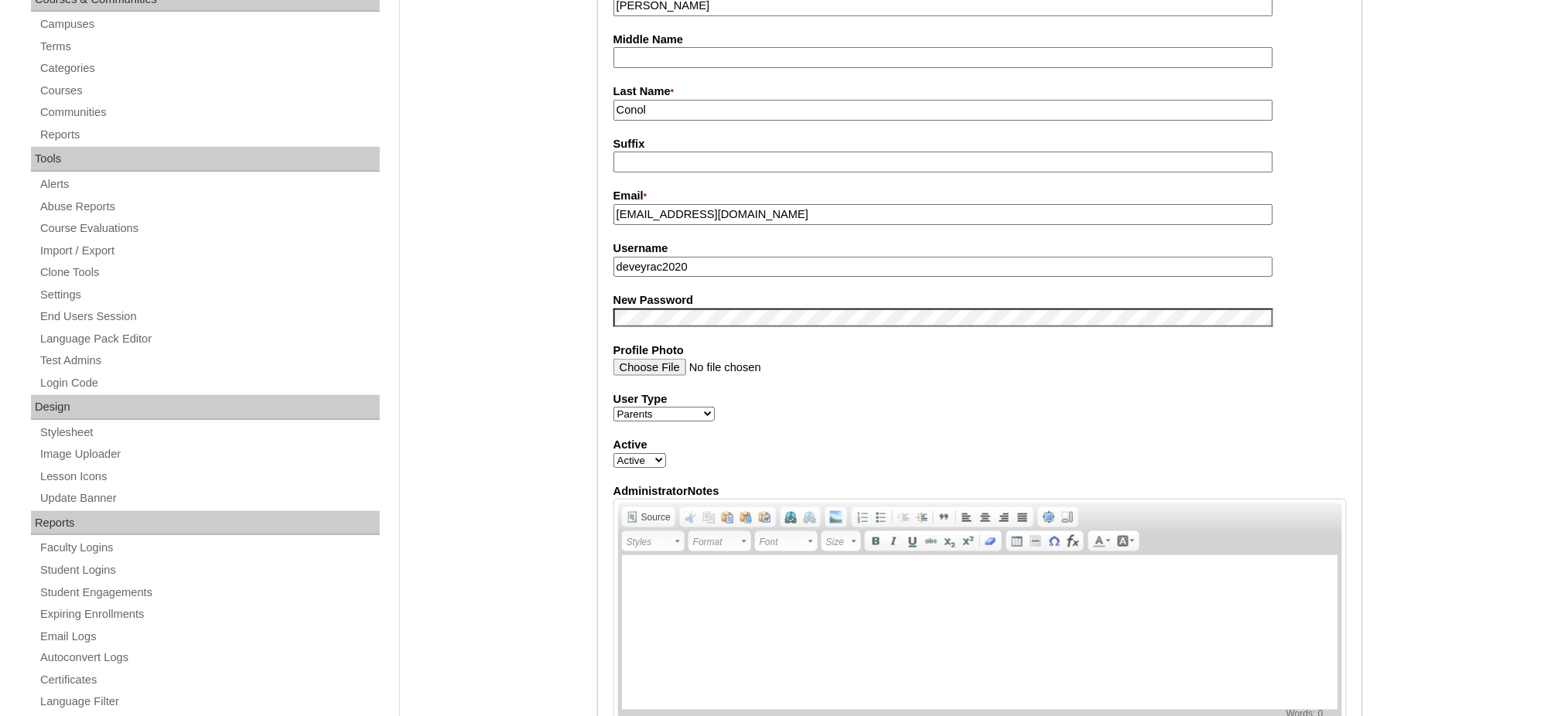
click at [662, 260] on input "deveyrac2020" at bounding box center [943, 267] width 660 height 21
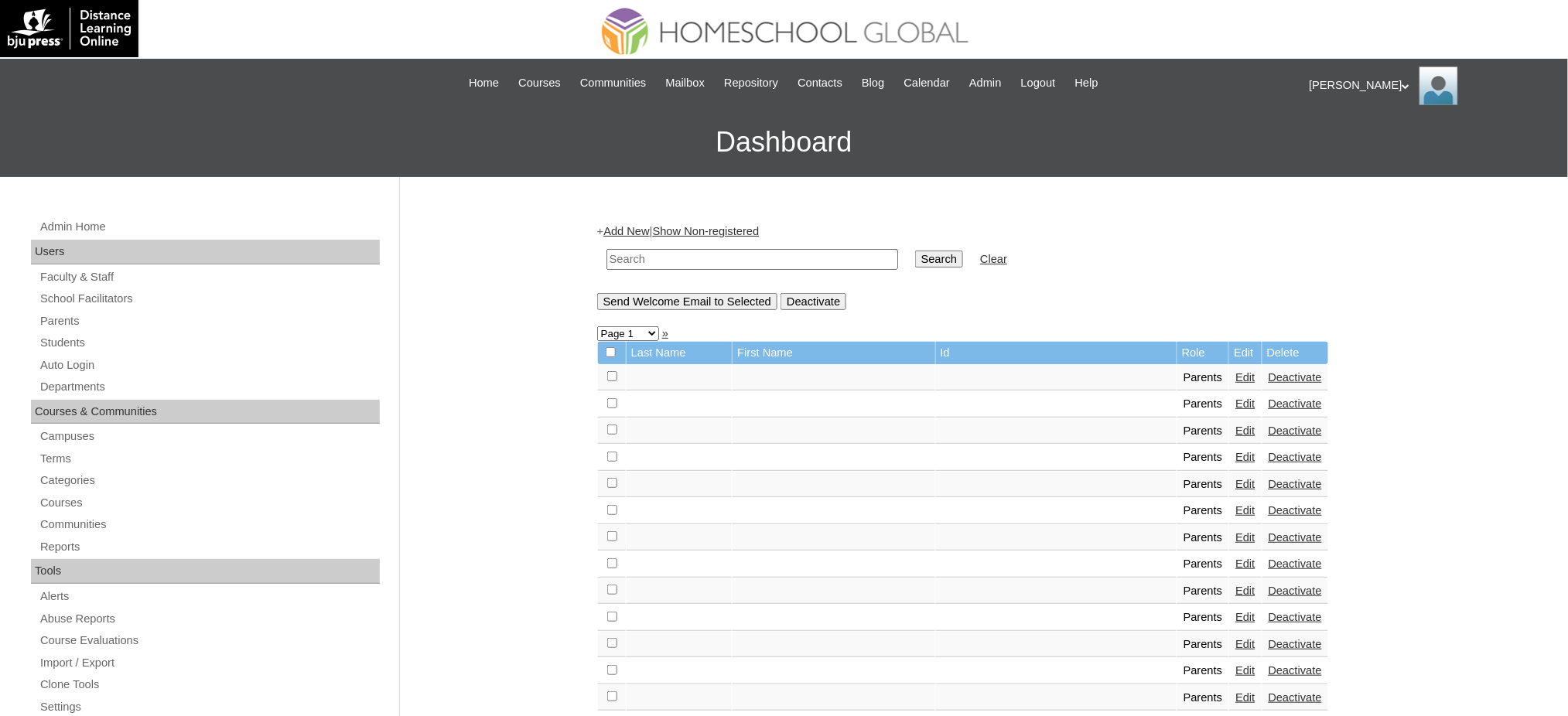
click at [788, 259] on input "text" at bounding box center [752, 259] width 292 height 21
paste input "MHS009533-TECHPH2020"
type input "MHS009533-TECHPH2020"
click at [915, 253] on input "Search" at bounding box center [939, 259] width 48 height 17
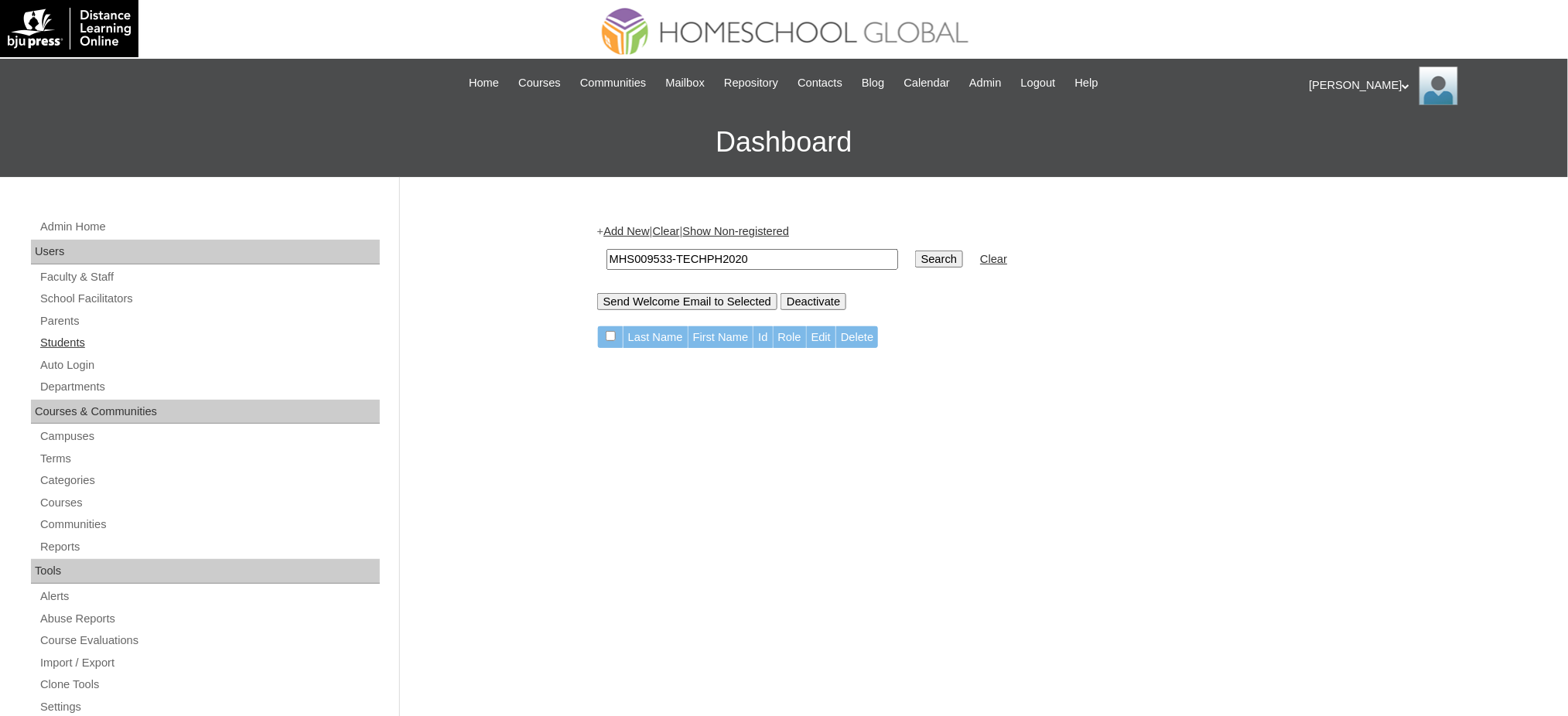
click at [75, 347] on link "Students" at bounding box center [209, 343] width 341 height 19
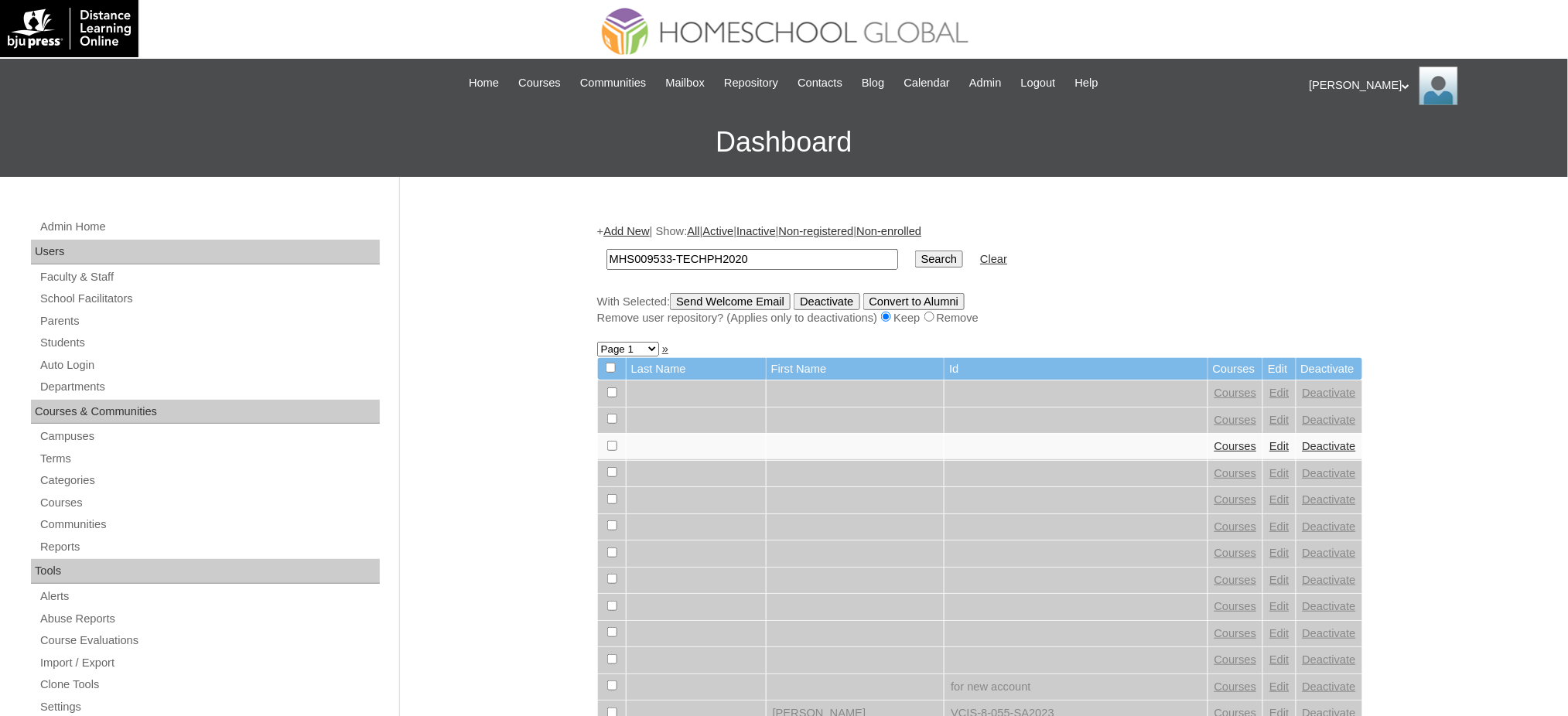
type input "MHS009533-TECHPH2020"
click at [915, 252] on input "Search" at bounding box center [939, 259] width 48 height 17
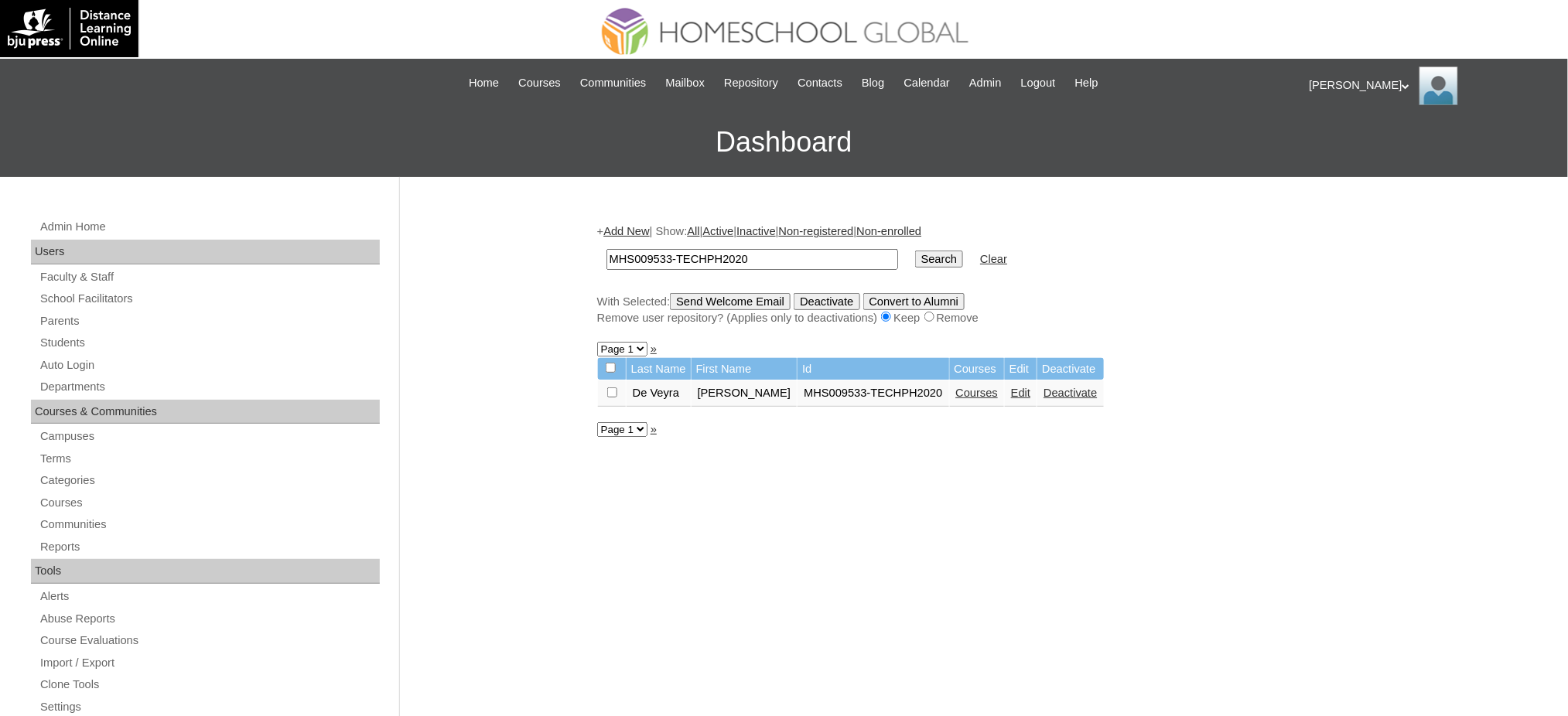
click at [1011, 387] on link "Edit" at bounding box center [1020, 393] width 19 height 12
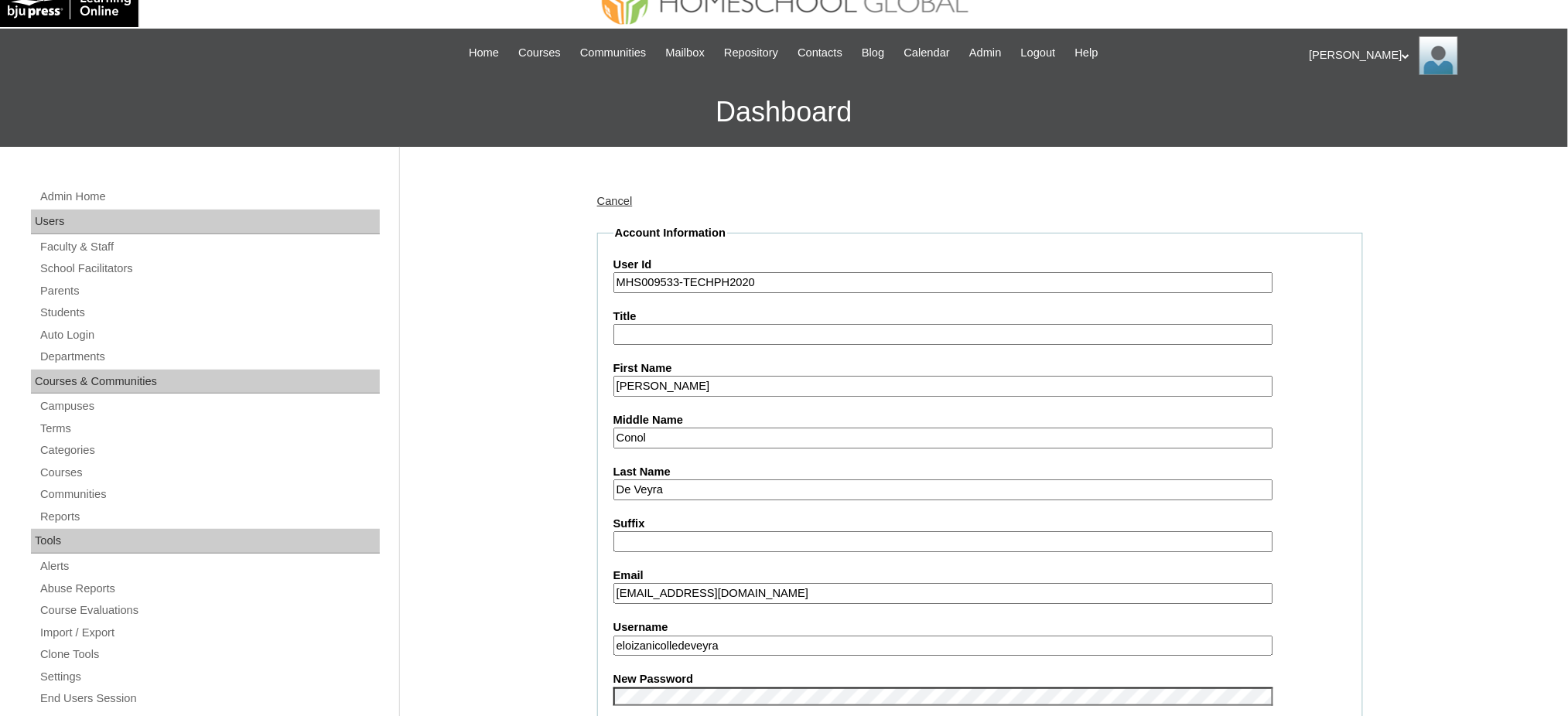
scroll to position [310, 0]
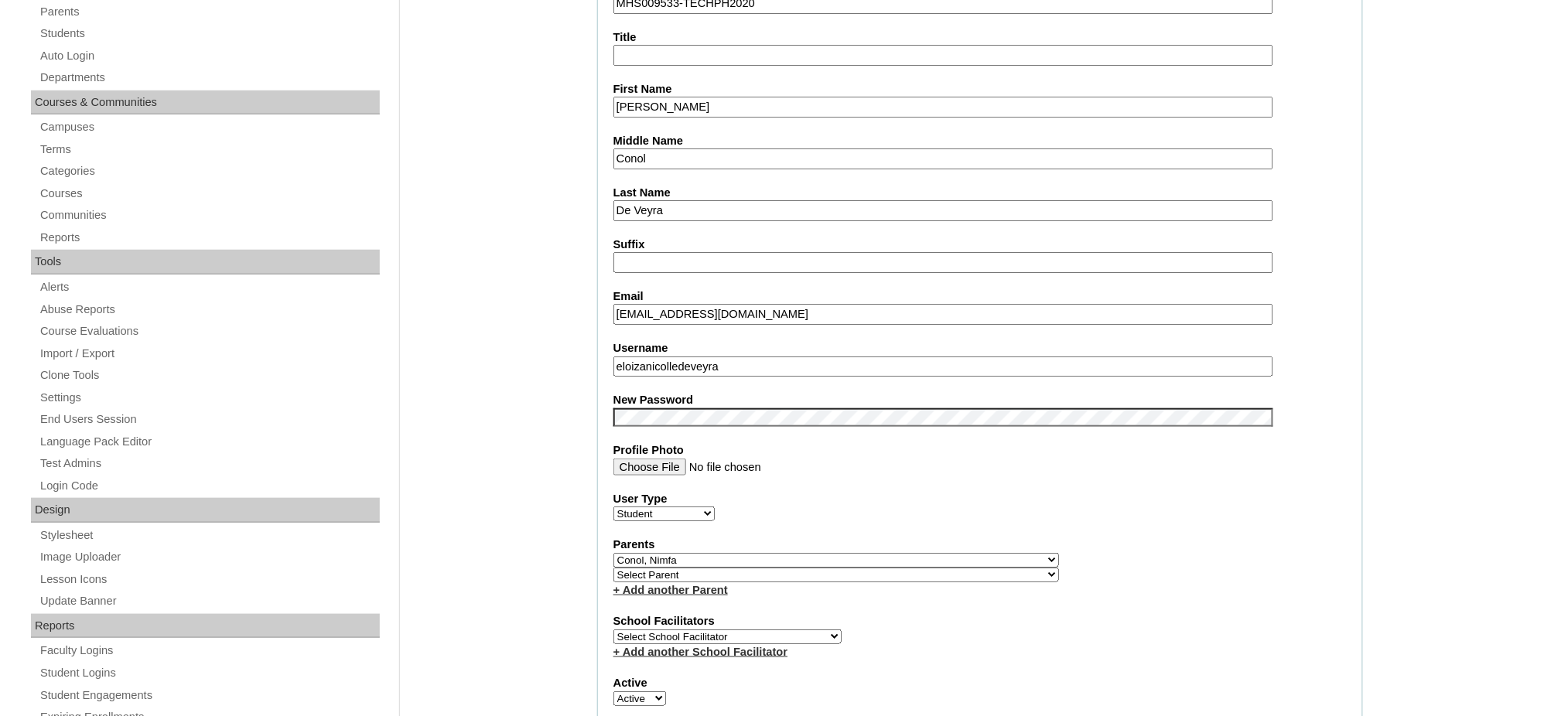
click at [698, 357] on input "eloizanicolledeveyra" at bounding box center [943, 367] width 660 height 21
click at [718, 100] on input "Eloiza Nicolle" at bounding box center [943, 107] width 660 height 21
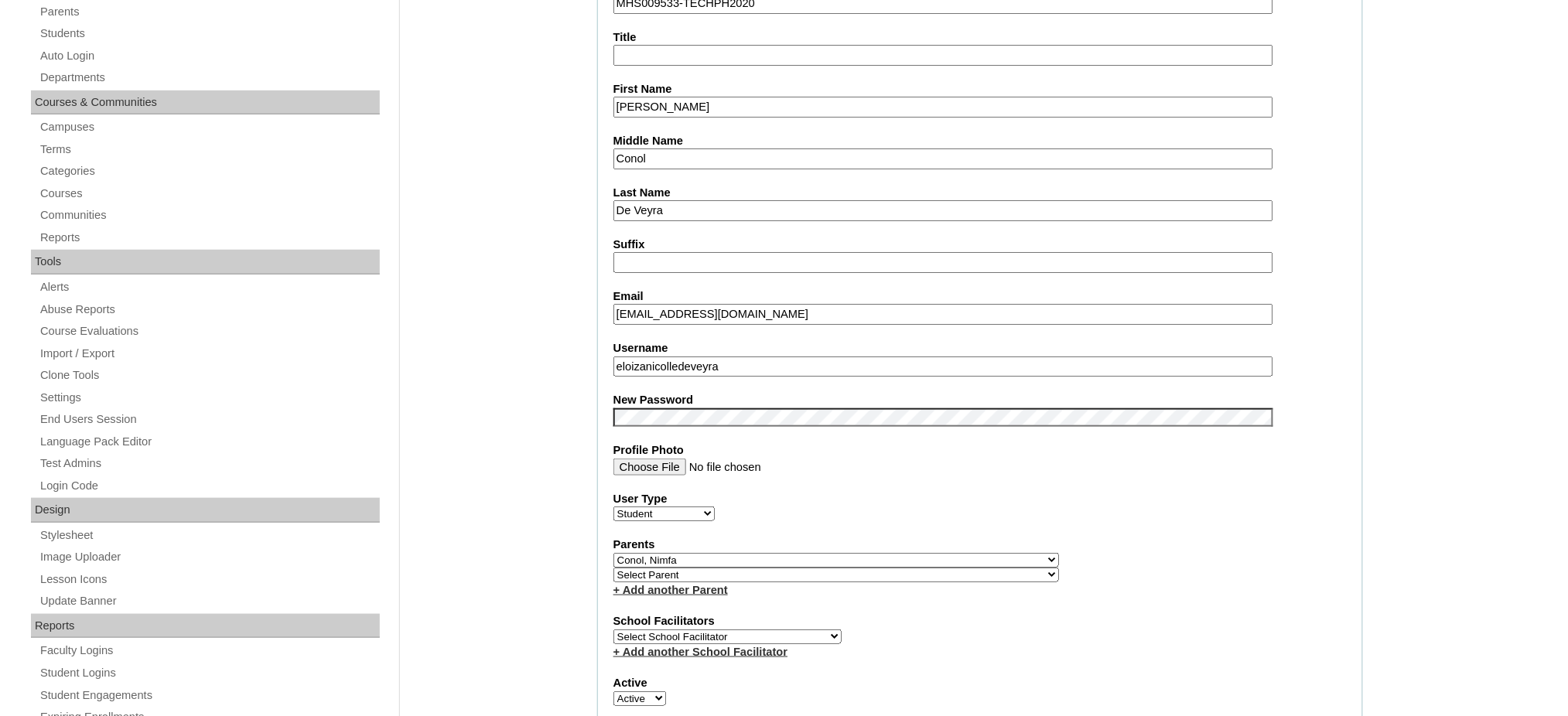
click at [718, 100] on input "Eloiza Nicolle" at bounding box center [943, 107] width 660 height 21
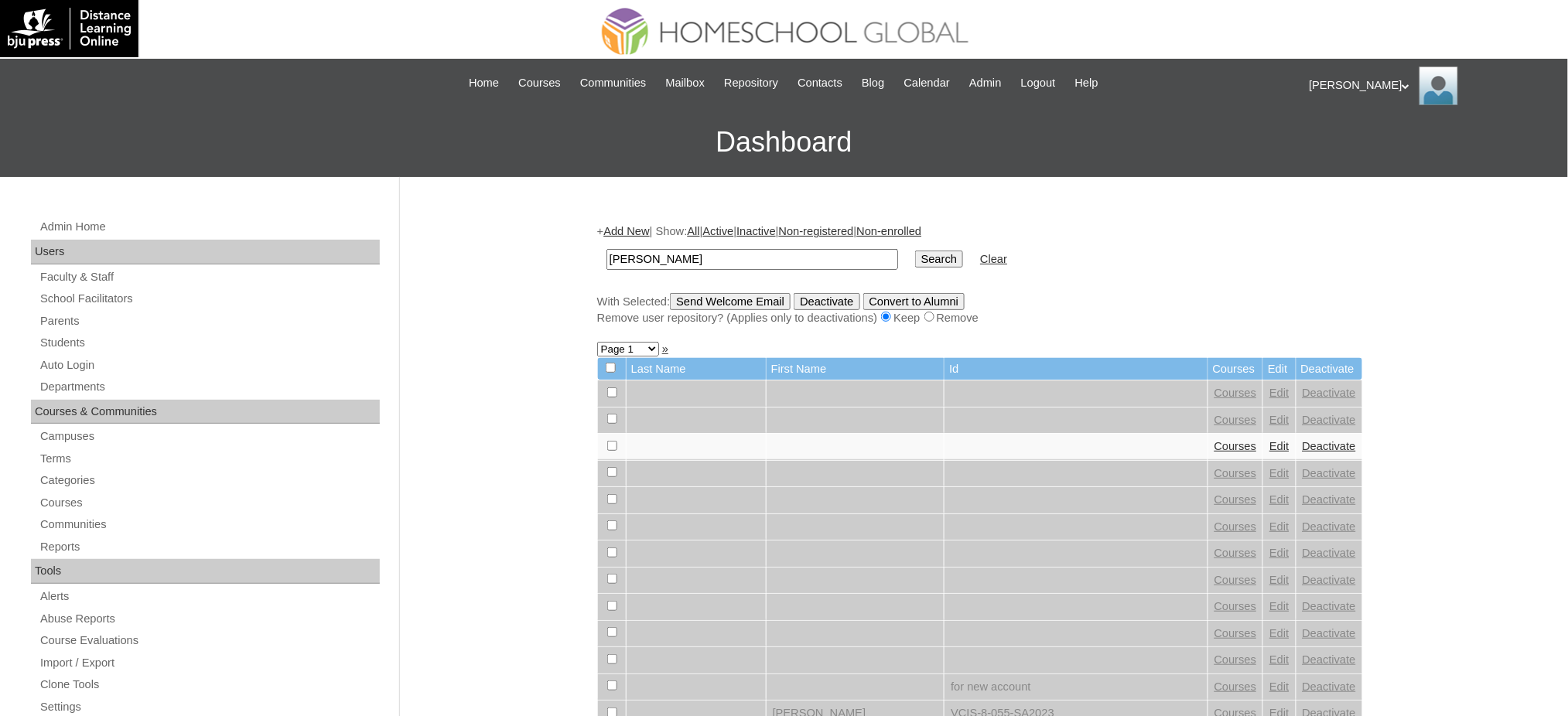
type input "[PERSON_NAME]"
click at [915, 251] on input "Search" at bounding box center [939, 259] width 48 height 17
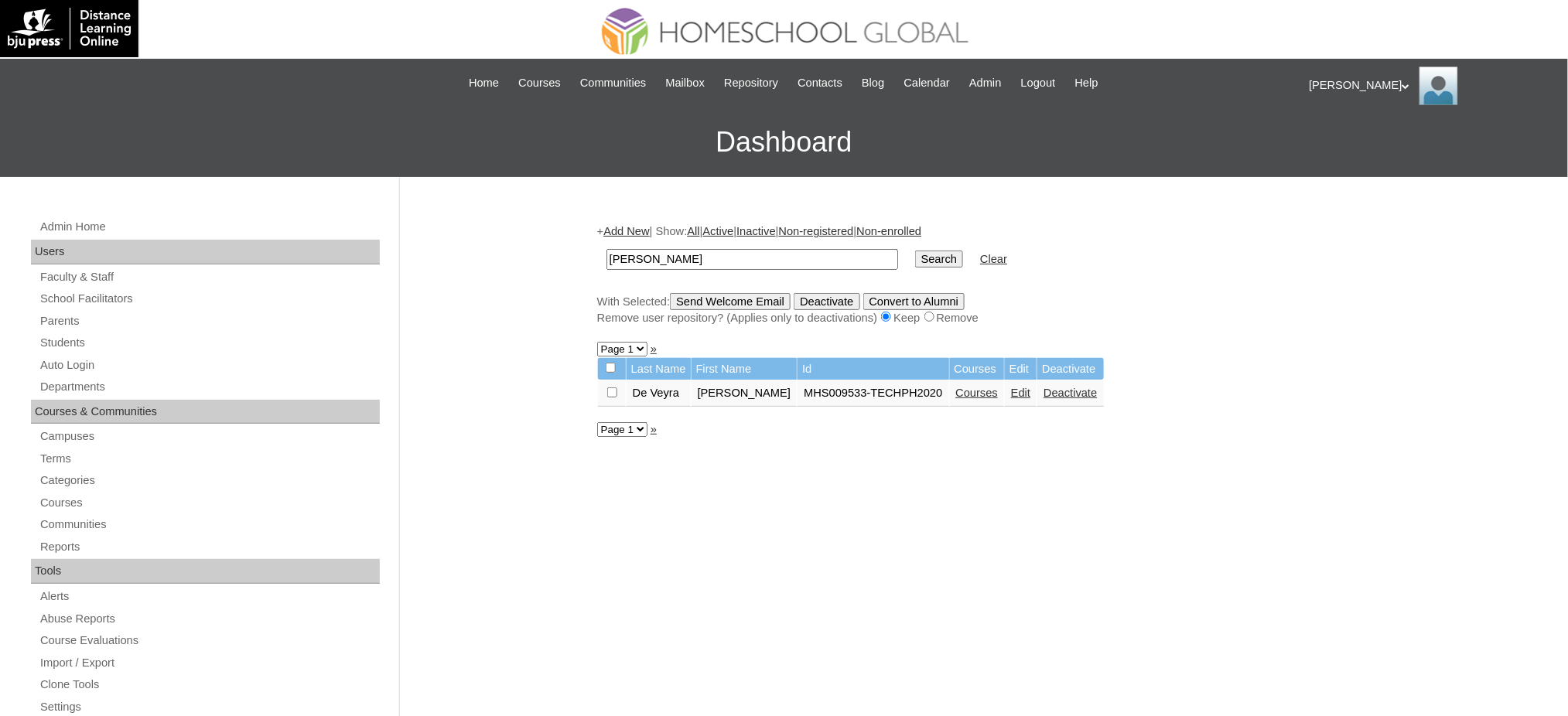
click at [956, 387] on link "Courses" at bounding box center [977, 393] width 42 height 12
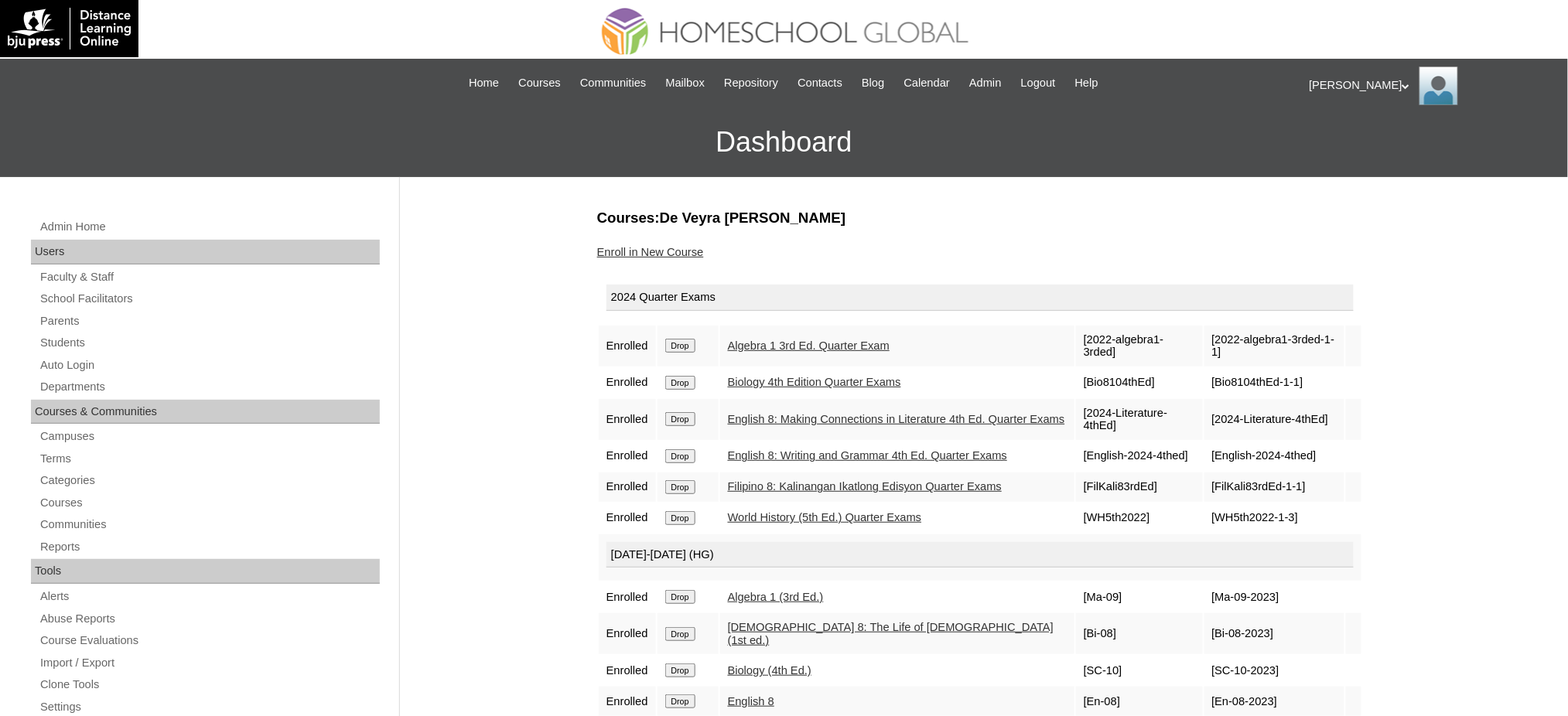
click at [681, 344] on input "Drop" at bounding box center [680, 346] width 30 height 14
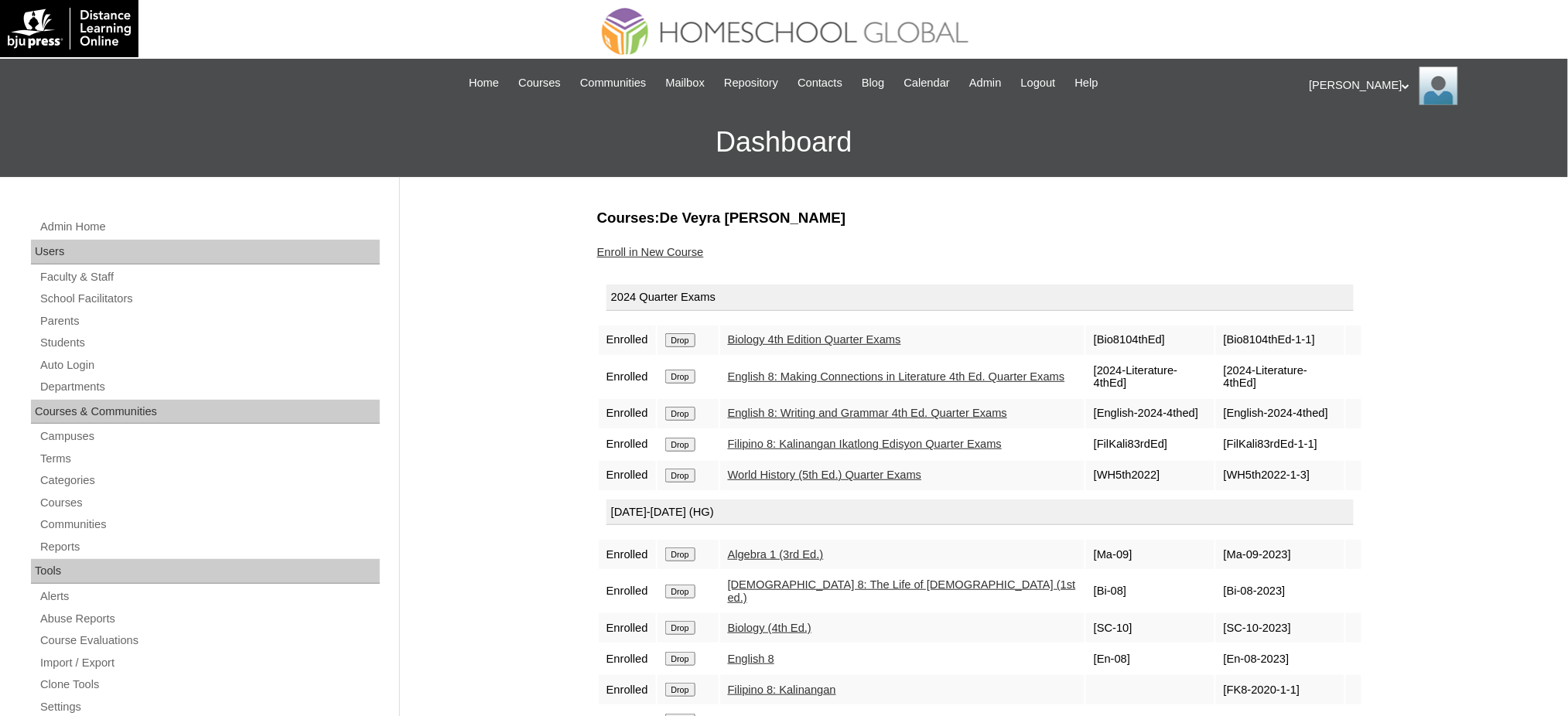
click at [690, 340] on input "Drop" at bounding box center [680, 340] width 30 height 14
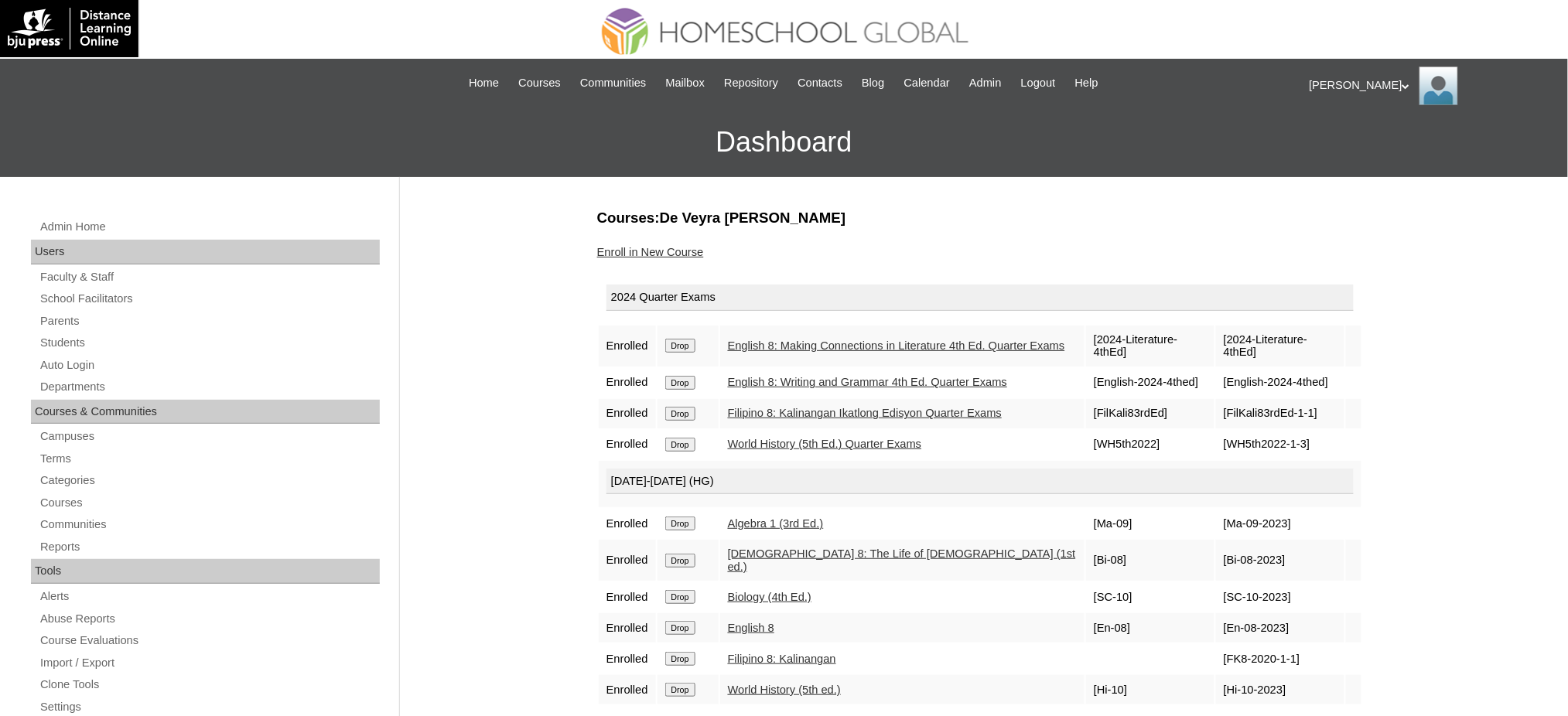
click at [685, 340] on input "Drop" at bounding box center [680, 346] width 30 height 14
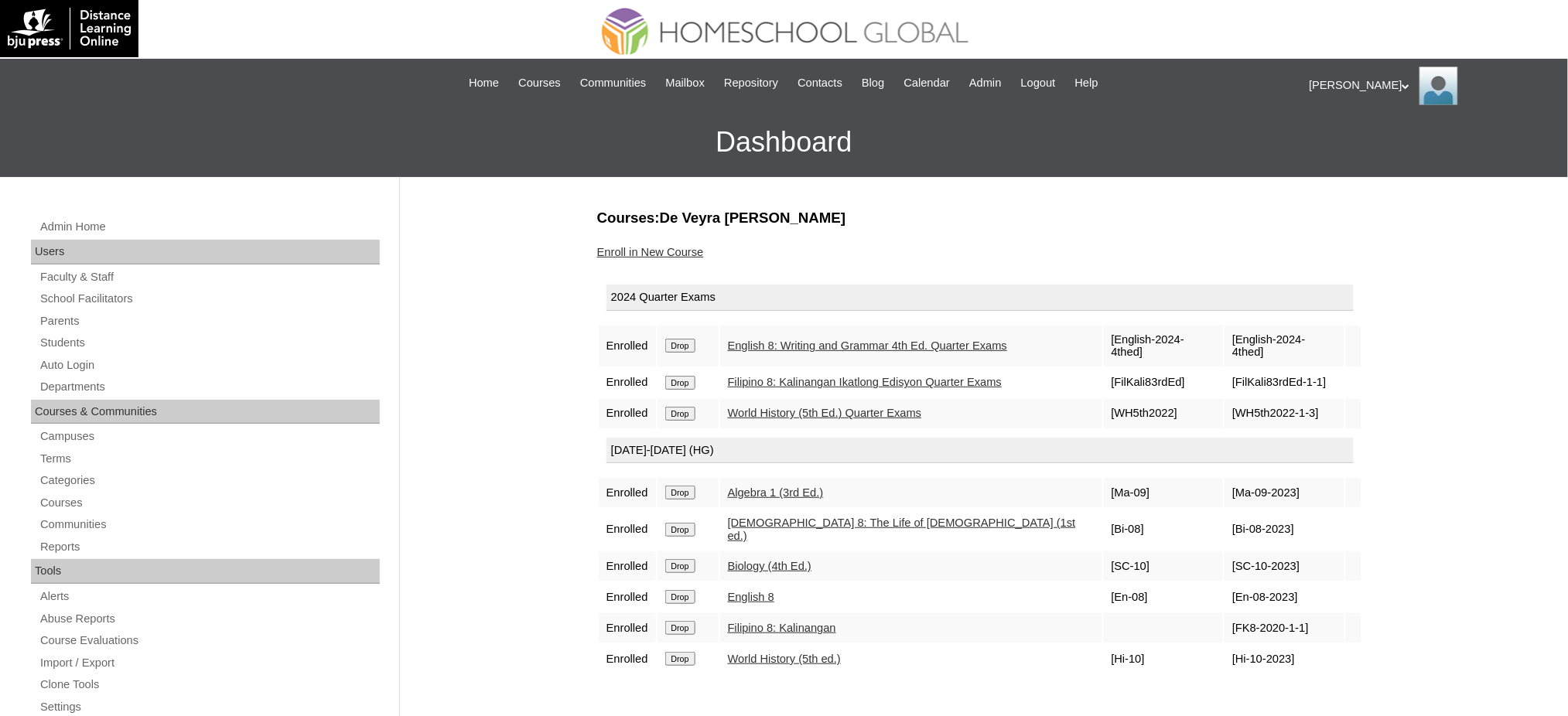
click at [695, 339] on input "Drop" at bounding box center [680, 346] width 30 height 14
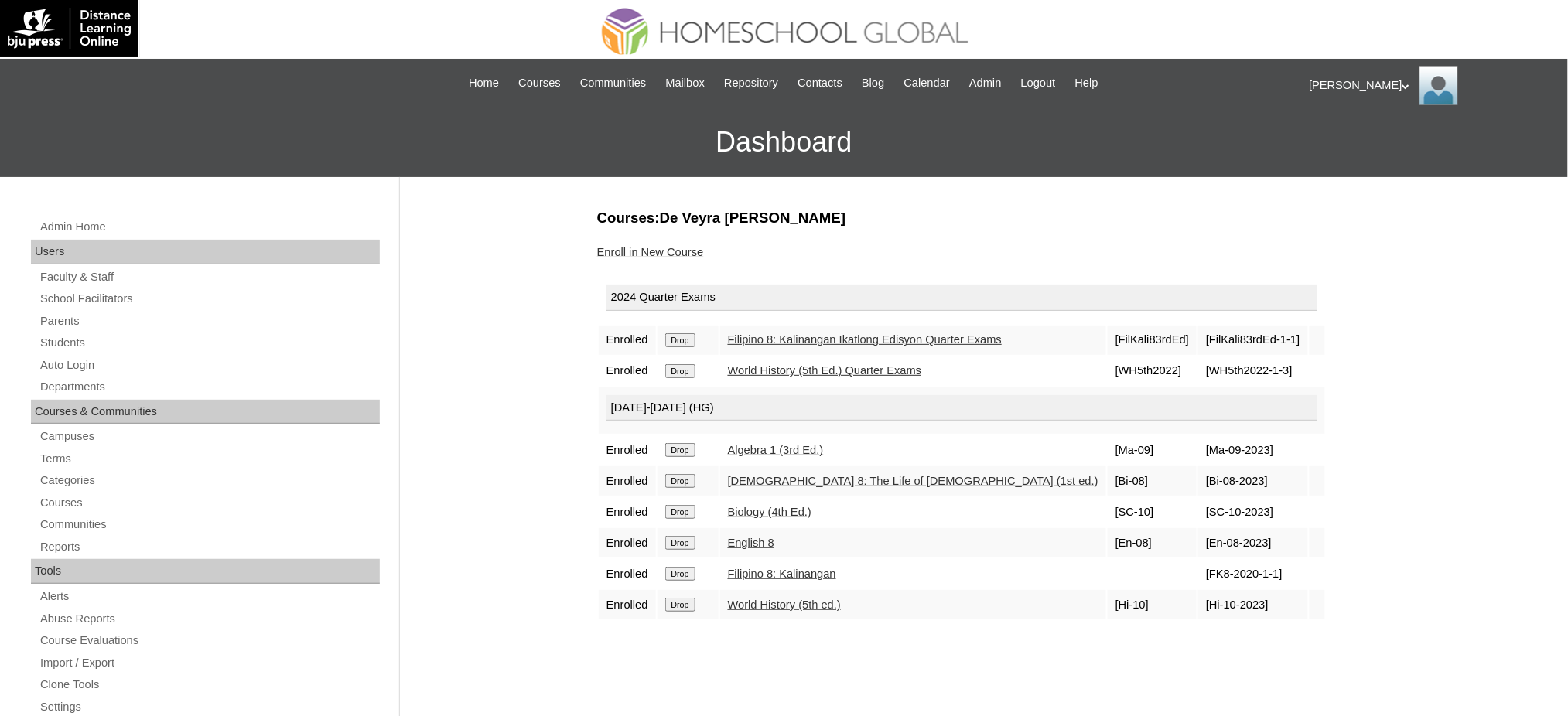
click at [683, 339] on input "Drop" at bounding box center [680, 340] width 30 height 14
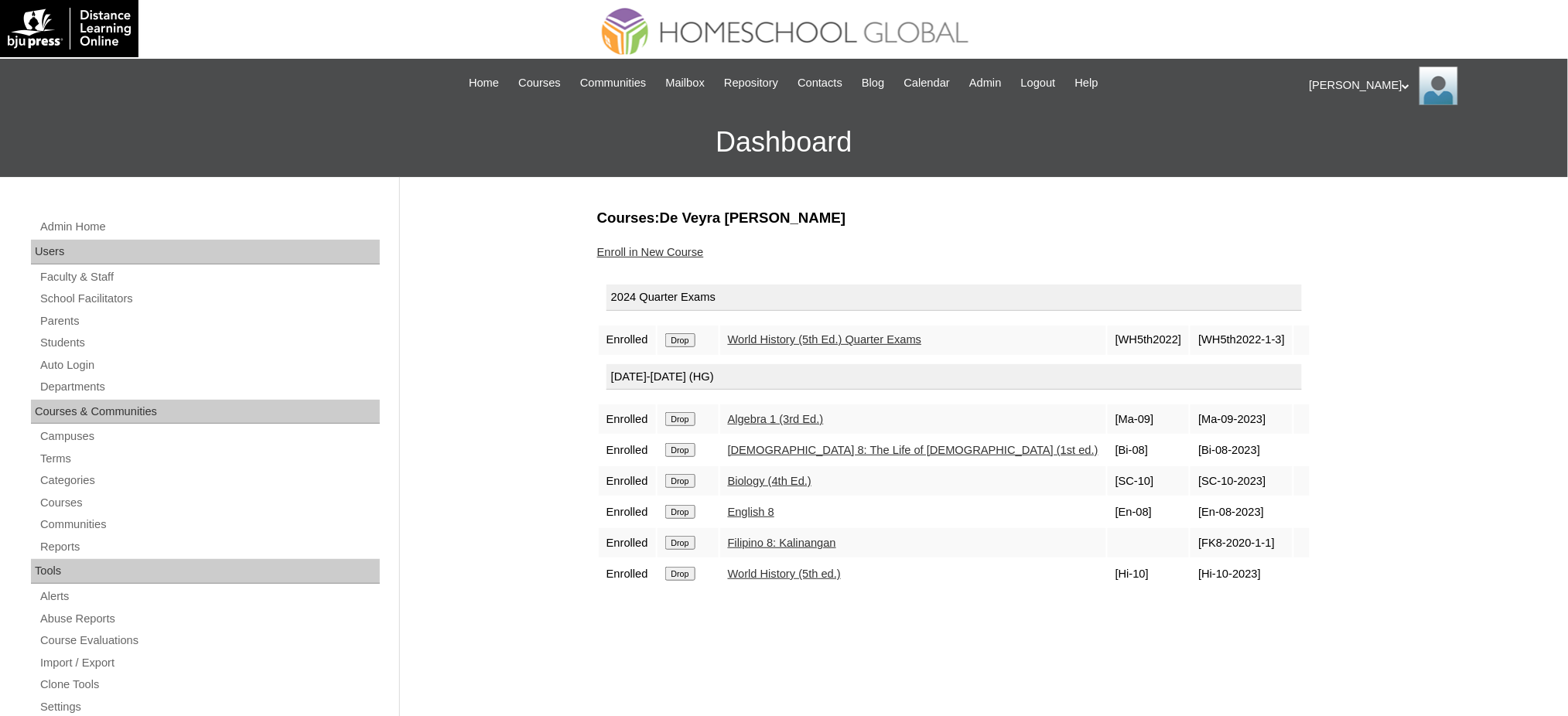
click at [673, 340] on input "Drop" at bounding box center [680, 340] width 30 height 14
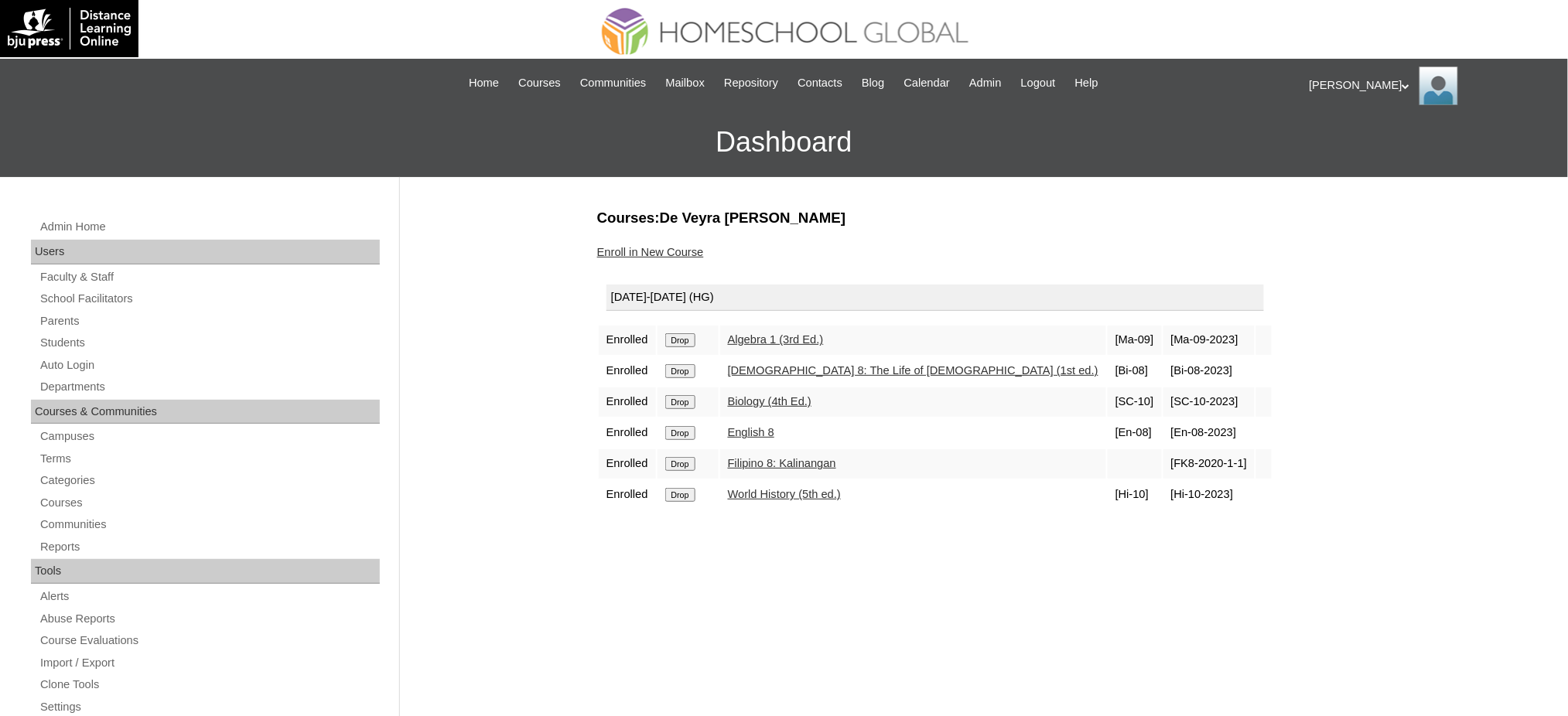
click at [691, 344] on td "Drop" at bounding box center [688, 340] width 61 height 29
click at [683, 337] on input "Drop" at bounding box center [680, 340] width 30 height 14
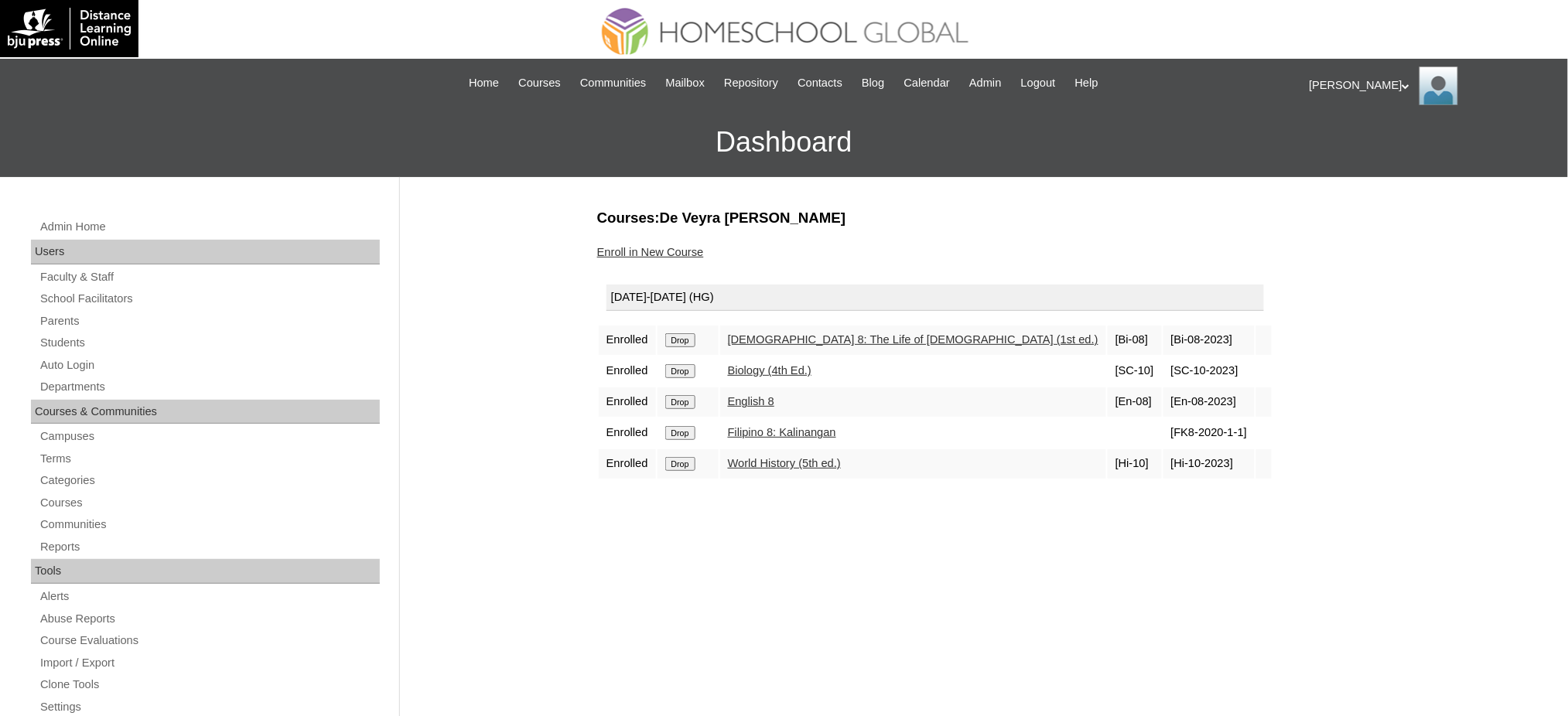
click at [694, 337] on input "Drop" at bounding box center [680, 340] width 30 height 14
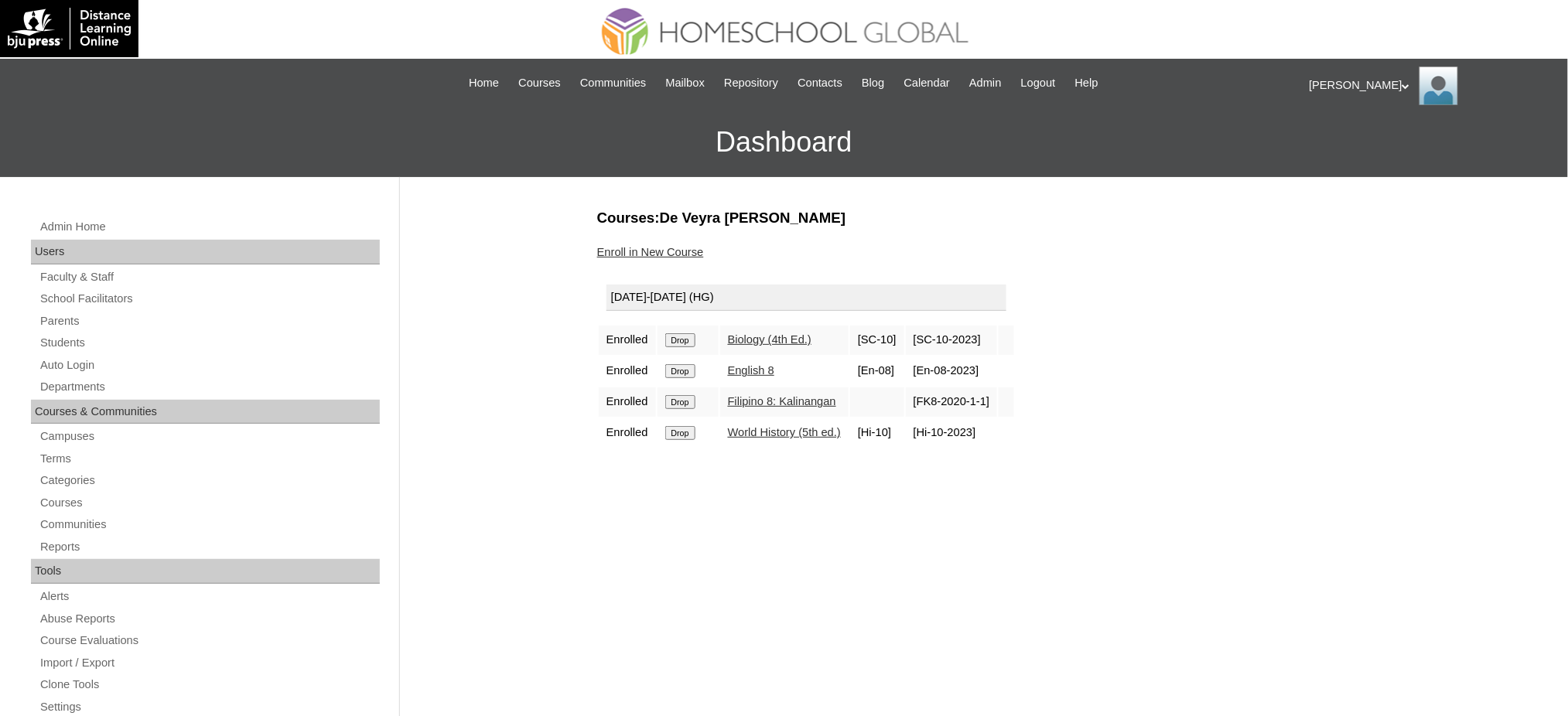
click at [690, 335] on input "Drop" at bounding box center [680, 340] width 30 height 14
click at [679, 341] on input "Drop" at bounding box center [680, 340] width 30 height 14
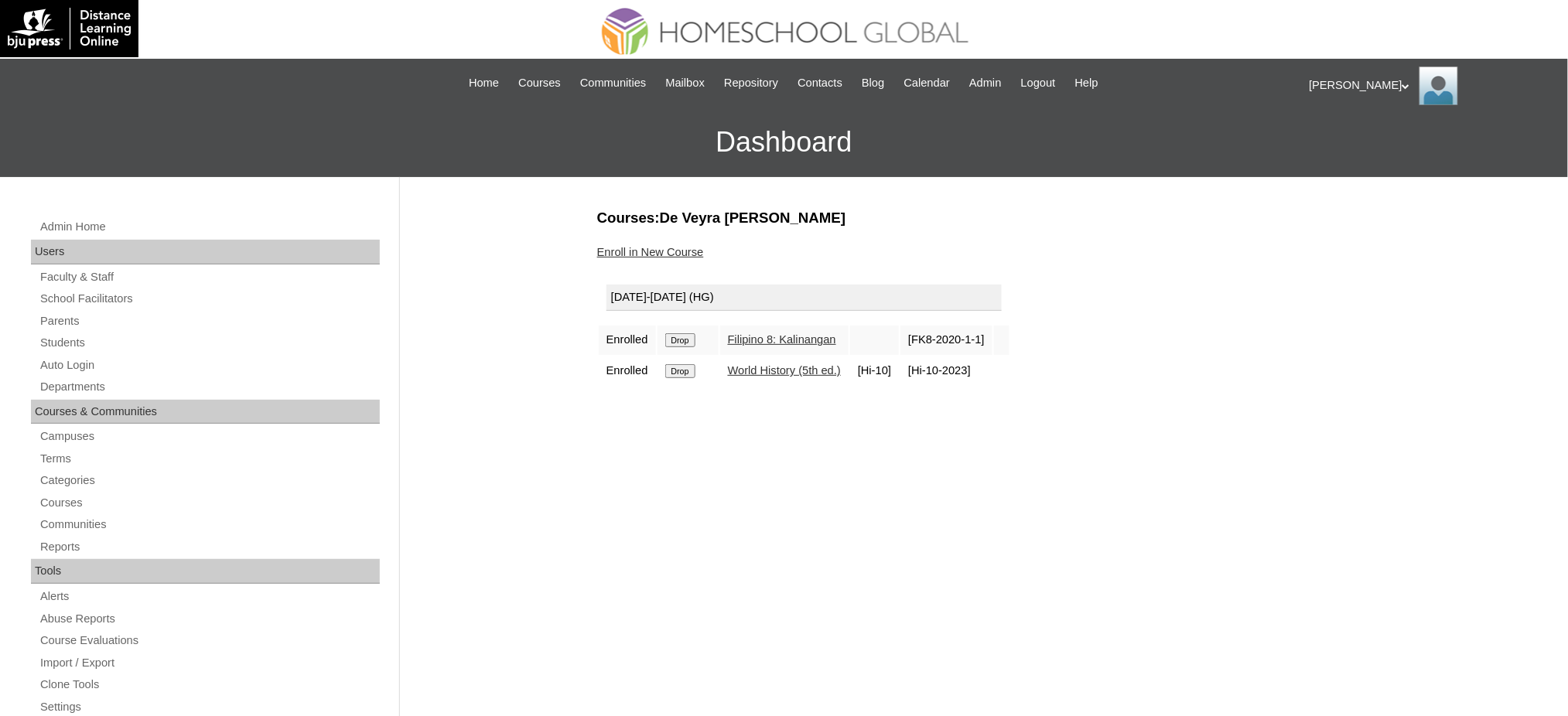
click at [683, 340] on input "Drop" at bounding box center [680, 340] width 30 height 14
click at [687, 339] on input "Drop" at bounding box center [680, 340] width 30 height 14
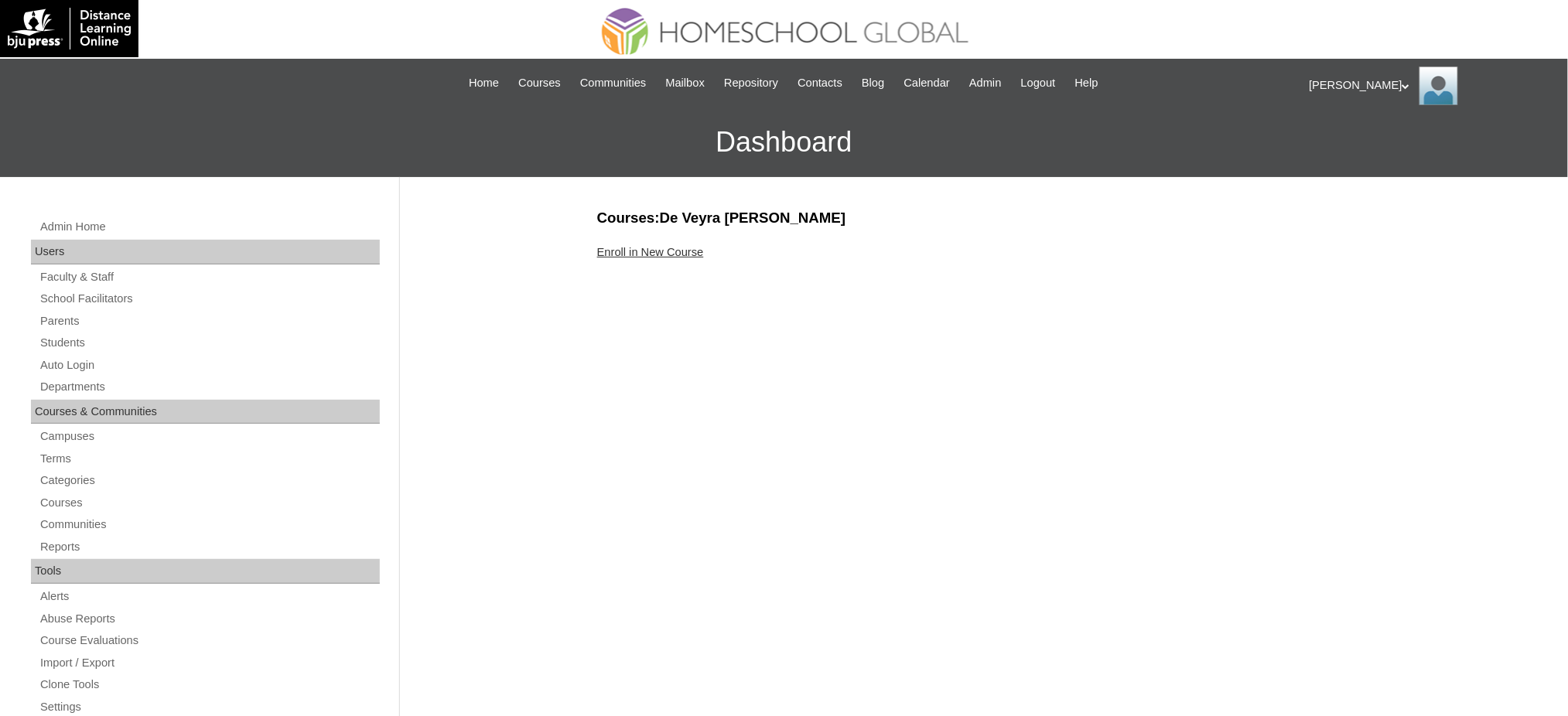
click at [673, 257] on link "Enroll in New Course" at bounding box center [650, 252] width 107 height 12
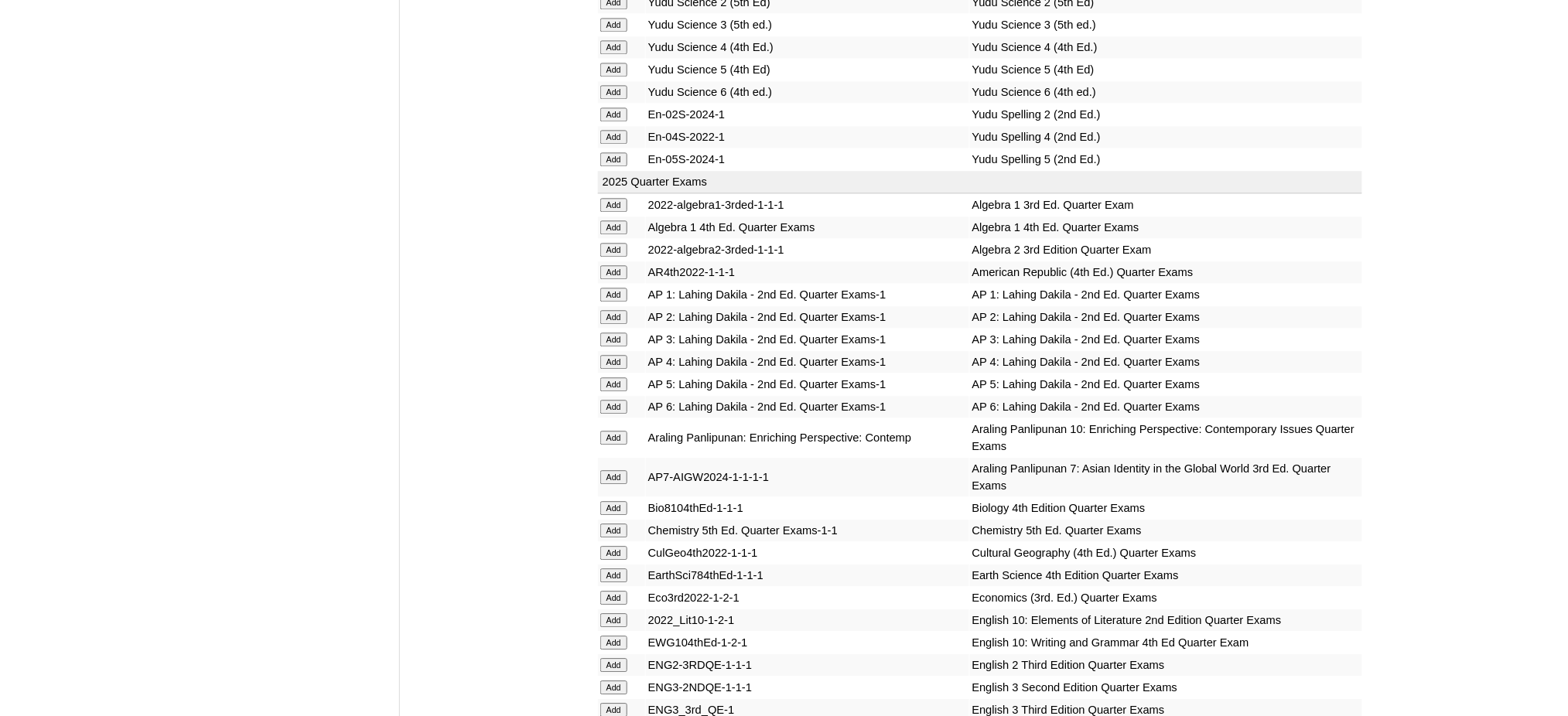
scroll to position [1238, 0]
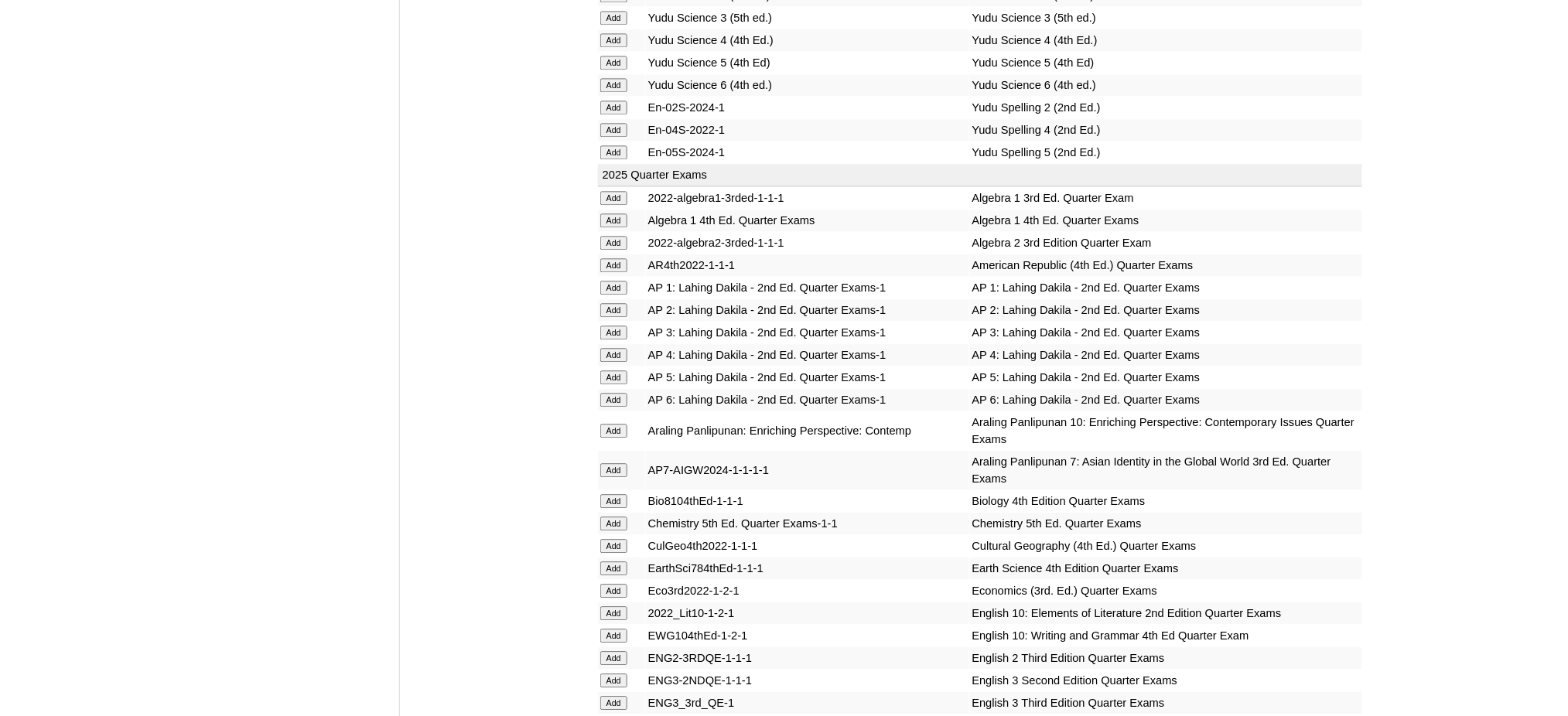
click at [610, 236] on input "Add" at bounding box center [614, 242] width 27 height 14
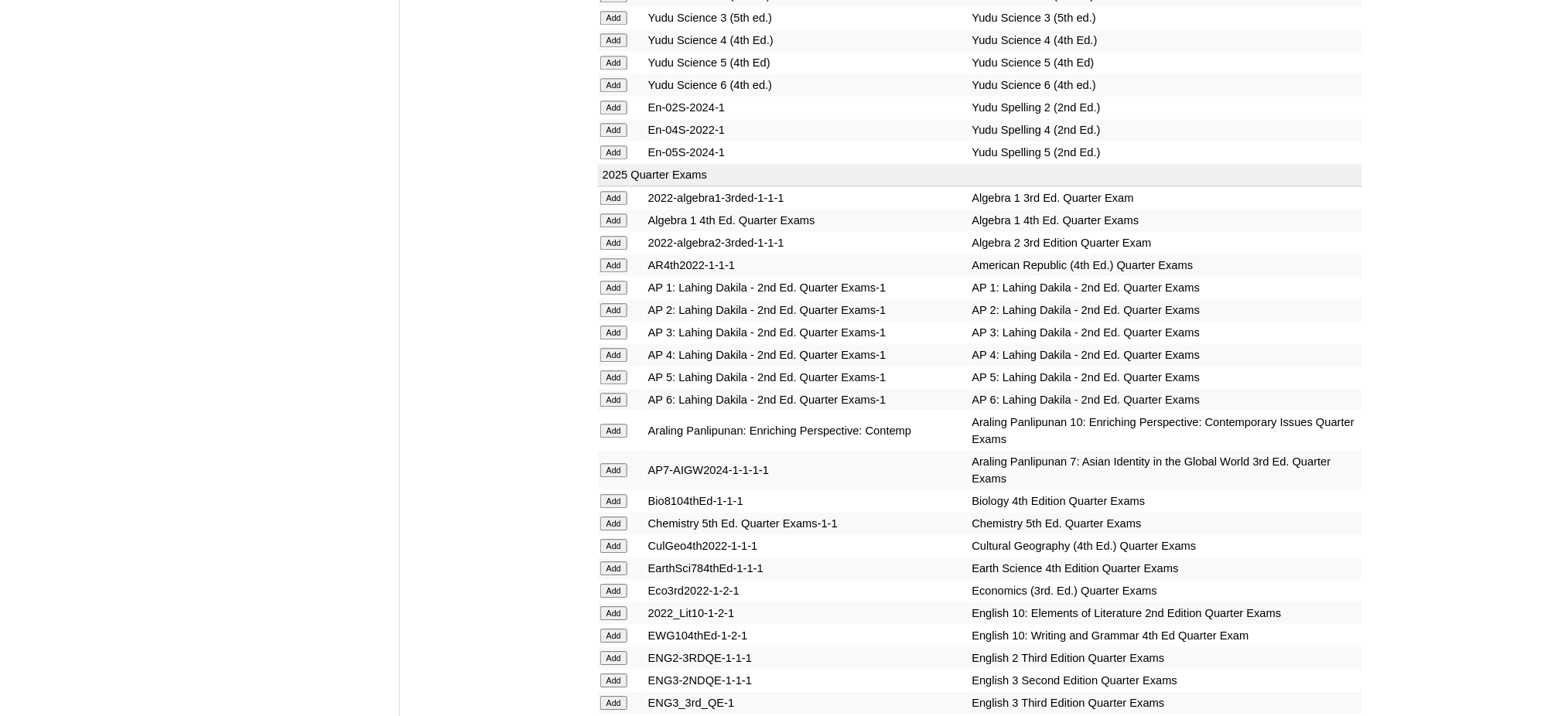
click at [610, 236] on input "Add" at bounding box center [614, 242] width 27 height 14
click at [625, 517] on input "Add" at bounding box center [614, 523] width 27 height 14
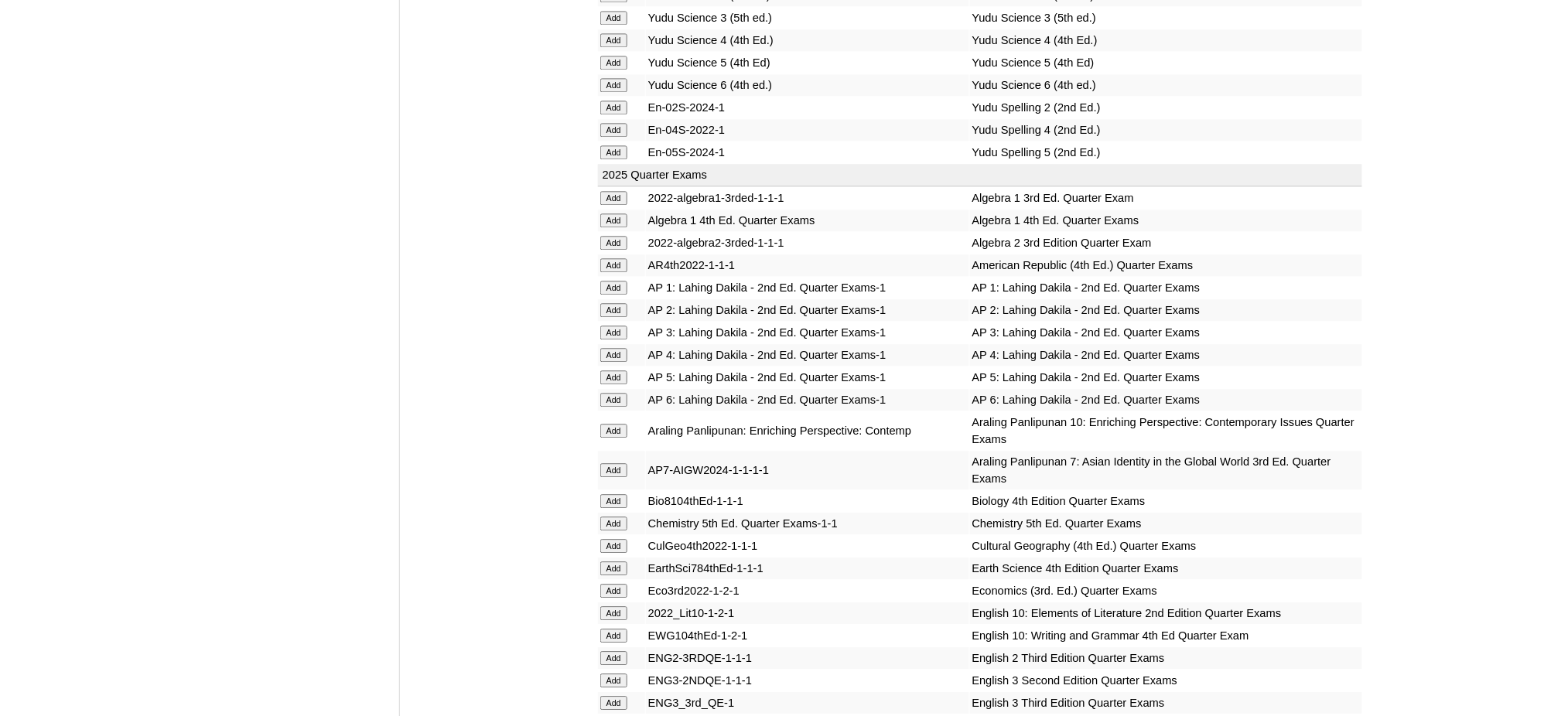
click at [625, 517] on input "Add" at bounding box center [614, 523] width 27 height 14
click at [605, 584] on input "Add" at bounding box center [614, 591] width 27 height 14
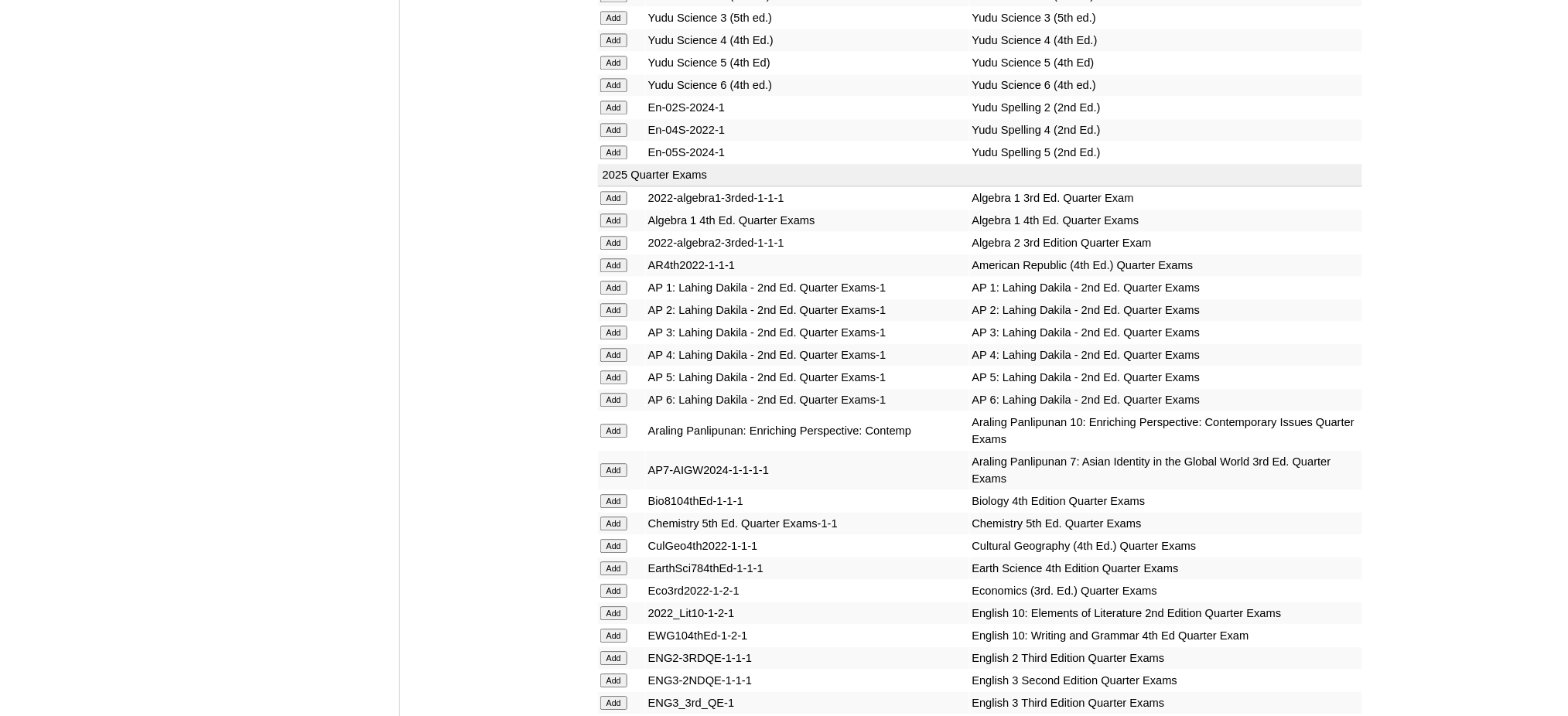
click at [605, 584] on input "Add" at bounding box center [614, 591] width 27 height 14
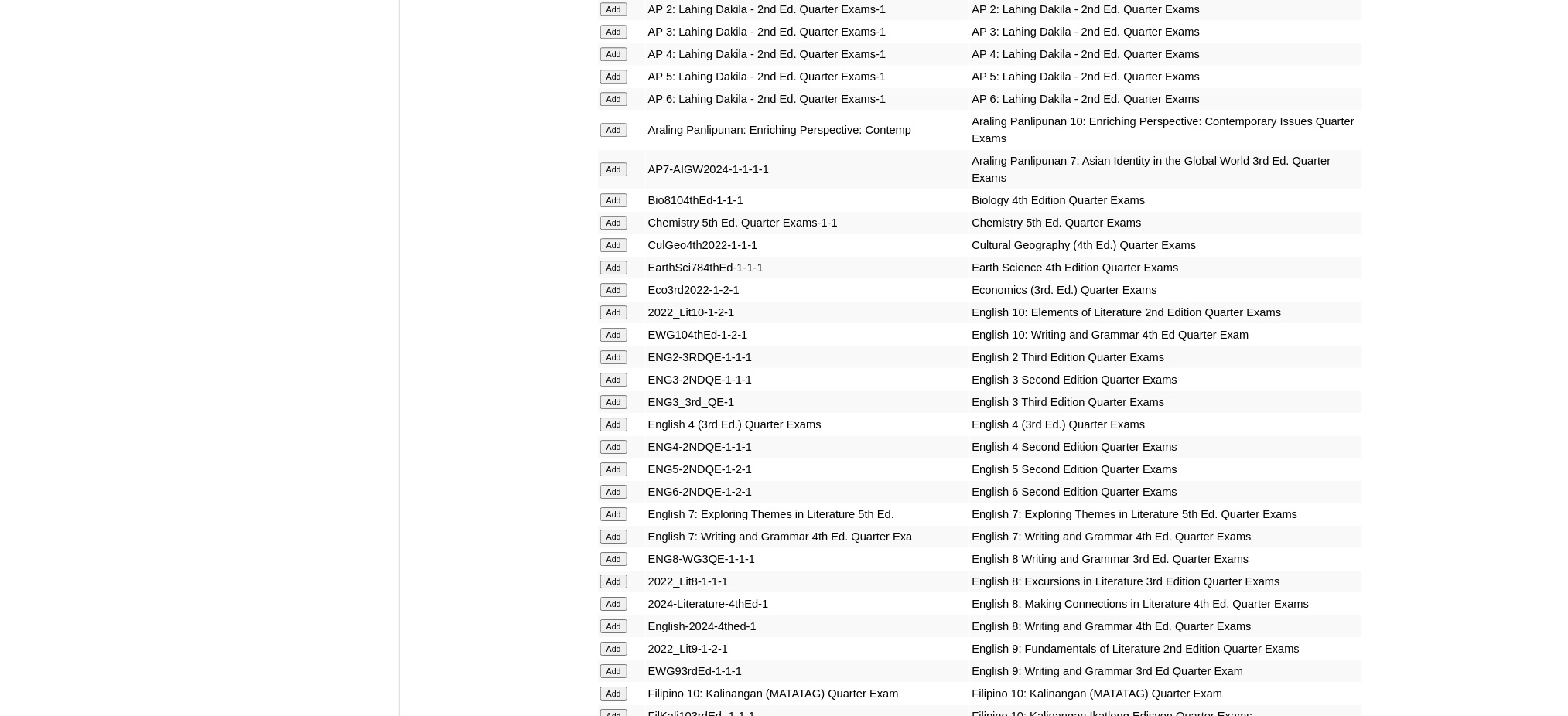
scroll to position [1753, 0]
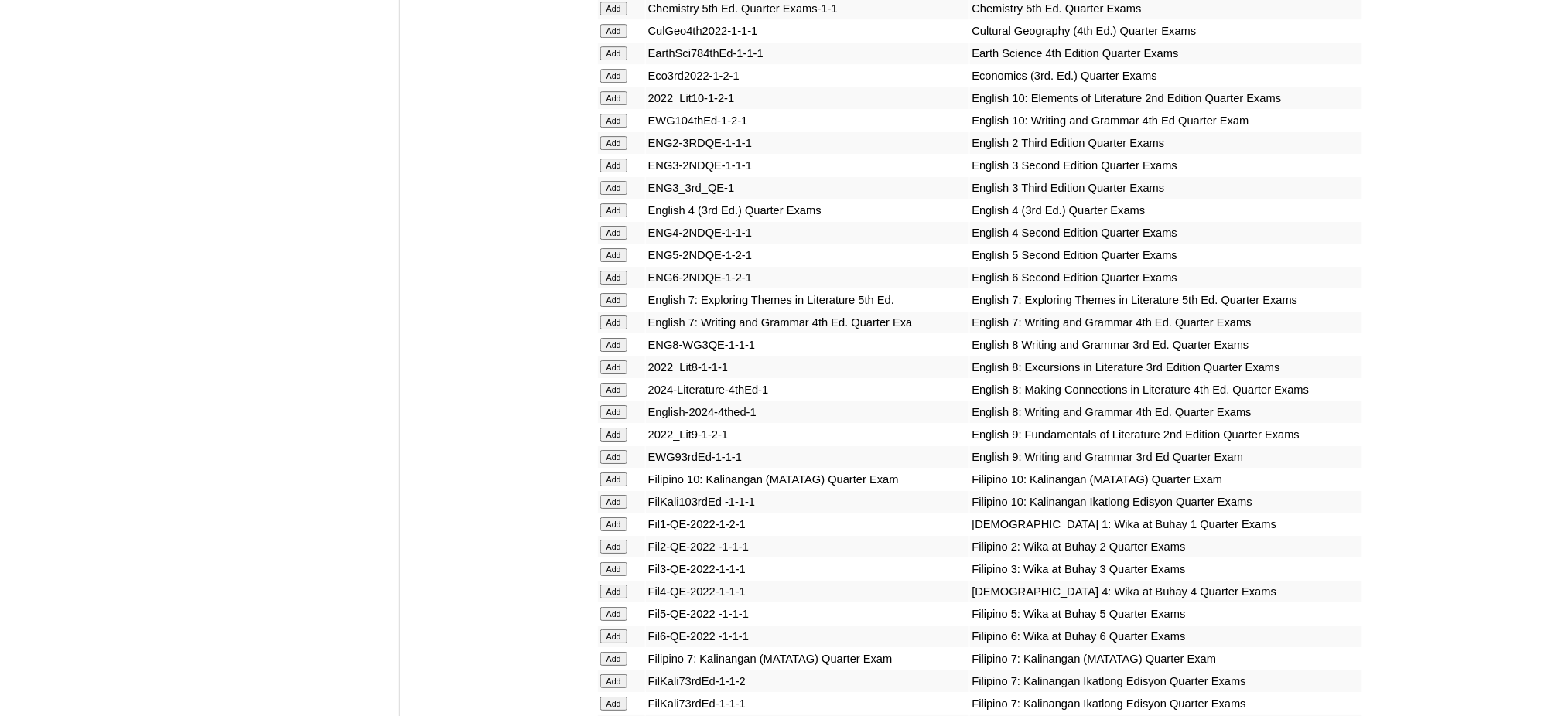
click at [610, 428] on input "Add" at bounding box center [614, 434] width 27 height 14
click at [610, 451] on input "Add" at bounding box center [614, 457] width 27 height 14
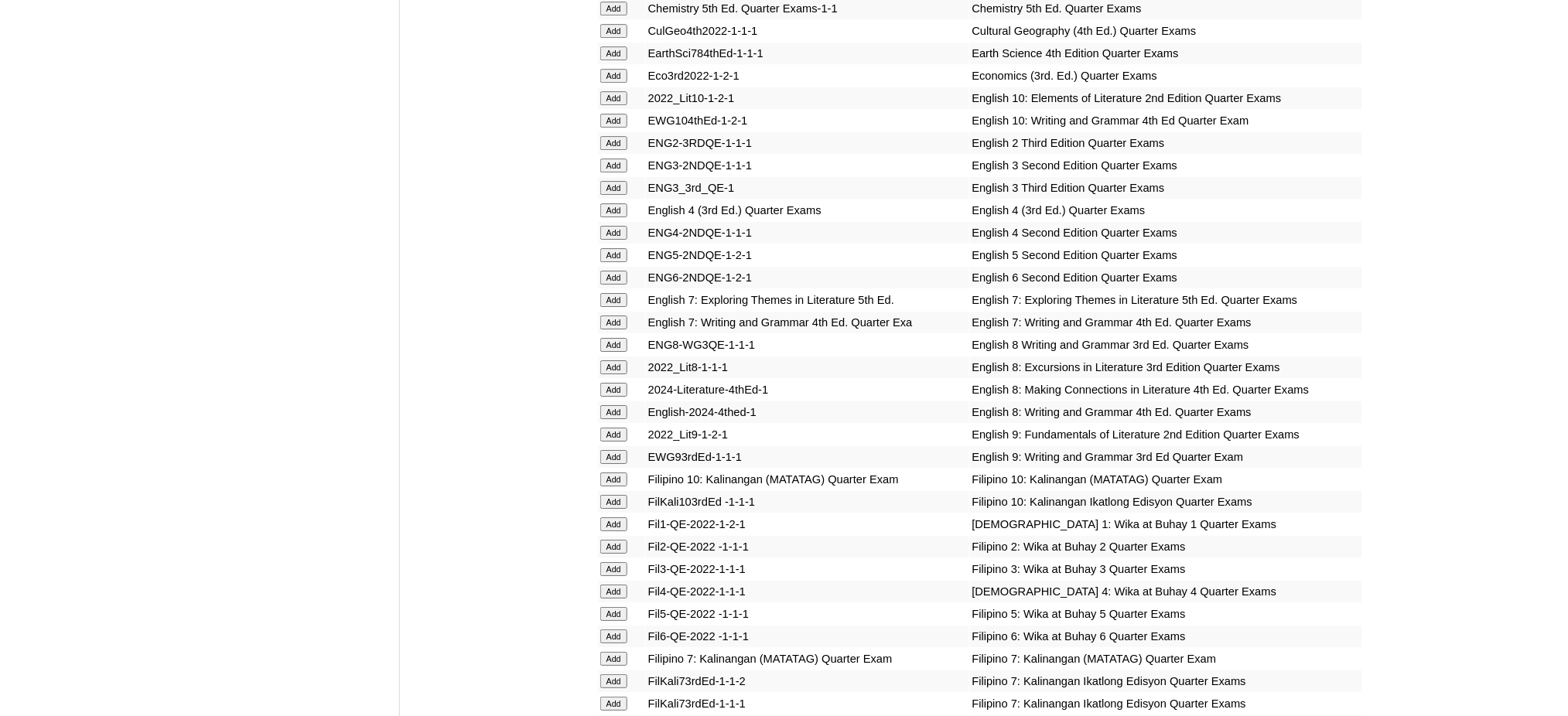
click at [610, 451] on input "Add" at bounding box center [614, 457] width 27 height 14
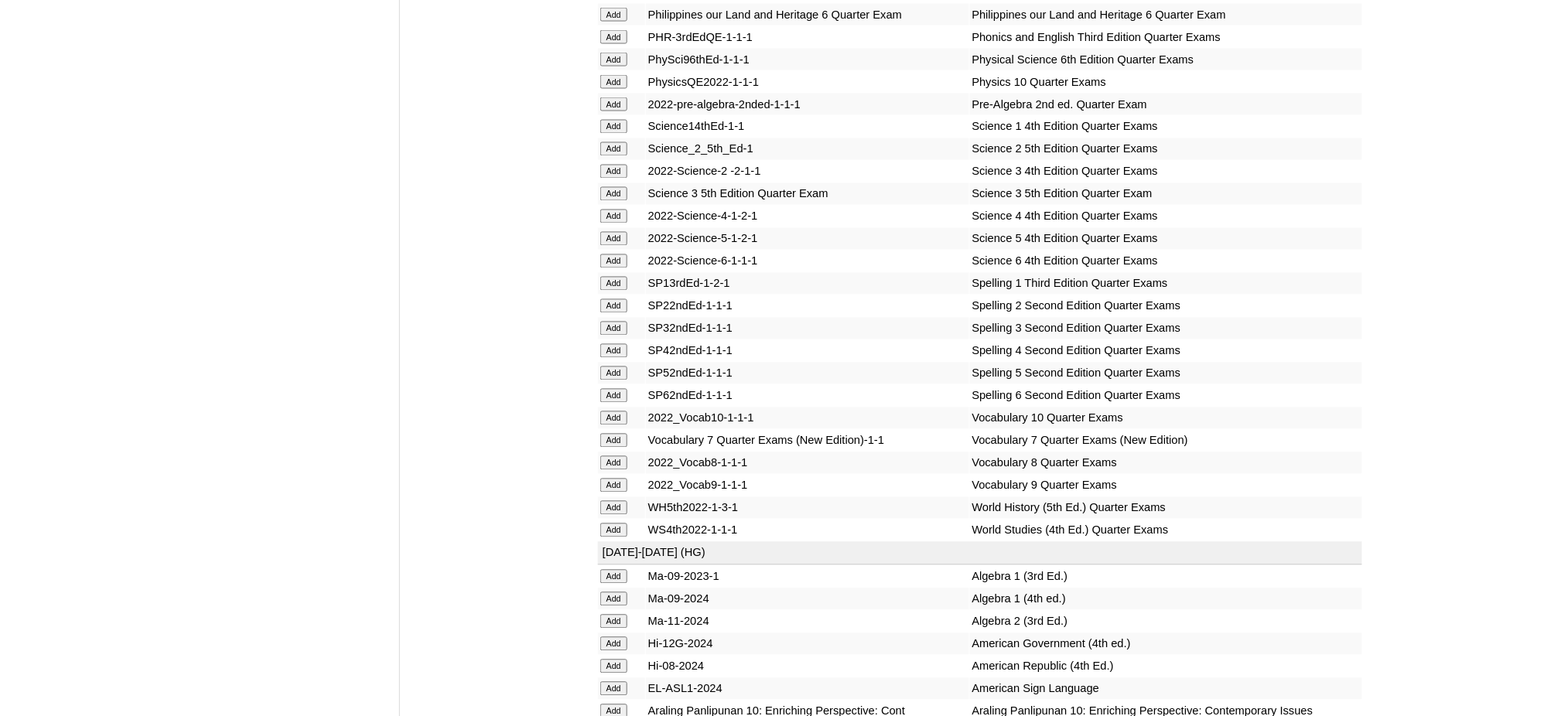
scroll to position [3094, 0]
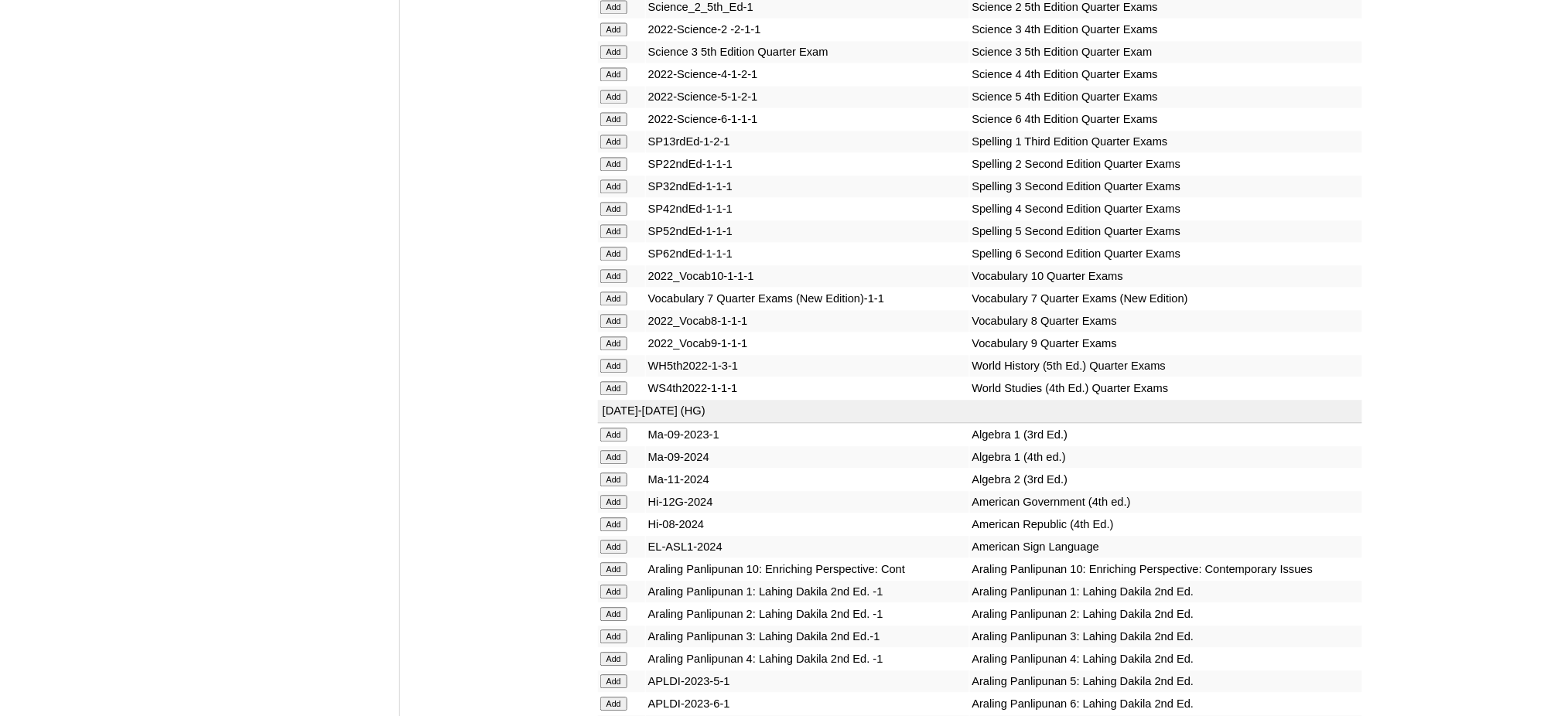
scroll to position [3404, 0]
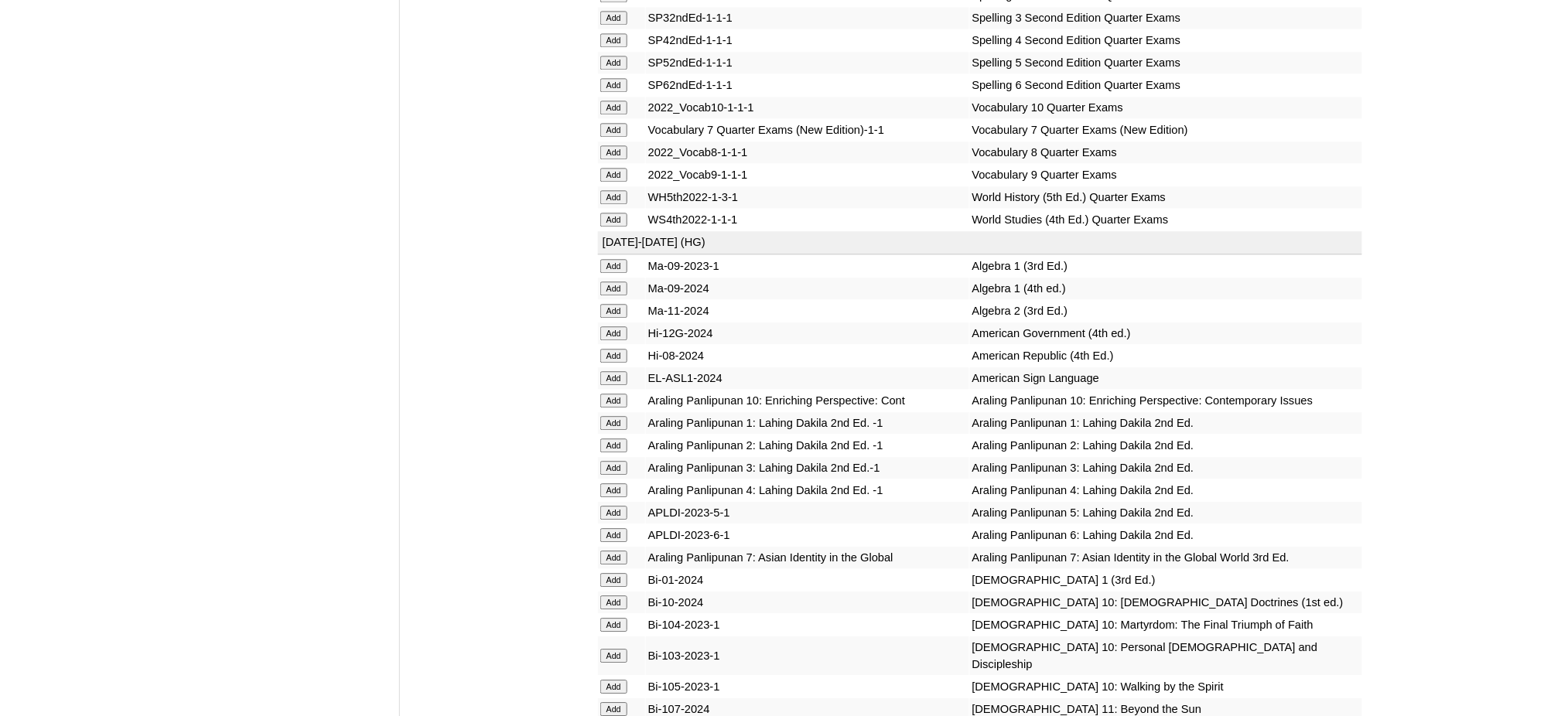
click at [608, 168] on input "Add" at bounding box center [614, 174] width 27 height 14
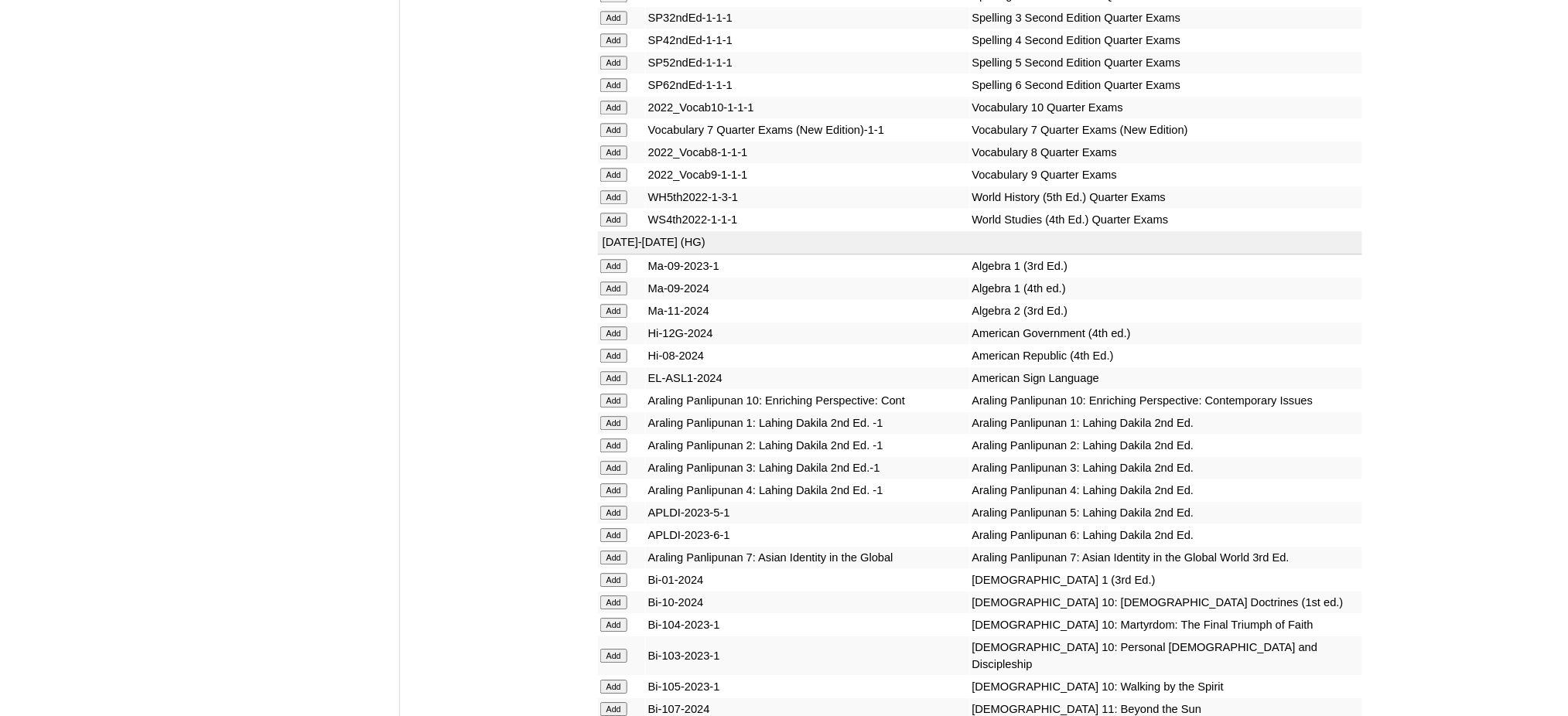
click at [608, 304] on input "Add" at bounding box center [614, 311] width 27 height 14
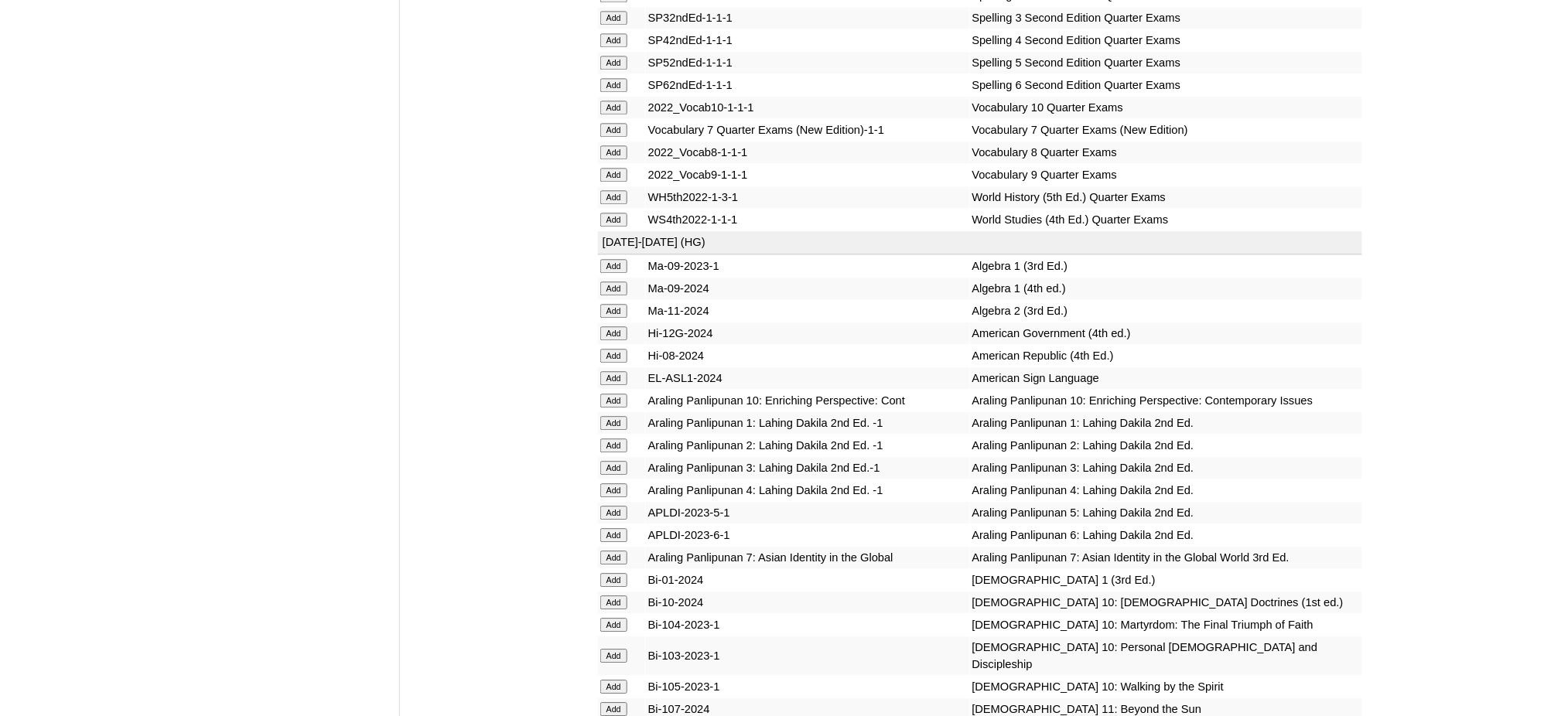
click at [608, 304] on input "Add" at bounding box center [614, 311] width 27 height 14
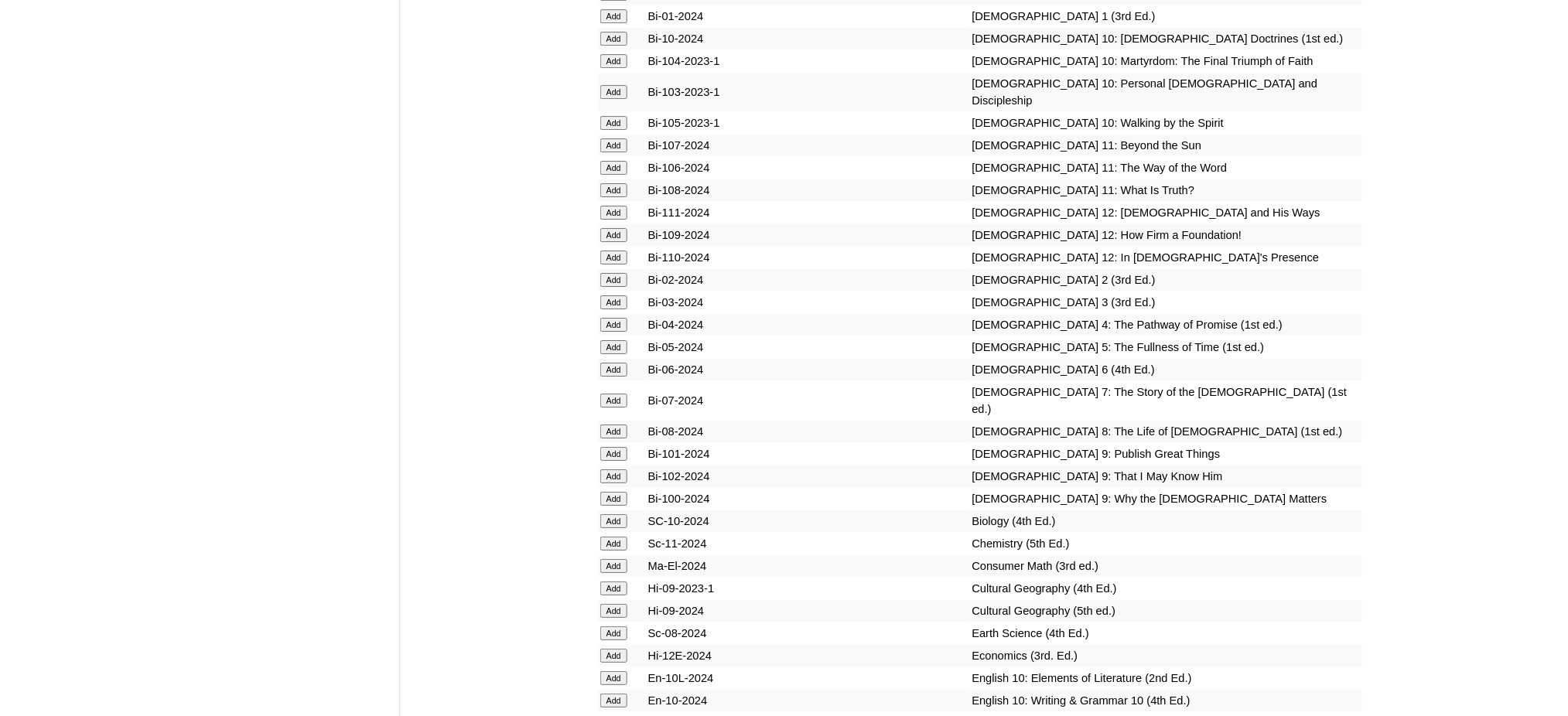
scroll to position [4023, 0]
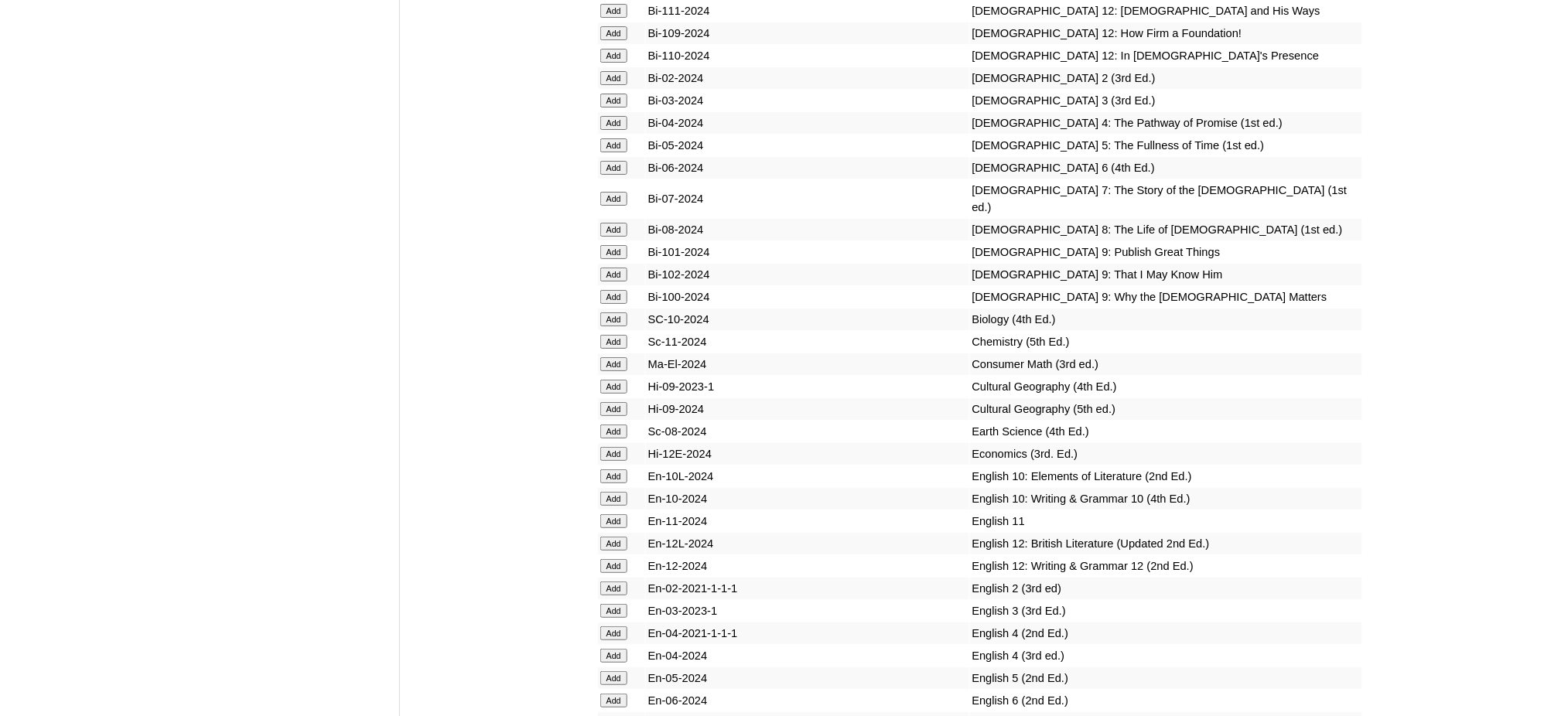
scroll to position [4229, 0]
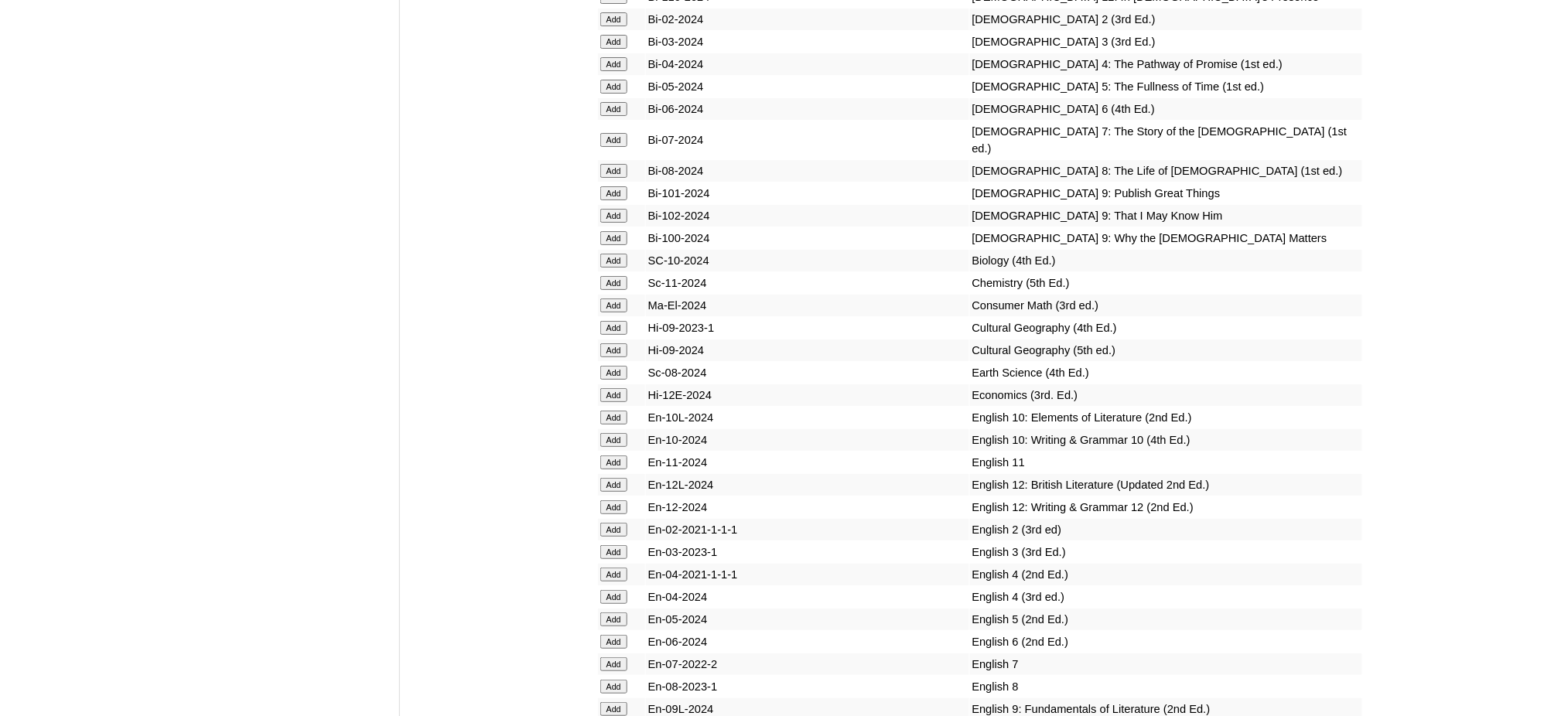
click at [614, 186] on input "Add" at bounding box center [614, 193] width 27 height 14
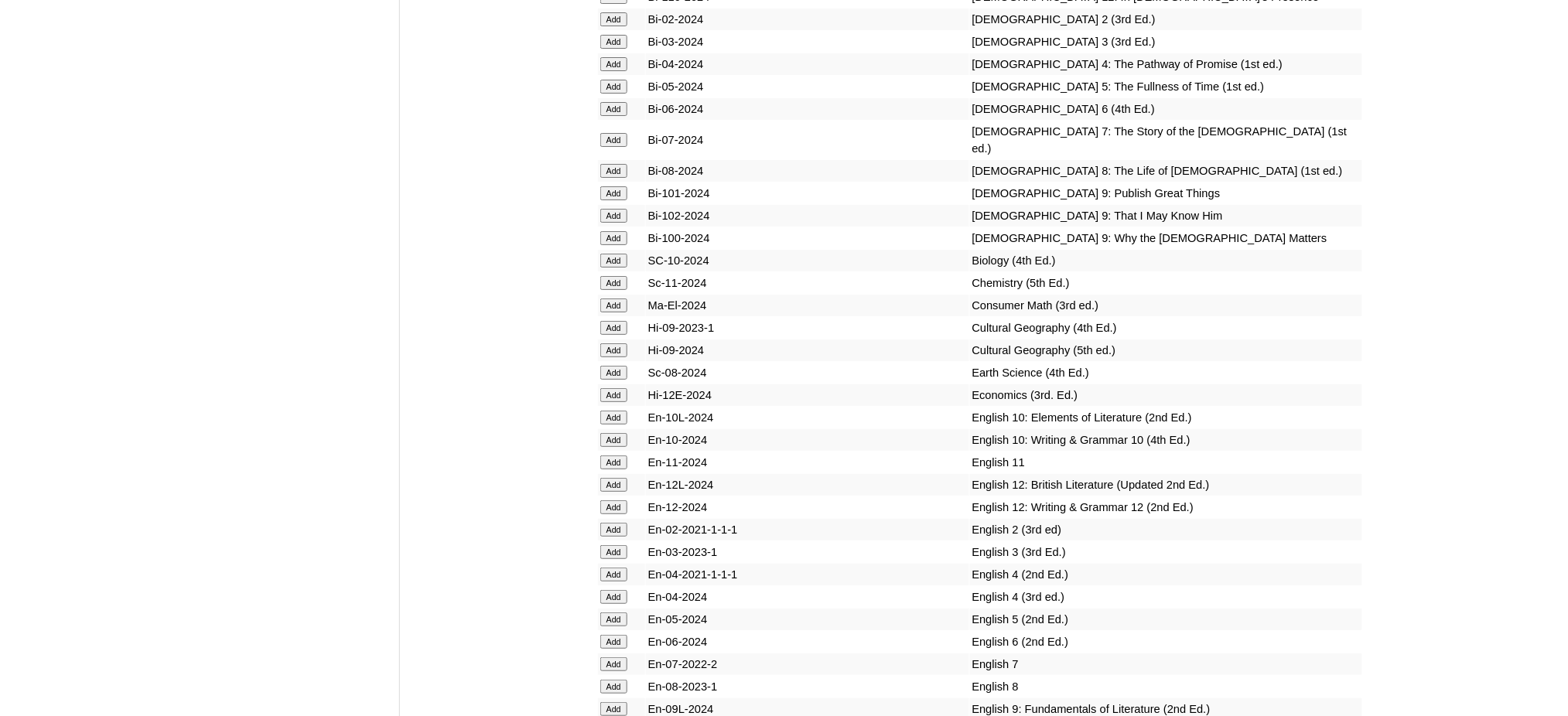
click at [614, 209] on input "Add" at bounding box center [614, 216] width 27 height 14
click at [615, 231] on input "Add" at bounding box center [614, 238] width 27 height 14
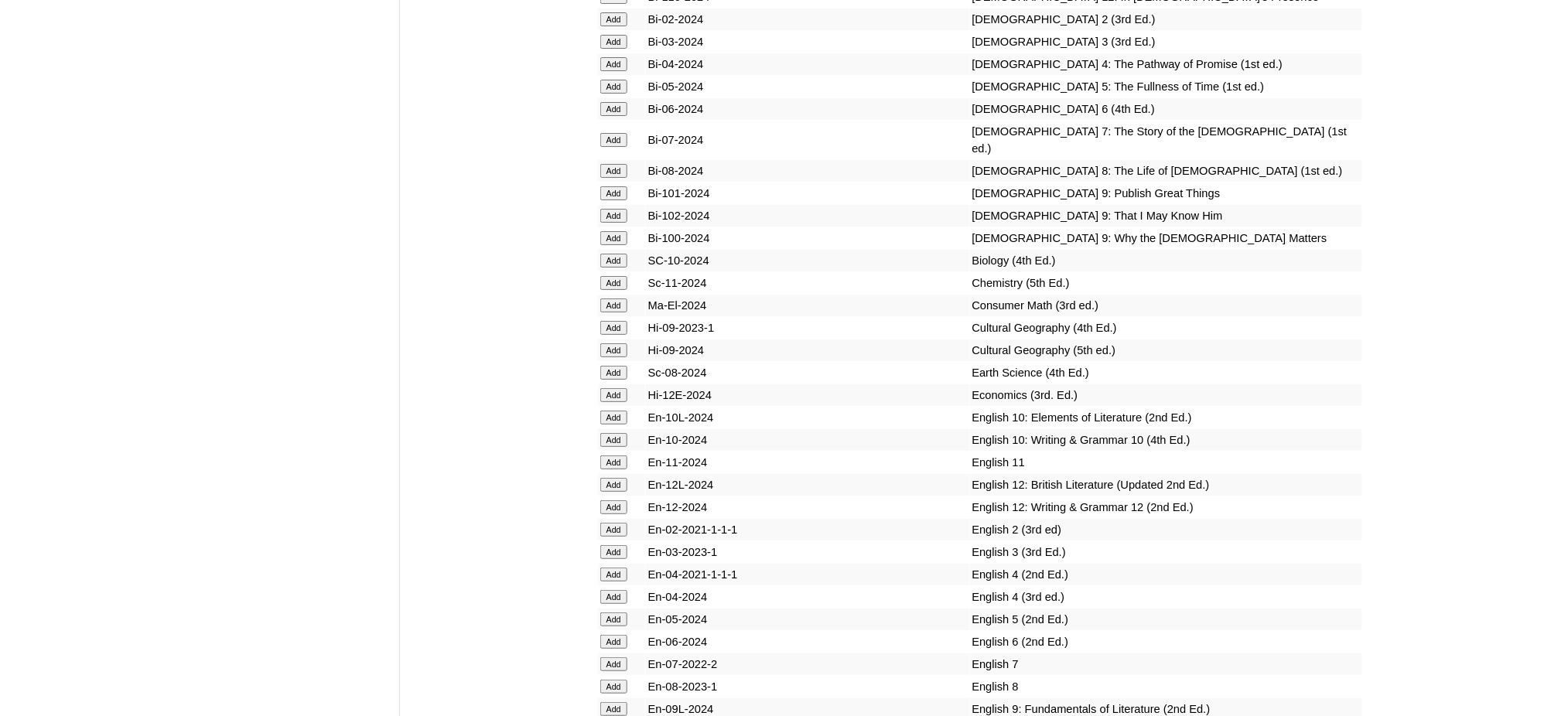
click at [615, 231] on input "Add" at bounding box center [614, 238] width 27 height 14
click at [607, 276] on input "Add" at bounding box center [614, 283] width 27 height 14
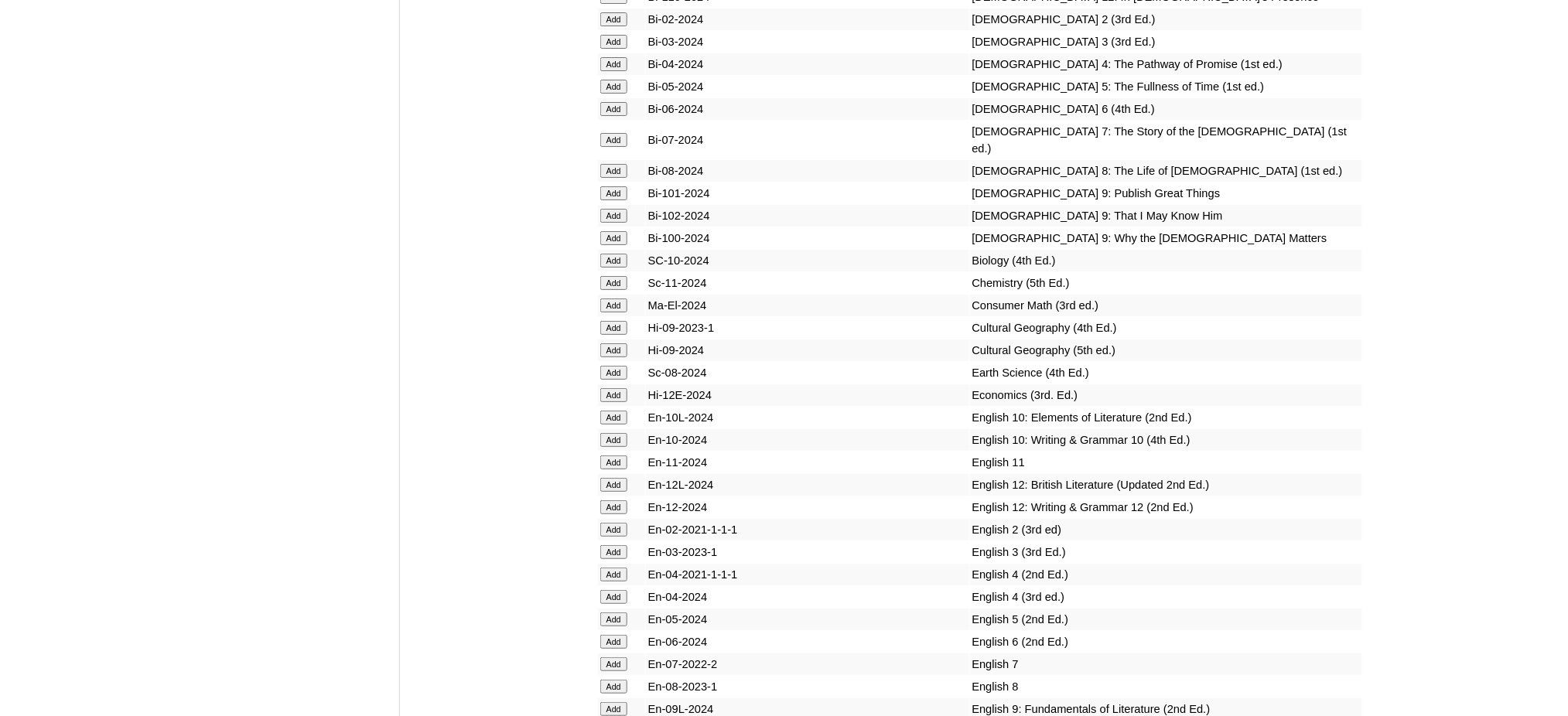
click at [607, 276] on input "Add" at bounding box center [614, 283] width 27 height 14
click at [617, 388] on input "Add" at bounding box center [614, 394] width 27 height 14
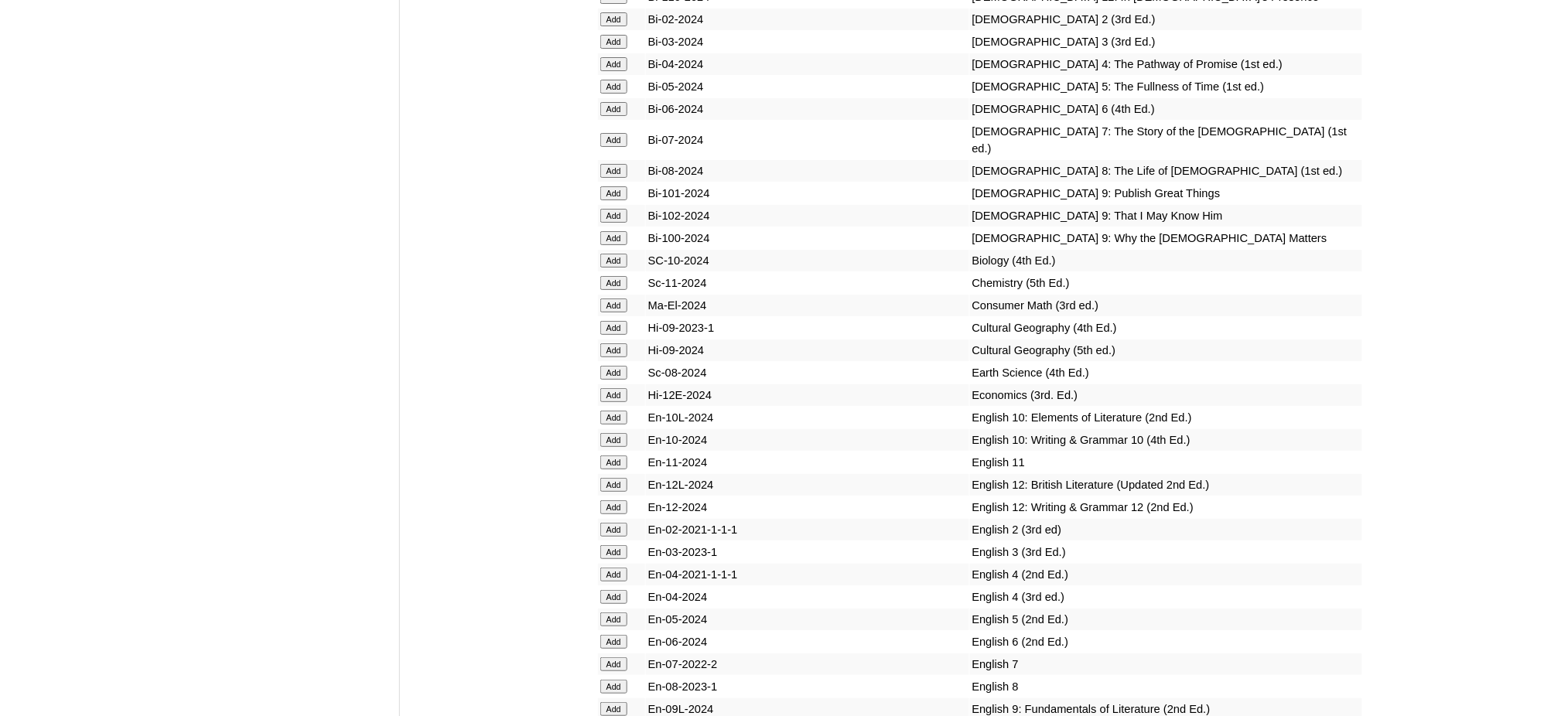
click at [617, 388] on input "Add" at bounding box center [614, 394] width 27 height 14
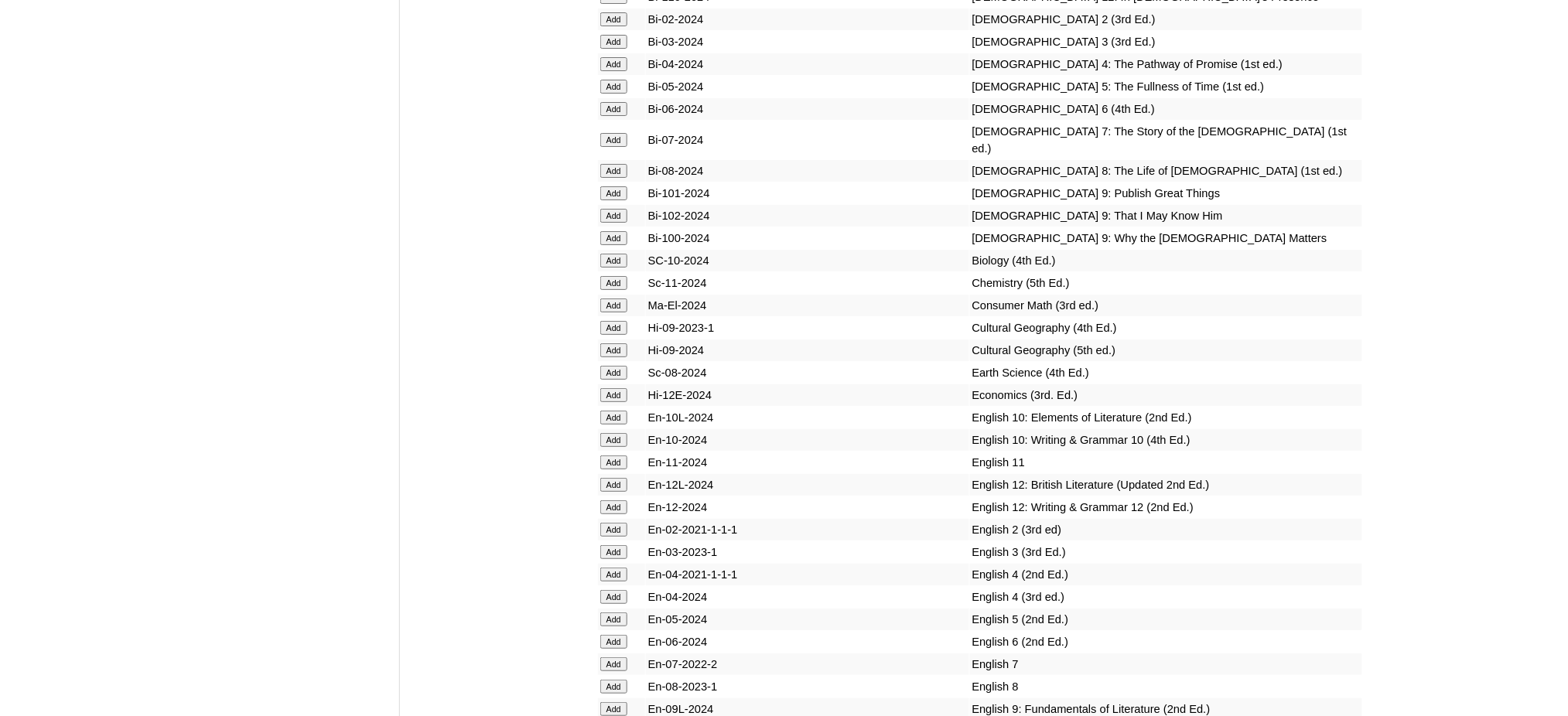
click at [617, 388] on input "Add" at bounding box center [614, 394] width 27 height 14
click at [622, 702] on input "Add" at bounding box center [614, 709] width 27 height 14
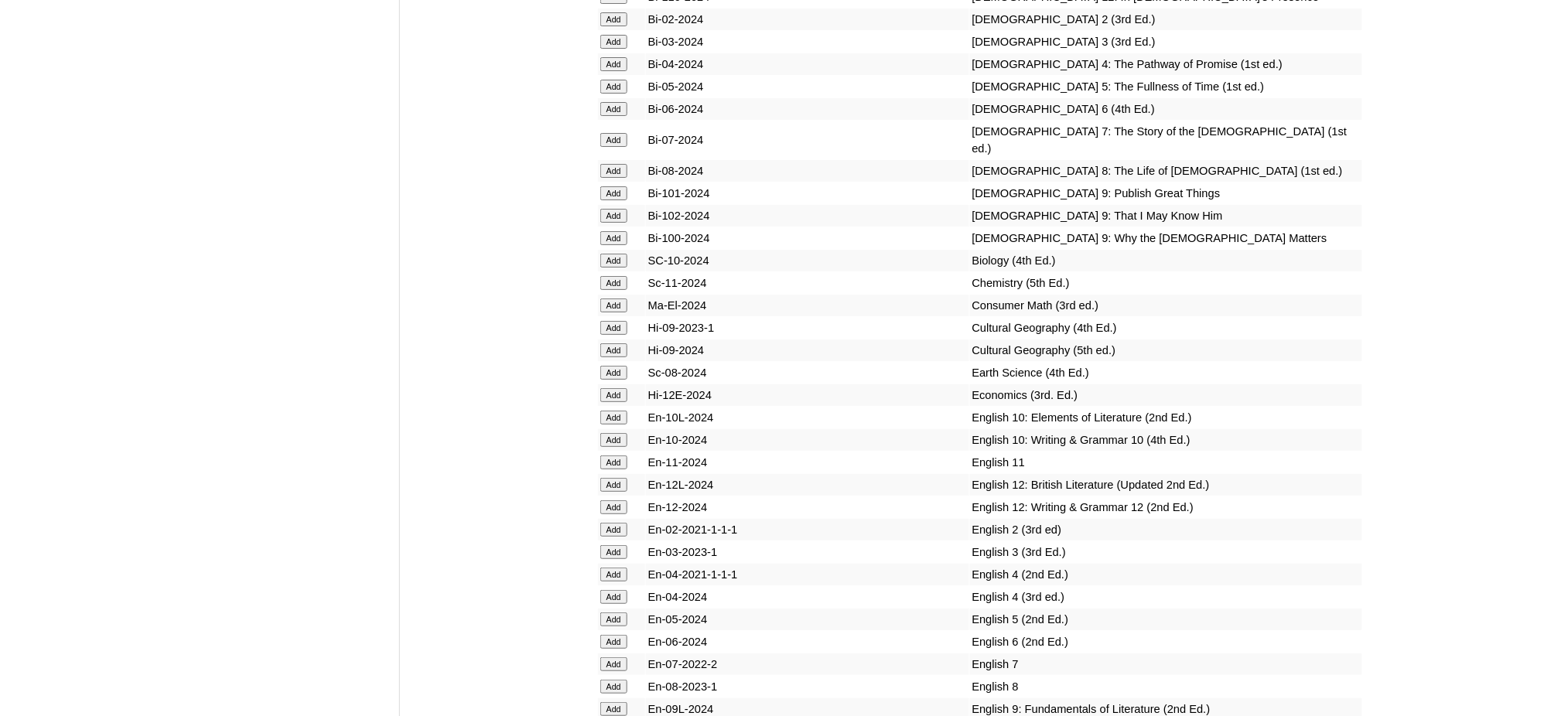
click at [622, 702] on input "Add" at bounding box center [614, 709] width 27 height 14
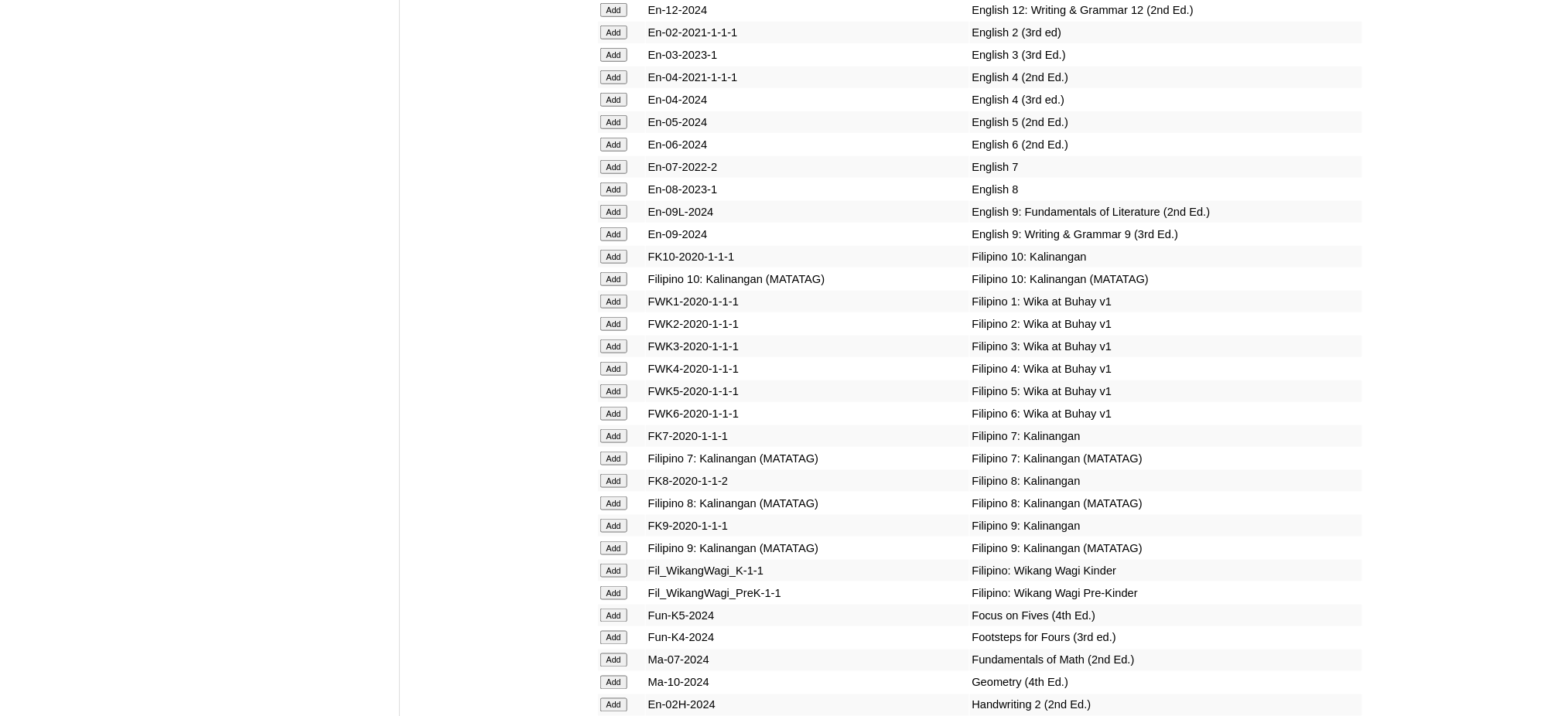
scroll to position [4745, 0]
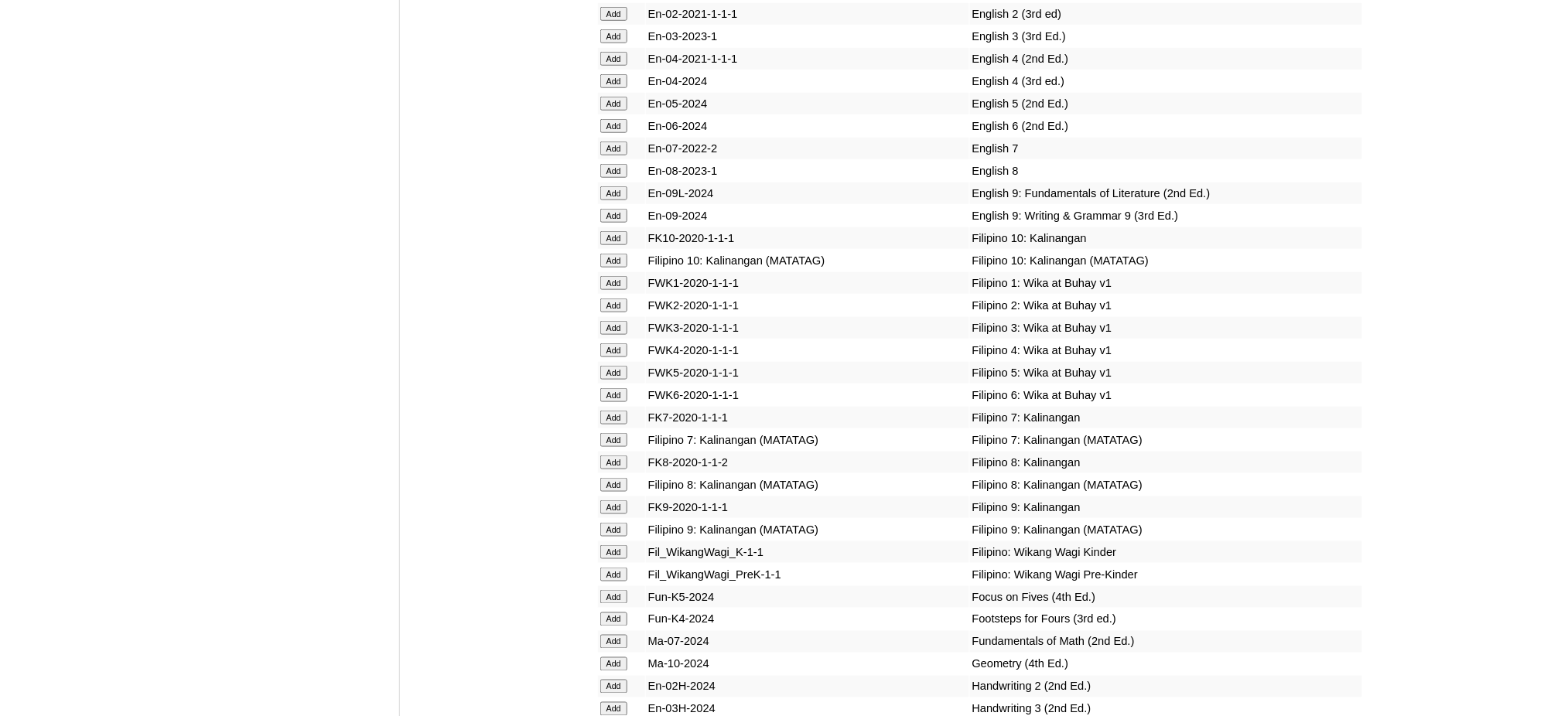
click at [617, 523] on input "Add" at bounding box center [614, 530] width 27 height 14
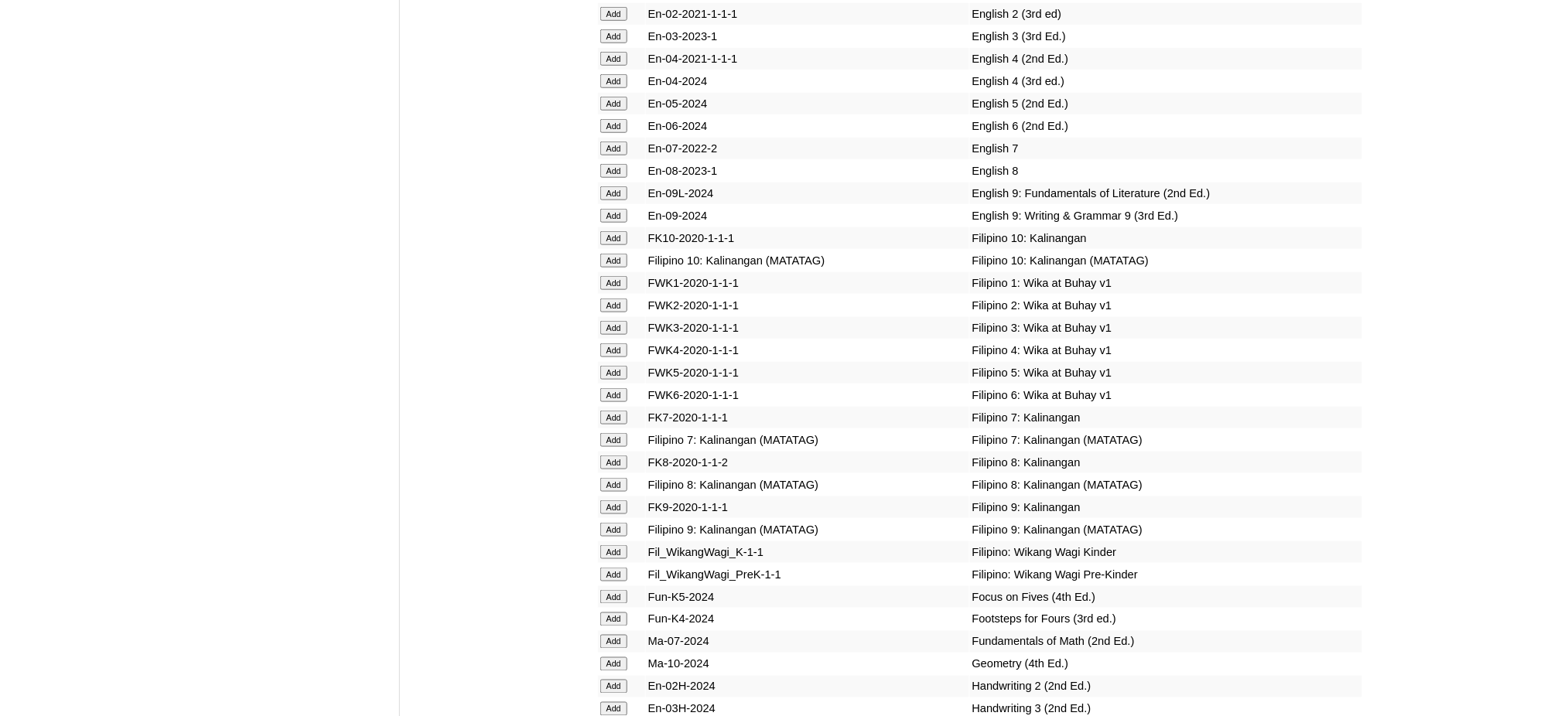
click at [617, 523] on input "Add" at bounding box center [614, 530] width 27 height 14
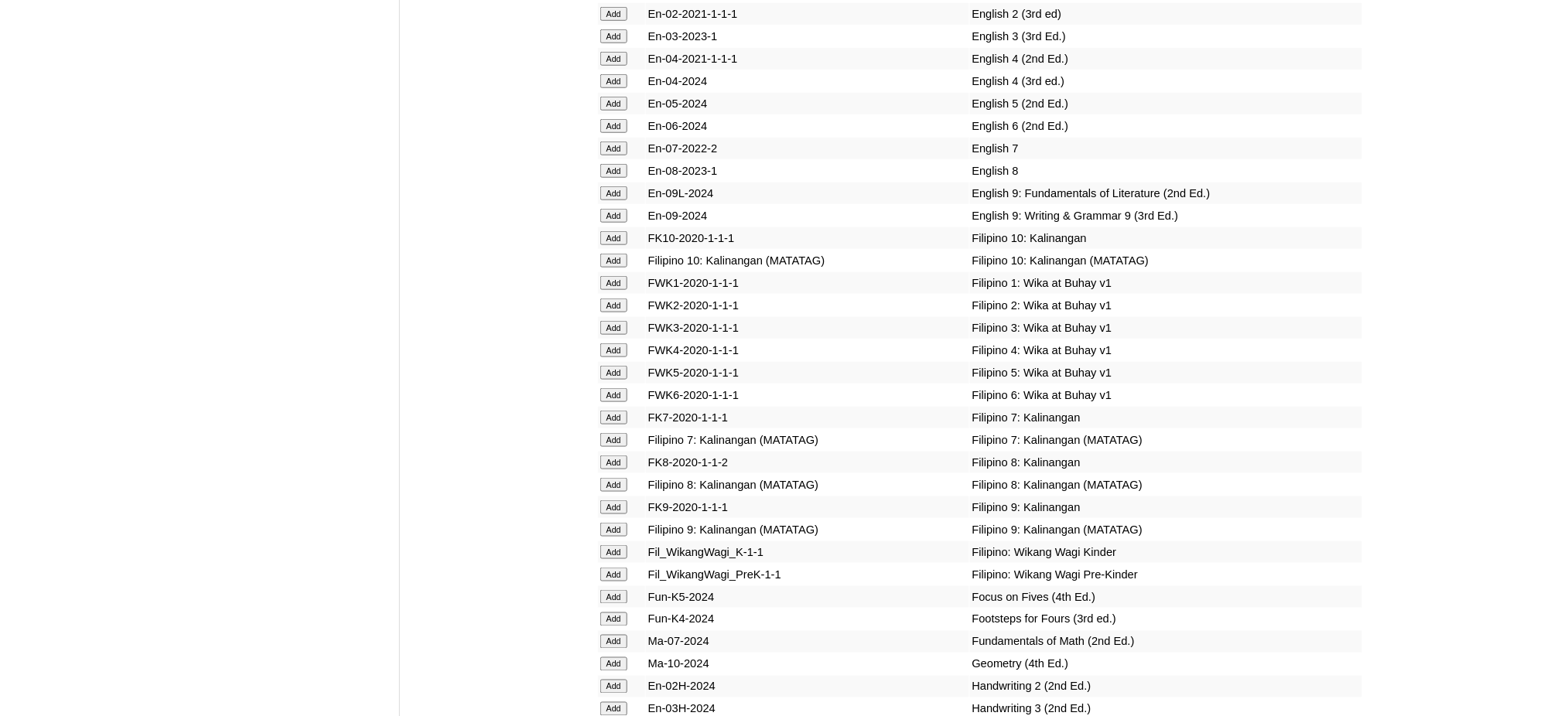
click at [617, 523] on input "Add" at bounding box center [614, 530] width 27 height 14
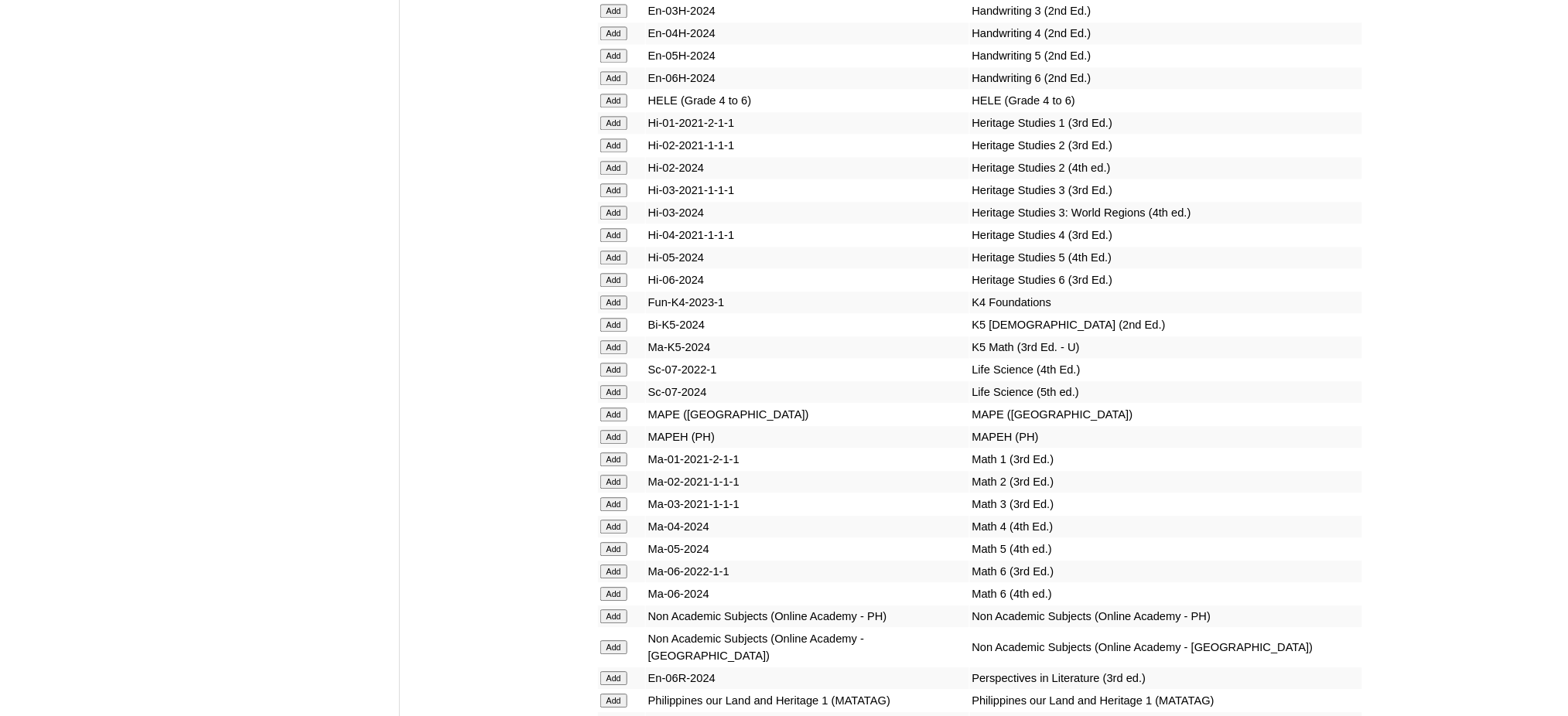
scroll to position [5466, 0]
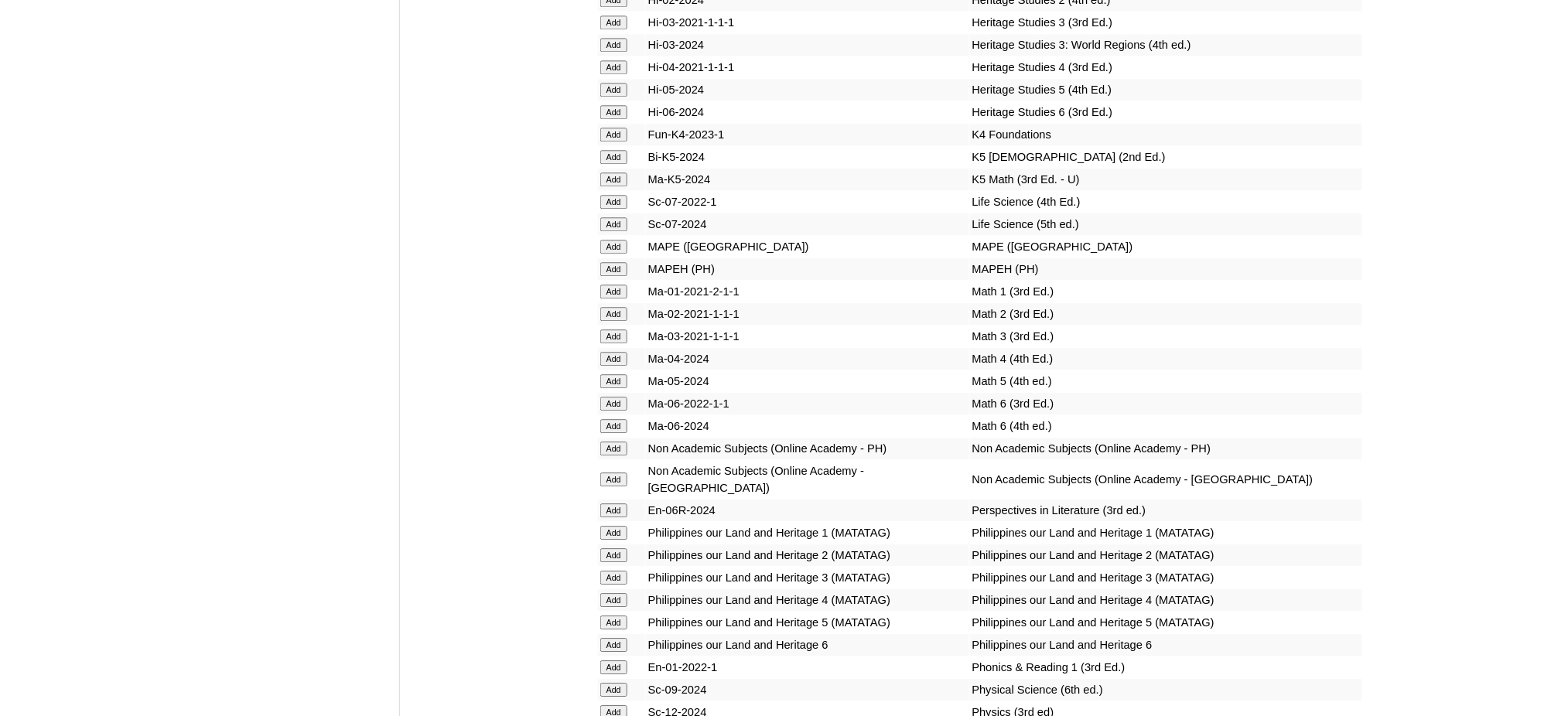
scroll to position [5663, 0]
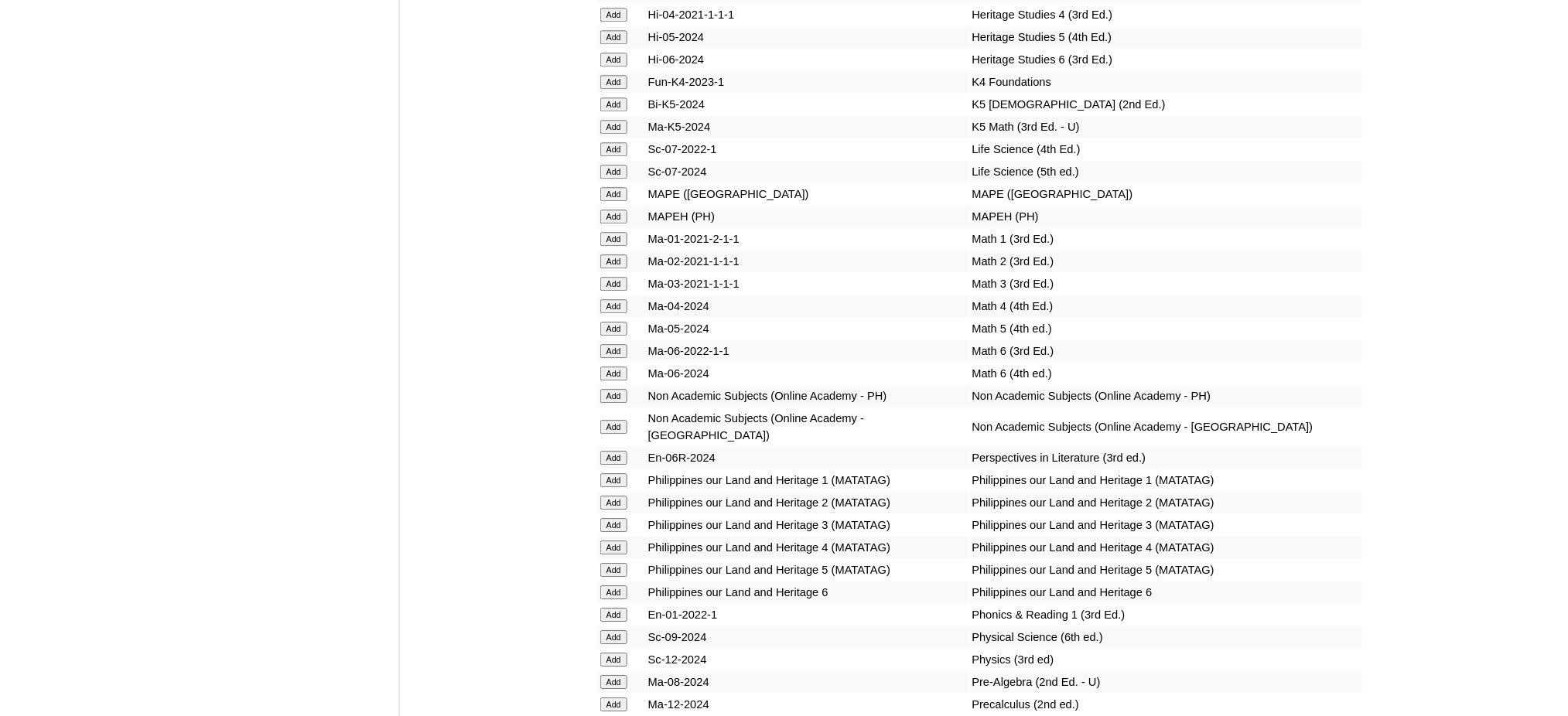
click at [619, 210] on input "Add" at bounding box center [614, 217] width 27 height 14
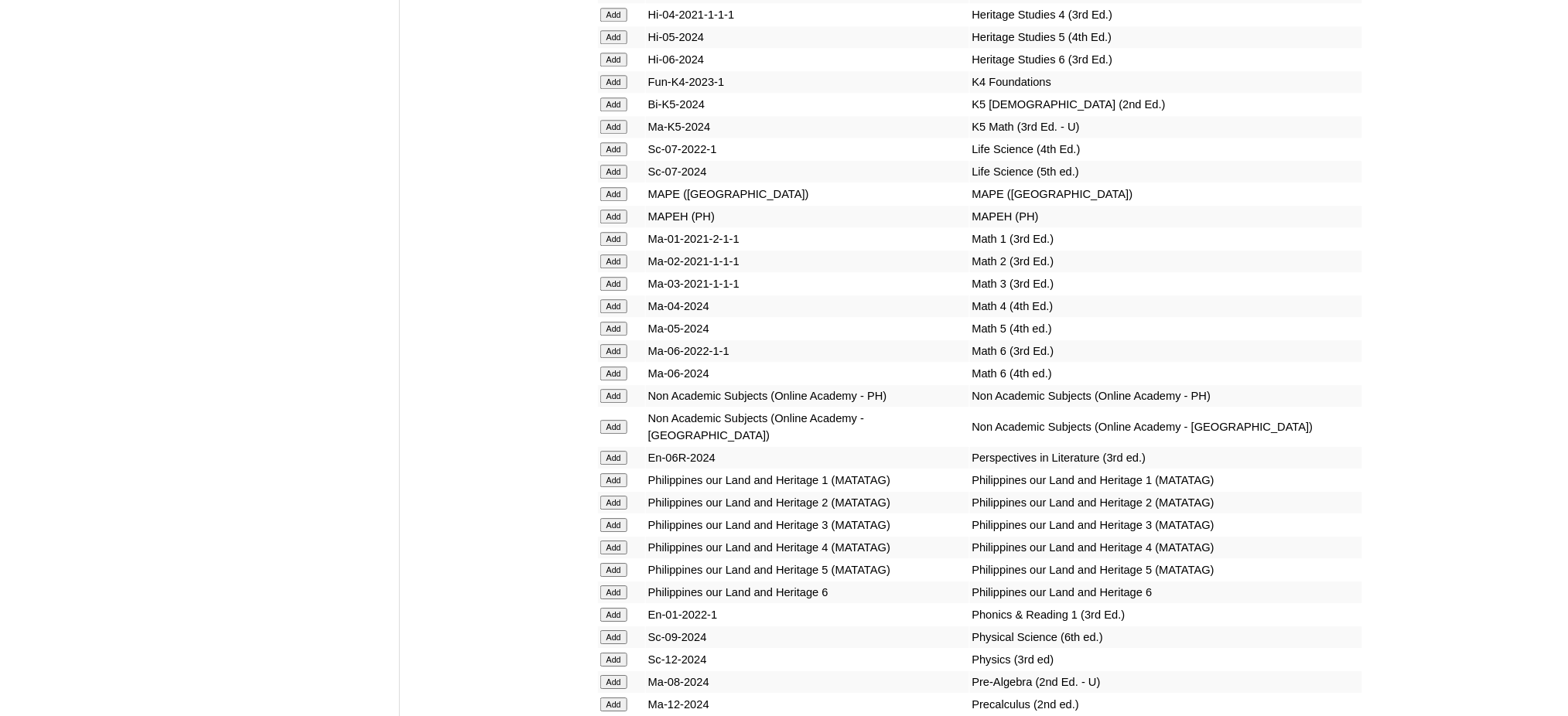
click at [619, 210] on input "Add" at bounding box center [614, 217] width 27 height 14
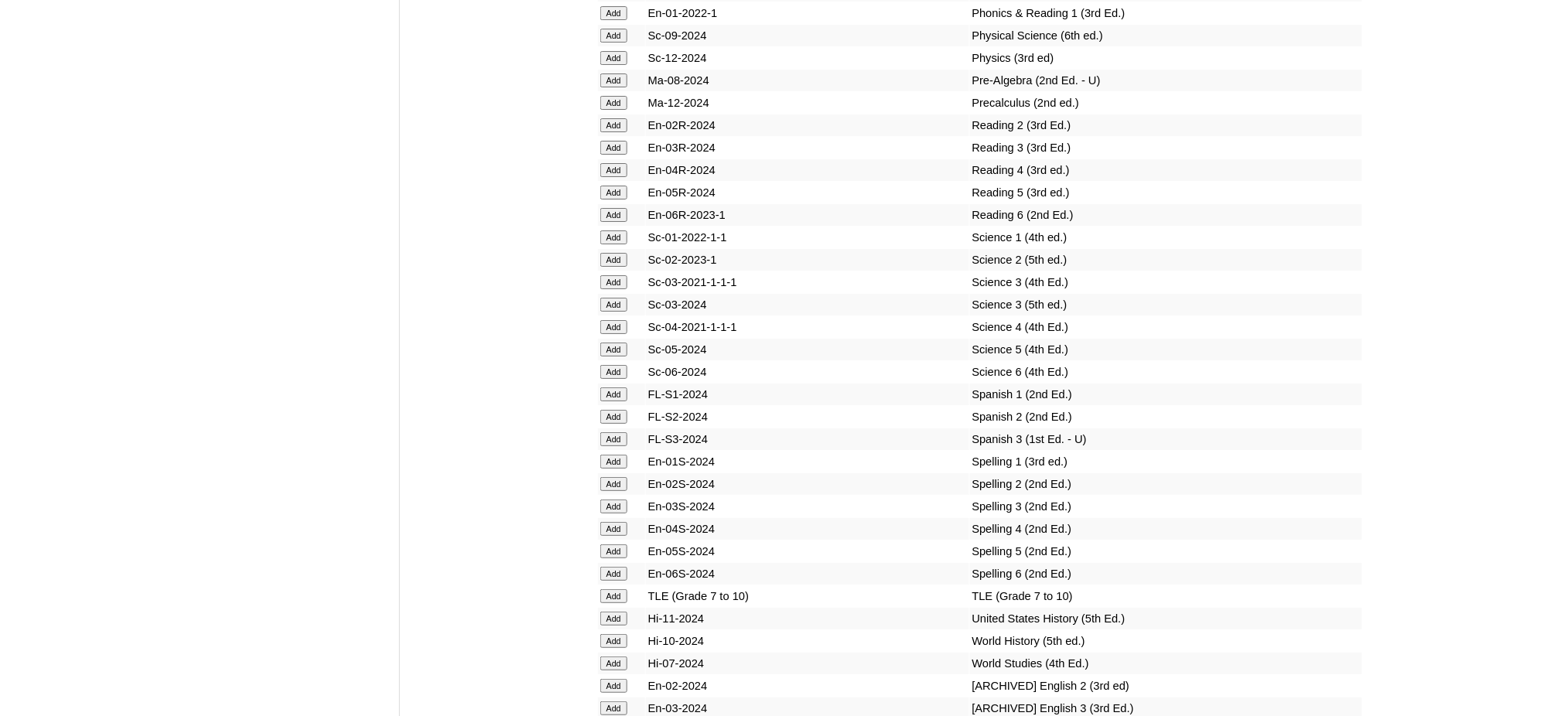
scroll to position [6283, 0]
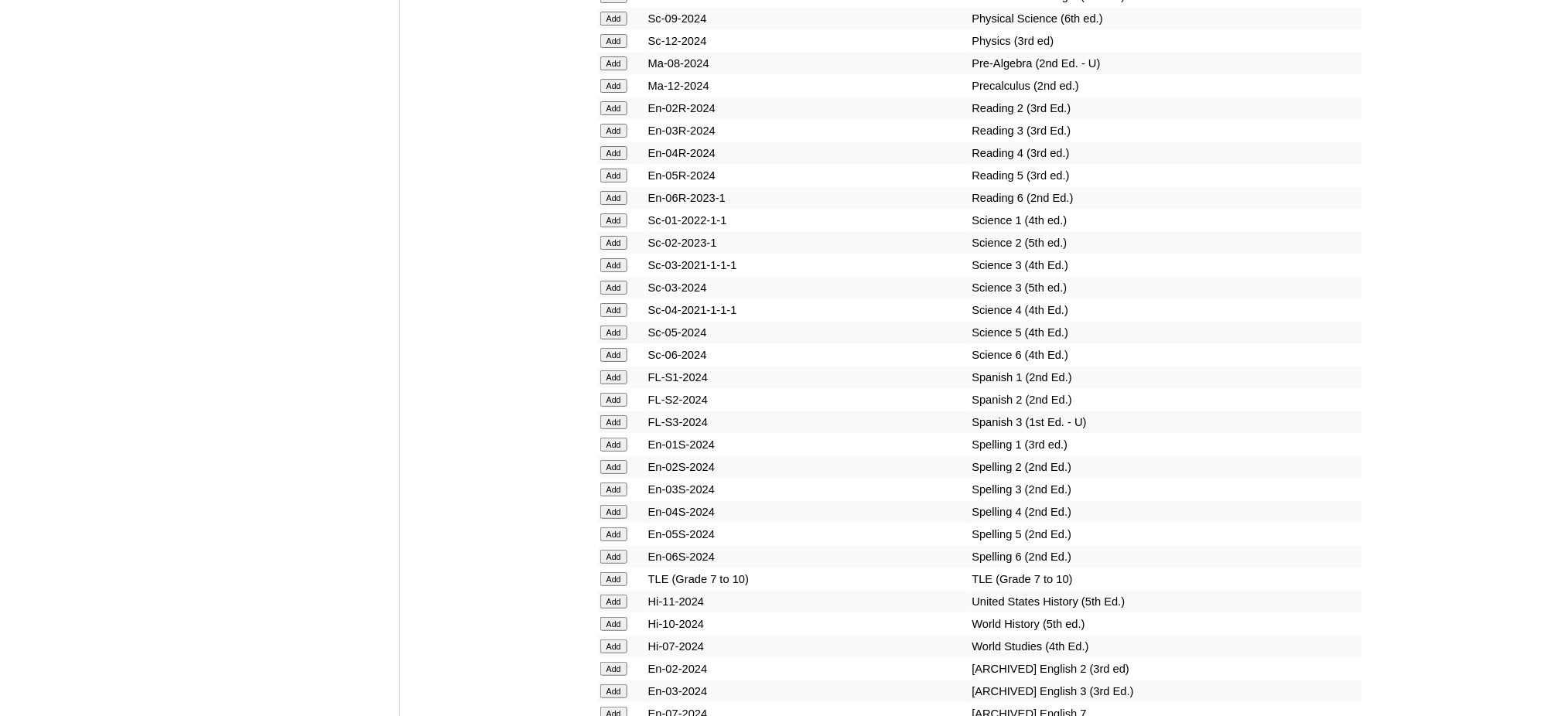
click at [613, 572] on input "Add" at bounding box center [614, 579] width 27 height 14
